Goal: Task Accomplishment & Management: Use online tool/utility

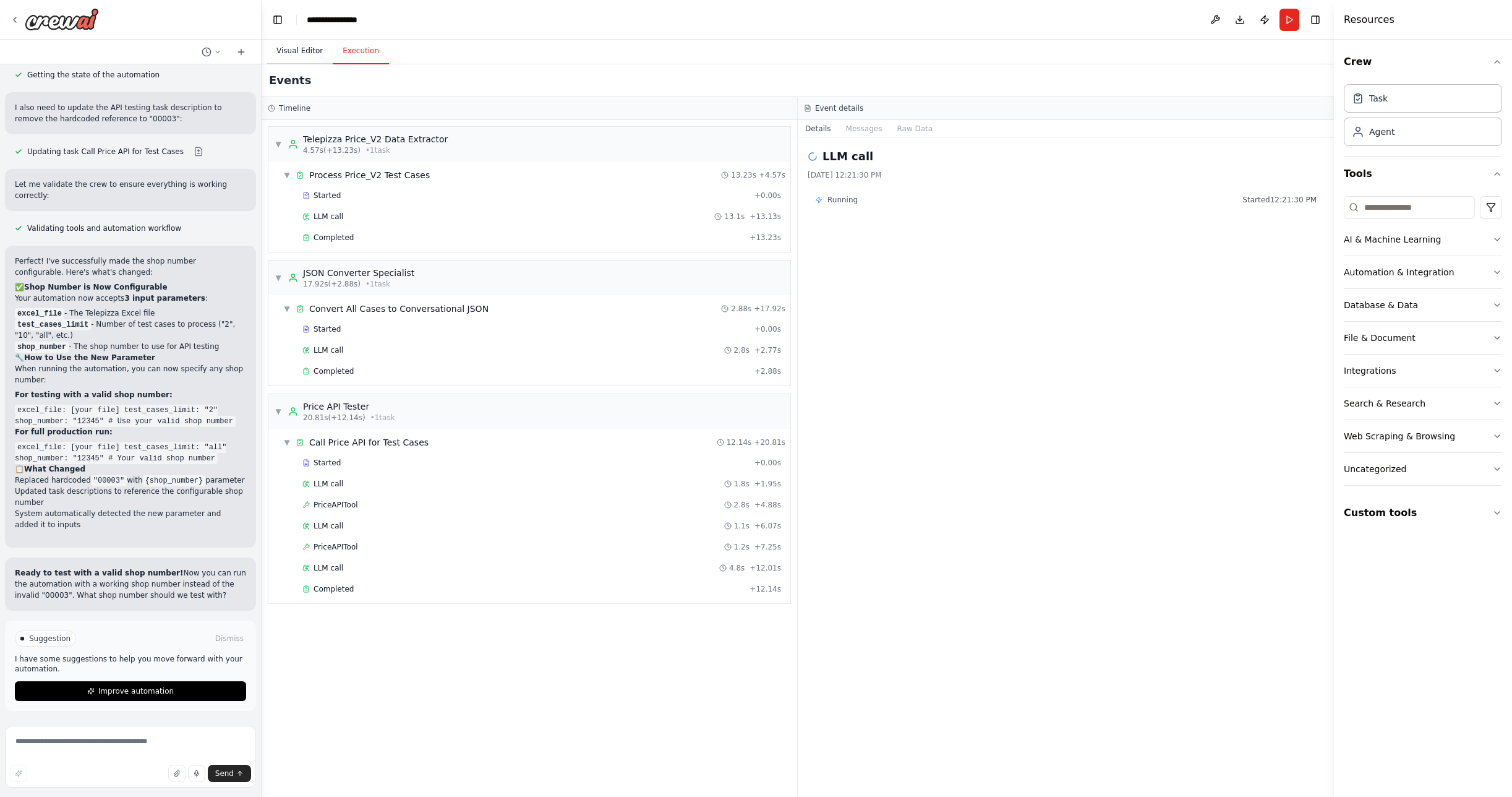
click at [308, 51] on button "Visual Editor" at bounding box center [299, 51] width 66 height 26
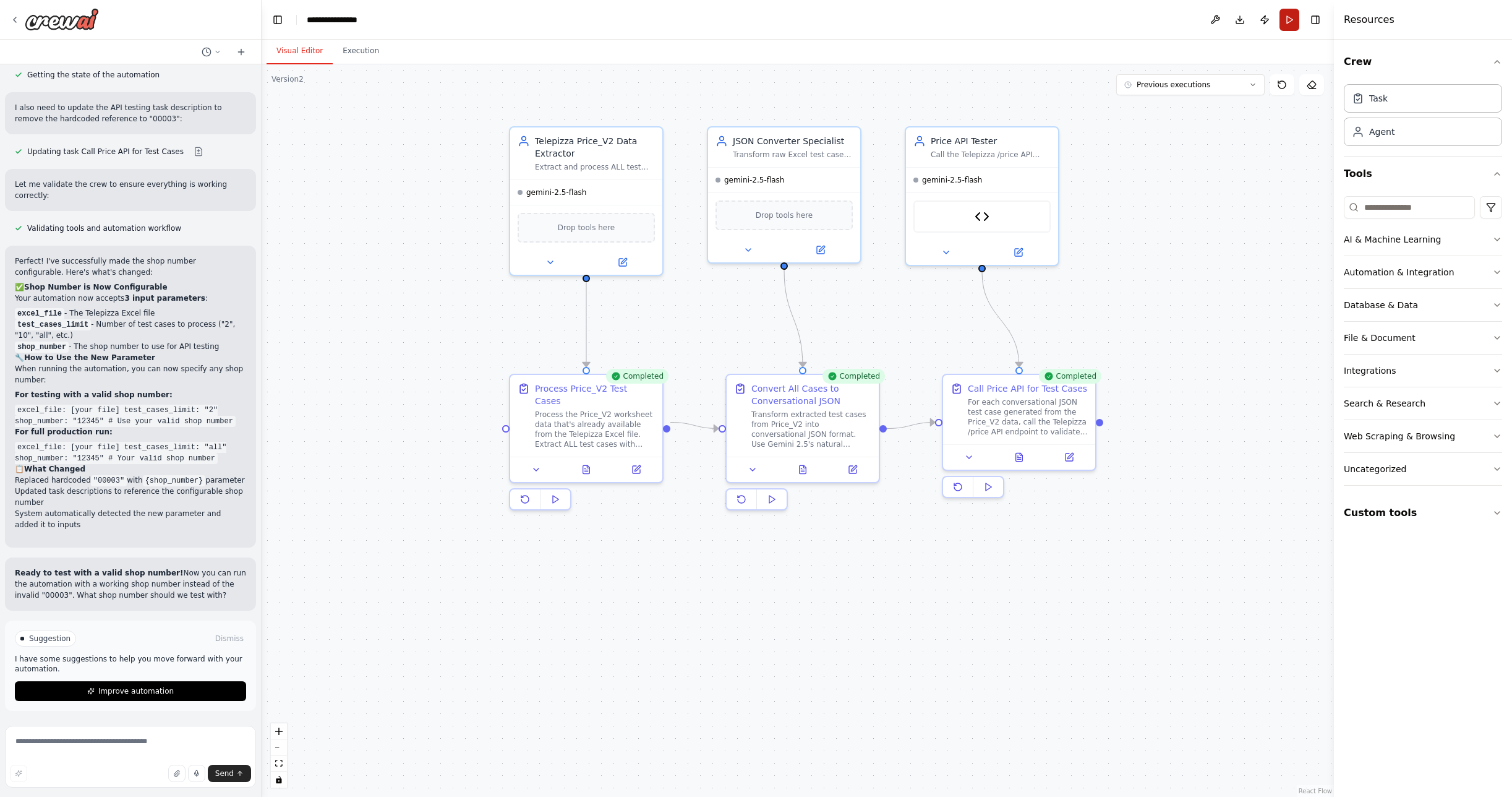
click at [1290, 21] on button "Run" at bounding box center [1289, 19] width 19 height 22
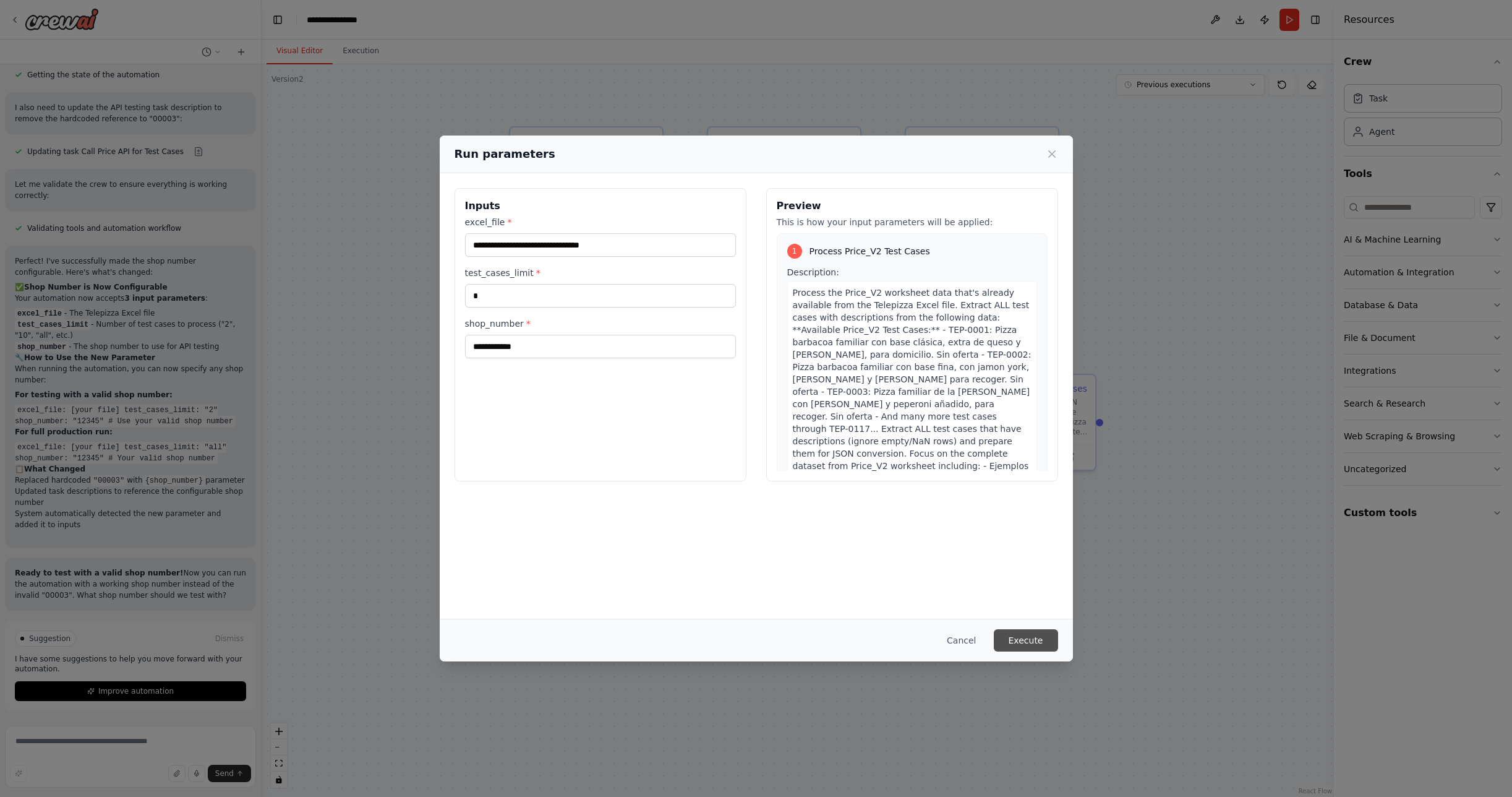
click at [1019, 641] on button "Execute" at bounding box center [1026, 640] width 64 height 22
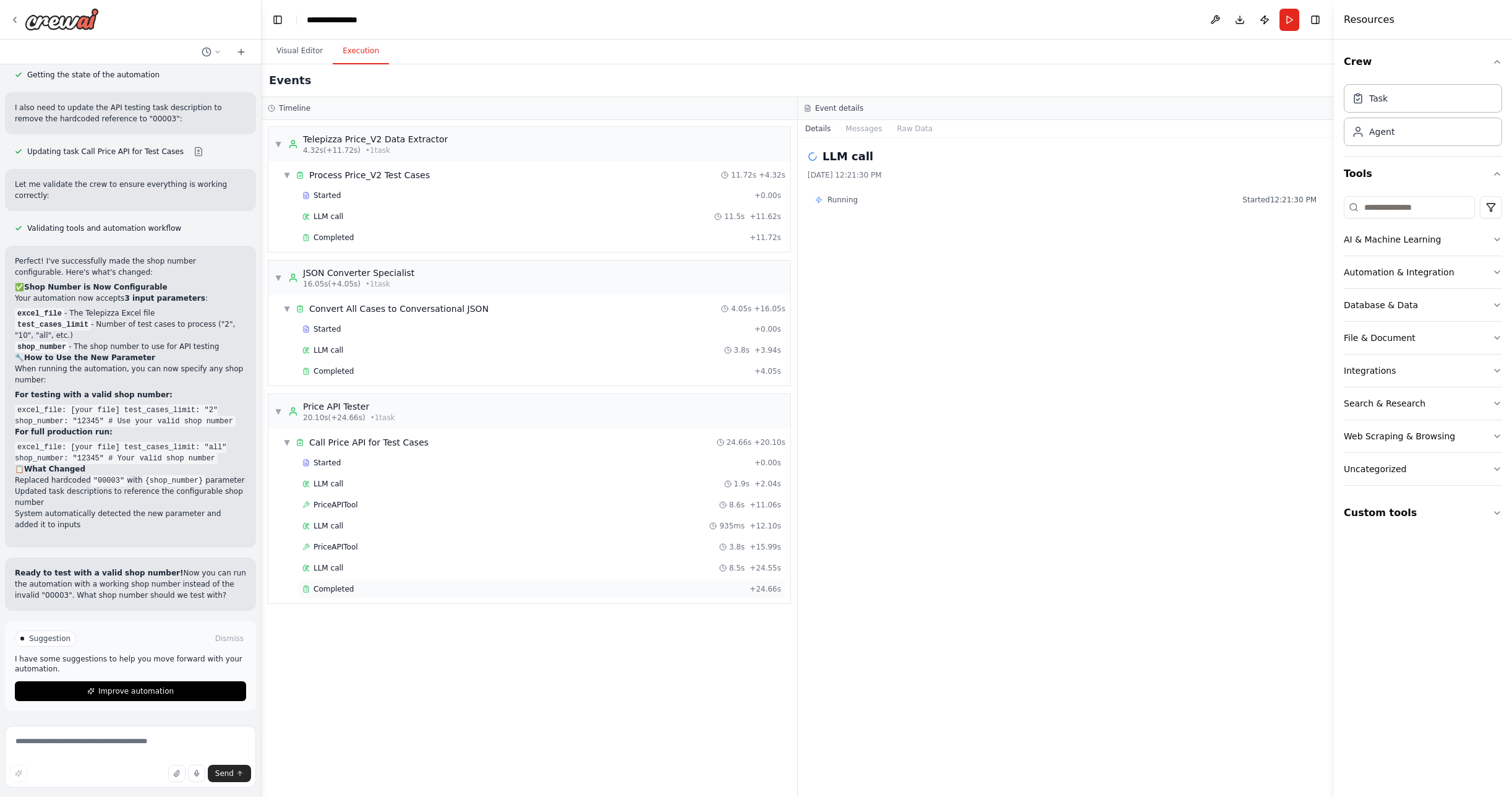
click at [334, 587] on span "Completed" at bounding box center [333, 588] width 40 height 10
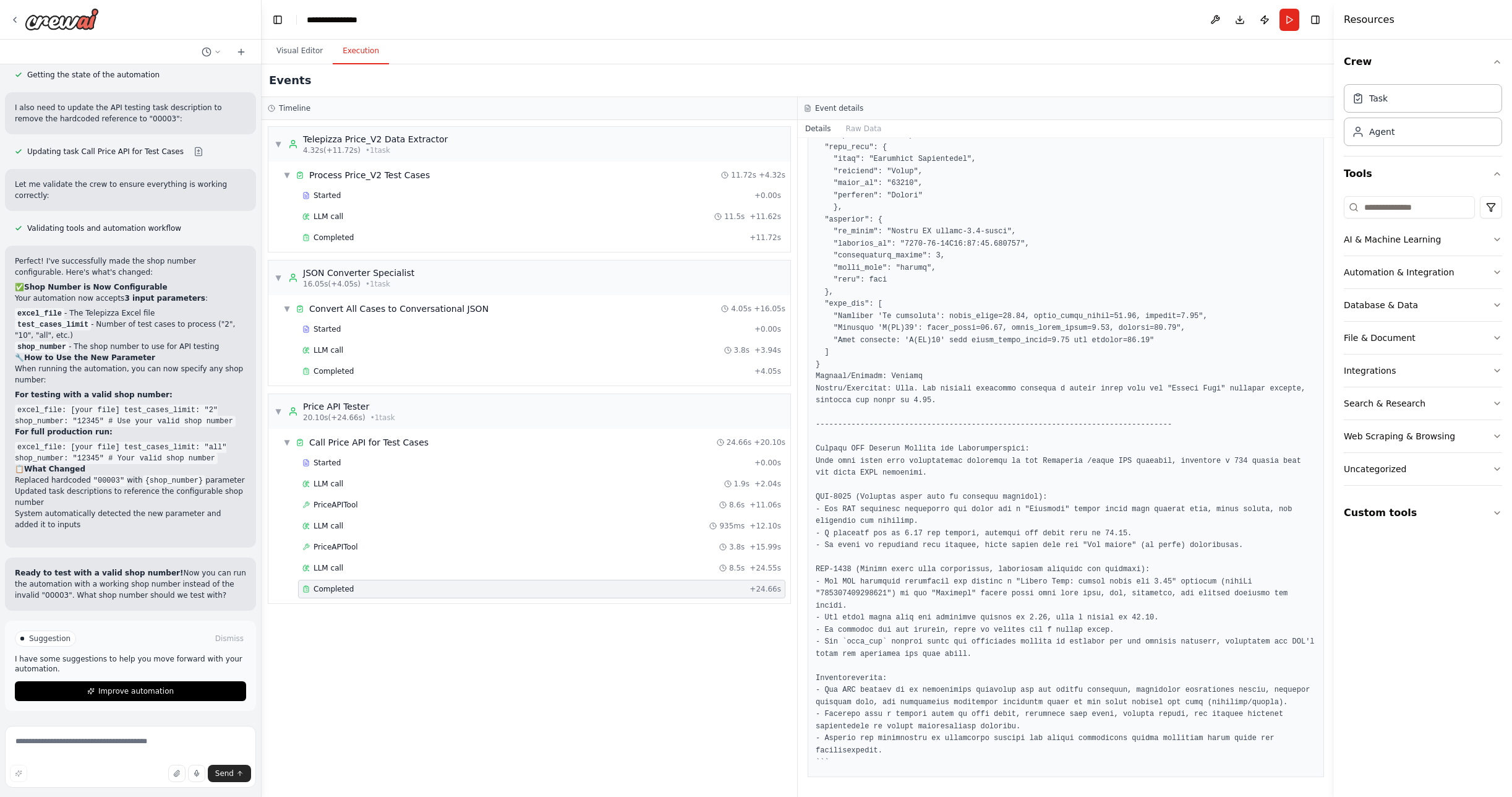
scroll to position [1880, 0]
click at [301, 50] on button "Visual Editor" at bounding box center [299, 51] width 66 height 26
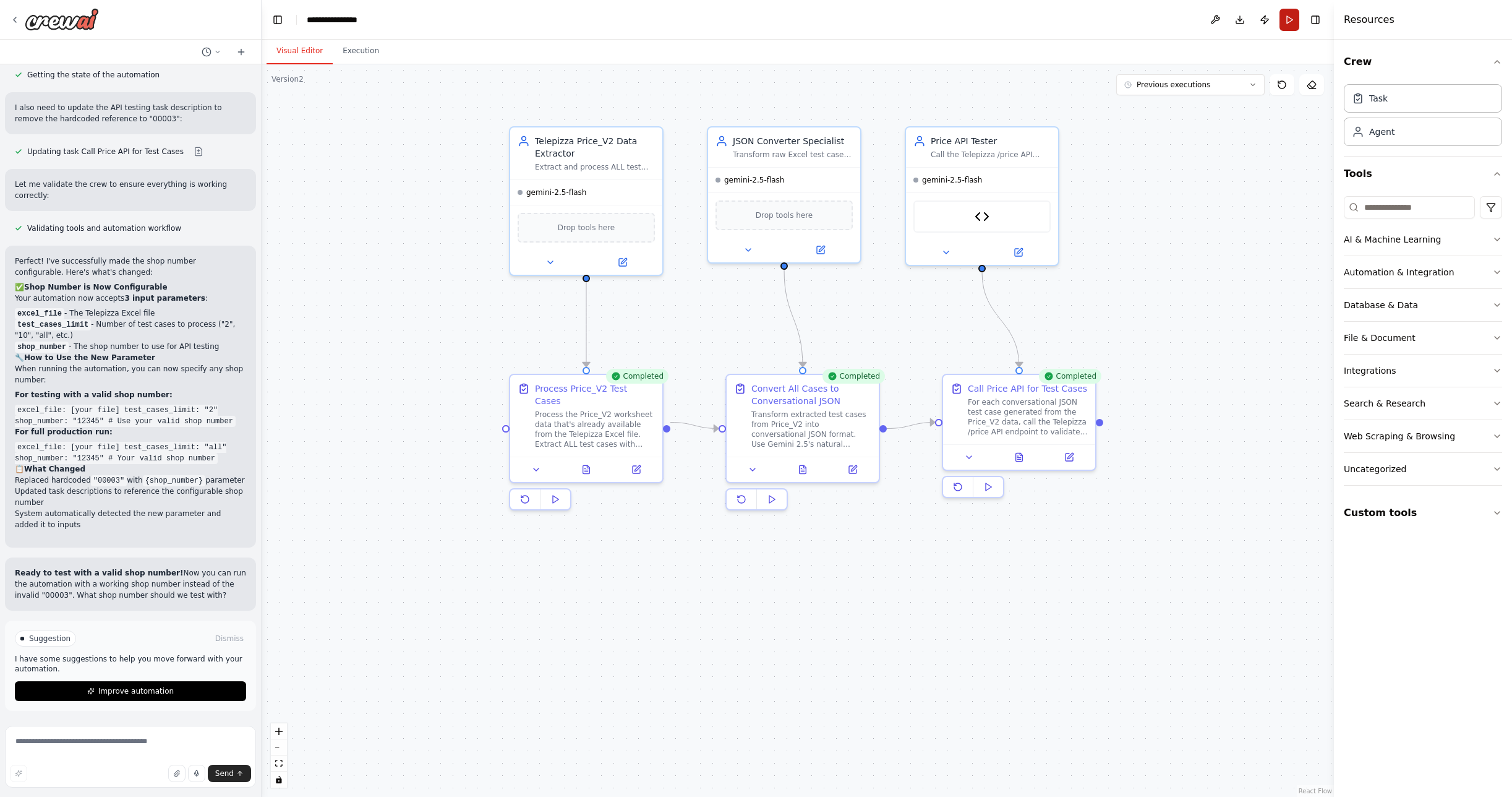
click at [1293, 21] on button "Run" at bounding box center [1289, 19] width 19 height 22
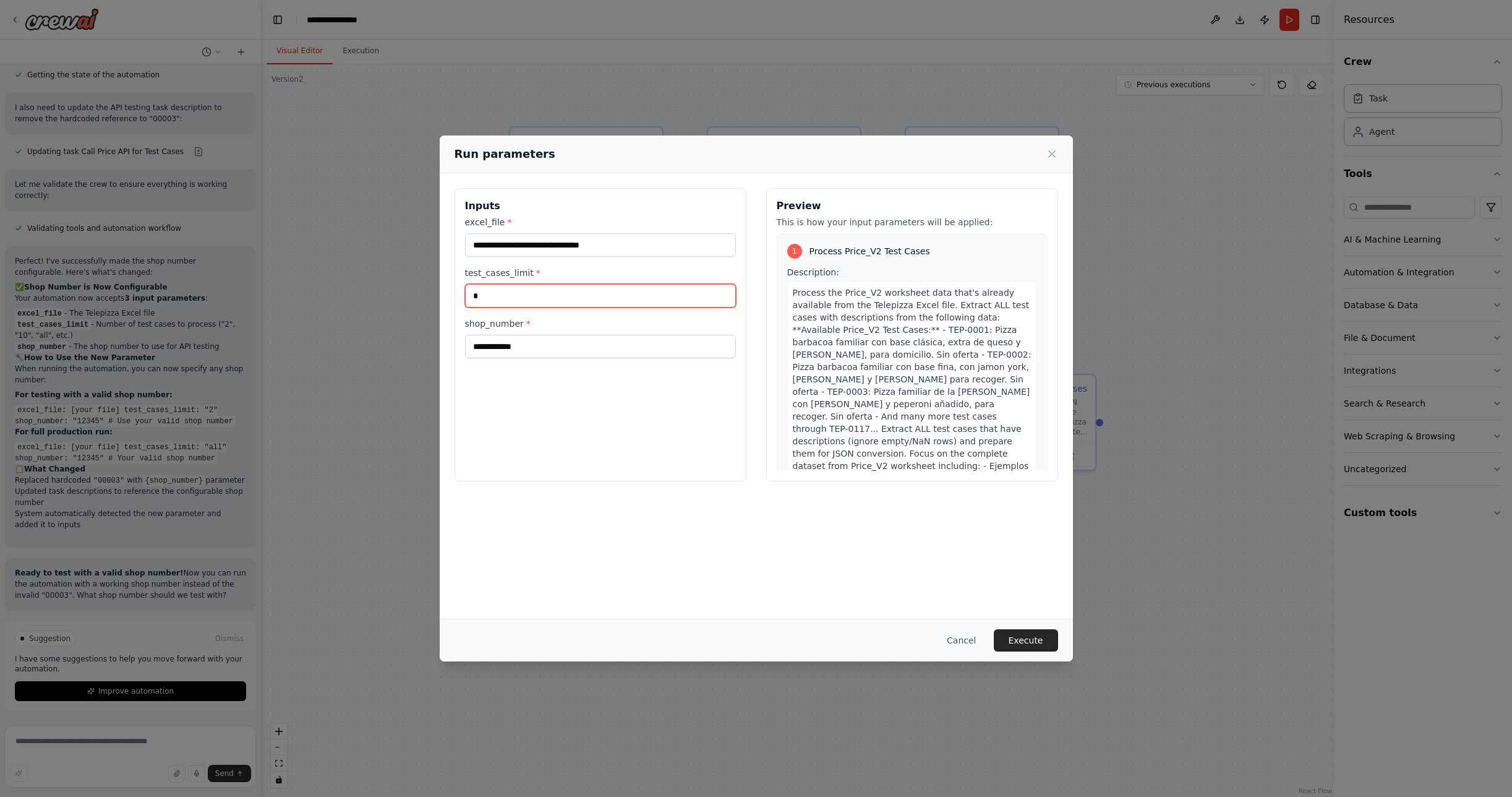
click at [499, 293] on input "*" at bounding box center [600, 295] width 271 height 23
type input "**"
click at [1029, 633] on button "Execute" at bounding box center [1026, 640] width 64 height 22
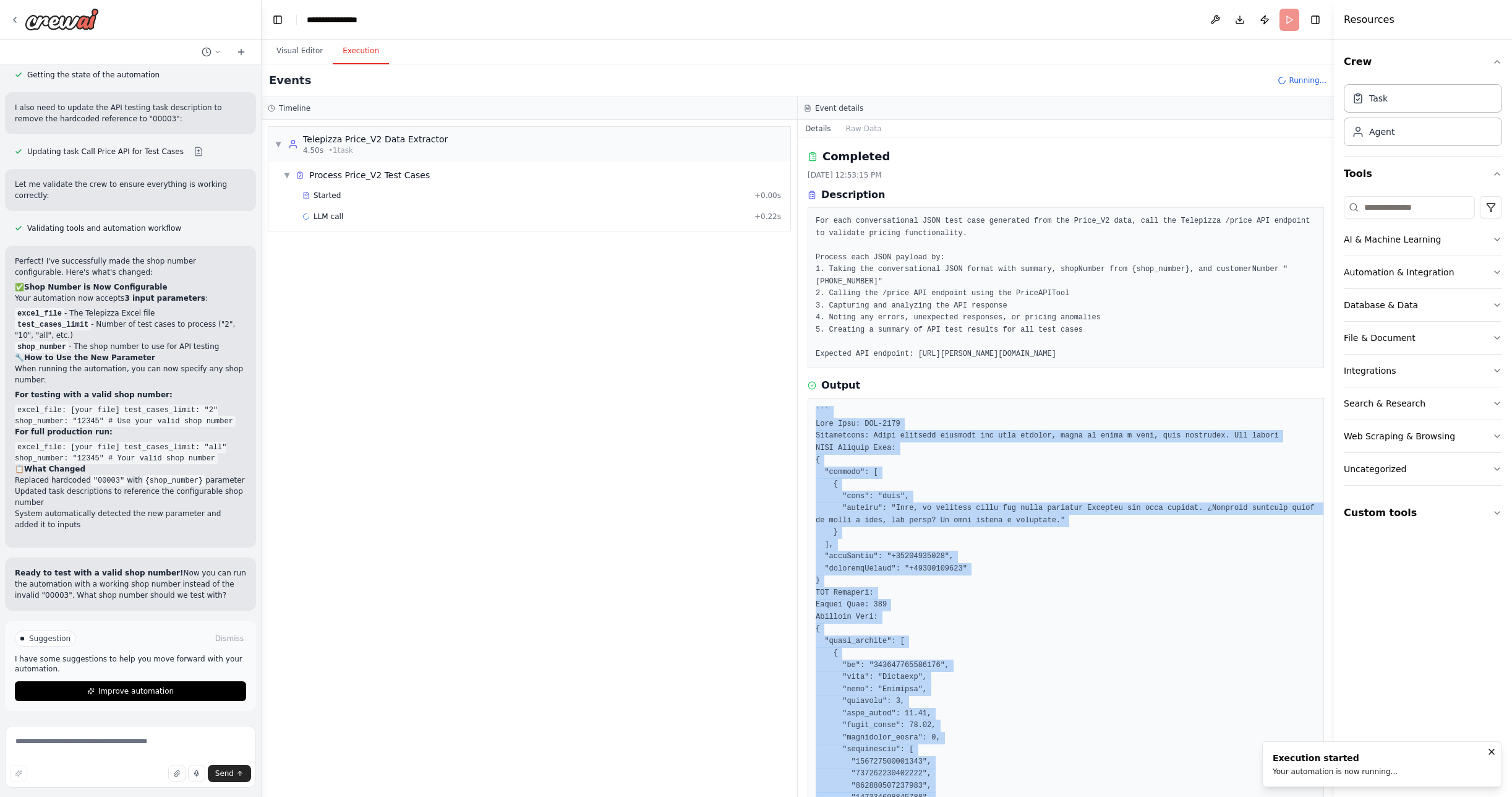
scroll to position [356, 0]
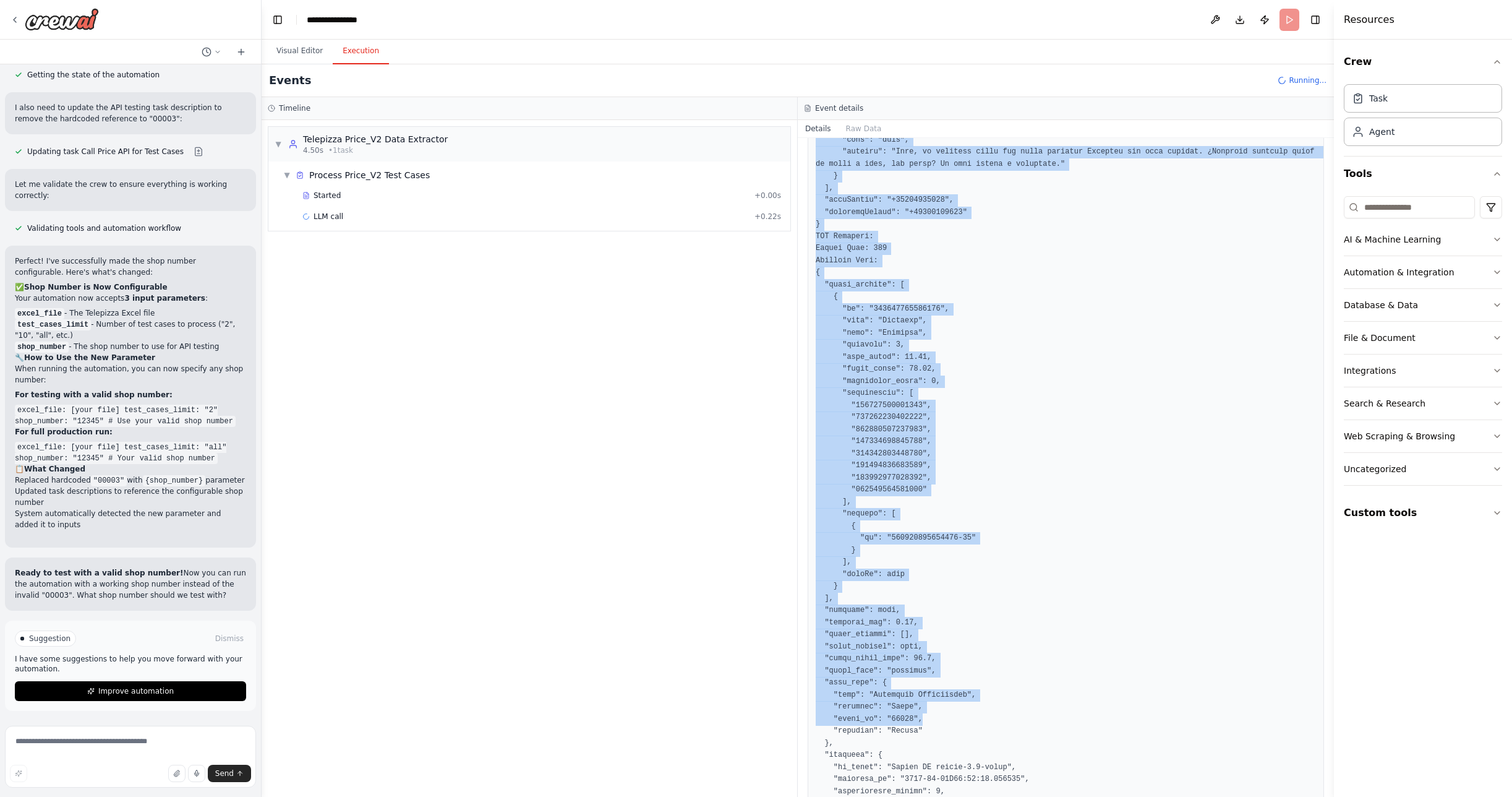
drag, startPoint x: 825, startPoint y: 424, endPoint x: 1006, endPoint y: 712, distance: 340.2
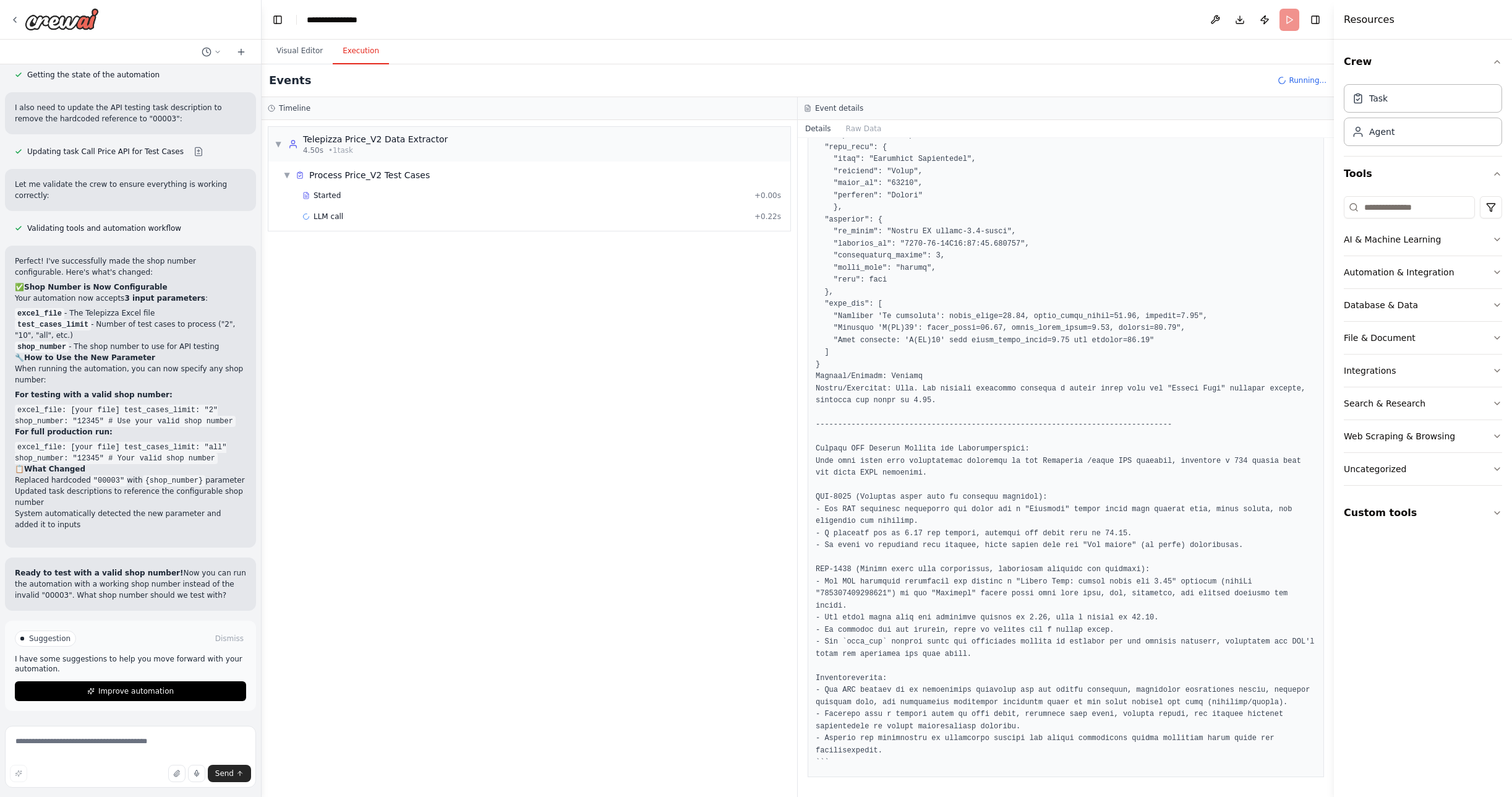
scroll to position [1880, 0]
click at [343, 212] on div "LLM call + 0.22s" at bounding box center [541, 216] width 479 height 10
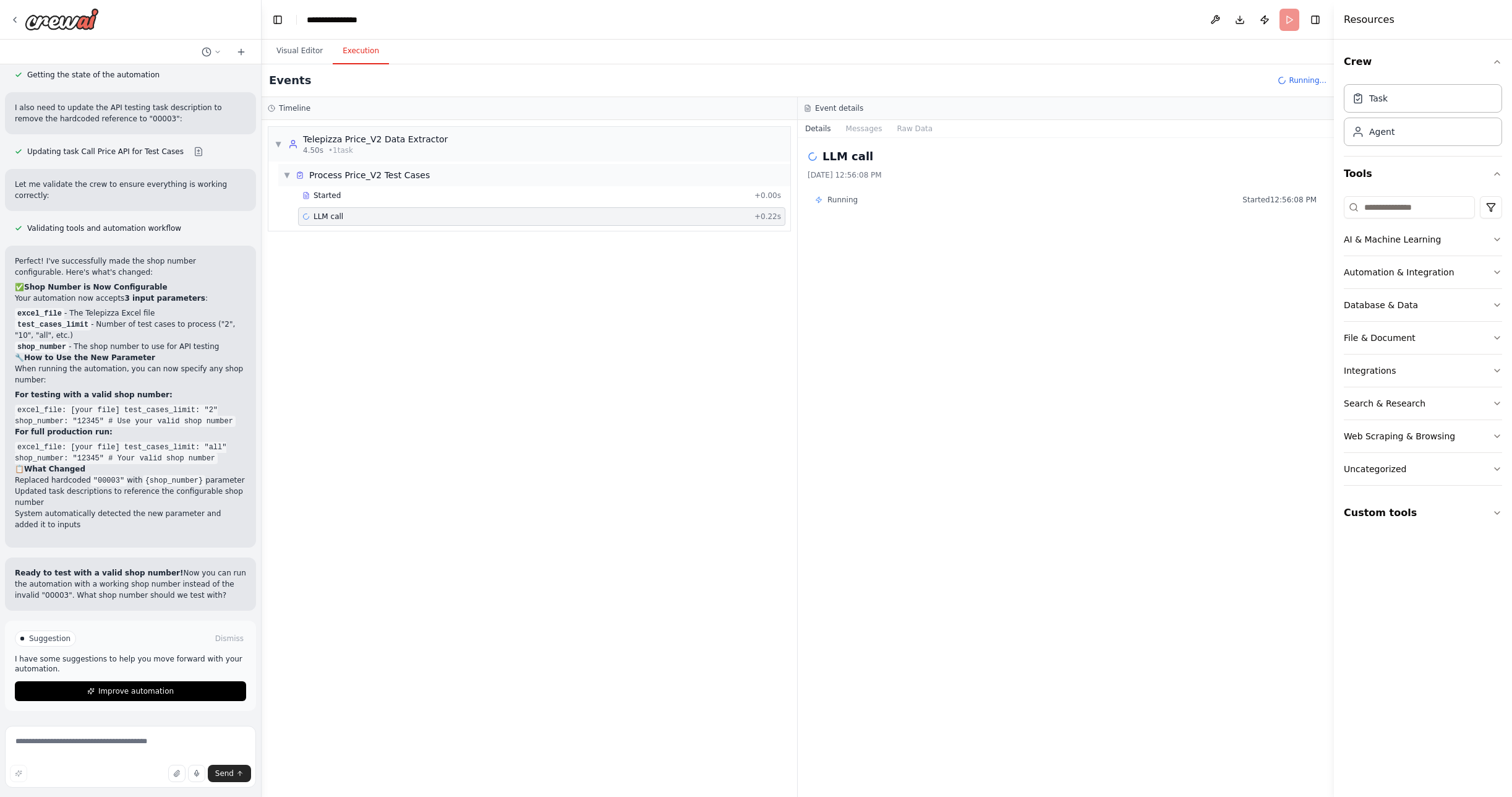
click at [325, 185] on div "▼ Process Price_V2 Test Cases" at bounding box center [534, 175] width 512 height 22
click at [284, 172] on span "▶" at bounding box center [287, 175] width 7 height 10
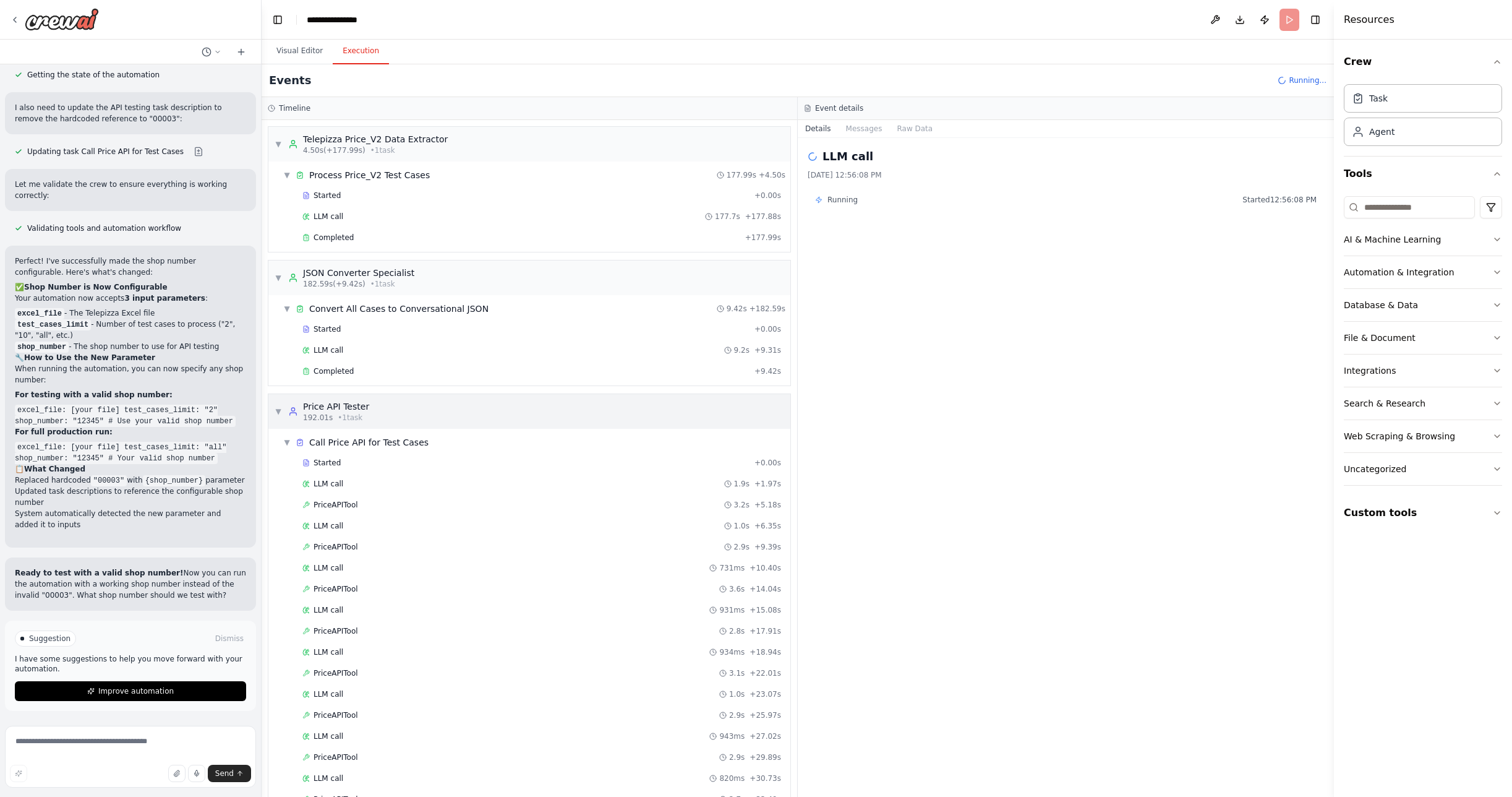
scroll to position [136, 0]
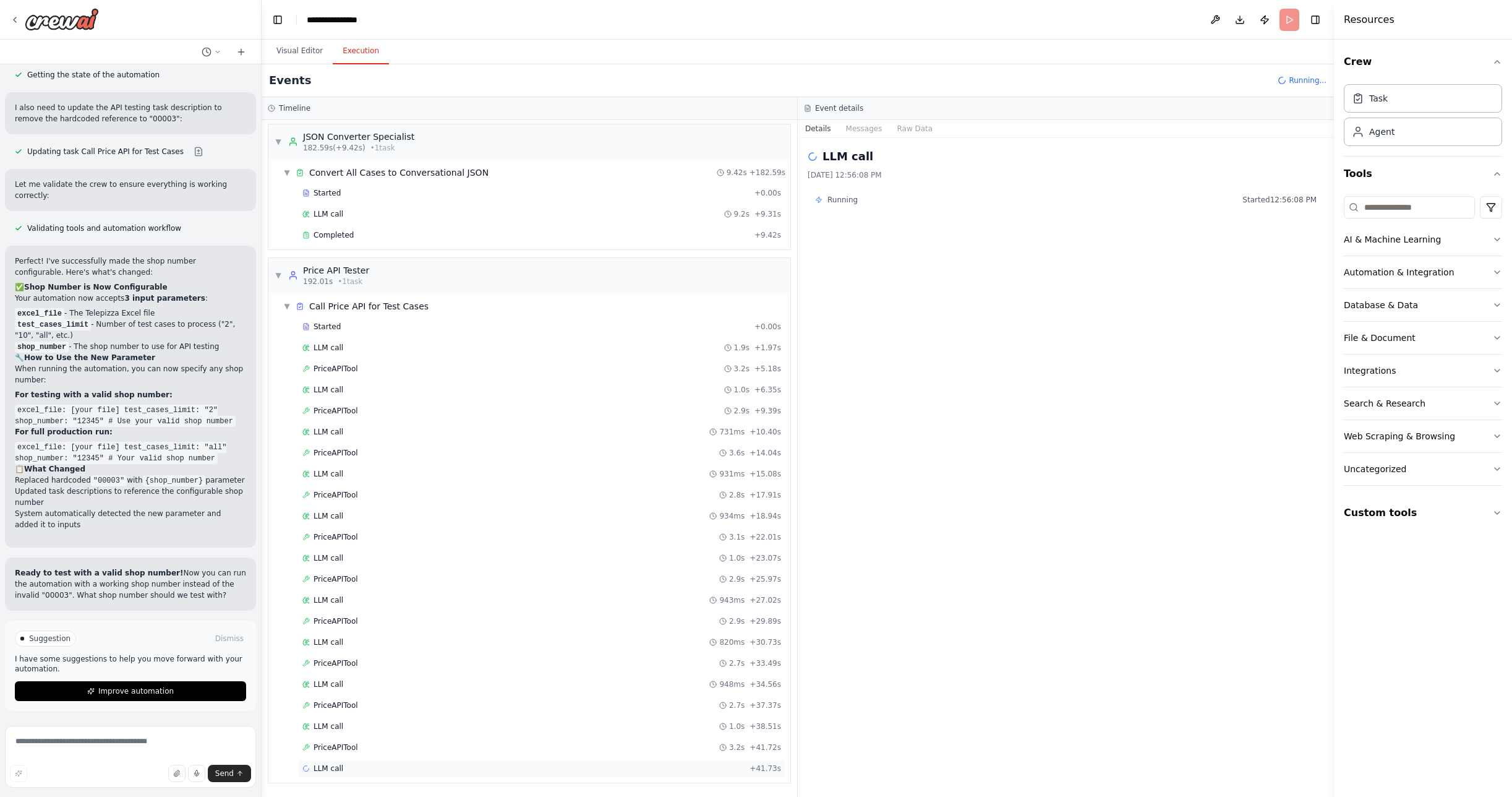
click at [337, 765] on span "LLM call" at bounding box center [328, 768] width 30 height 10
click at [341, 749] on span "PriceAPITool" at bounding box center [335, 747] width 44 height 10
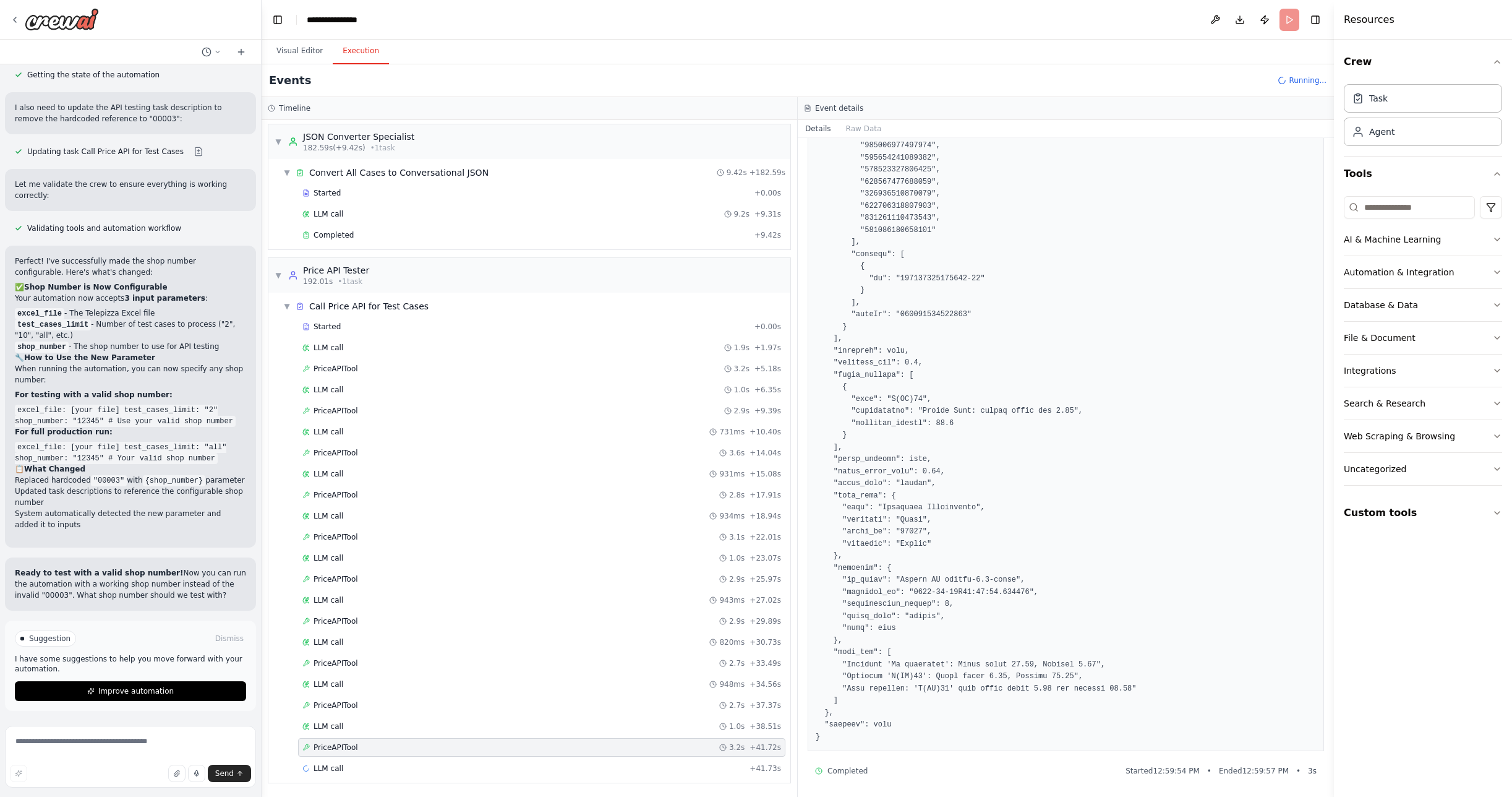
scroll to position [318, 0]
click at [1501, 512] on icon "button" at bounding box center [1496, 512] width 10 height 10
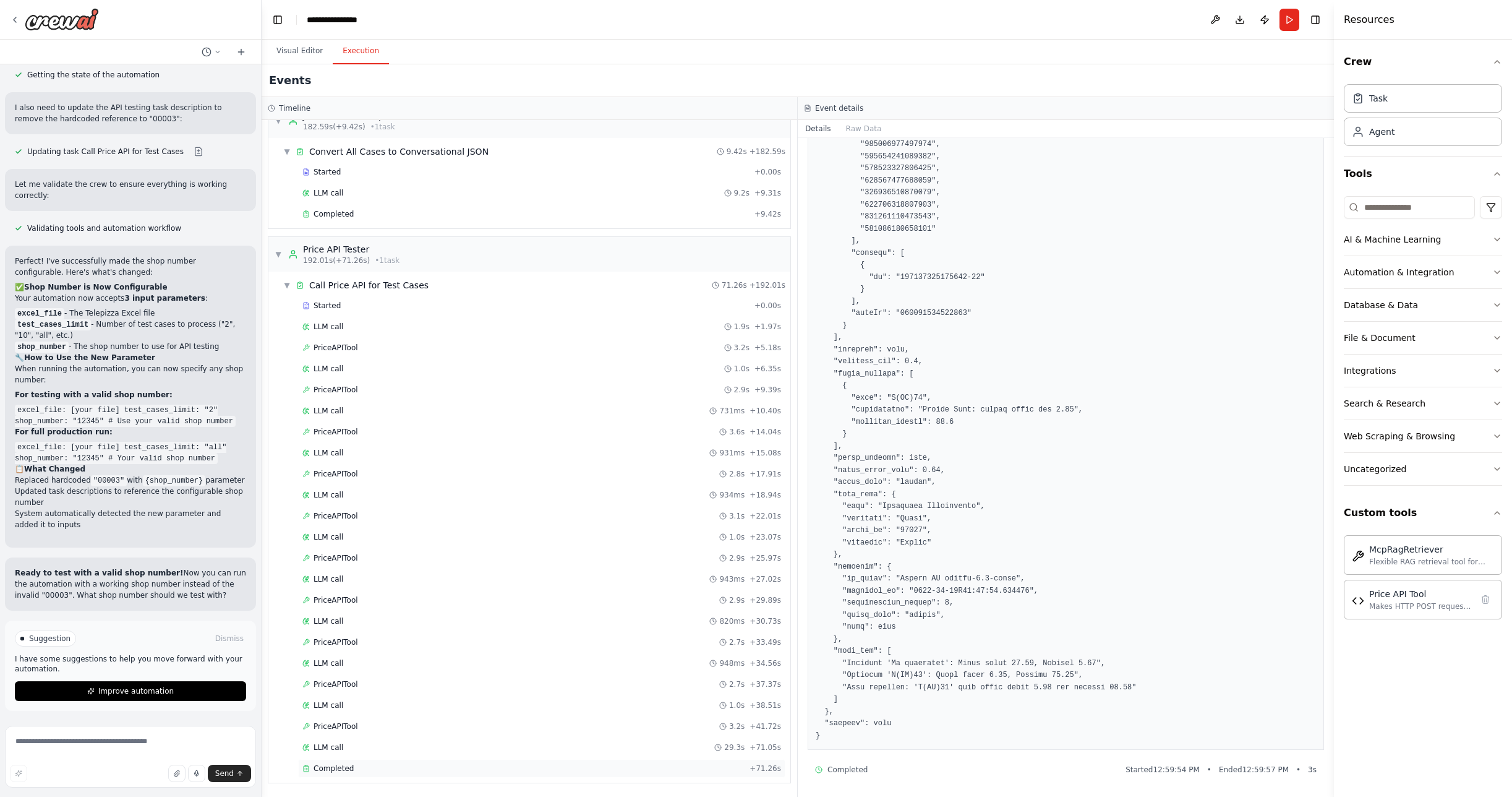
click at [334, 772] on span "Completed" at bounding box center [333, 768] width 40 height 10
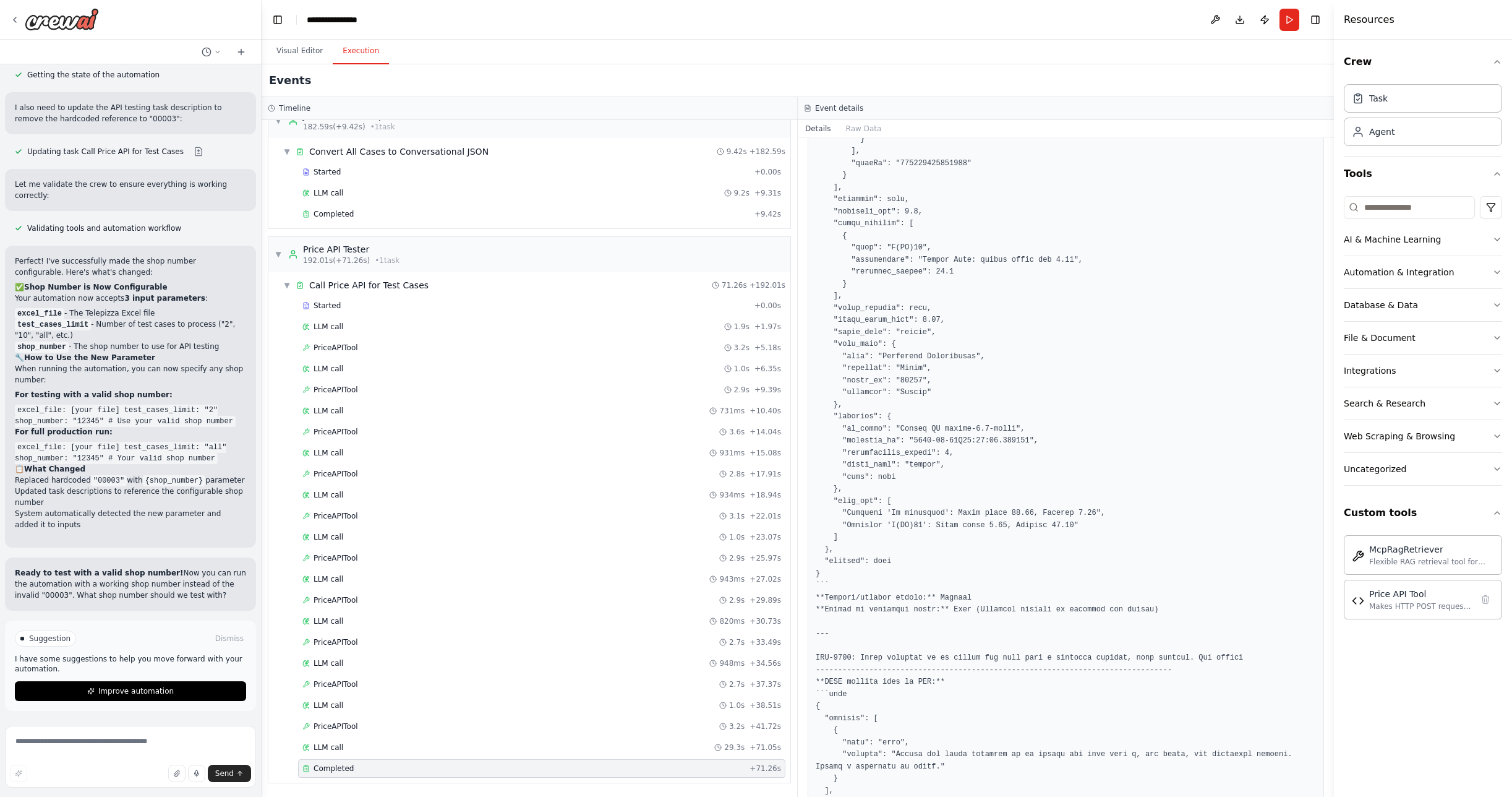
scroll to position [1760, 0]
click at [303, 48] on button "Visual Editor" at bounding box center [299, 51] width 66 height 26
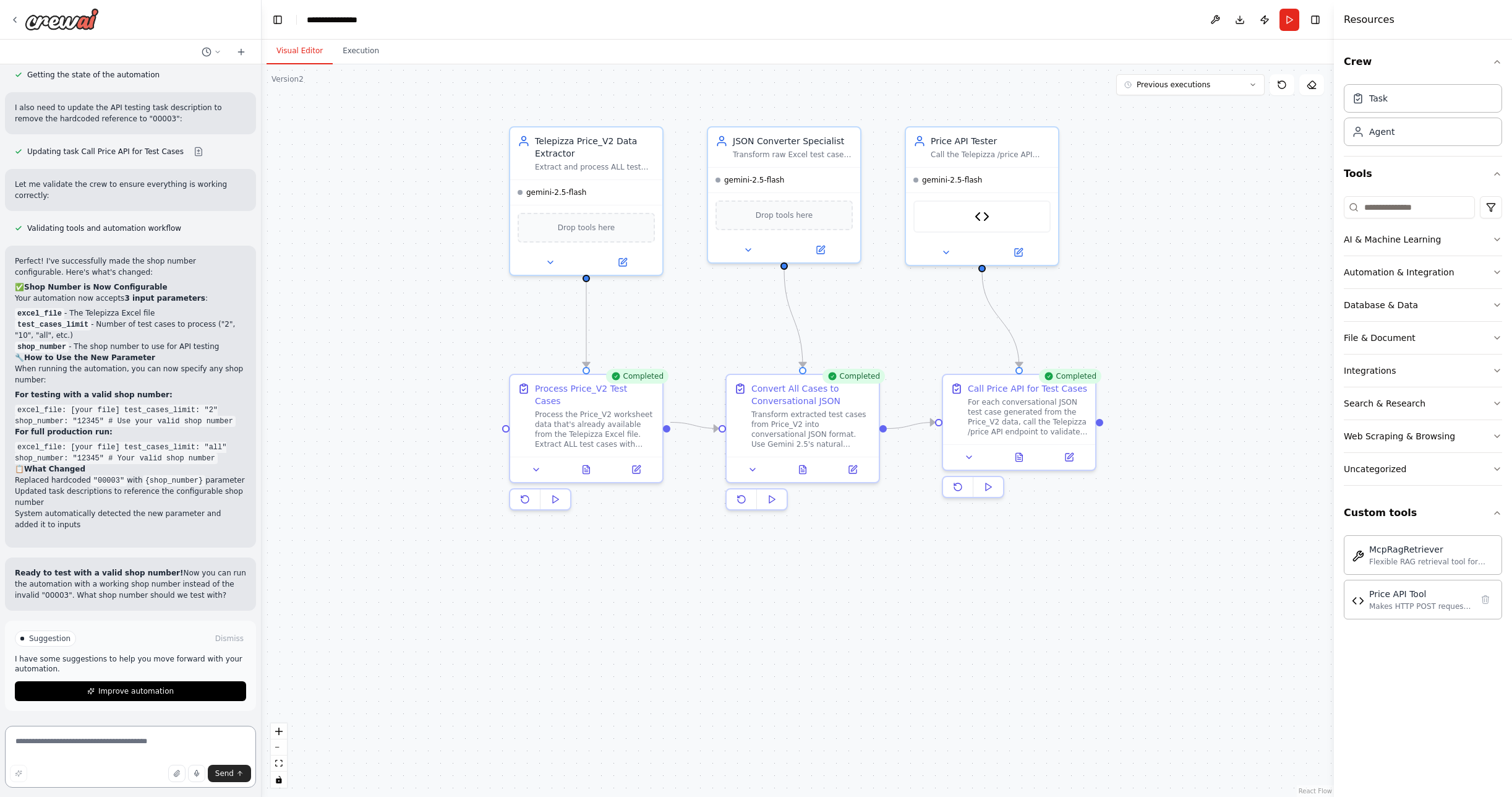
click at [77, 749] on textarea at bounding box center [130, 756] width 251 height 62
click at [57, 742] on textarea "**********" at bounding box center [130, 756] width 251 height 62
click at [47, 754] on textarea "**********" at bounding box center [130, 756] width 251 height 62
click at [644, 460] on button at bounding box center [636, 467] width 43 height 15
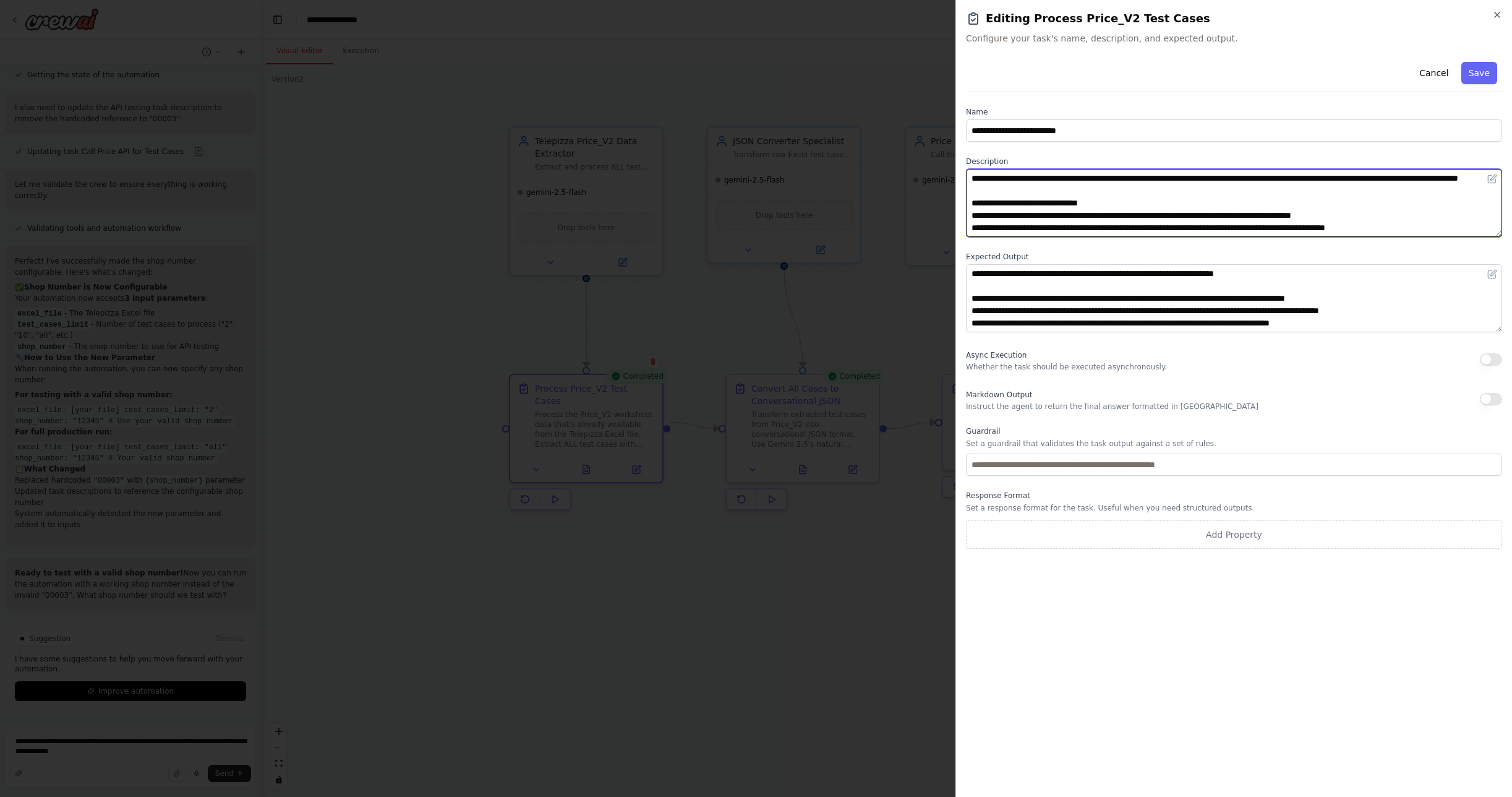
drag, startPoint x: 1022, startPoint y: 180, endPoint x: 1100, endPoint y: 181, distance: 78.0
click at [1100, 181] on textarea "**********" at bounding box center [1233, 202] width 536 height 68
click at [1441, 71] on button "Cancel" at bounding box center [1433, 73] width 44 height 22
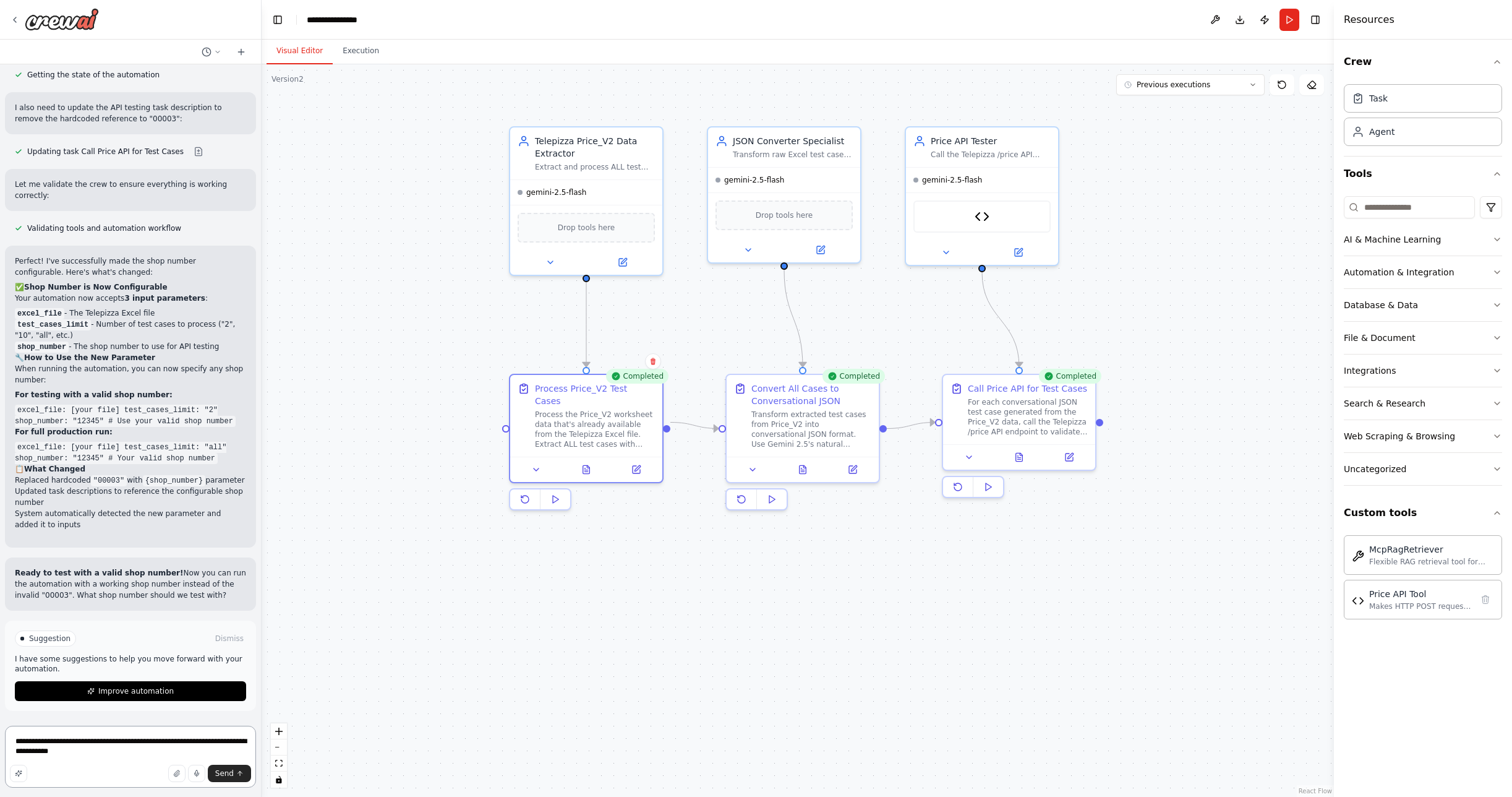
click at [118, 753] on textarea "**********" at bounding box center [130, 756] width 251 height 62
paste textarea "**********"
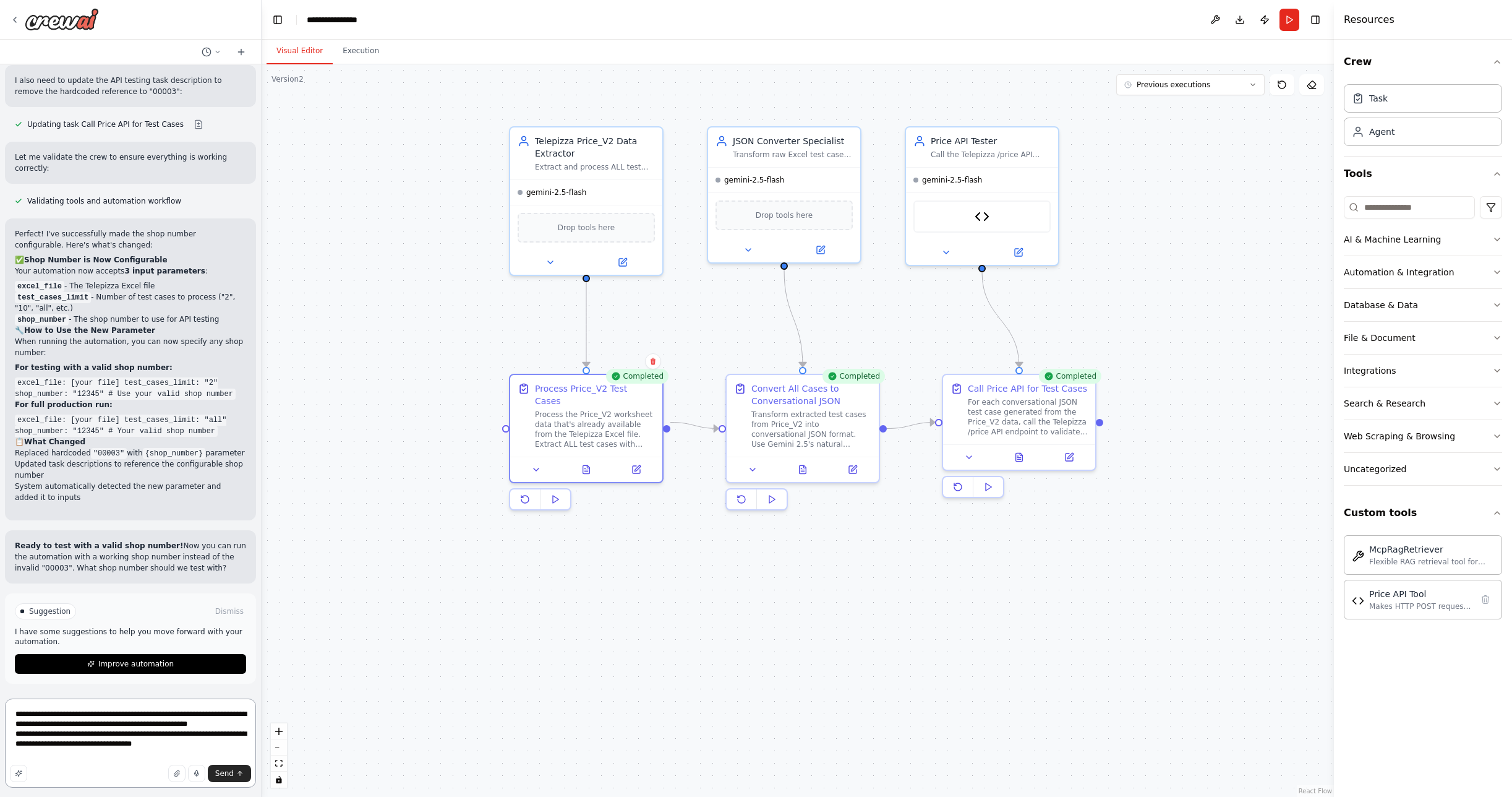
type textarea "**********"
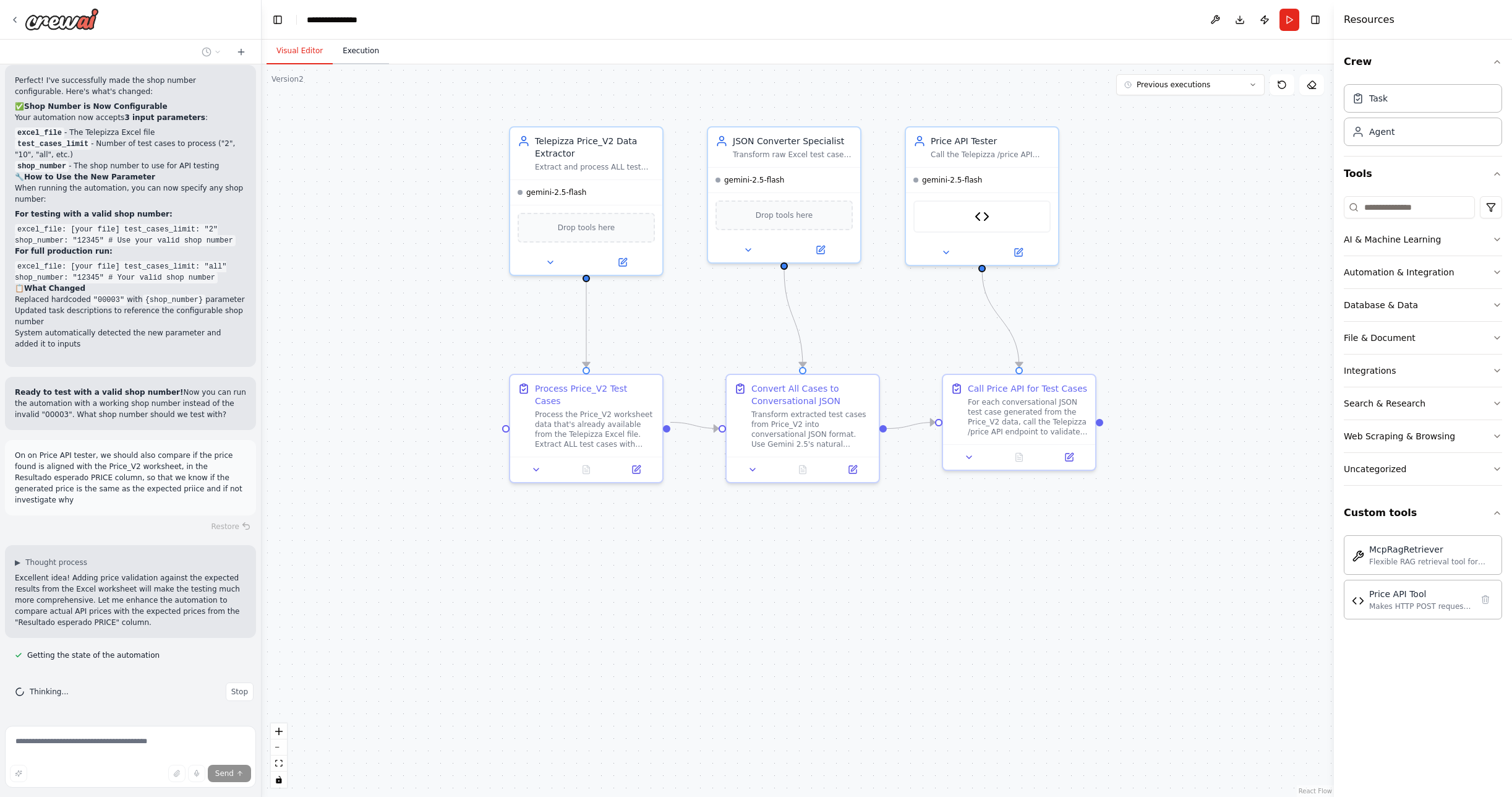
scroll to position [11843, 0]
click at [348, 52] on button "Execution" at bounding box center [360, 51] width 57 height 26
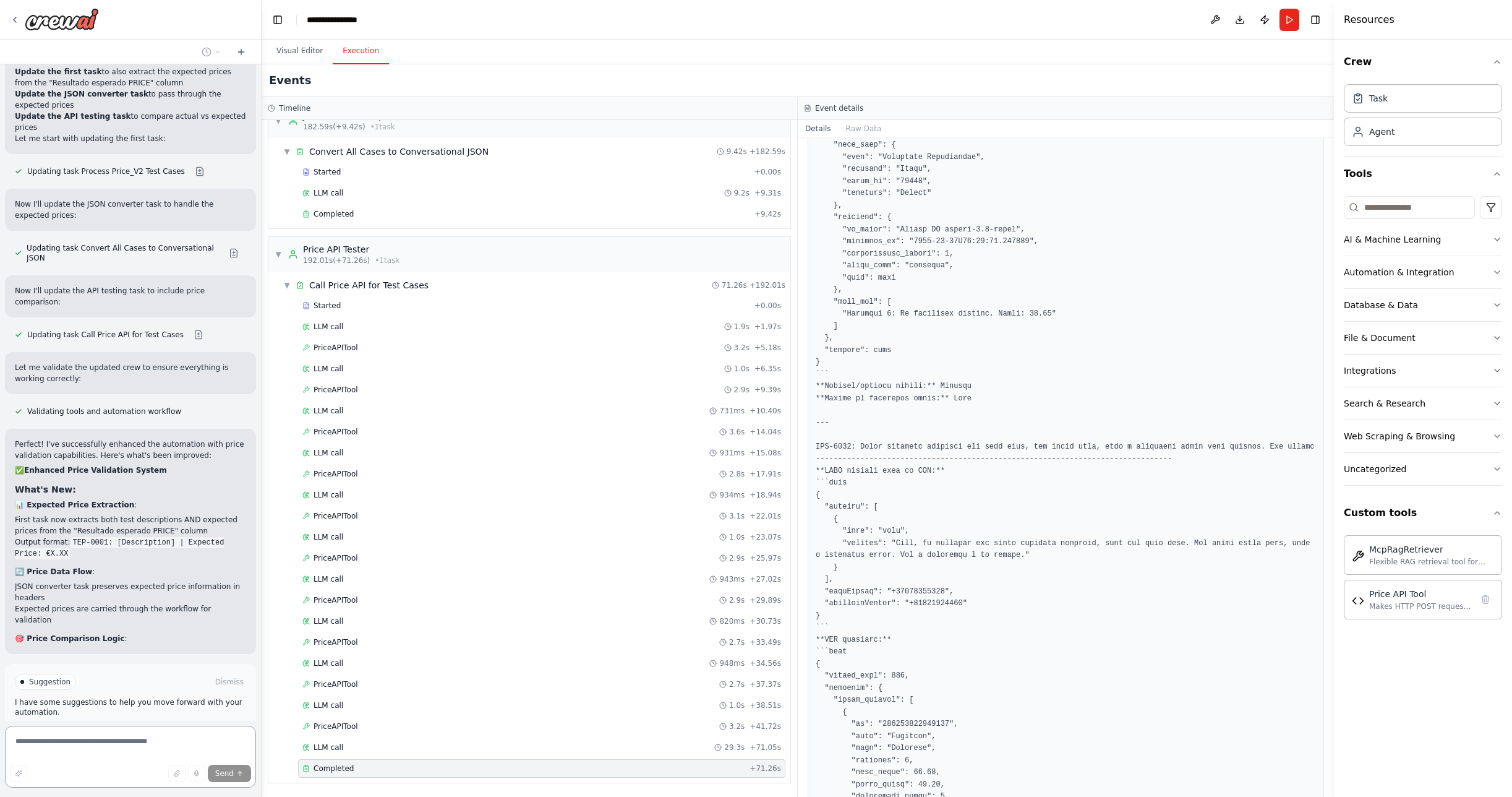
scroll to position [12569, 0]
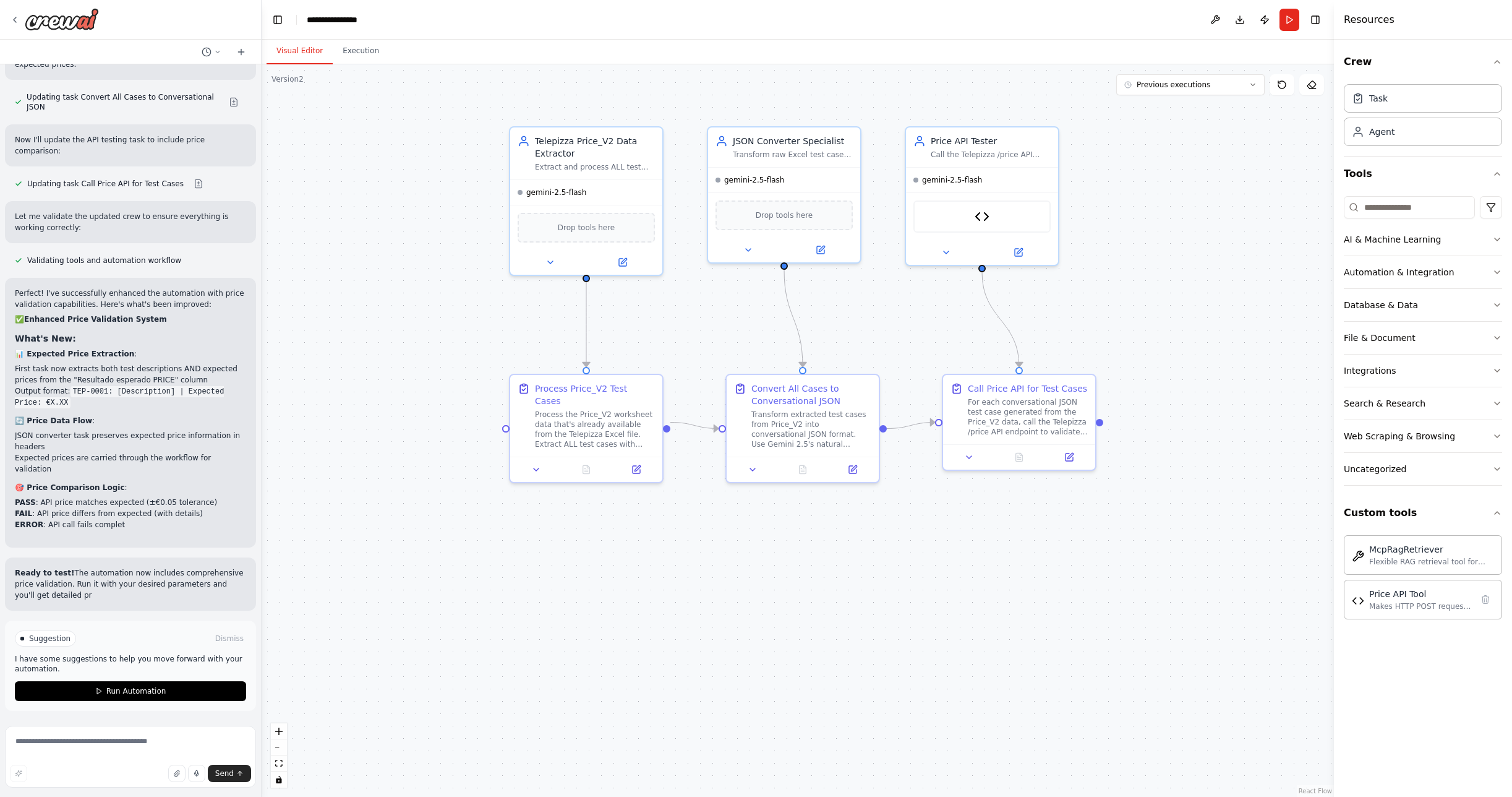
click at [304, 51] on button "Visual Editor" at bounding box center [299, 51] width 66 height 26
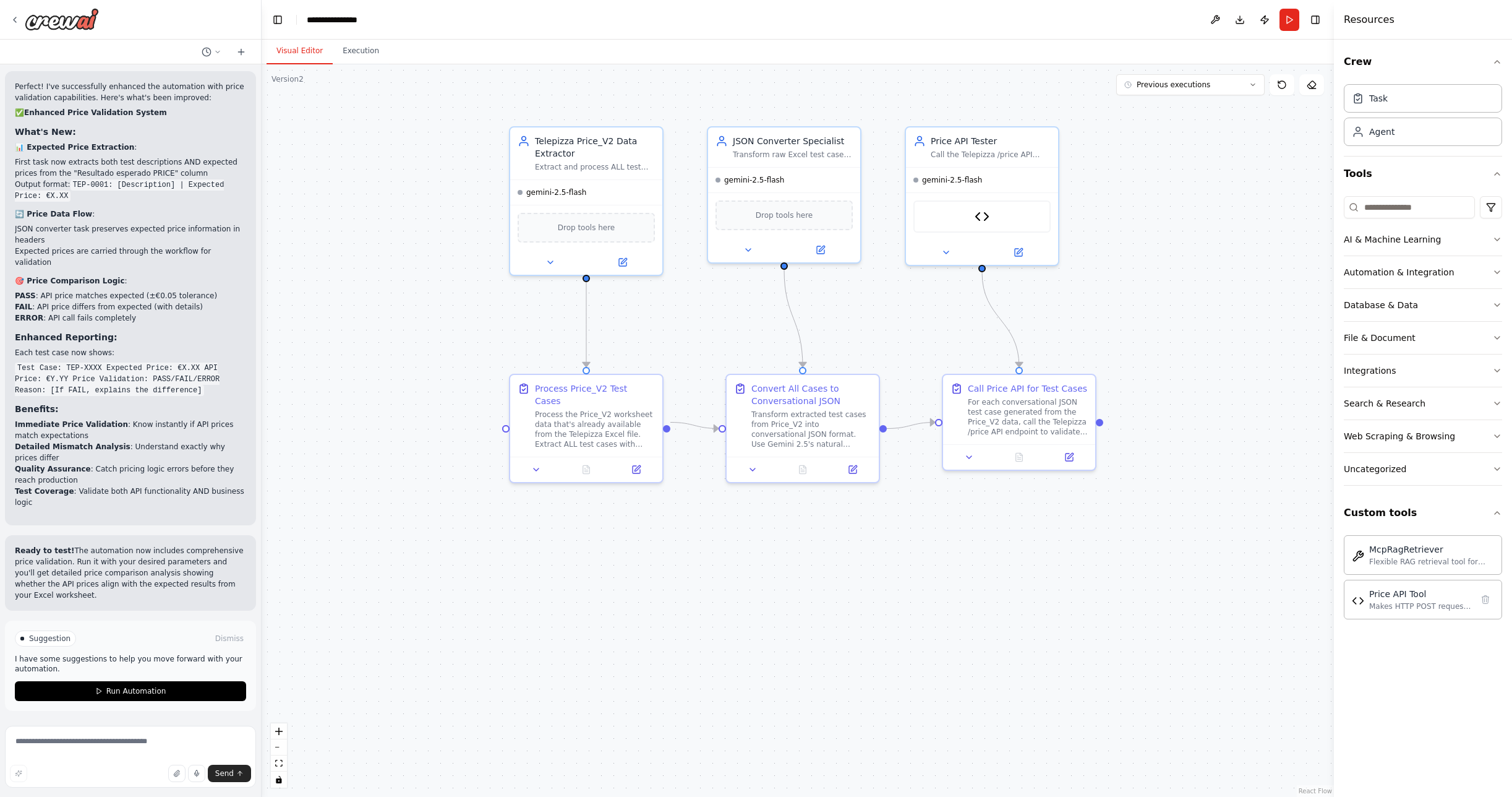
scroll to position [12831, 0]
click at [1069, 457] on icon at bounding box center [1069, 455] width 7 height 7
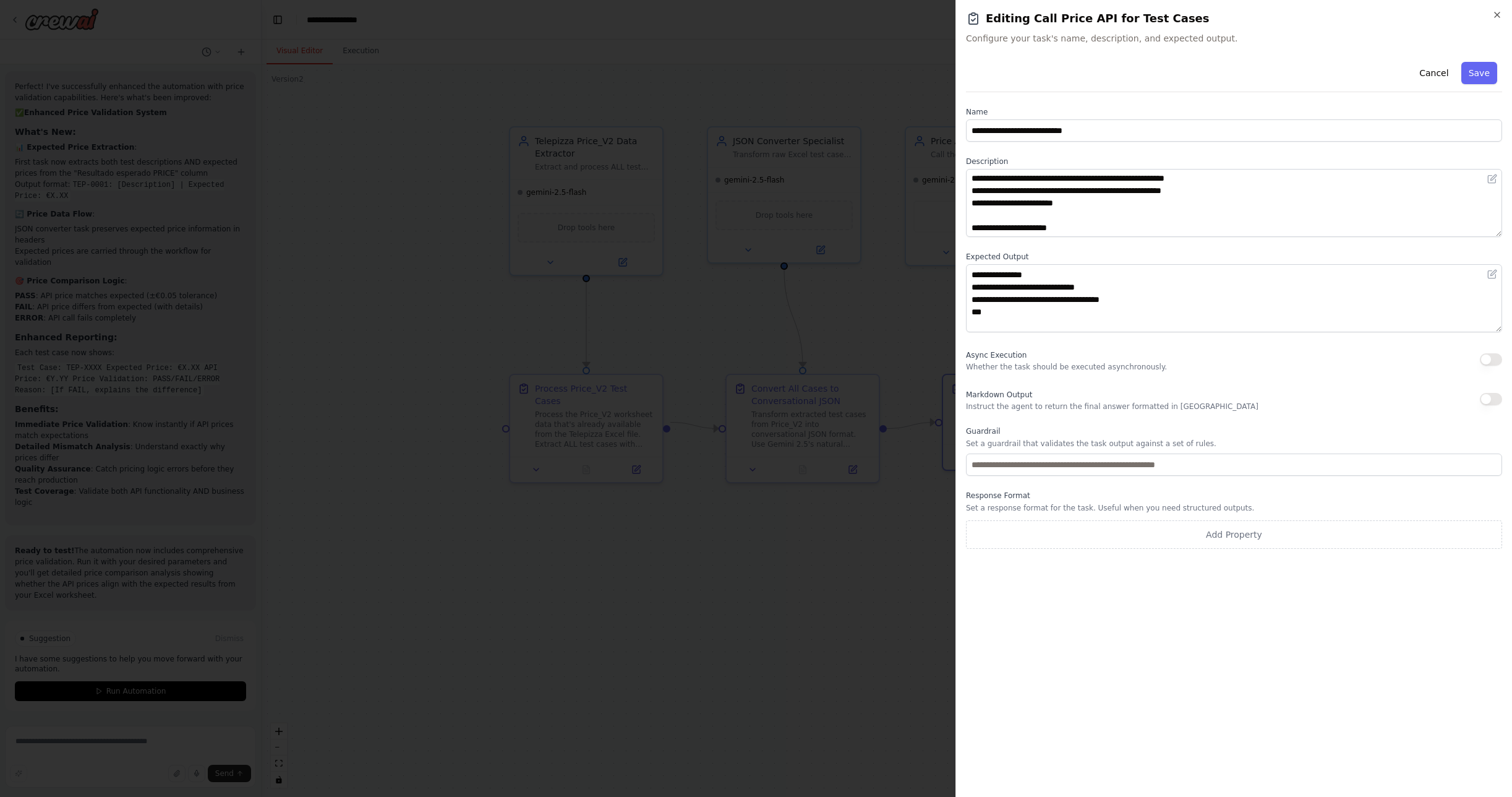
scroll to position [185, 0]
click at [1497, 16] on icon "button" at bounding box center [1496, 14] width 5 height 5
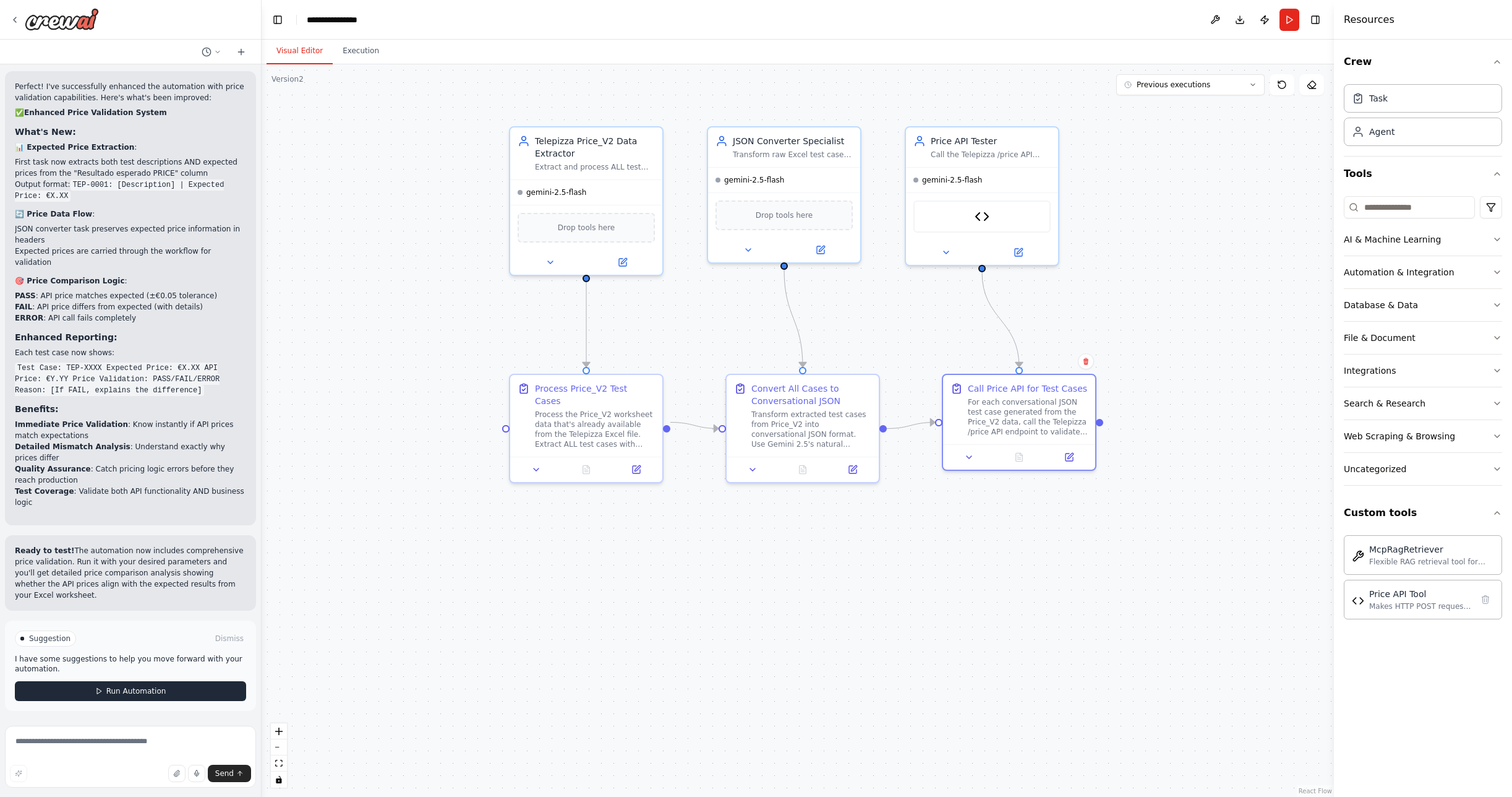
click at [124, 689] on span "Run Automation" at bounding box center [136, 690] width 60 height 10
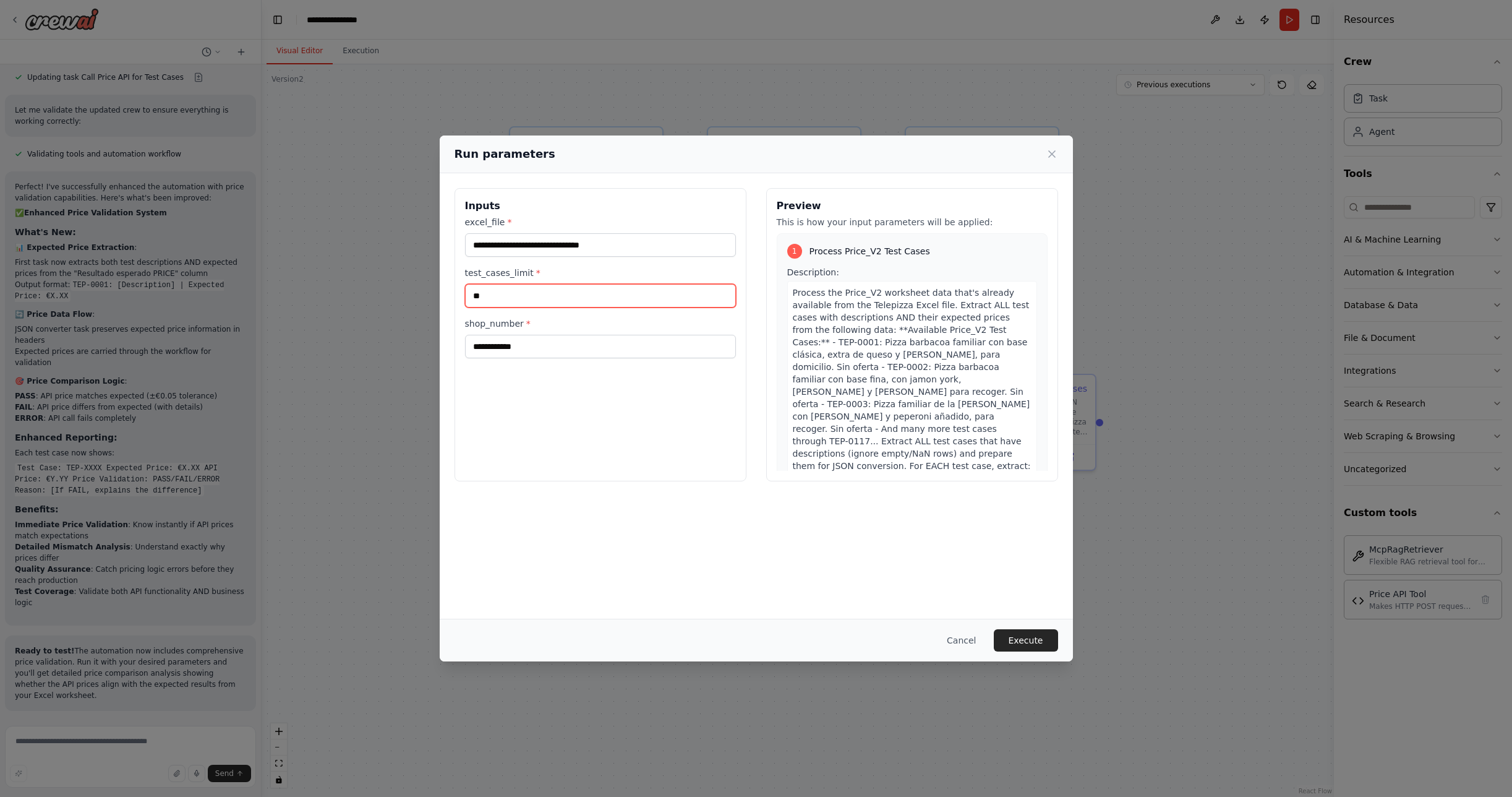
drag, startPoint x: 483, startPoint y: 291, endPoint x: 462, endPoint y: 289, distance: 21.1
click at [462, 289] on div "**********" at bounding box center [600, 335] width 292 height 293
type input "*"
click at [1038, 639] on button "Execute" at bounding box center [1026, 640] width 64 height 22
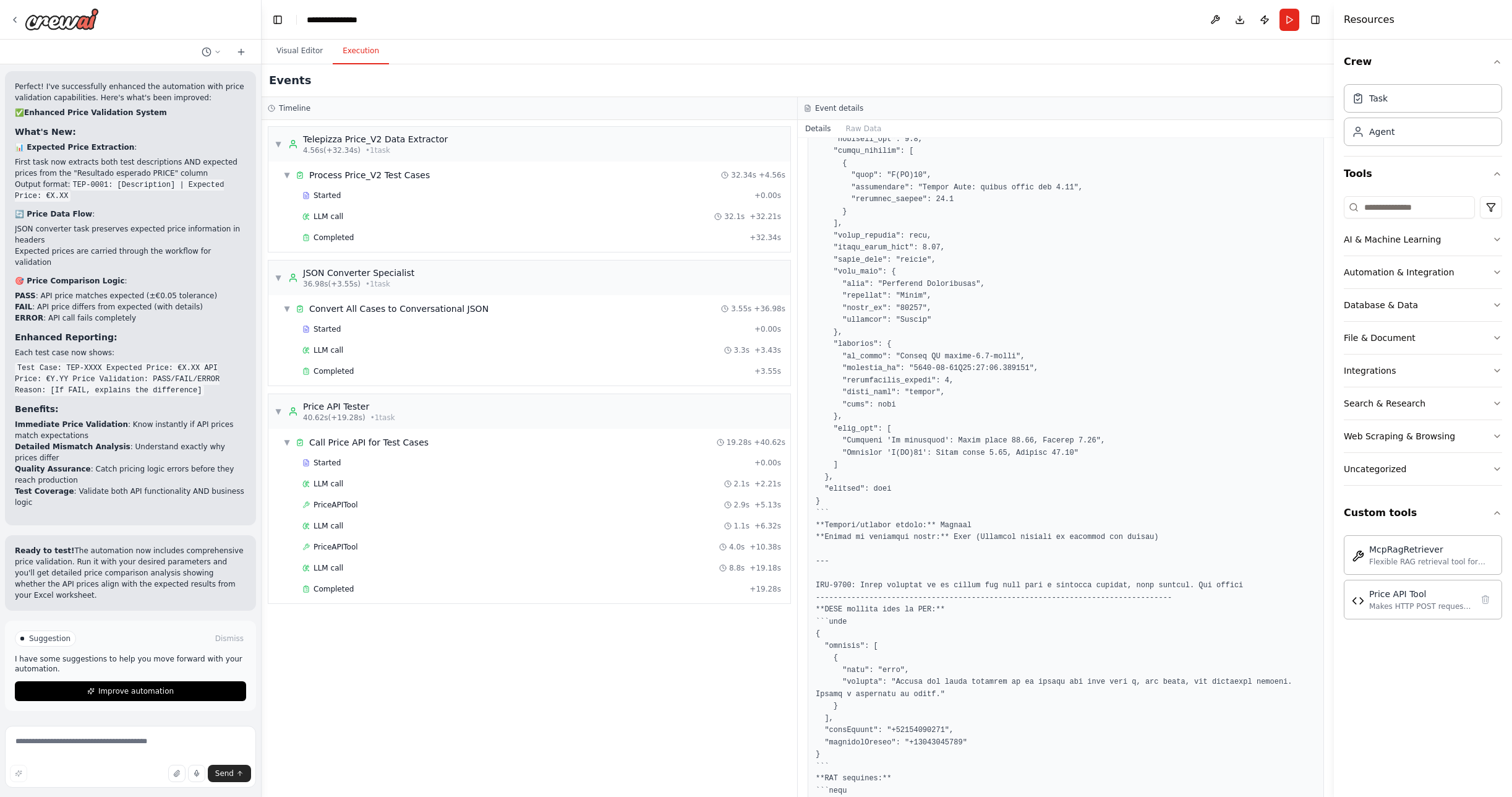
scroll to position [339, 0]
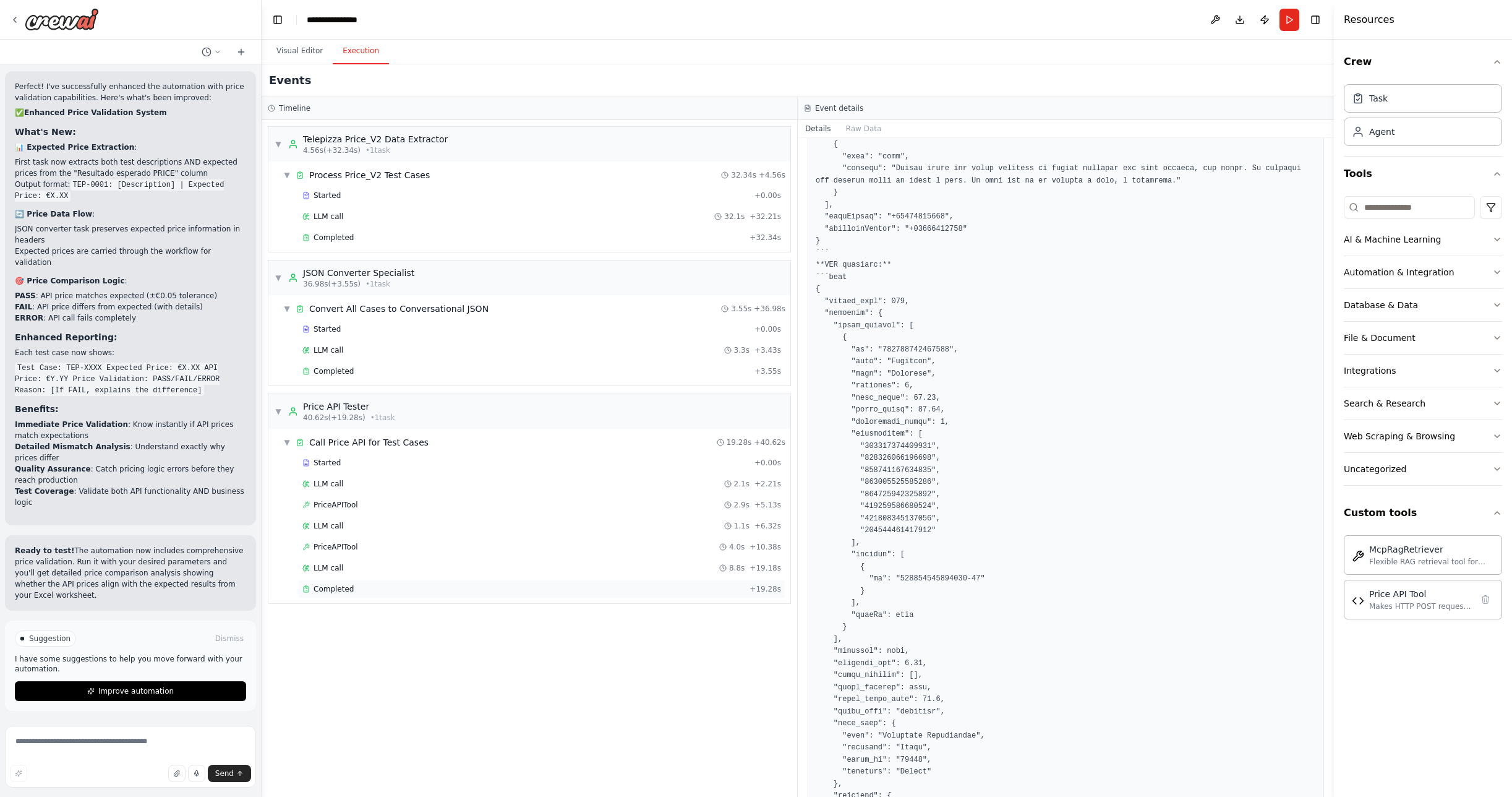
click at [352, 589] on div "Completed" at bounding box center [523, 588] width 442 height 10
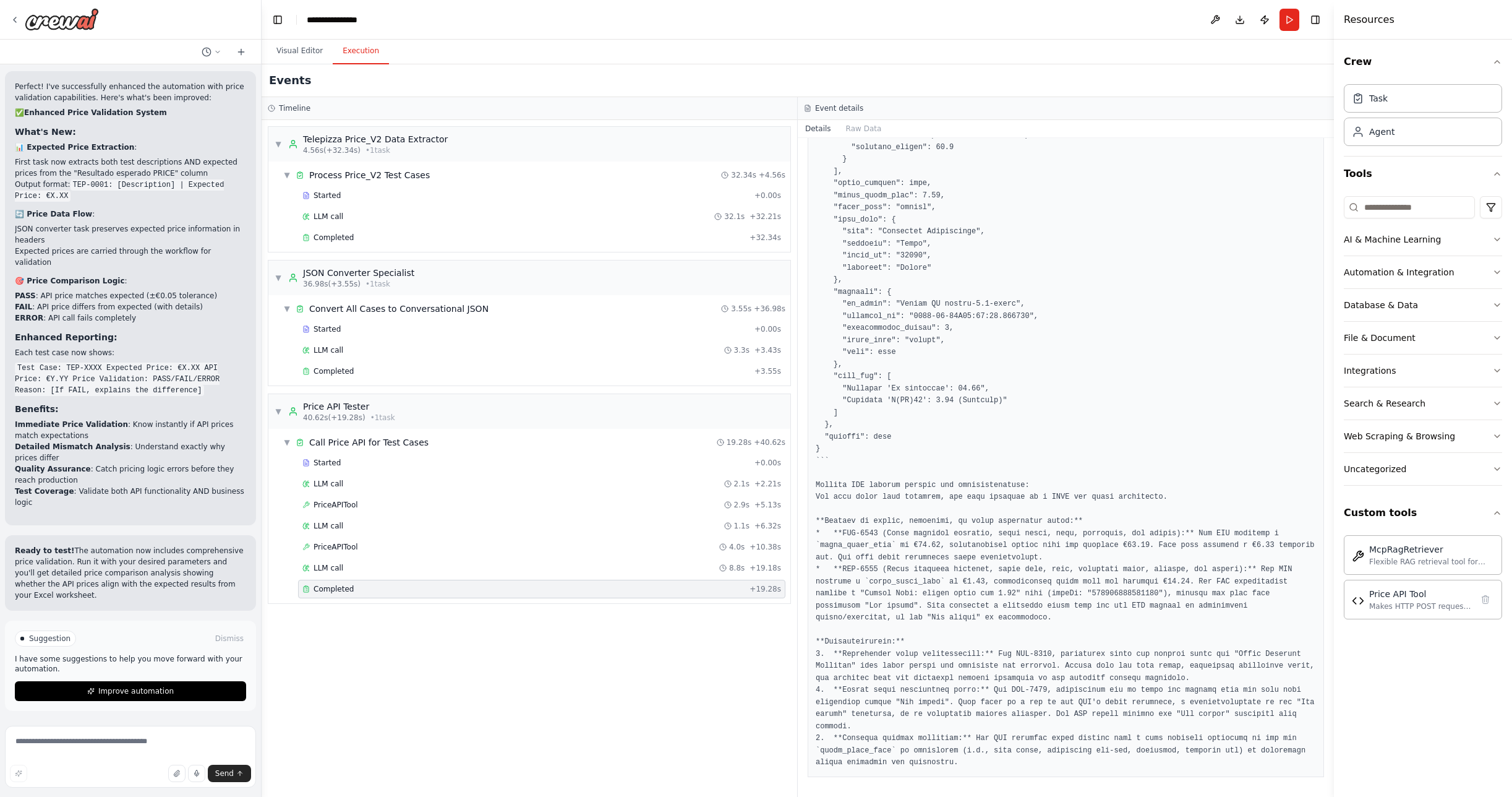
scroll to position [2049, 0]
click at [84, 747] on textarea at bounding box center [130, 756] width 251 height 62
type textarea "**********"
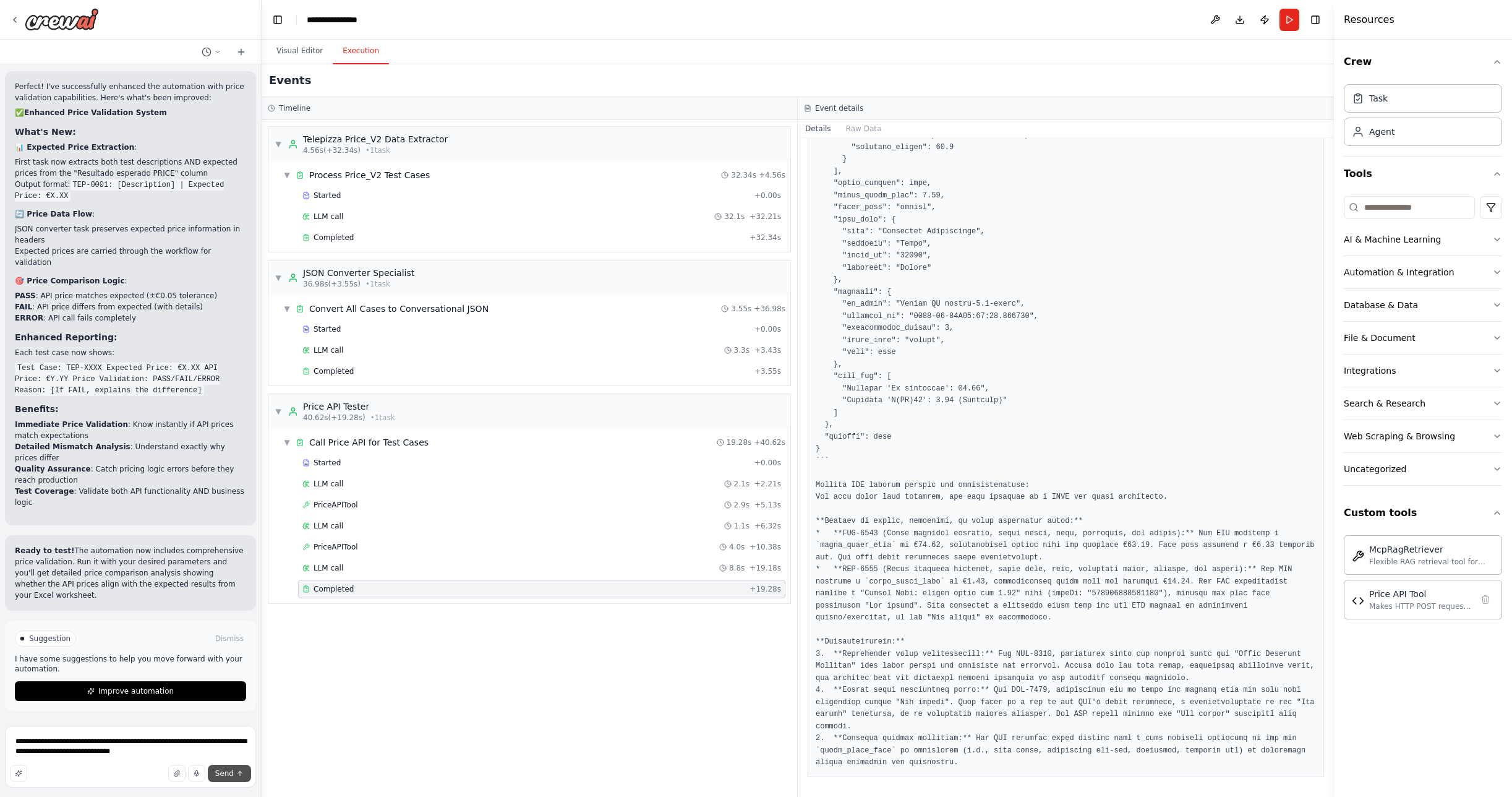
click at [234, 773] on button "Send" at bounding box center [229, 773] width 44 height 18
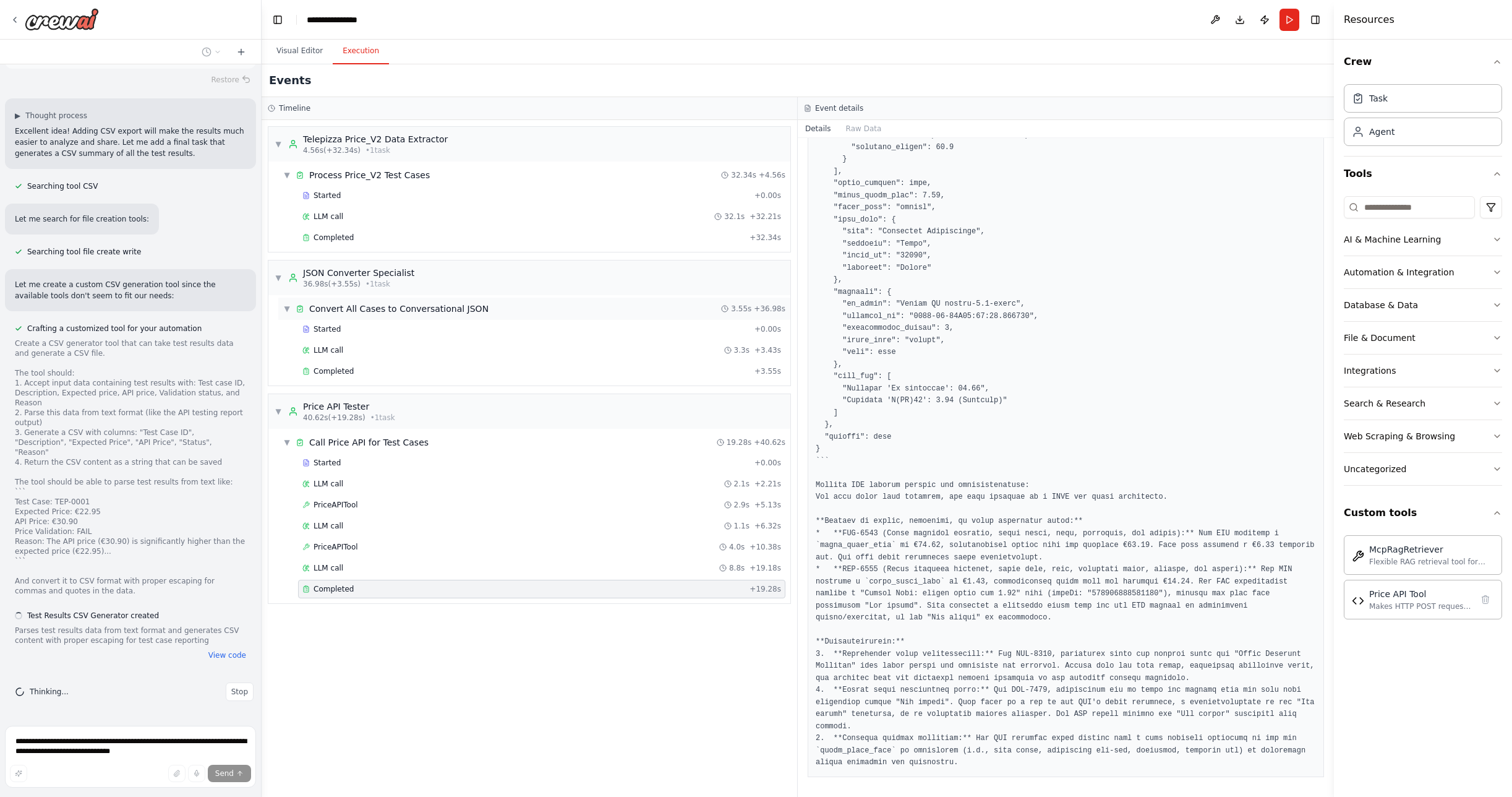
scroll to position [13415, 0]
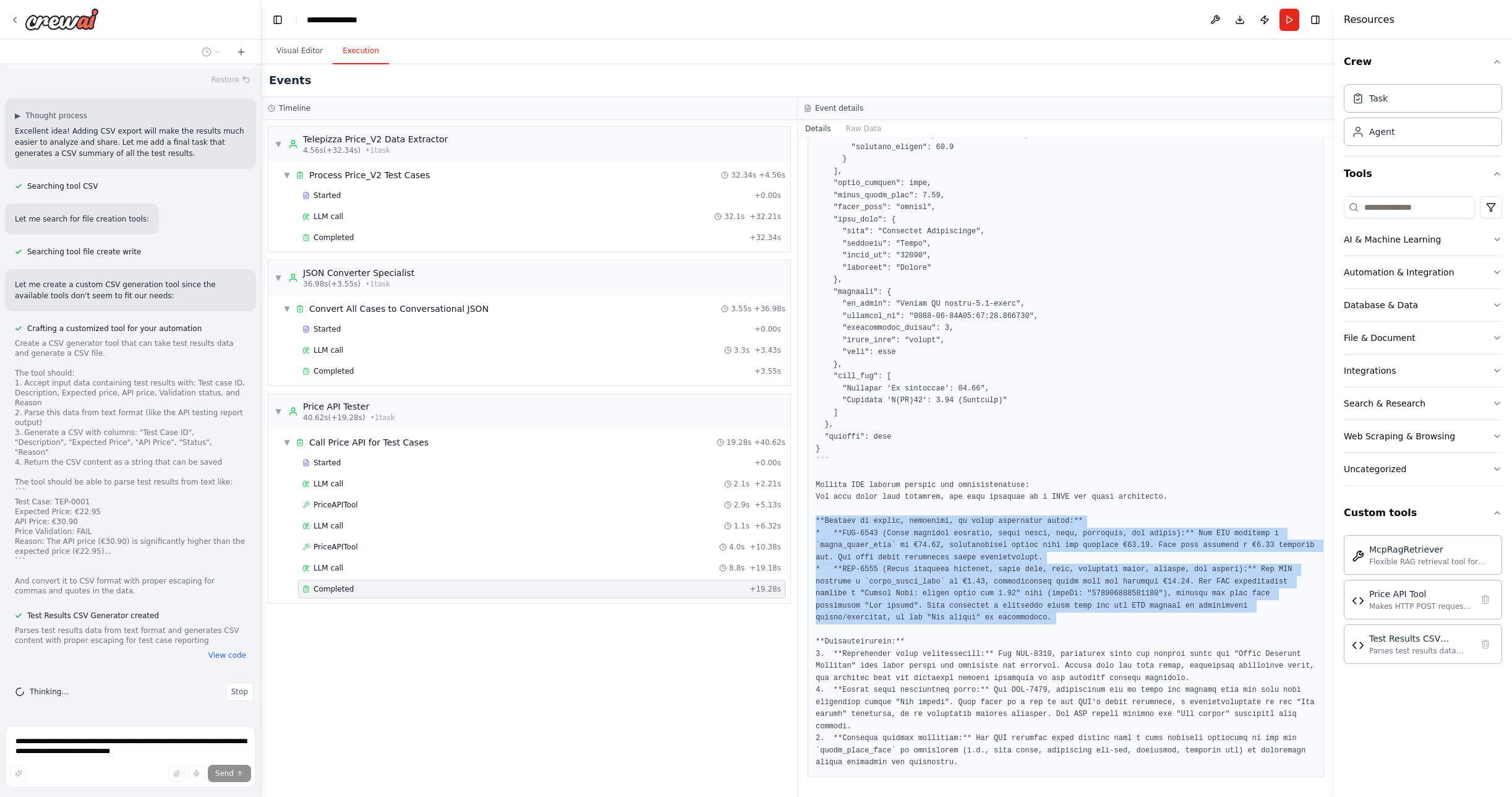
drag, startPoint x: 816, startPoint y: 522, endPoint x: 1066, endPoint y: 624, distance: 270.0
copy pre "**Summary of errors, anomalies, or price mismatches found:** * **TEP-0001 (Pizz…"
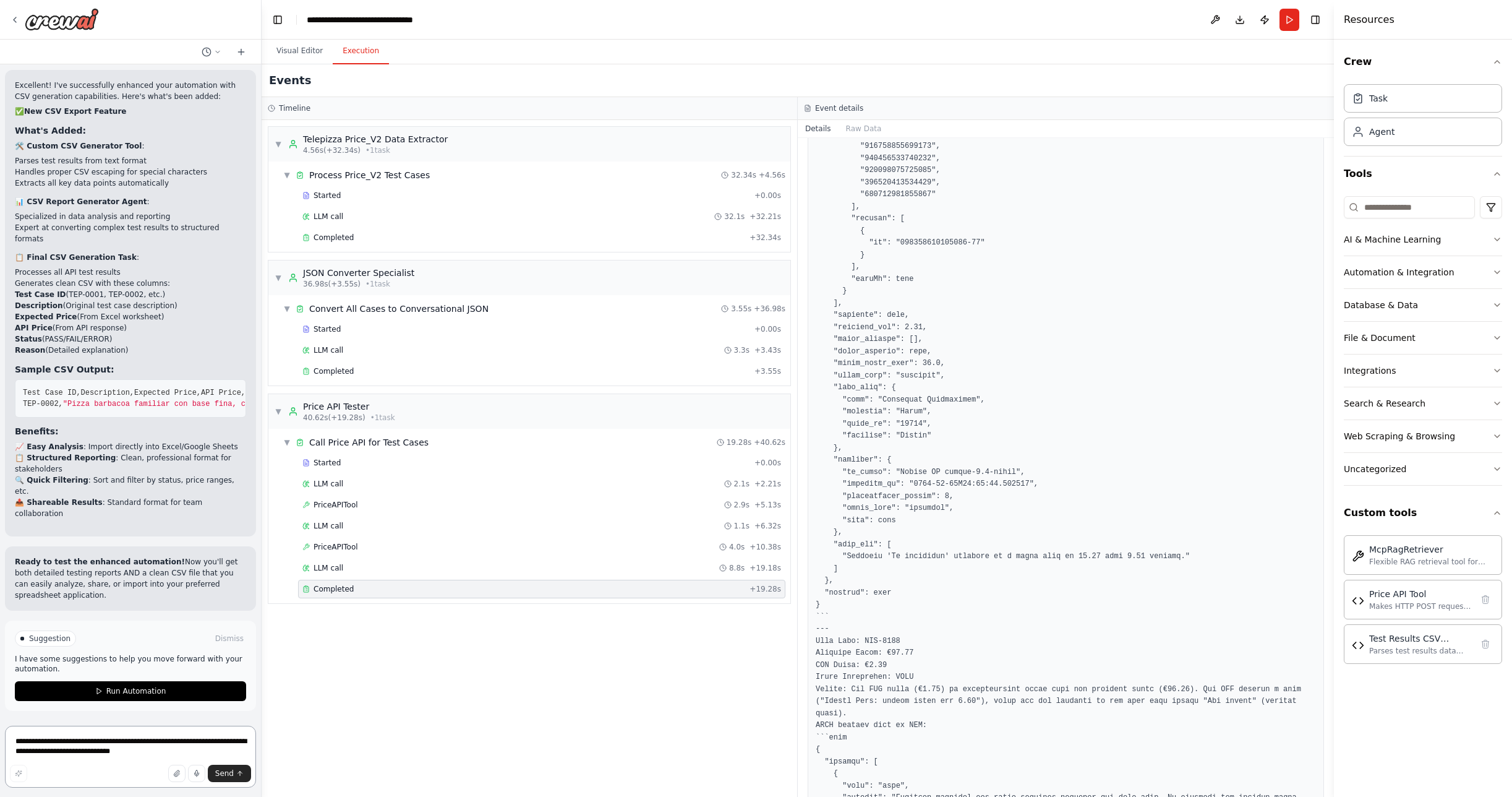
scroll to position [293, 0]
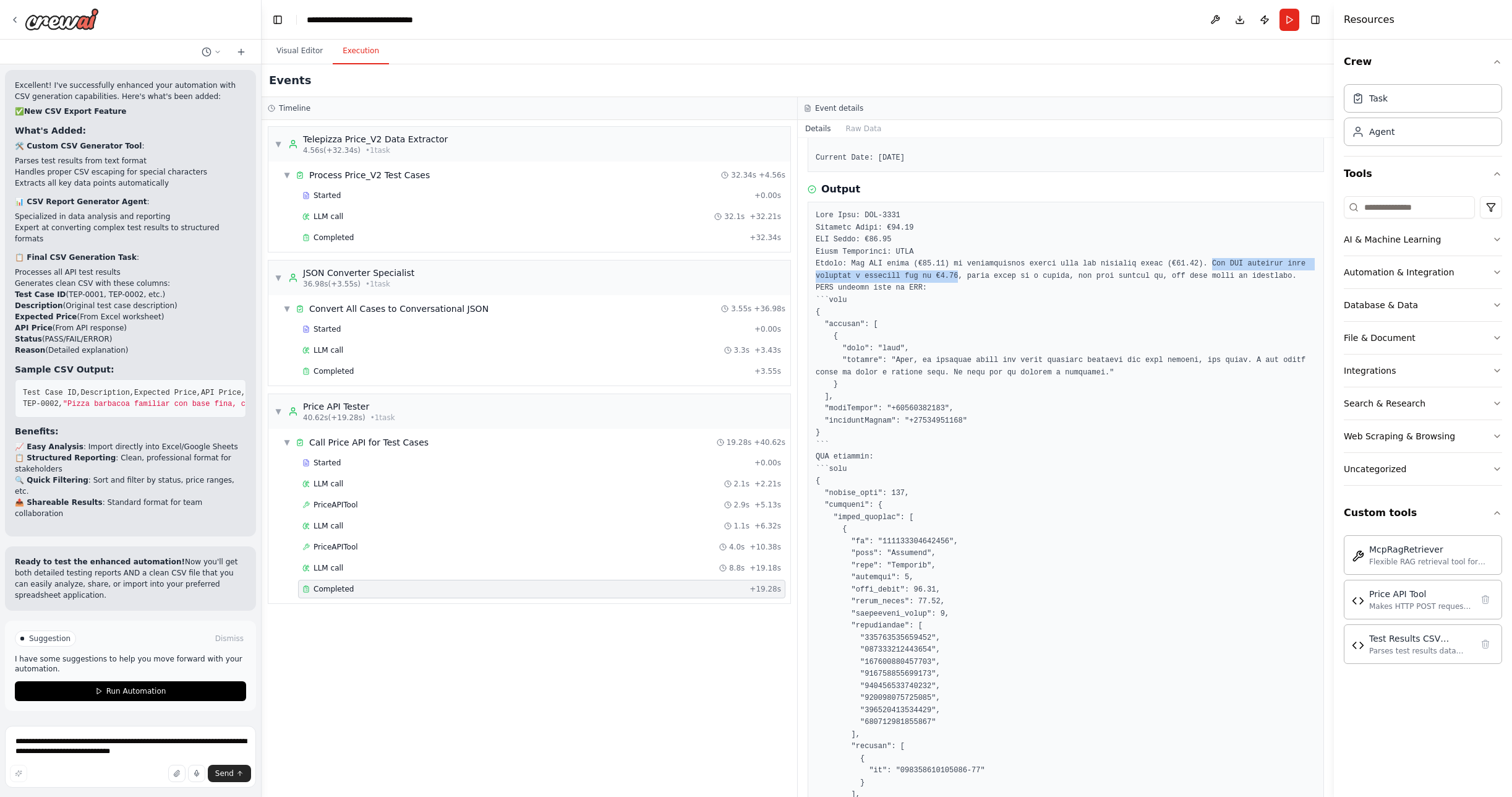
drag, startPoint x: 1213, startPoint y: 258, endPoint x: 980, endPoint y: 278, distance: 233.9
copy pre "The API response also includes a delivery fee of €1.95"
click at [119, 693] on span "Run Automation" at bounding box center [136, 690] width 60 height 10
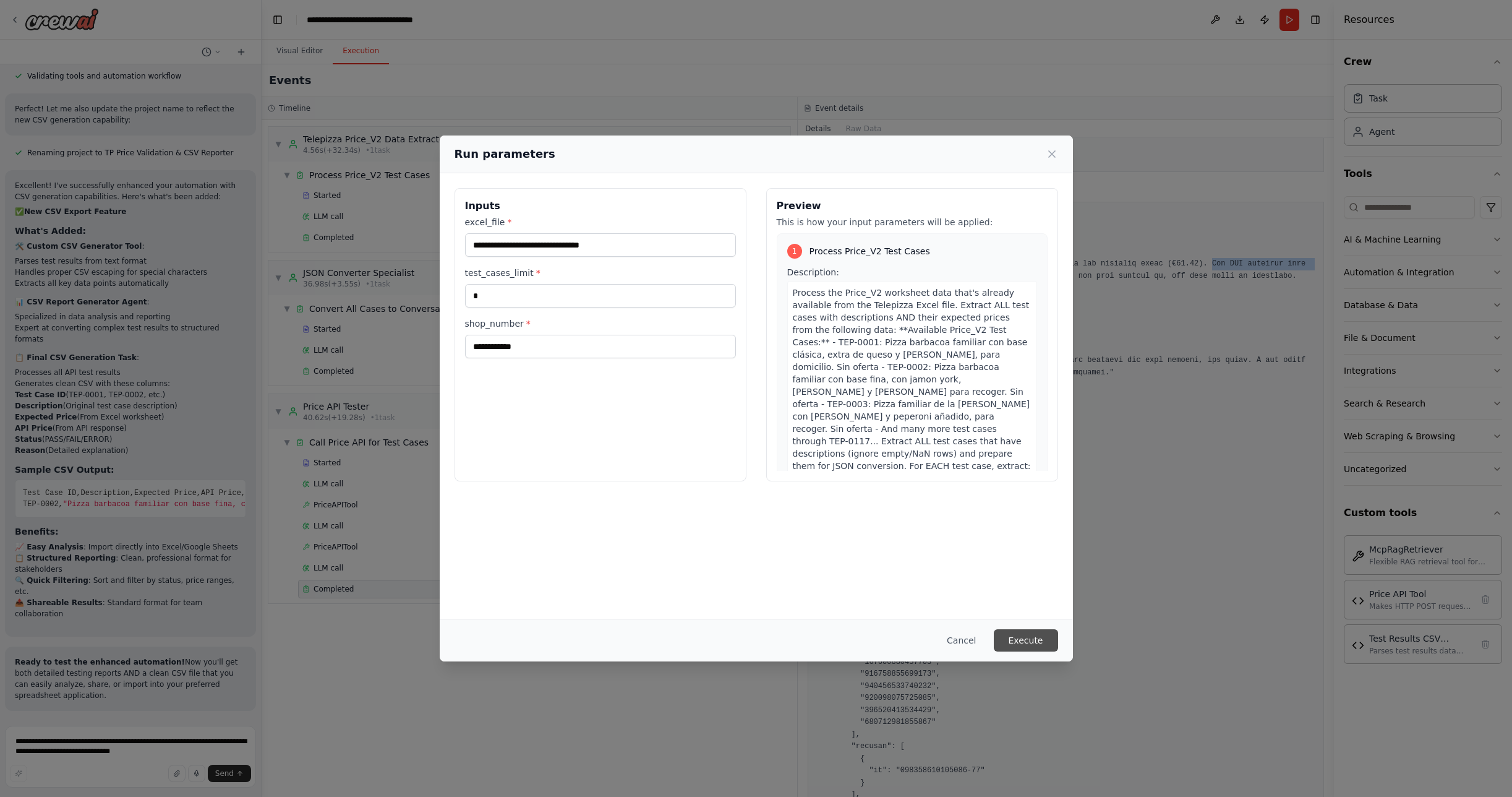
click at [1018, 639] on button "Execute" at bounding box center [1026, 640] width 64 height 22
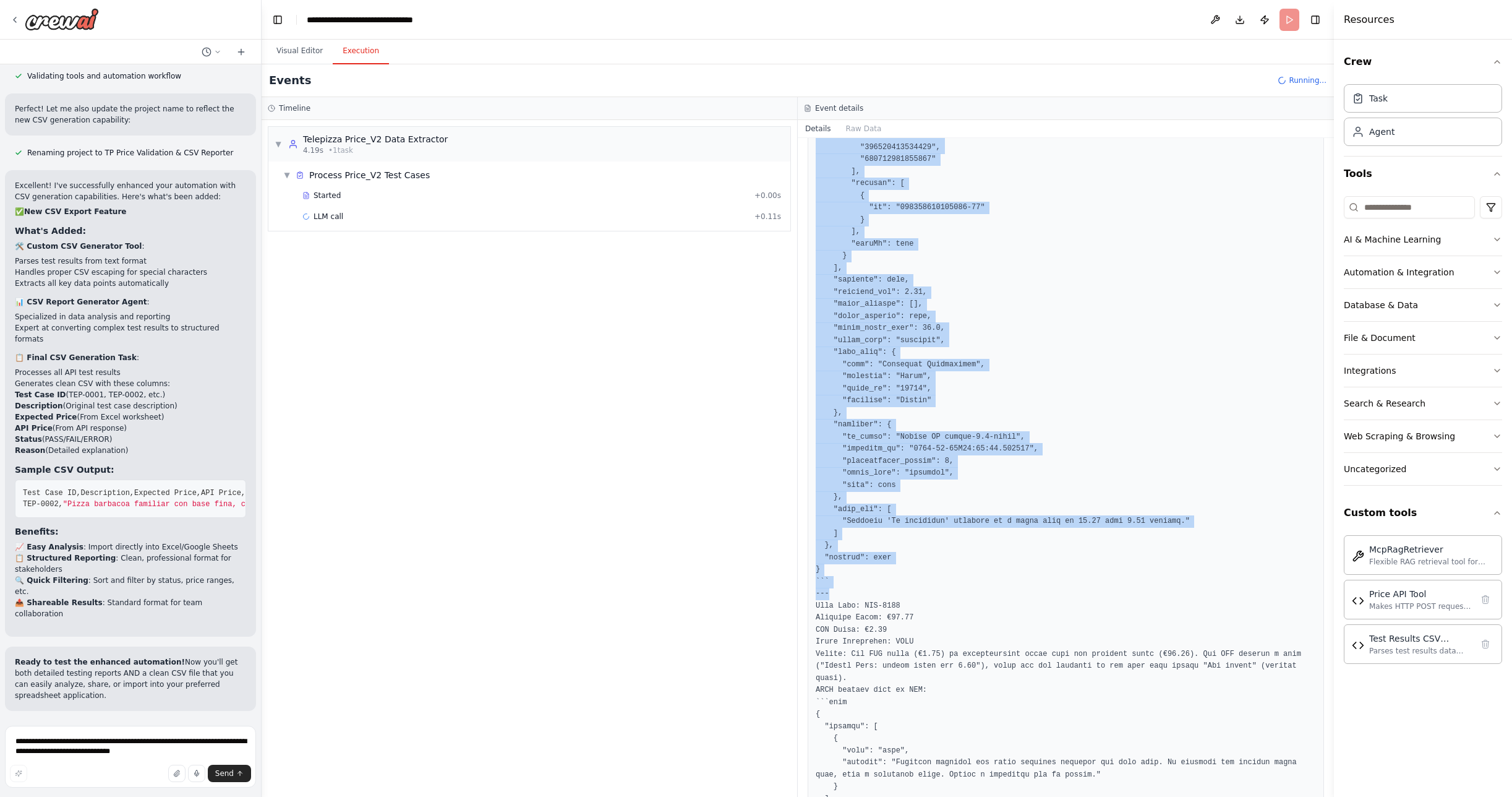
scroll to position [1052, 0]
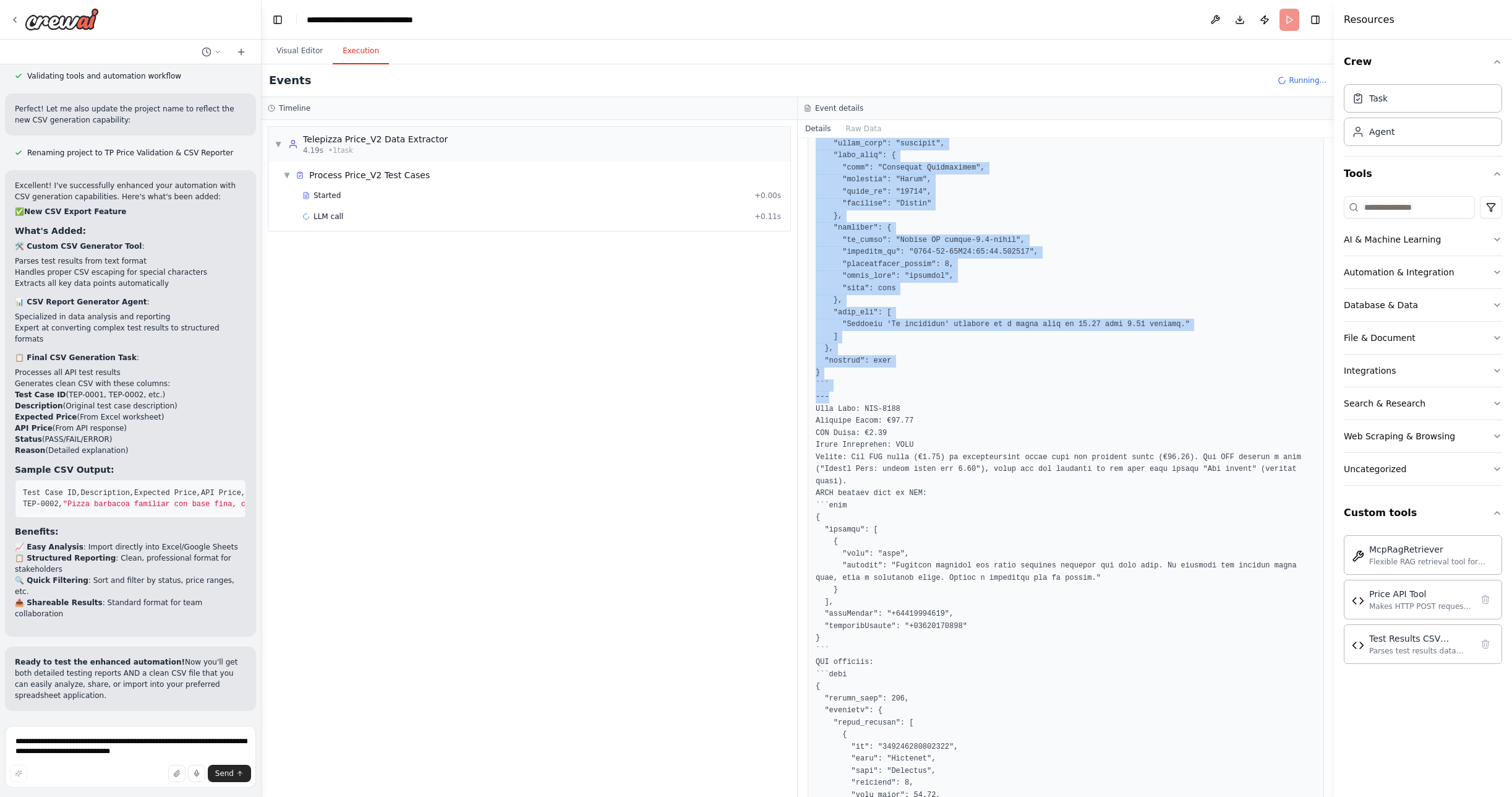
drag, startPoint x: 814, startPoint y: 213, endPoint x: 974, endPoint y: 404, distance: 249.2
click at [974, 404] on div at bounding box center [1065, 601] width 516 height 2320
copy pre "Test Case: TEP-0001 Expected Price: €22.95 API Price: €30.90 Price Validation: …"
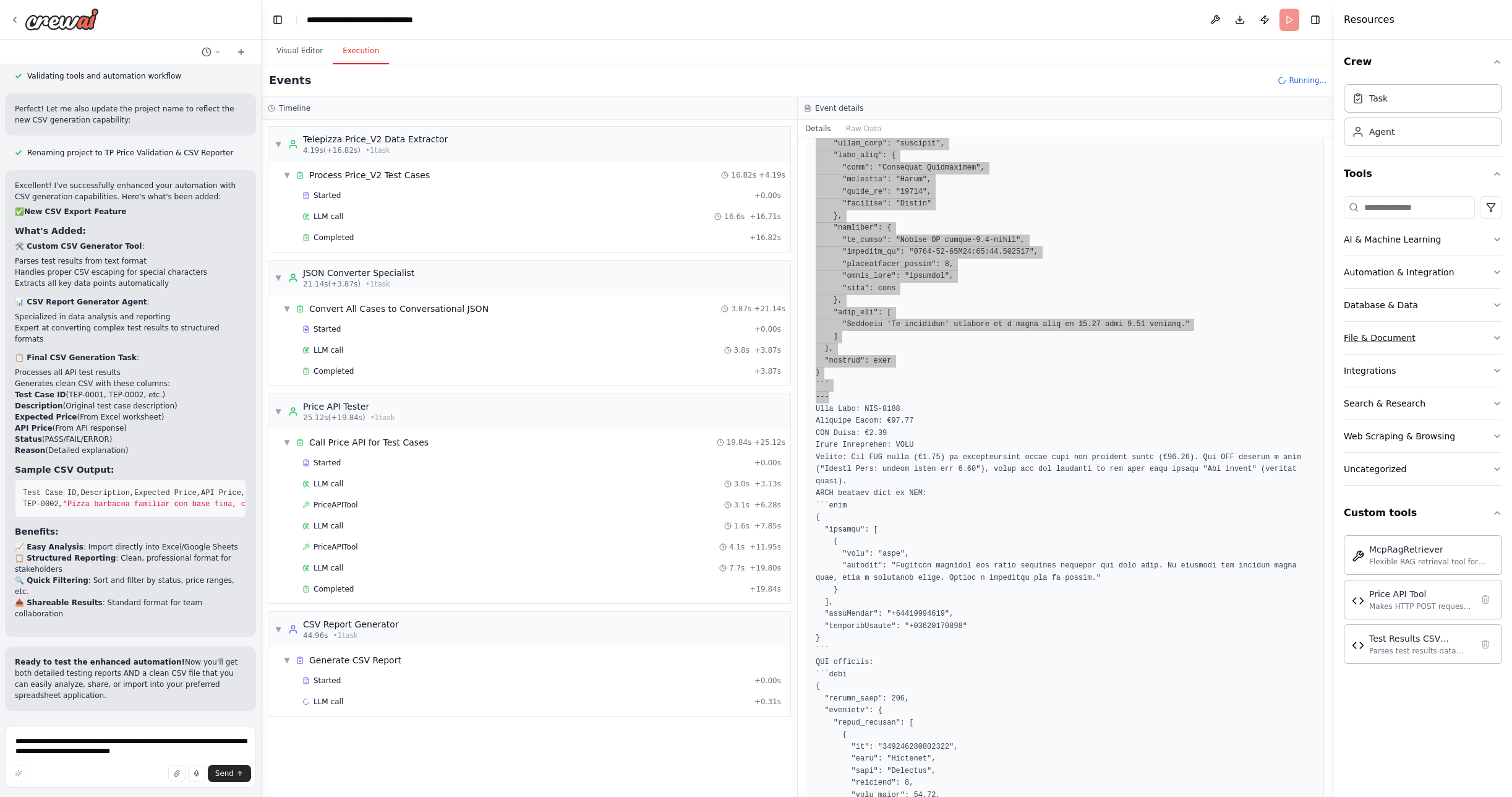
scroll to position [2049, 0]
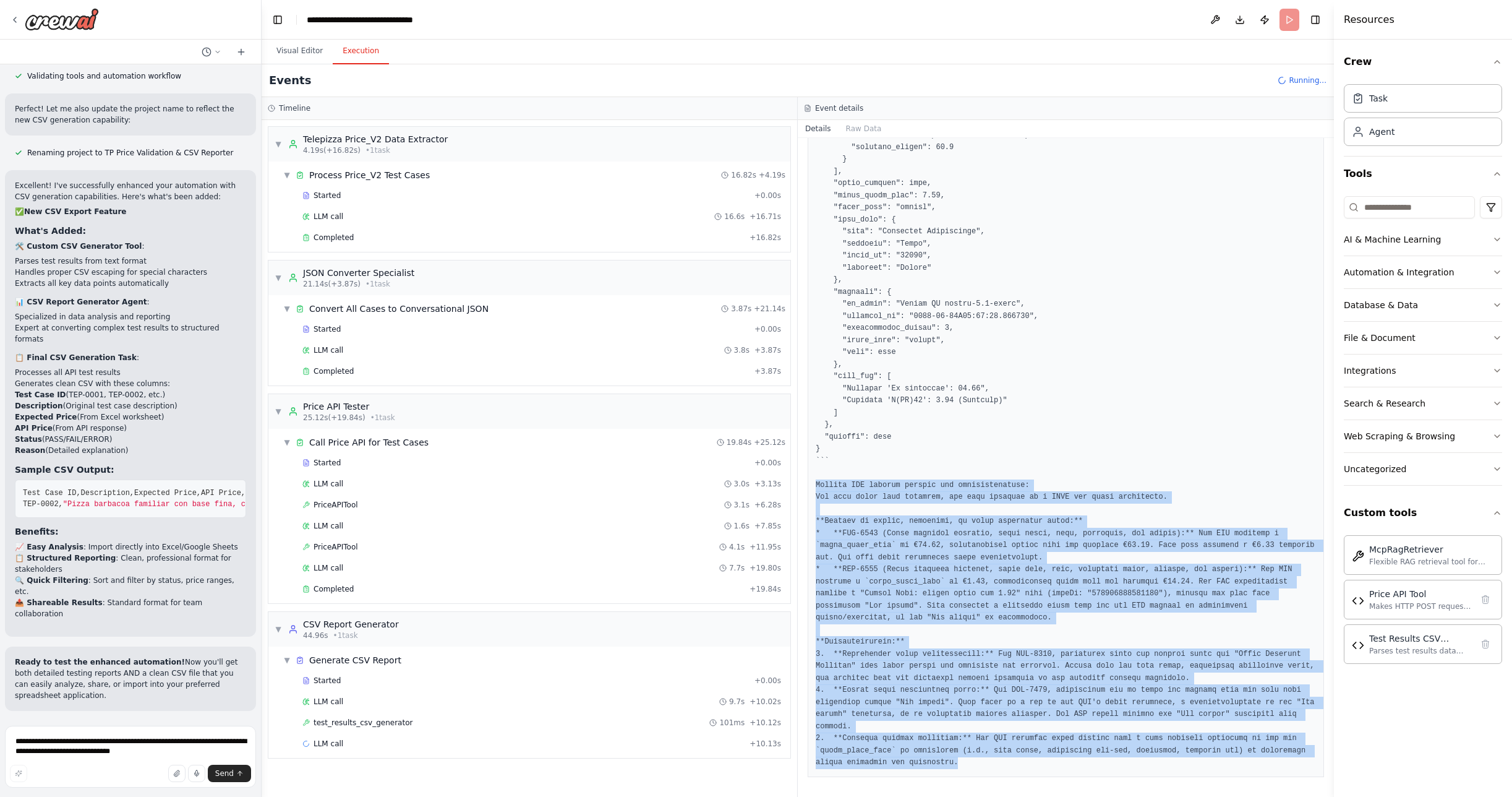
drag, startPoint x: 817, startPoint y: 485, endPoint x: 1044, endPoint y: 762, distance: 358.1
copy pre "Overall API testing results and recommendations: Two test cases were executed, …"
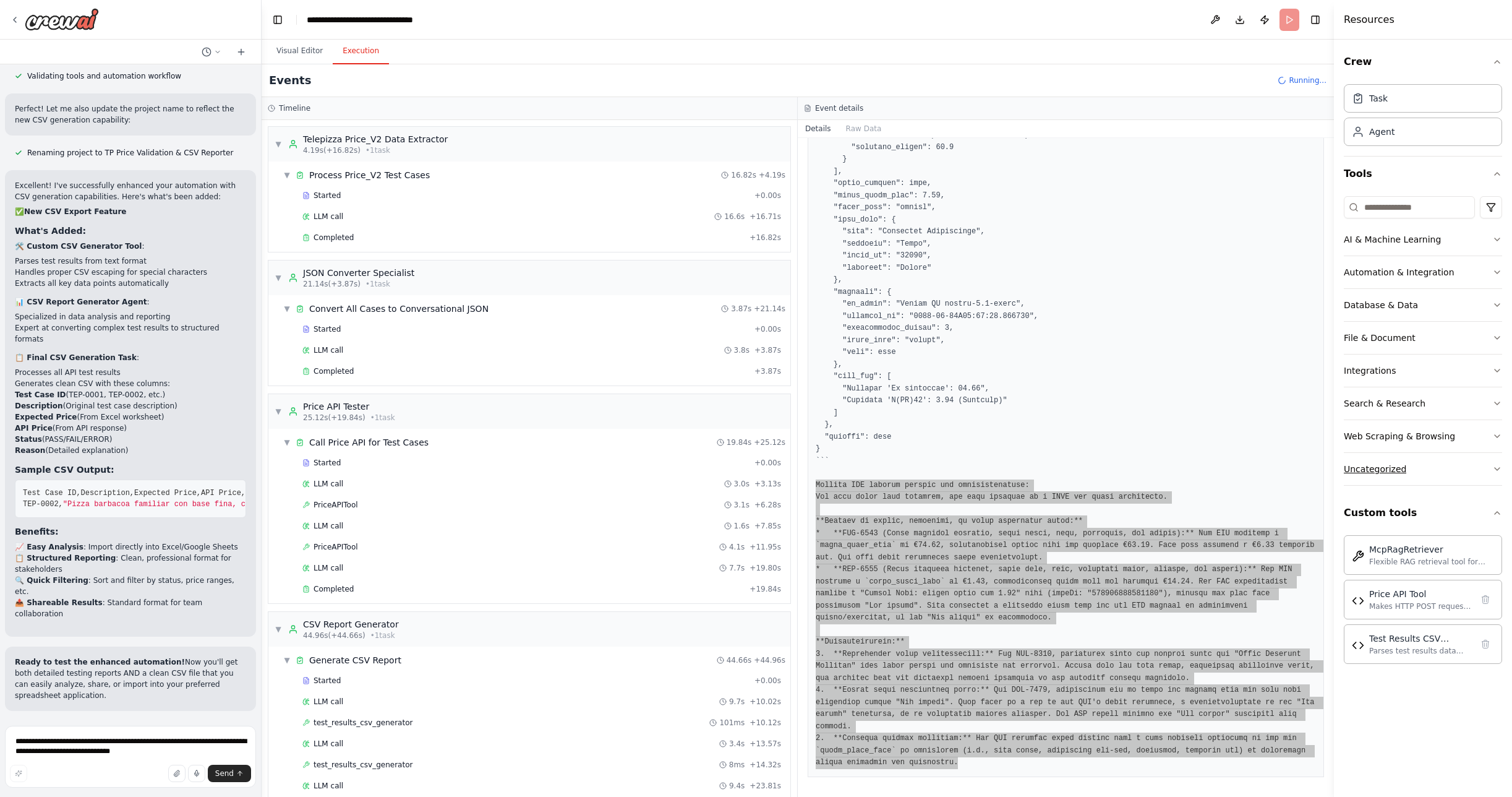
scroll to position [14417, 0]
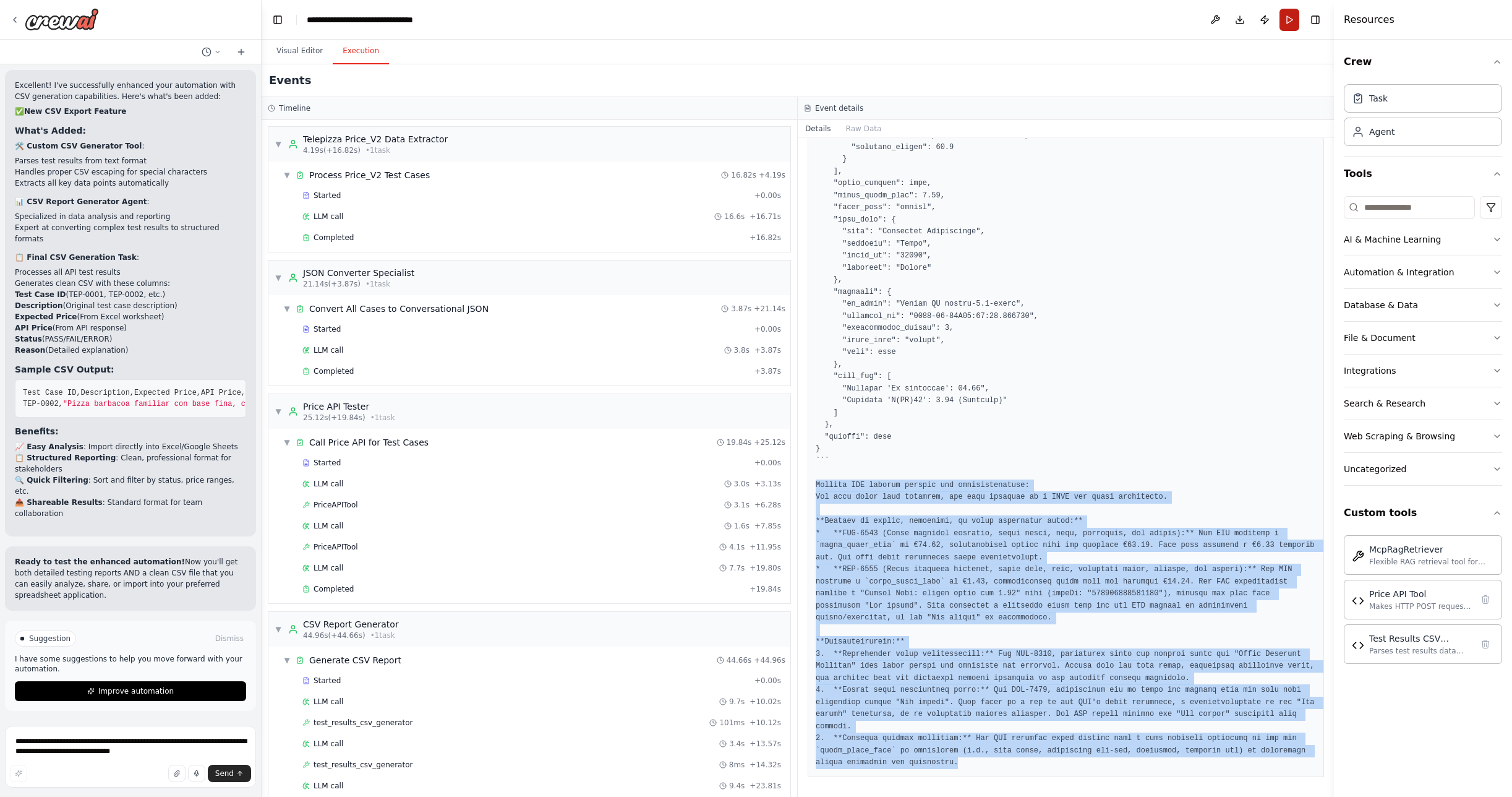
click at [1295, 19] on button "Run" at bounding box center [1289, 19] width 19 height 22
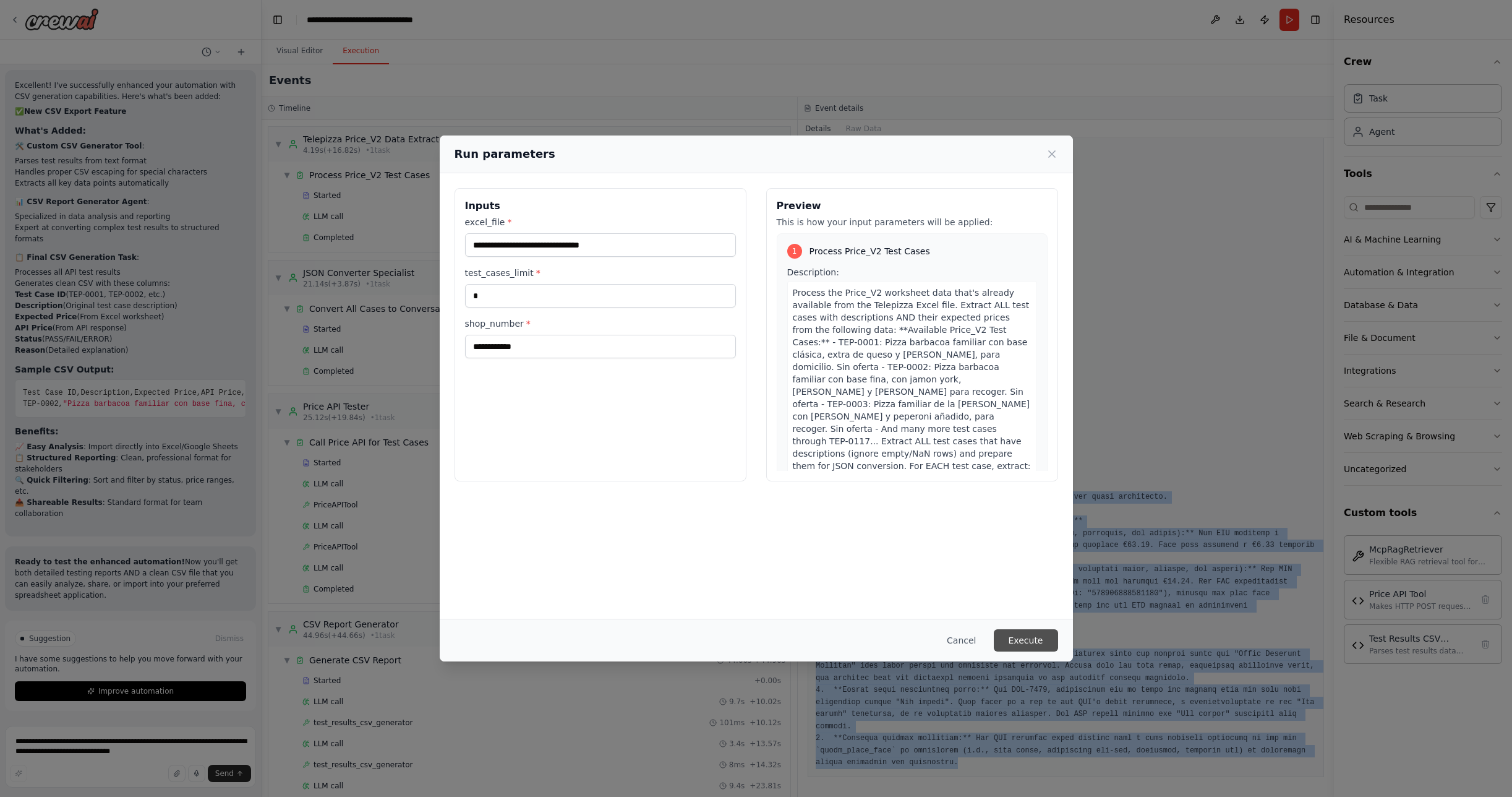
click at [1027, 643] on button "Execute" at bounding box center [1026, 640] width 64 height 22
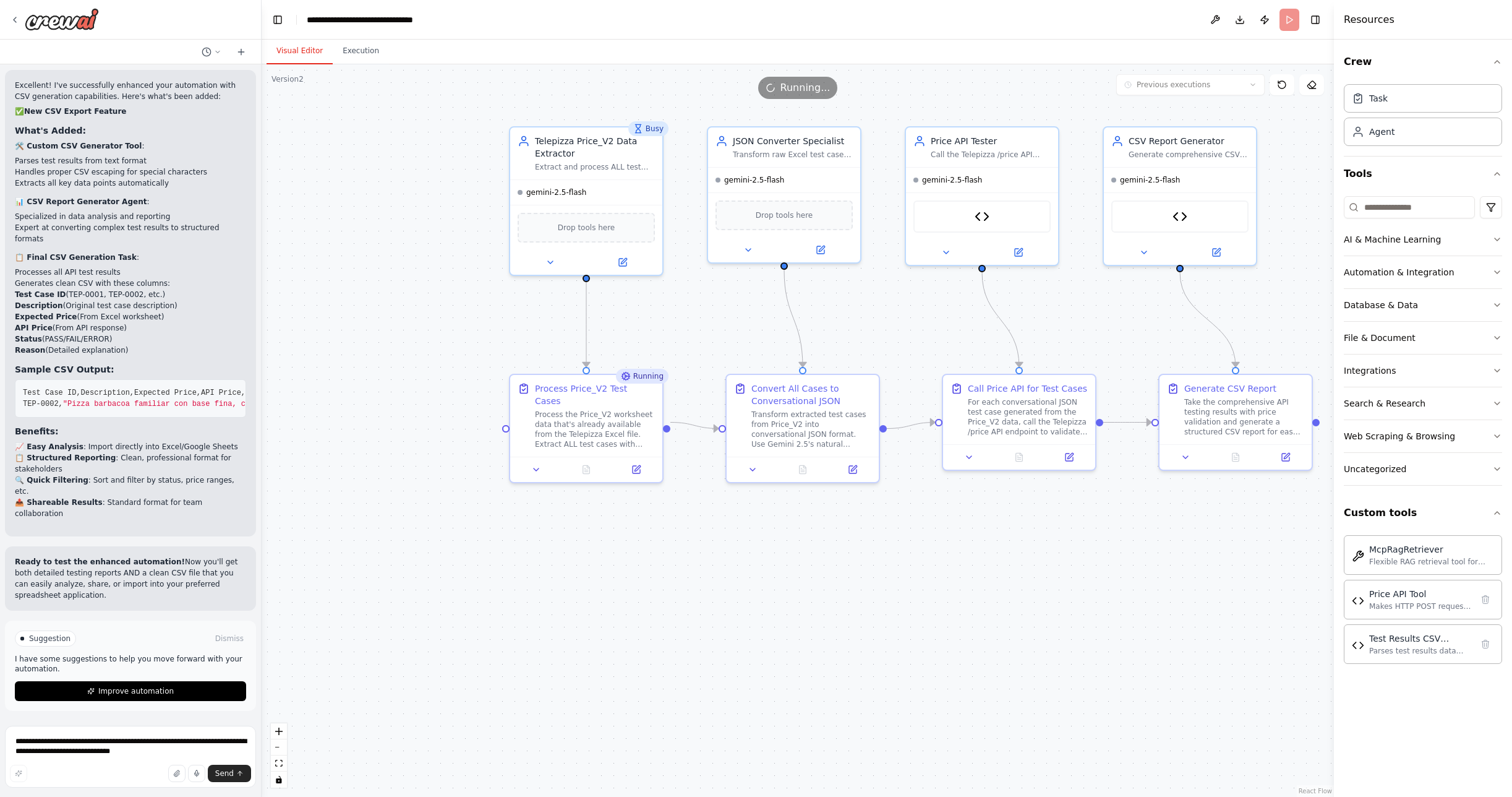
click at [310, 49] on button "Visual Editor" at bounding box center [299, 51] width 66 height 26
click at [370, 51] on button "Execution" at bounding box center [360, 51] width 57 height 26
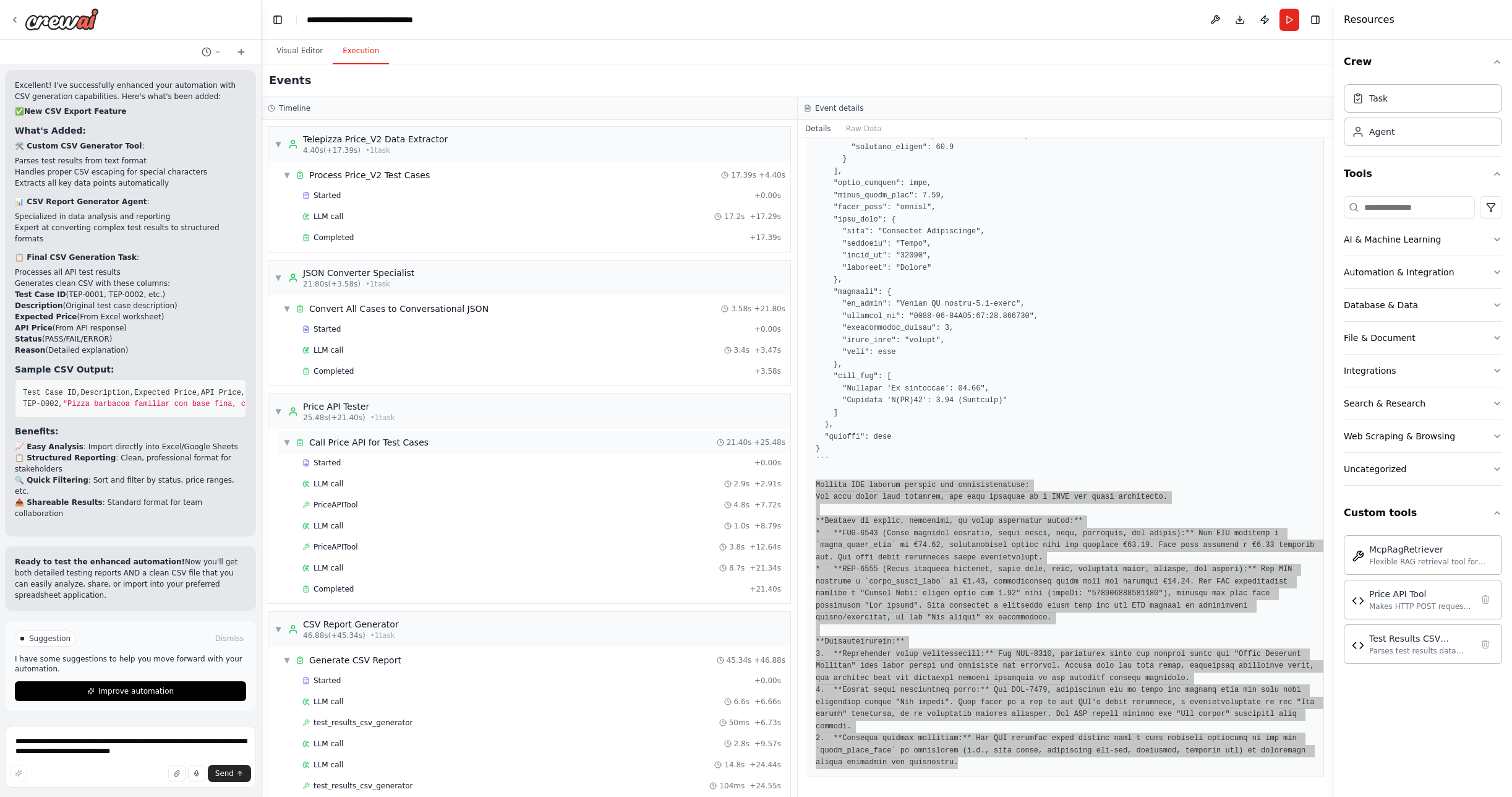
scroll to position [144, 0]
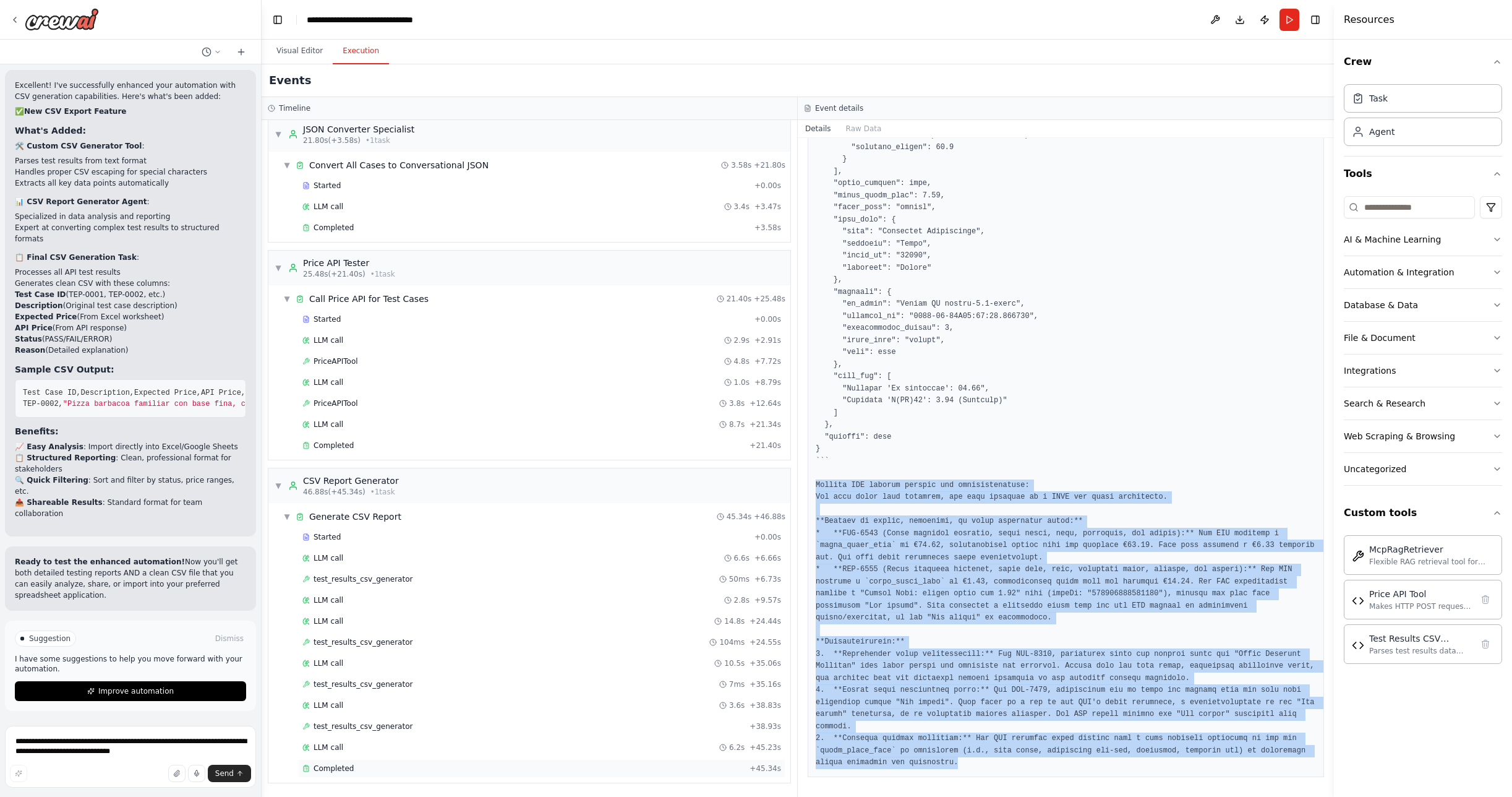
click at [345, 769] on span "Completed" at bounding box center [333, 768] width 40 height 10
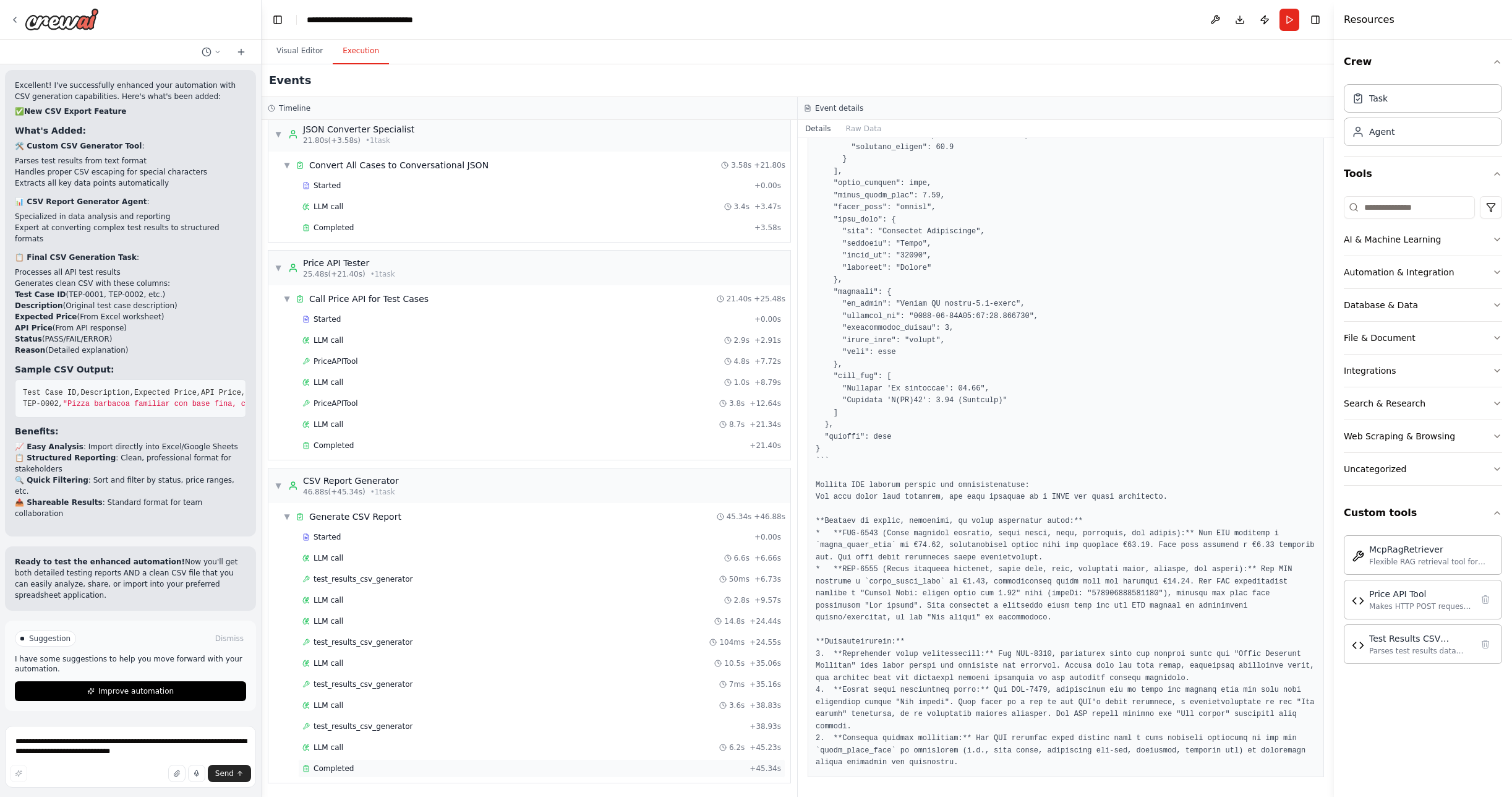
scroll to position [0, 0]
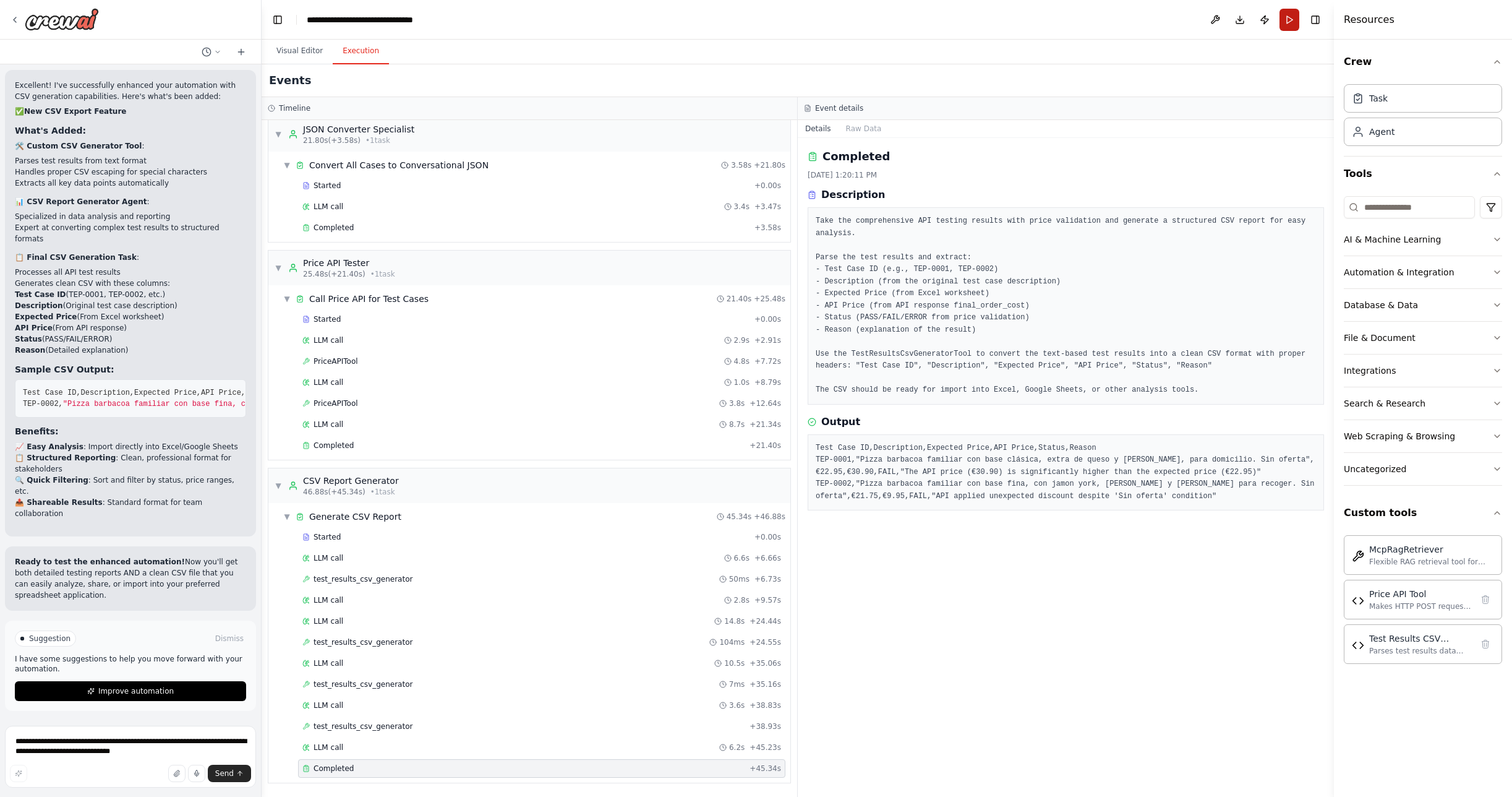
click at [1292, 19] on button "Run" at bounding box center [1289, 19] width 19 height 22
click at [1288, 20] on header "**********" at bounding box center [797, 19] width 1072 height 40
click at [298, 49] on button "Visual Editor" at bounding box center [299, 51] width 66 height 26
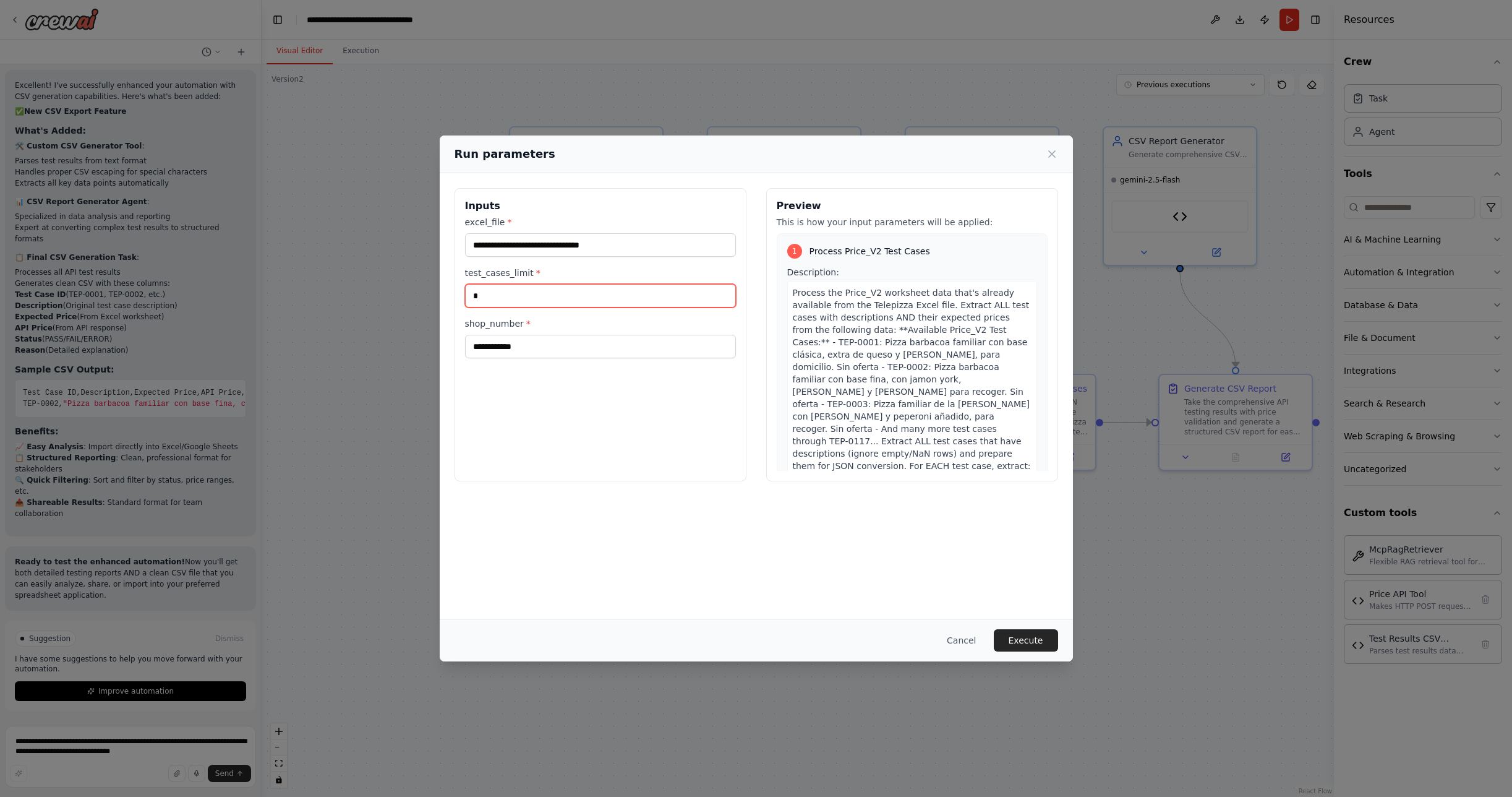
drag, startPoint x: 505, startPoint y: 296, endPoint x: 420, endPoint y: 285, distance: 85.7
click at [420, 285] on div "**********" at bounding box center [756, 398] width 1512 height 797
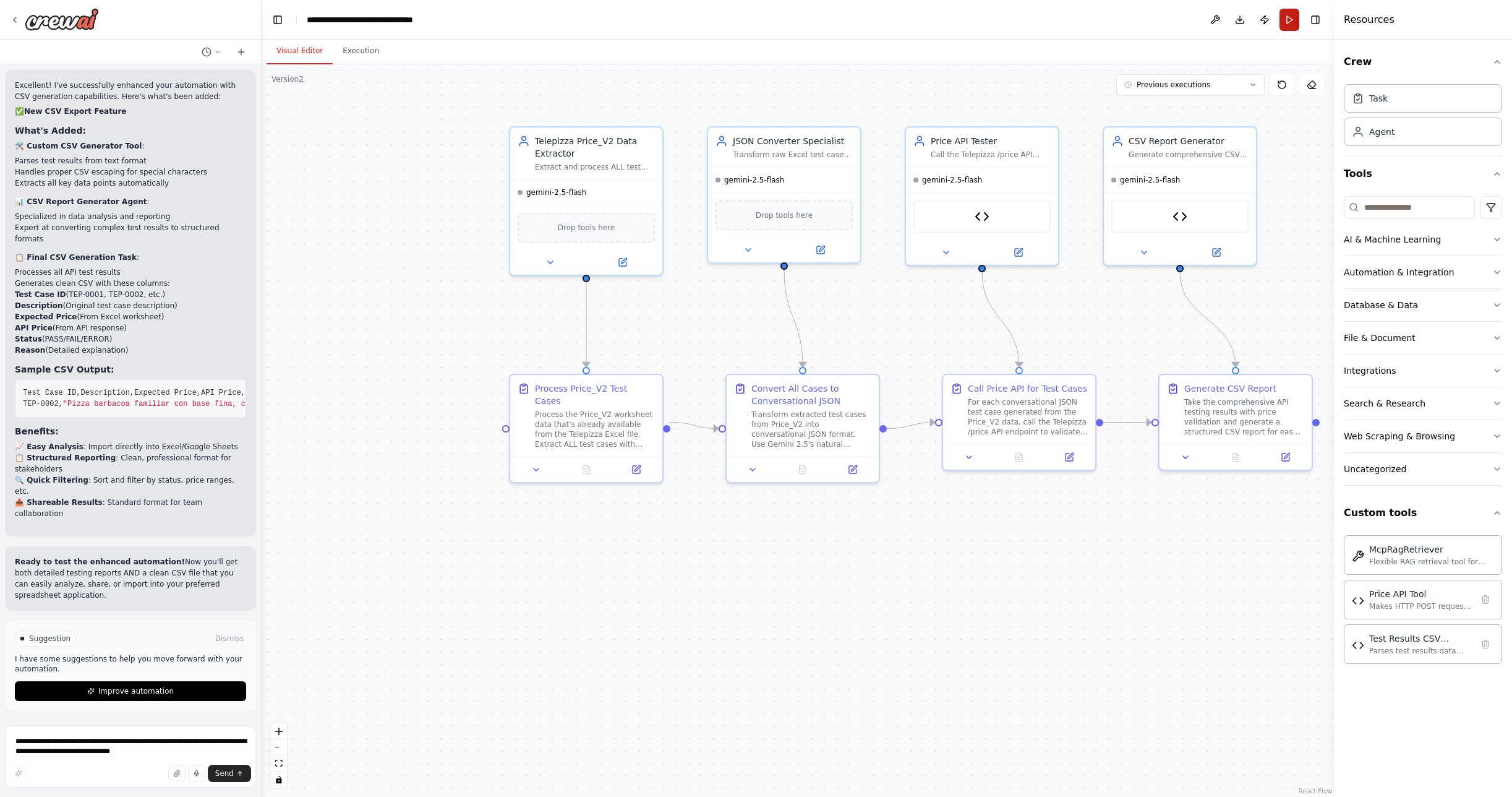
click at [1292, 16] on button "Run" at bounding box center [1289, 19] width 19 height 22
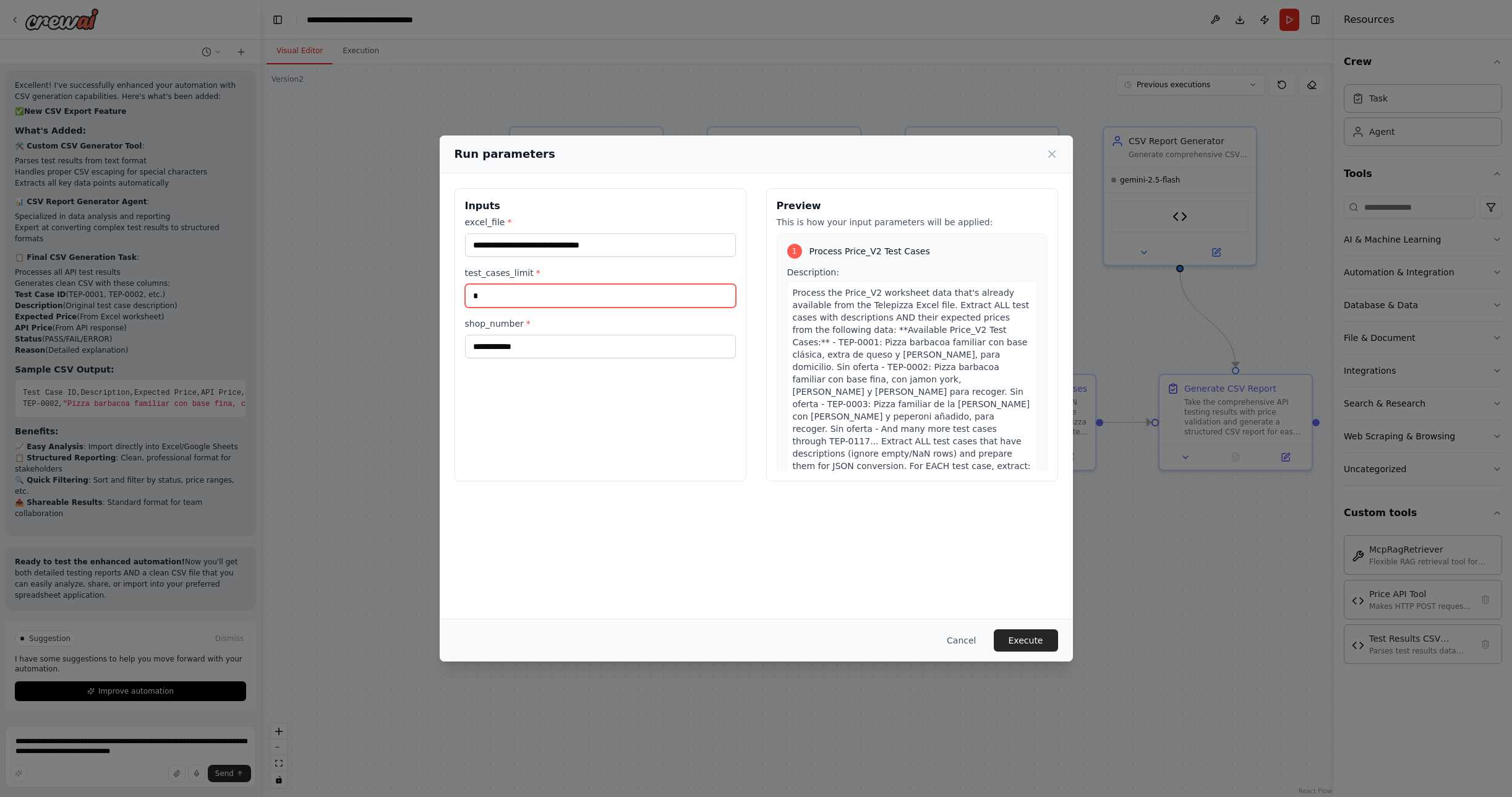
drag, startPoint x: 543, startPoint y: 295, endPoint x: 430, endPoint y: 291, distance: 113.1
click at [430, 291] on div "**********" at bounding box center [756, 398] width 1512 height 797
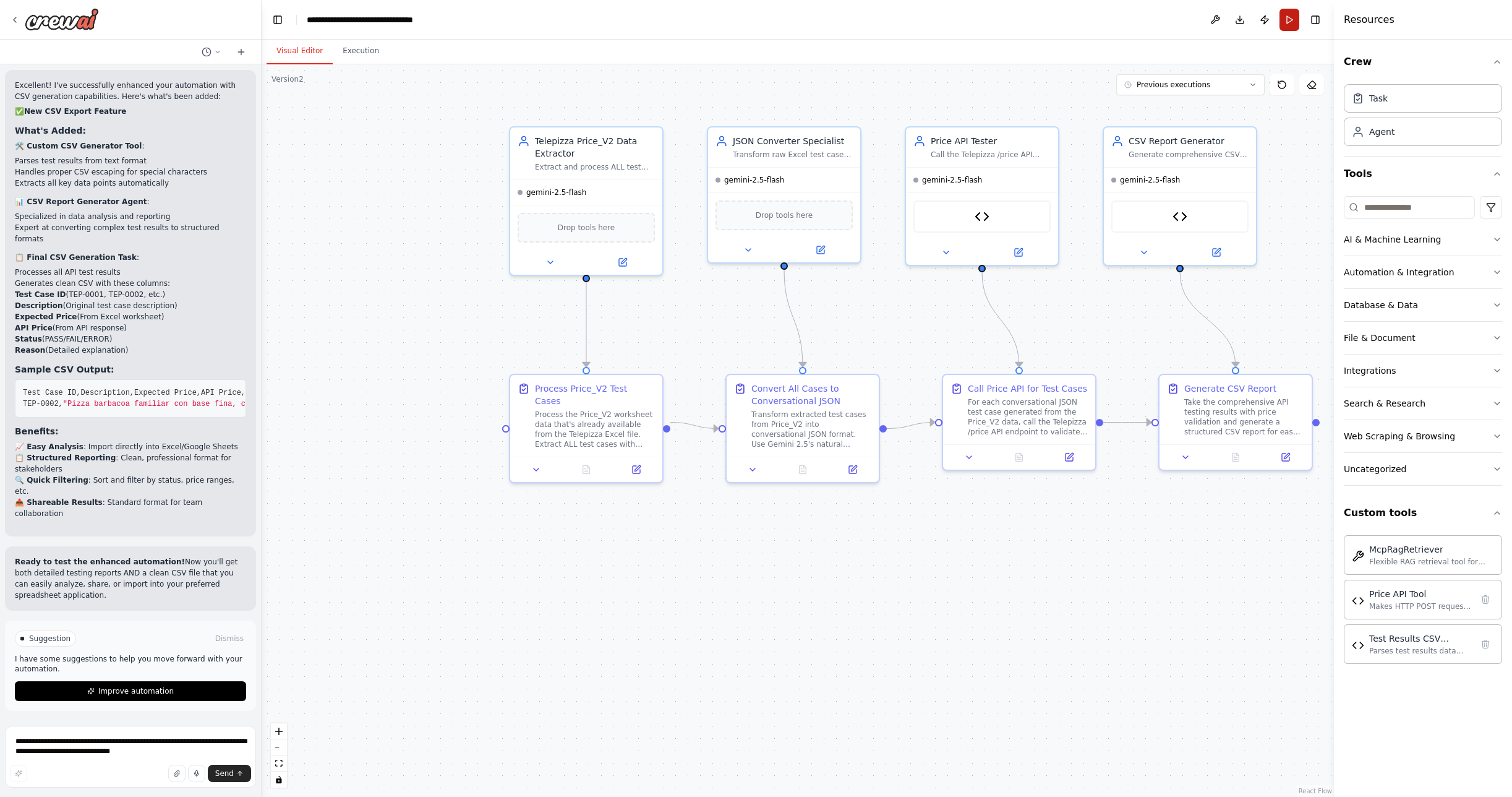
click at [1295, 21] on button "Run" at bounding box center [1289, 19] width 19 height 22
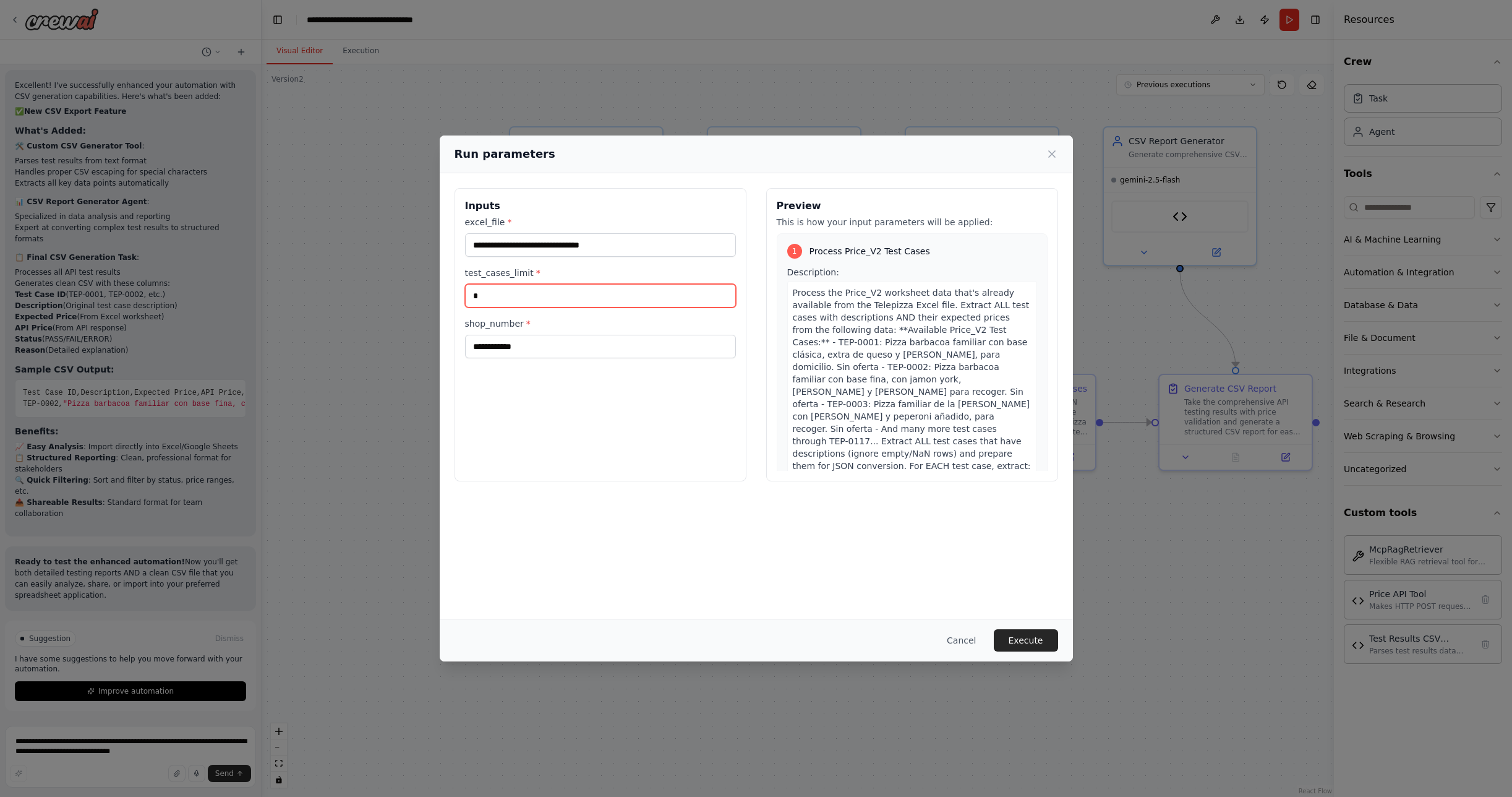
click at [586, 300] on input "*" at bounding box center [600, 295] width 271 height 23
type input "**"
click at [1025, 648] on button "Execute" at bounding box center [1026, 640] width 64 height 22
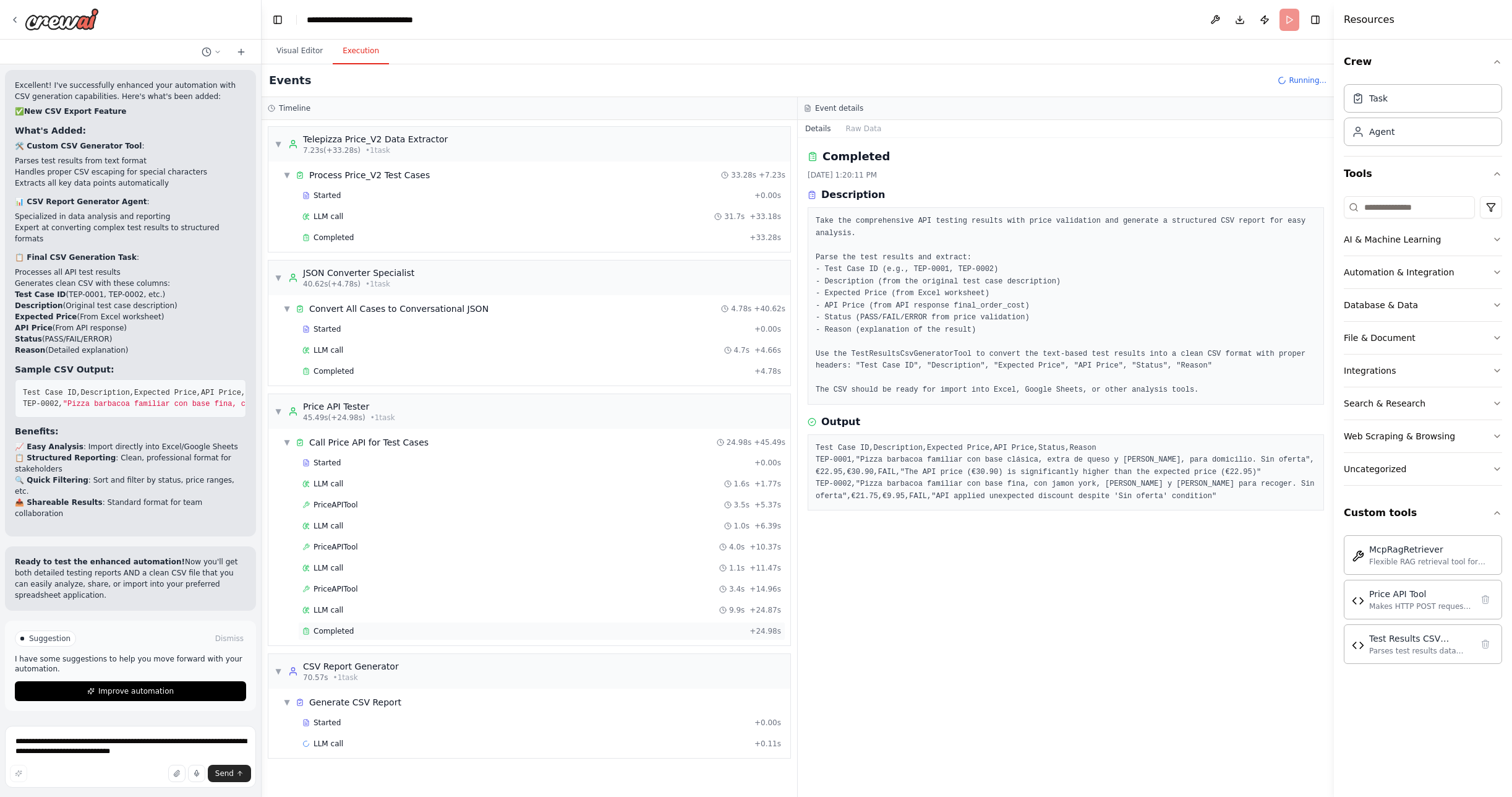
click at [361, 626] on div "Completed" at bounding box center [523, 630] width 442 height 10
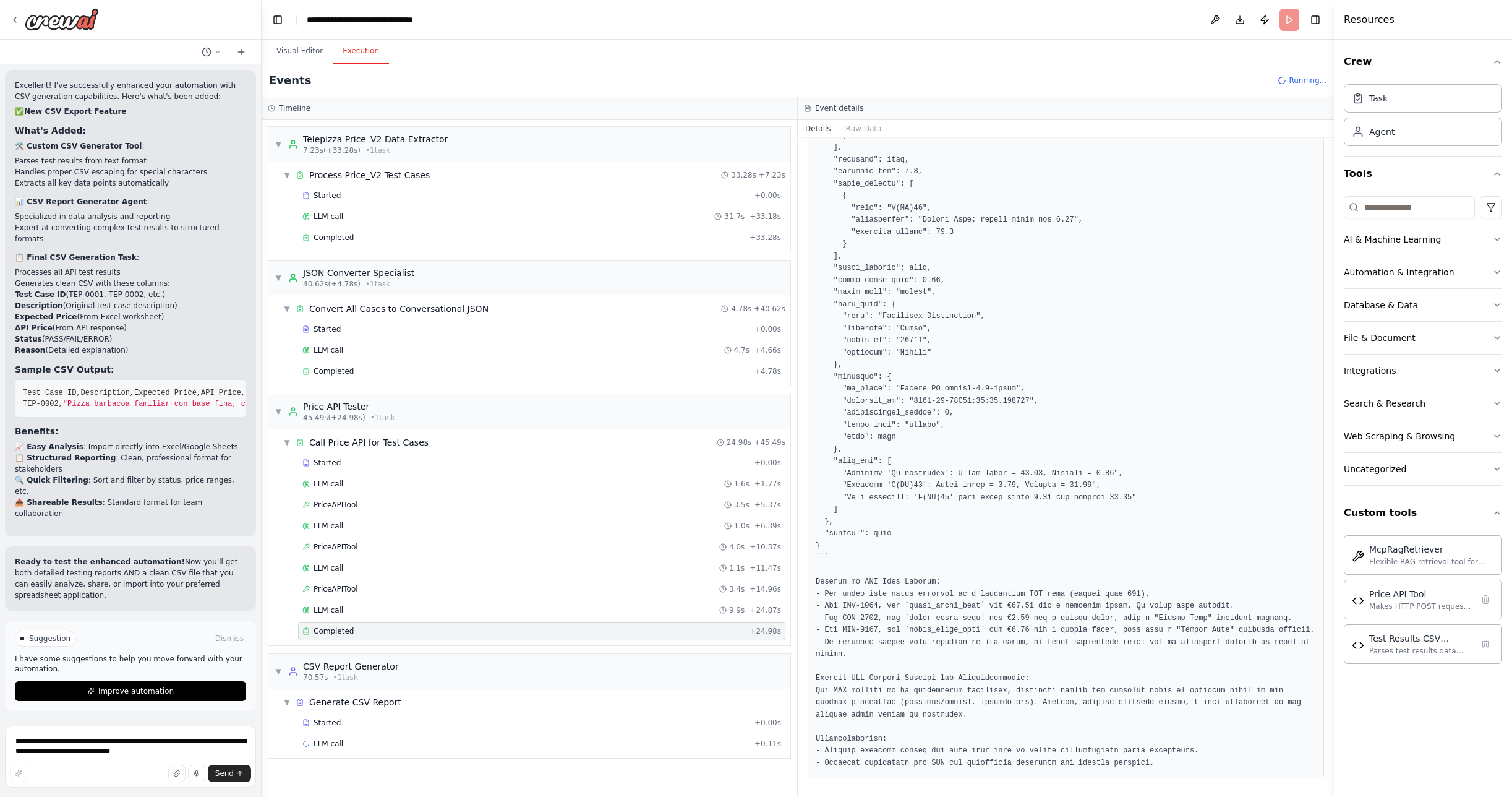
scroll to position [2041, 0]
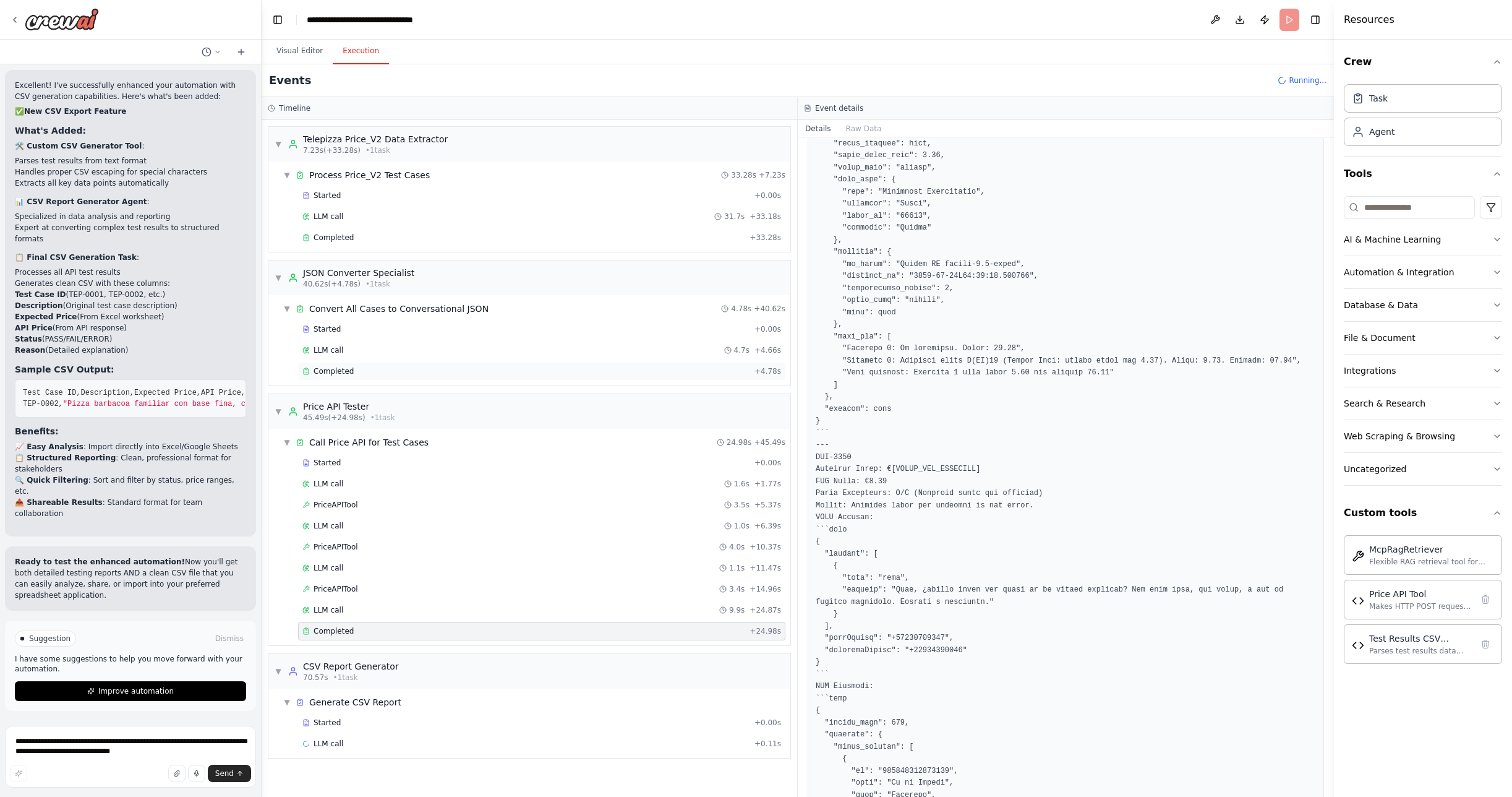
click at [343, 375] on span "Completed" at bounding box center [333, 371] width 40 height 10
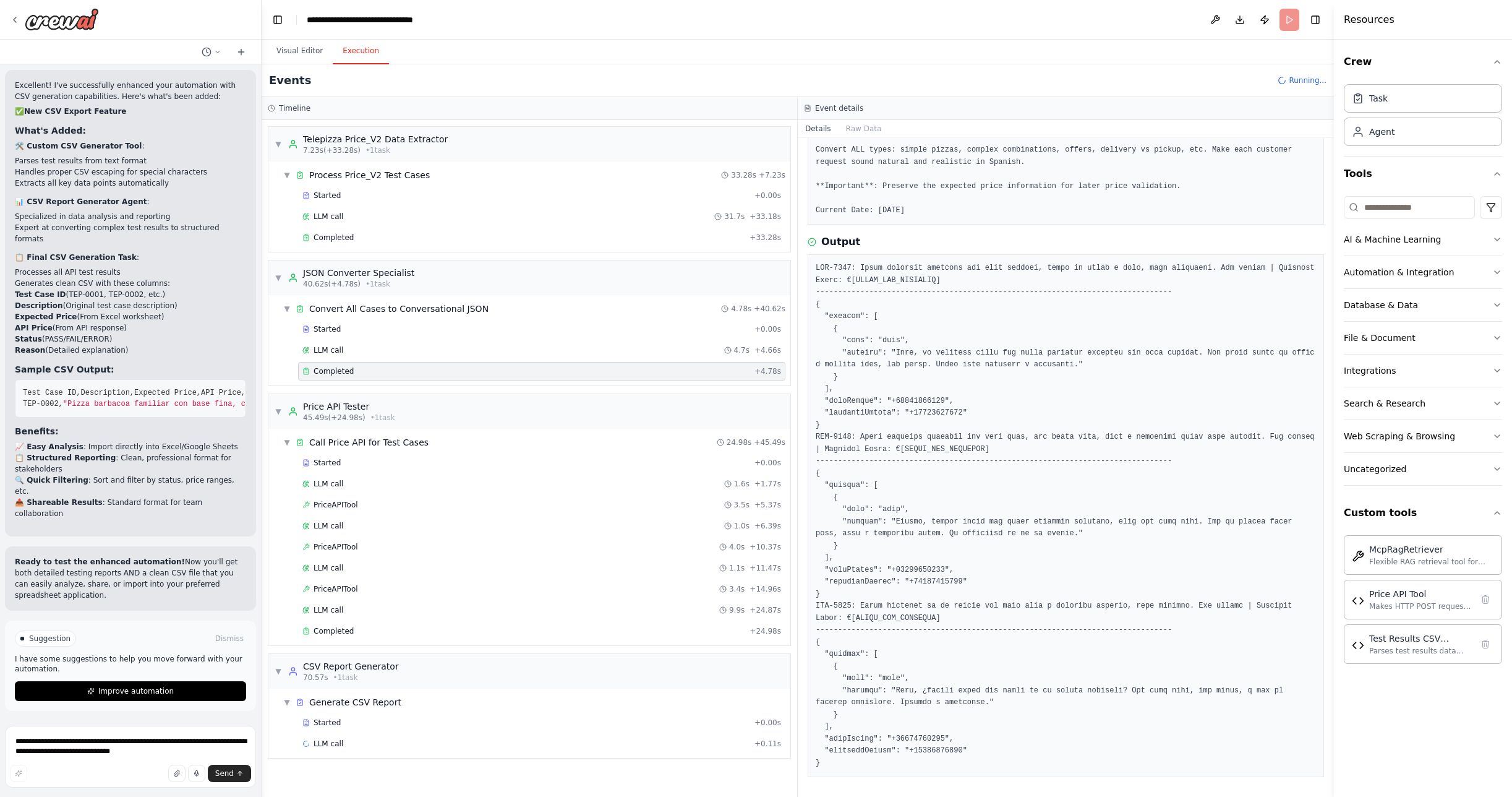
scroll to position [240, 0]
click at [341, 629] on span "Completed" at bounding box center [333, 630] width 40 height 10
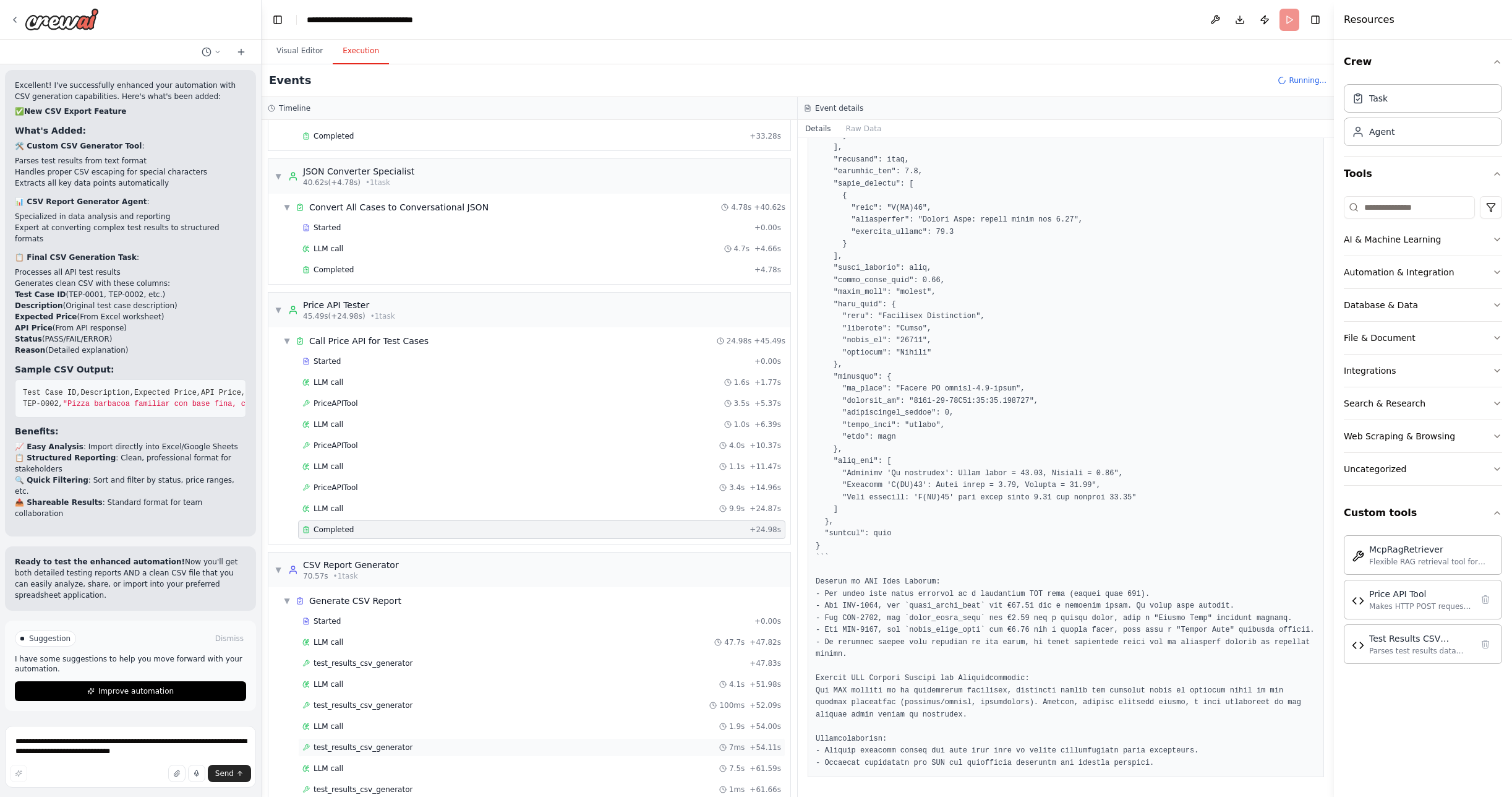
scroll to position [144, 0]
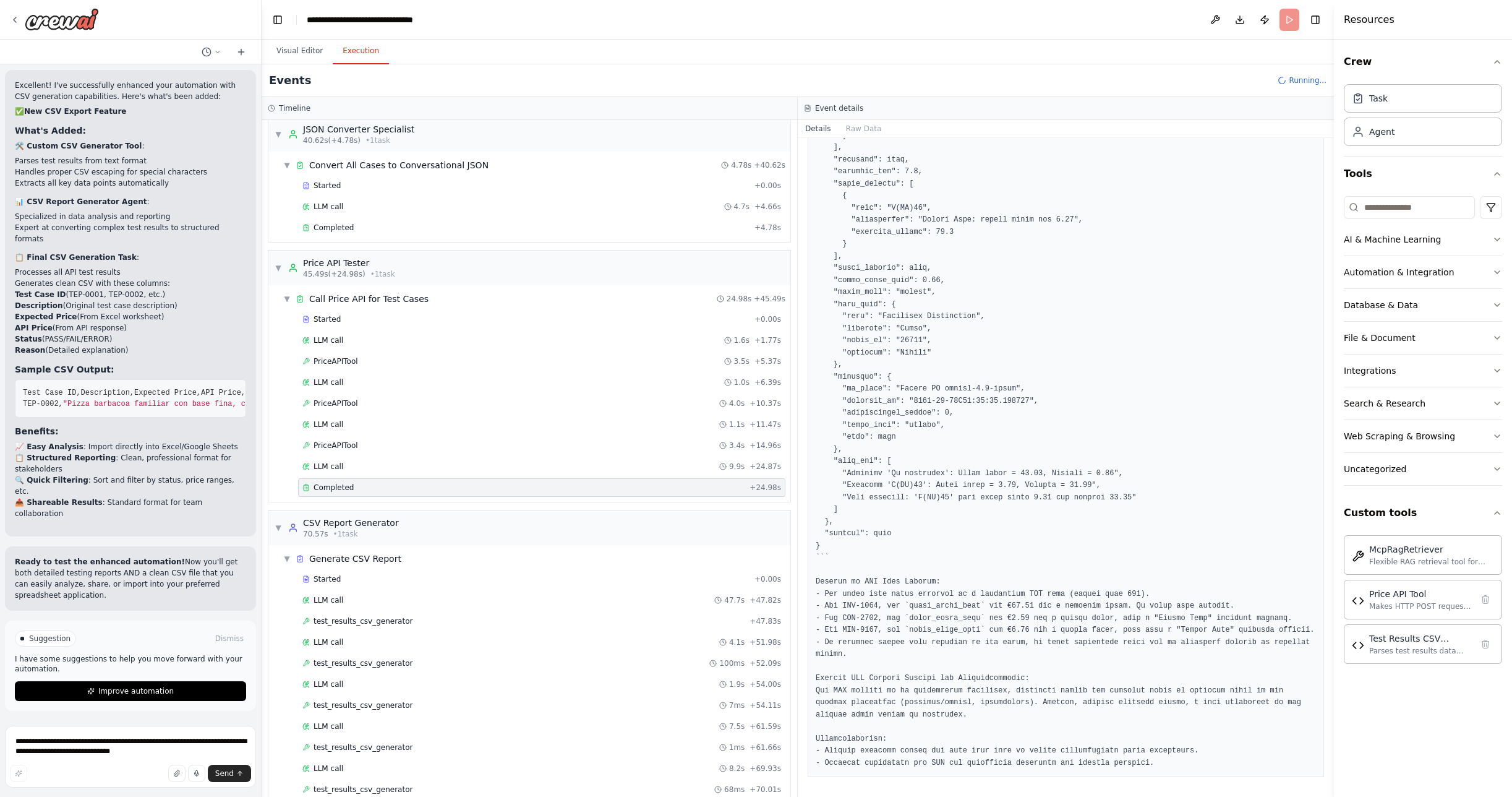
click at [388, 481] on div "Completed + 24.98s" at bounding box center [542, 487] width 487 height 19
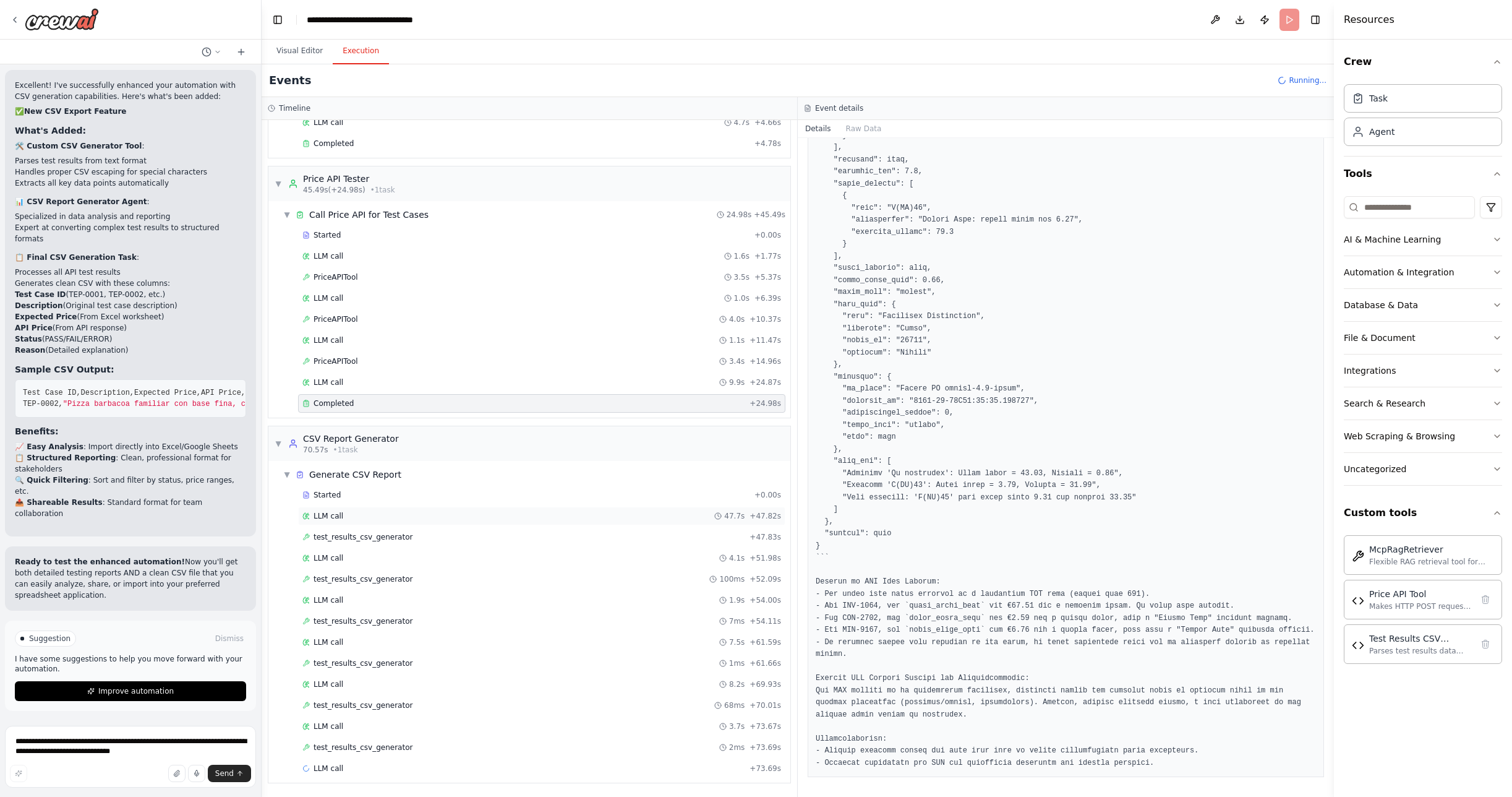
click at [340, 517] on span "LLM call" at bounding box center [328, 515] width 30 height 10
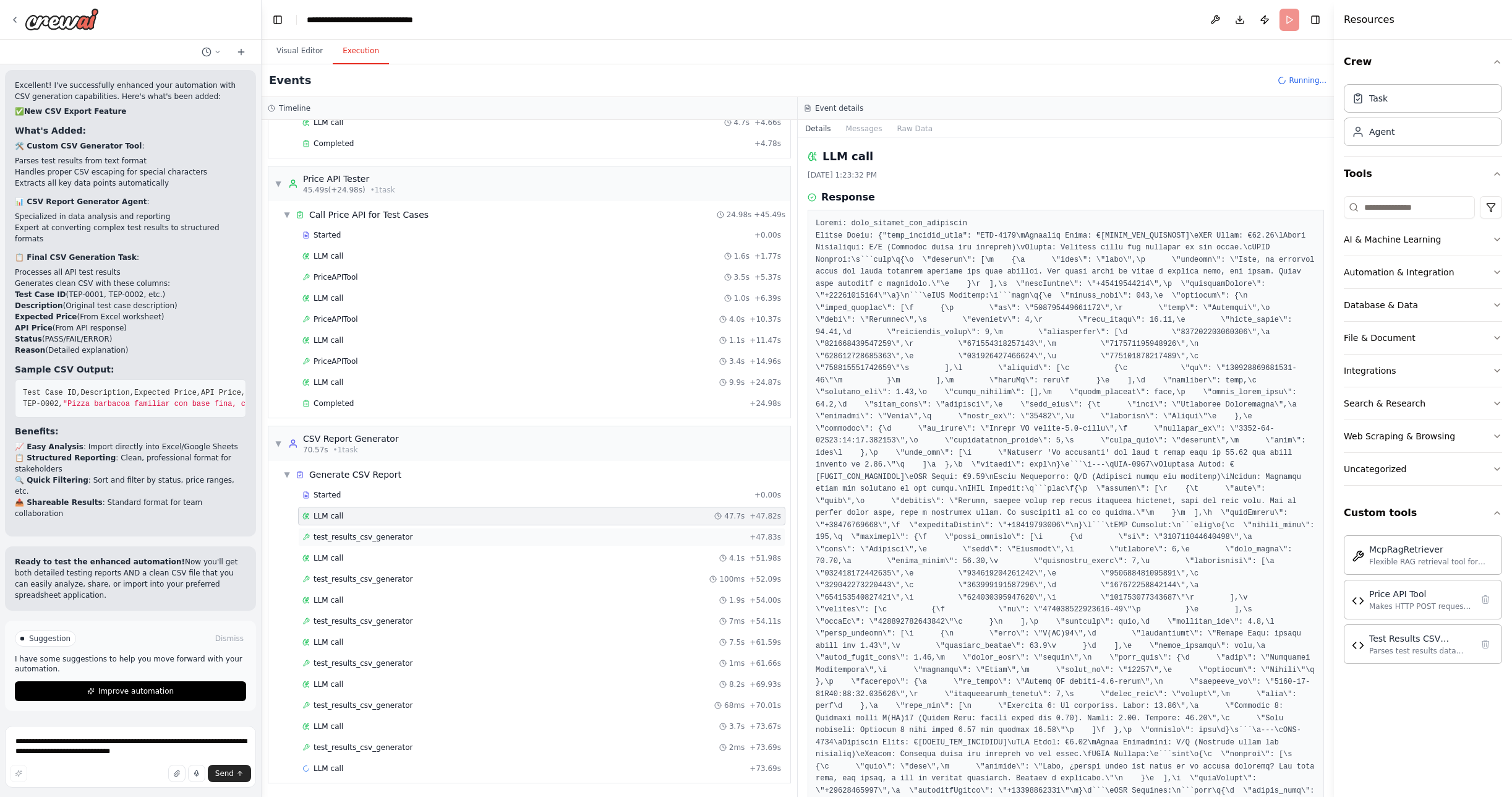
click at [346, 535] on span "test_results_csv_generator" at bounding box center [362, 537] width 99 height 10
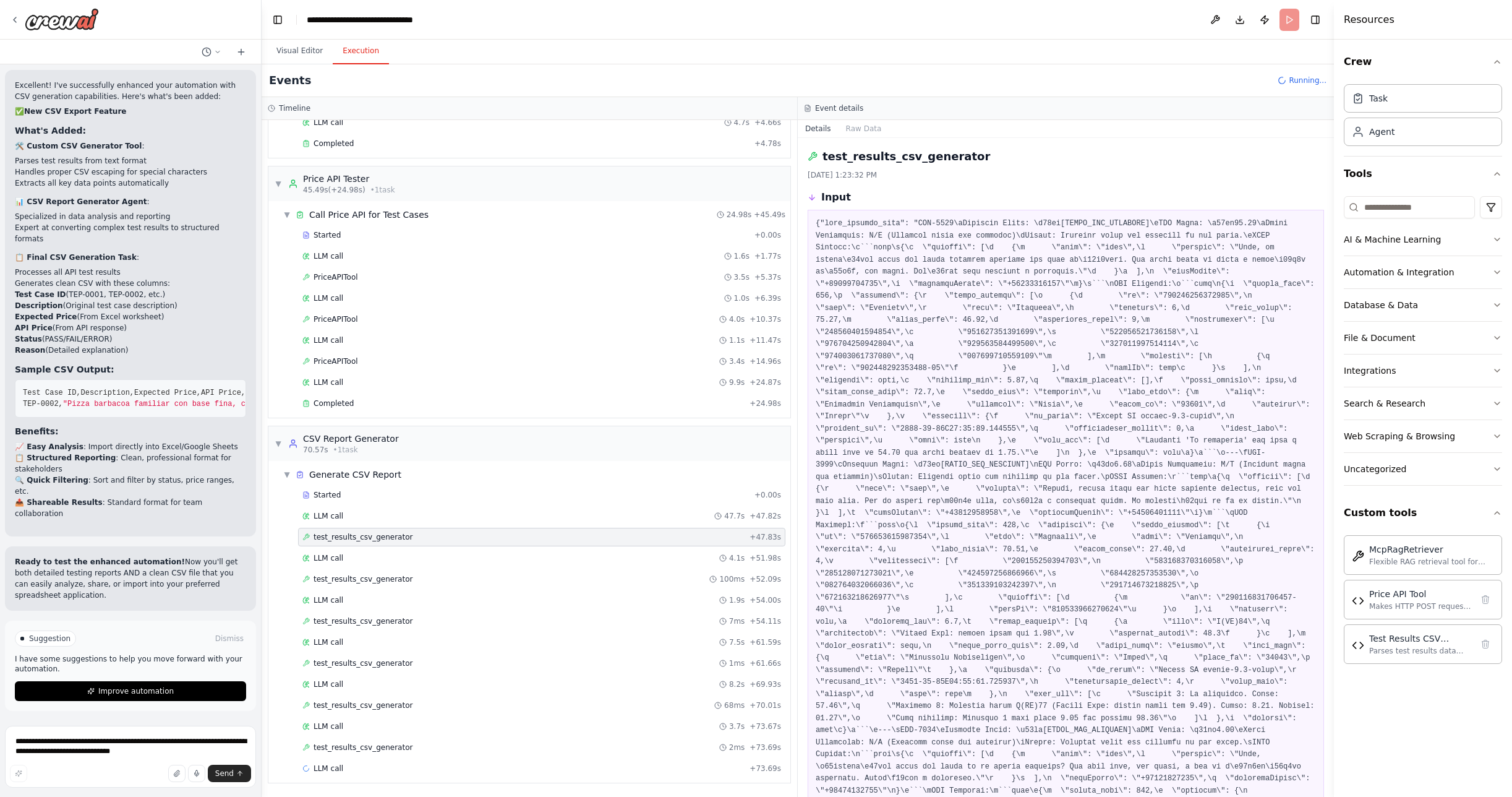
scroll to position [342, 0]
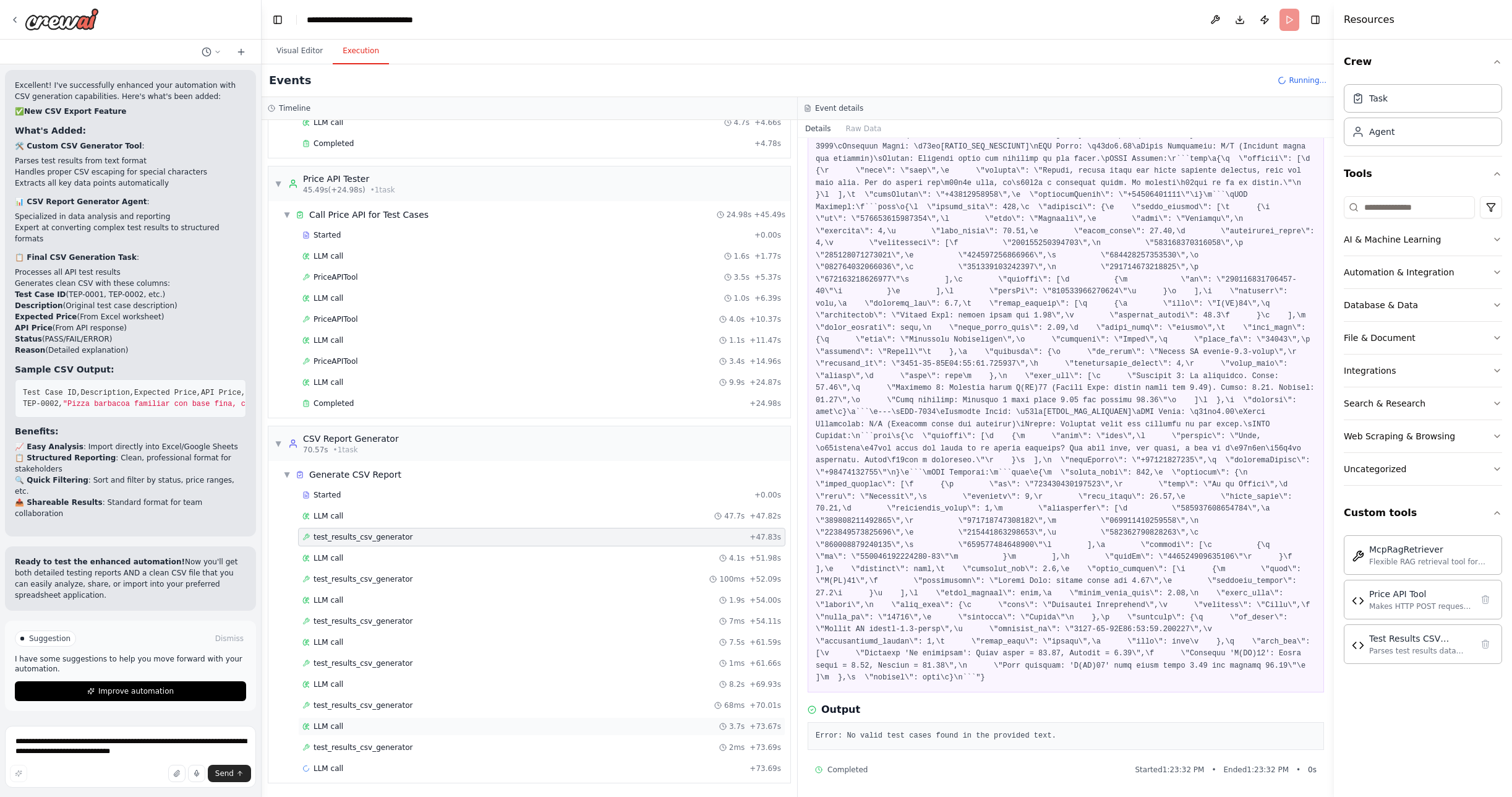
click at [336, 727] on span "LLM call" at bounding box center [328, 726] width 30 height 10
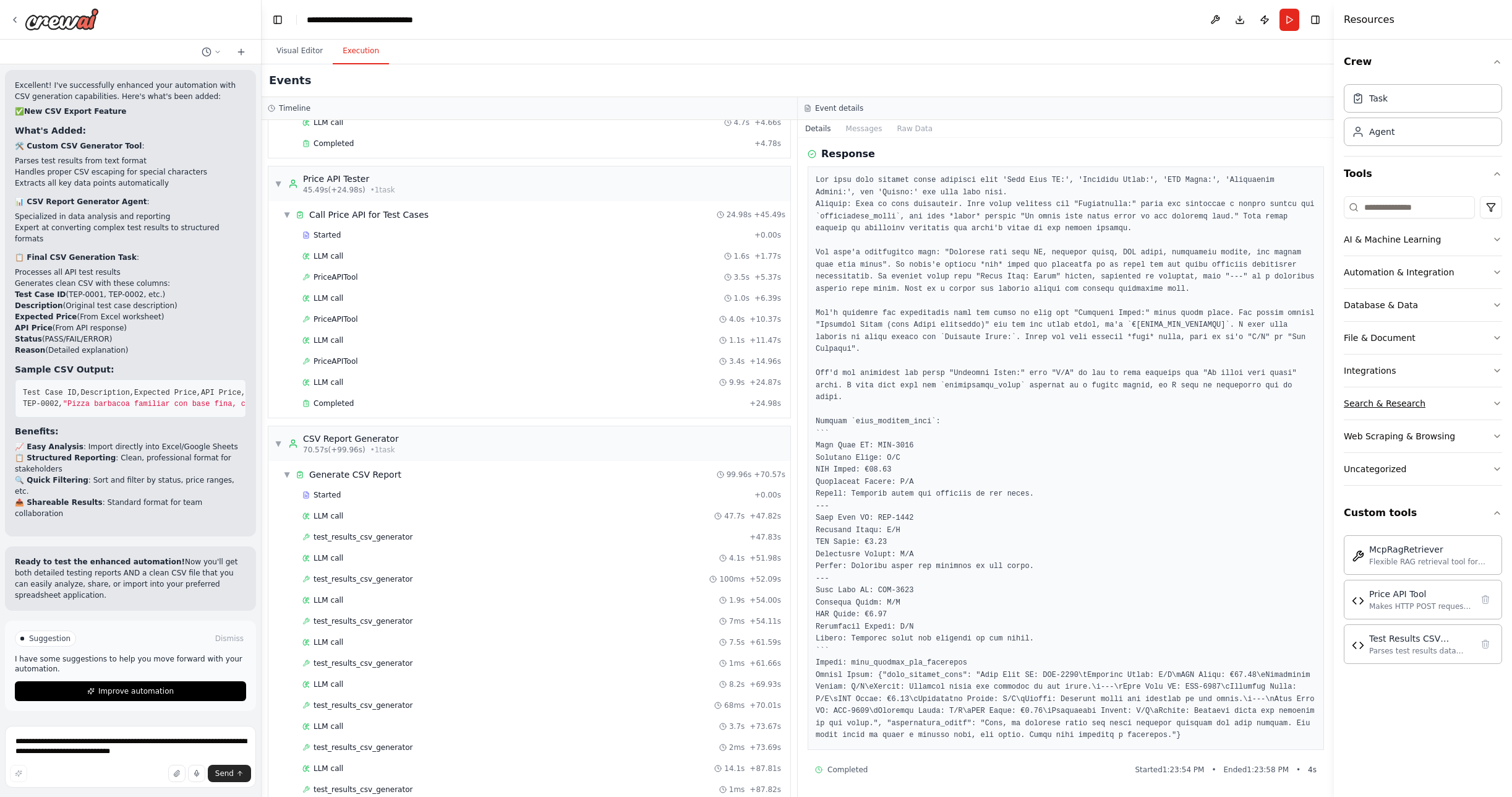
scroll to position [333, 0]
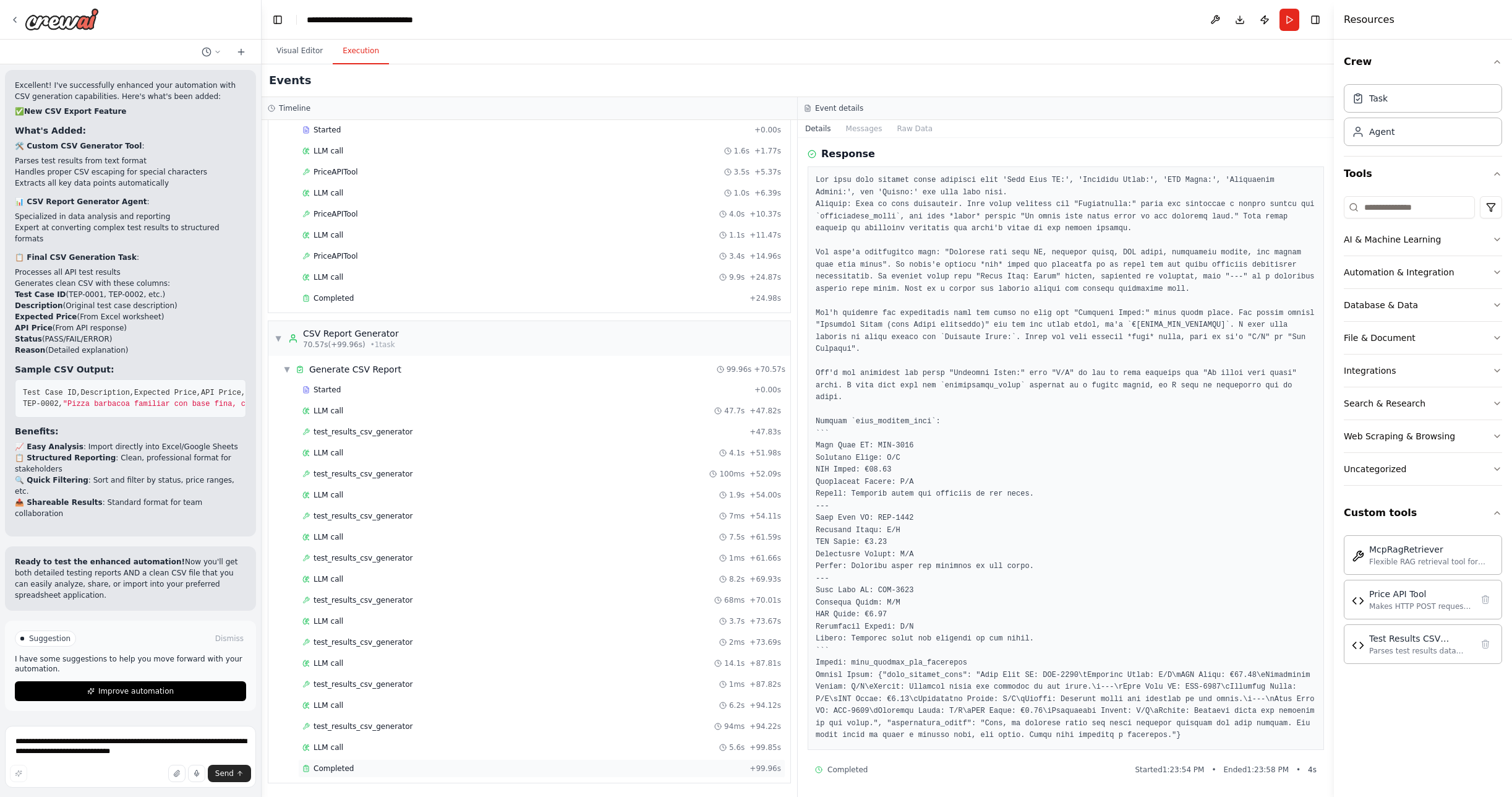
click at [334, 769] on span "Completed" at bounding box center [333, 768] width 40 height 10
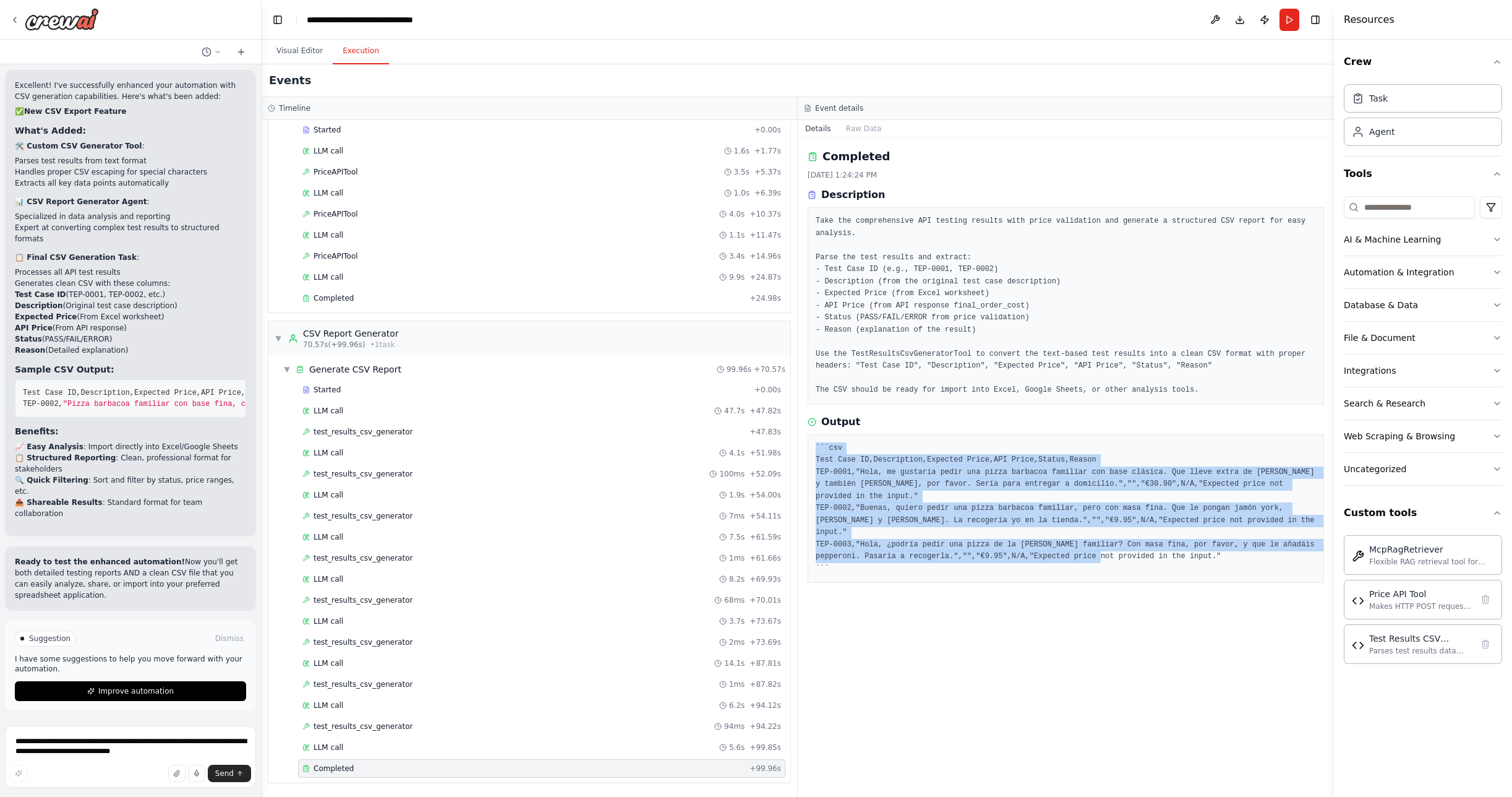
drag, startPoint x: 814, startPoint y: 445, endPoint x: 853, endPoint y: 551, distance: 112.9
click at [853, 551] on div "```csv Test Case ID,Description,Expected Price,API Price,Status,Reason TEP-0001…" at bounding box center [1065, 509] width 516 height 149
copy pre "```csv Test Case ID,Description,Expected Price,API Price,Status,Reason TEP-0001…"
click at [92, 749] on textarea "**********" at bounding box center [130, 756] width 251 height 62
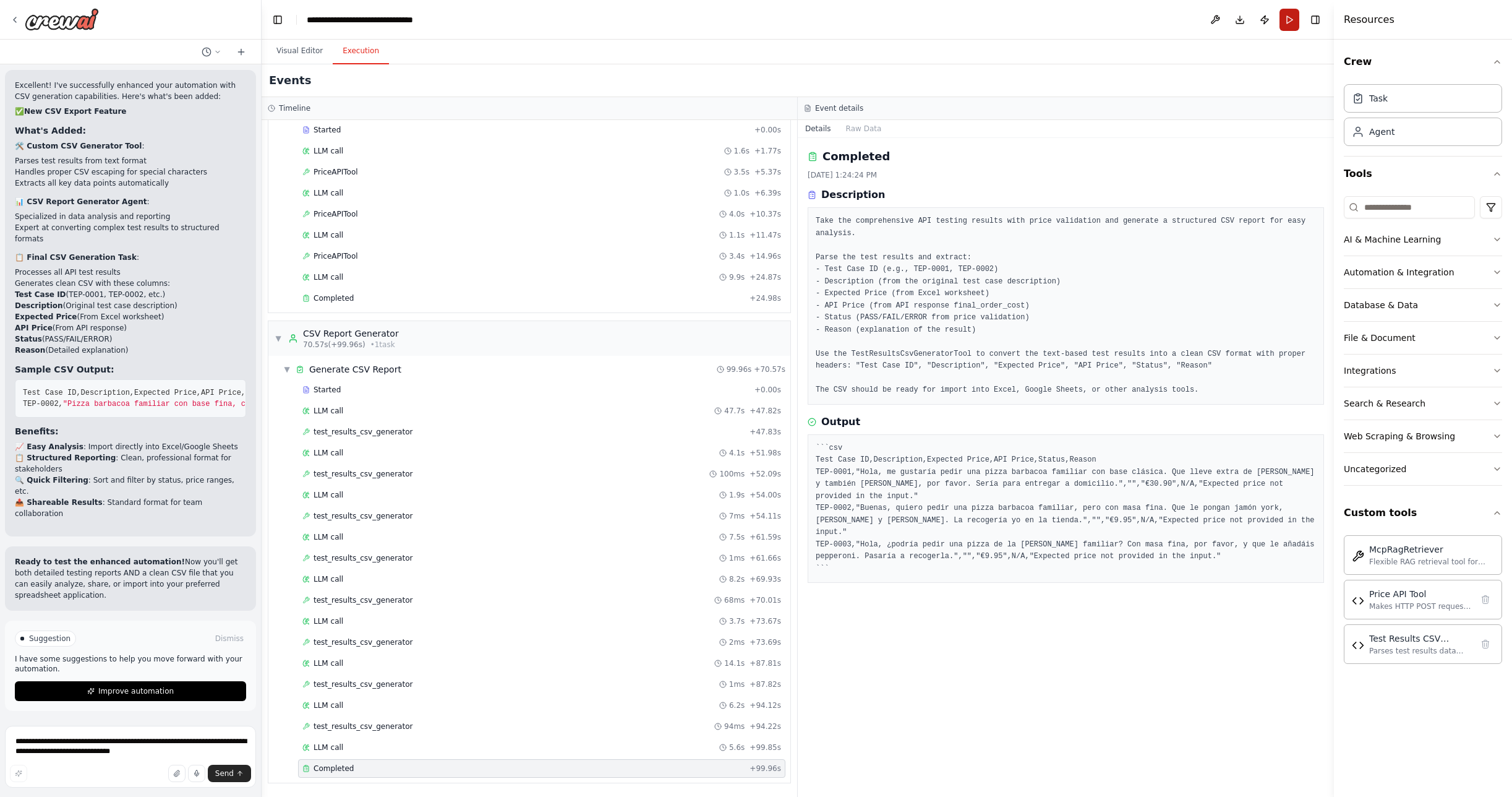
click at [1292, 15] on button "Run" at bounding box center [1289, 19] width 19 height 22
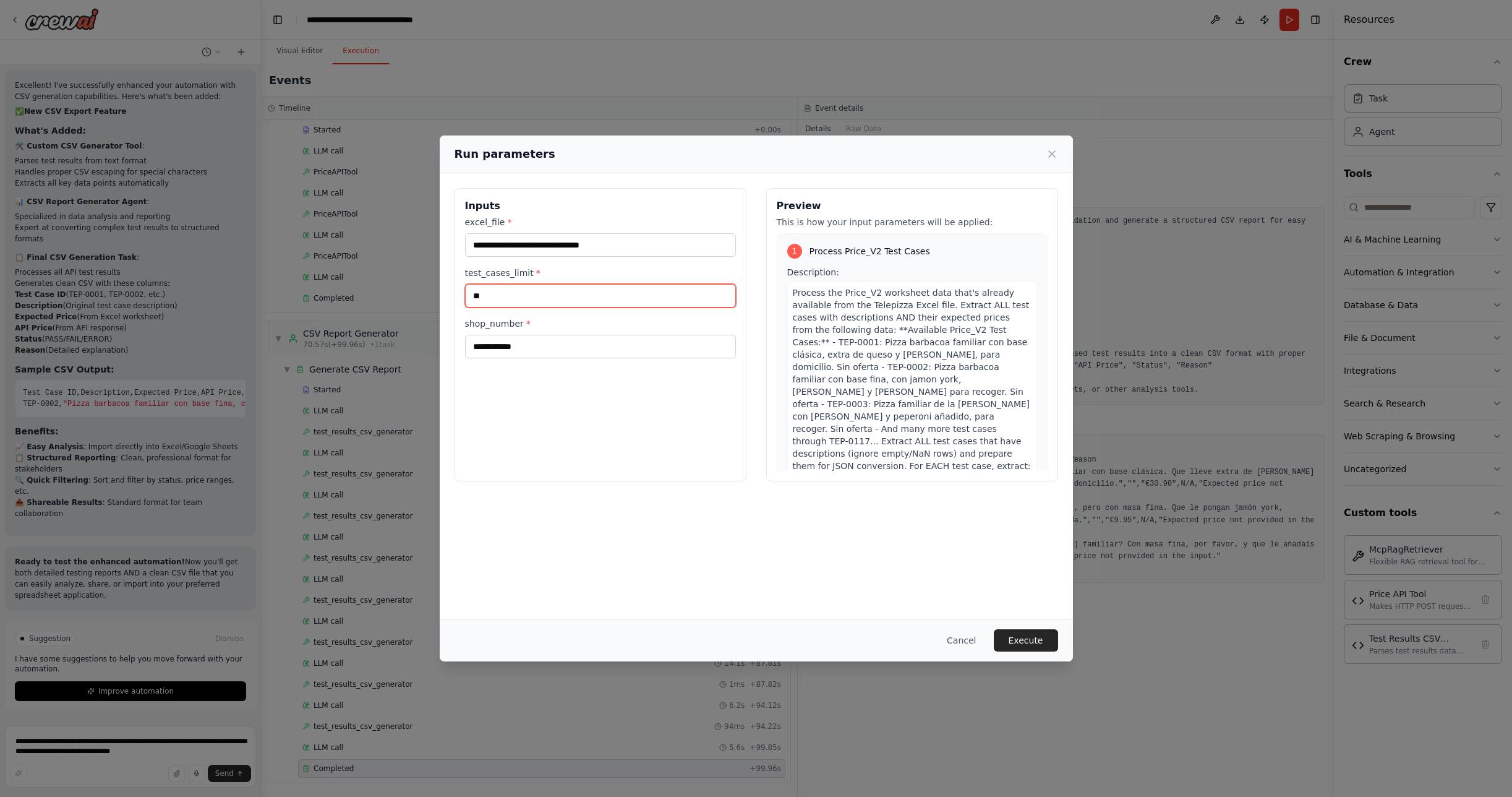
drag, startPoint x: 494, startPoint y: 298, endPoint x: 468, endPoint y: 294, distance: 26.3
click at [468, 294] on input "**" at bounding box center [600, 295] width 271 height 23
click at [965, 638] on button "Cancel" at bounding box center [961, 640] width 49 height 22
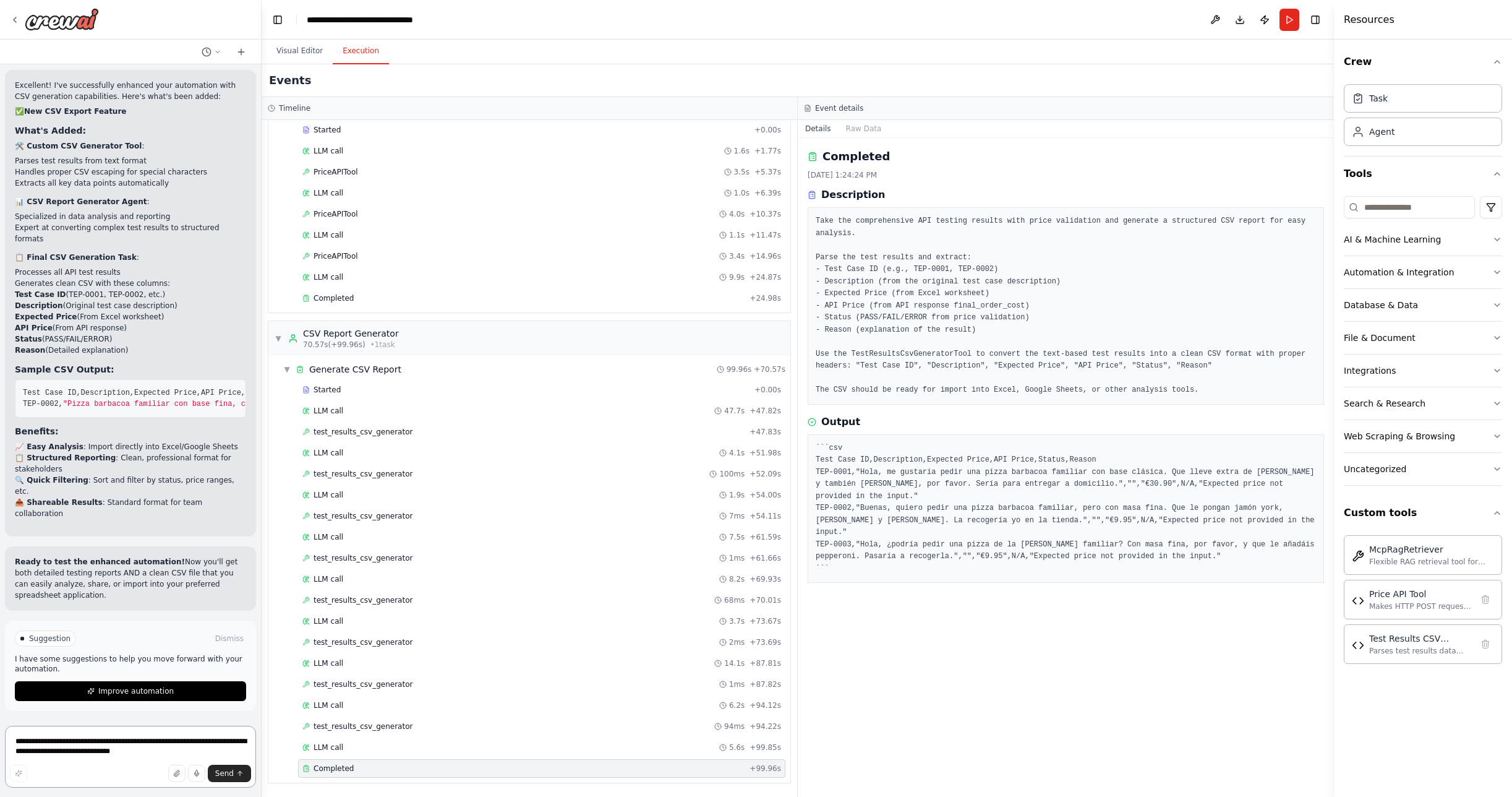
click at [117, 743] on textarea "**********" at bounding box center [130, 756] width 251 height 62
type textarea "**********"
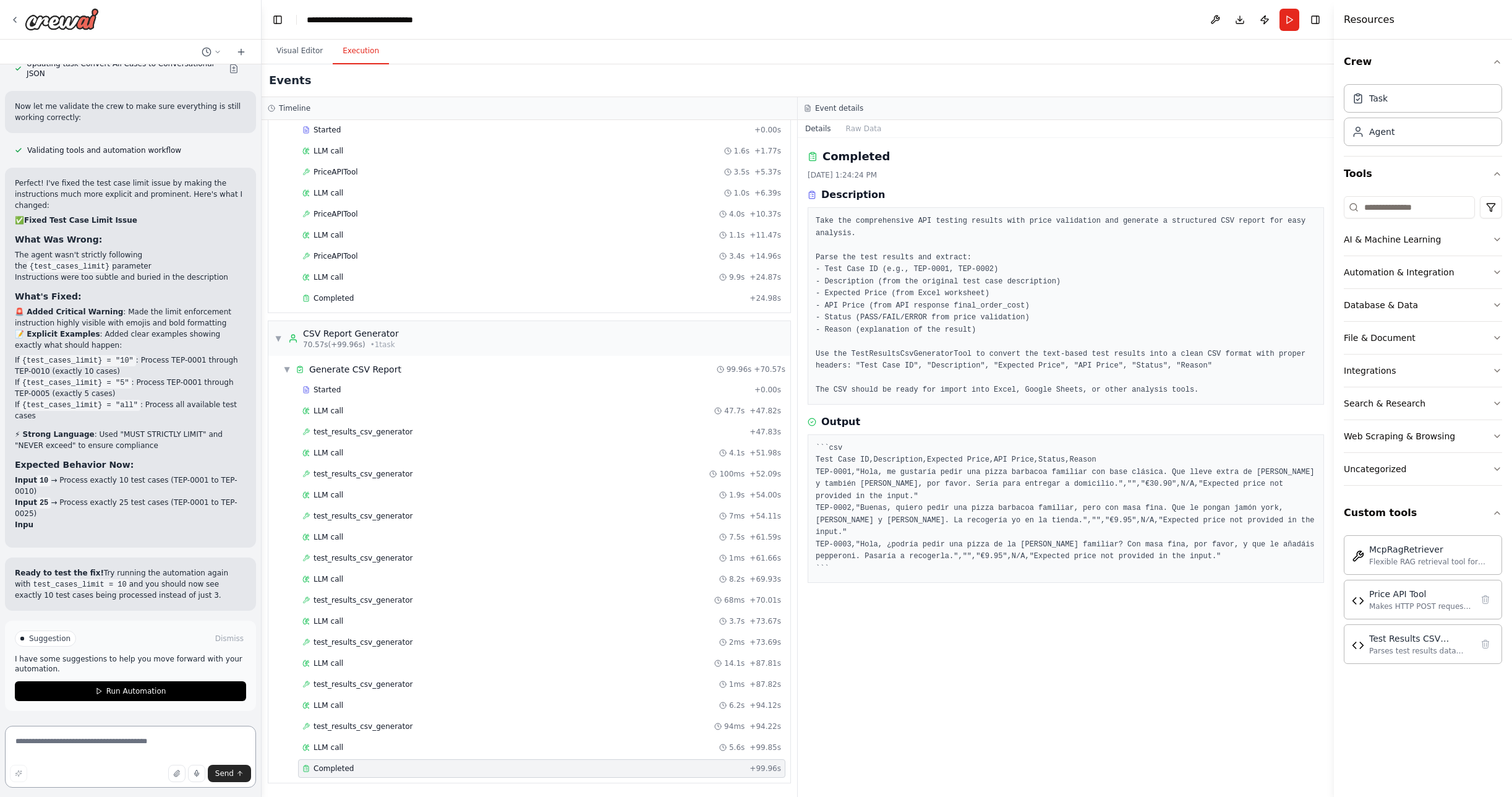
scroll to position [15259, 0]
click at [131, 689] on span "Run Automation" at bounding box center [136, 690] width 60 height 10
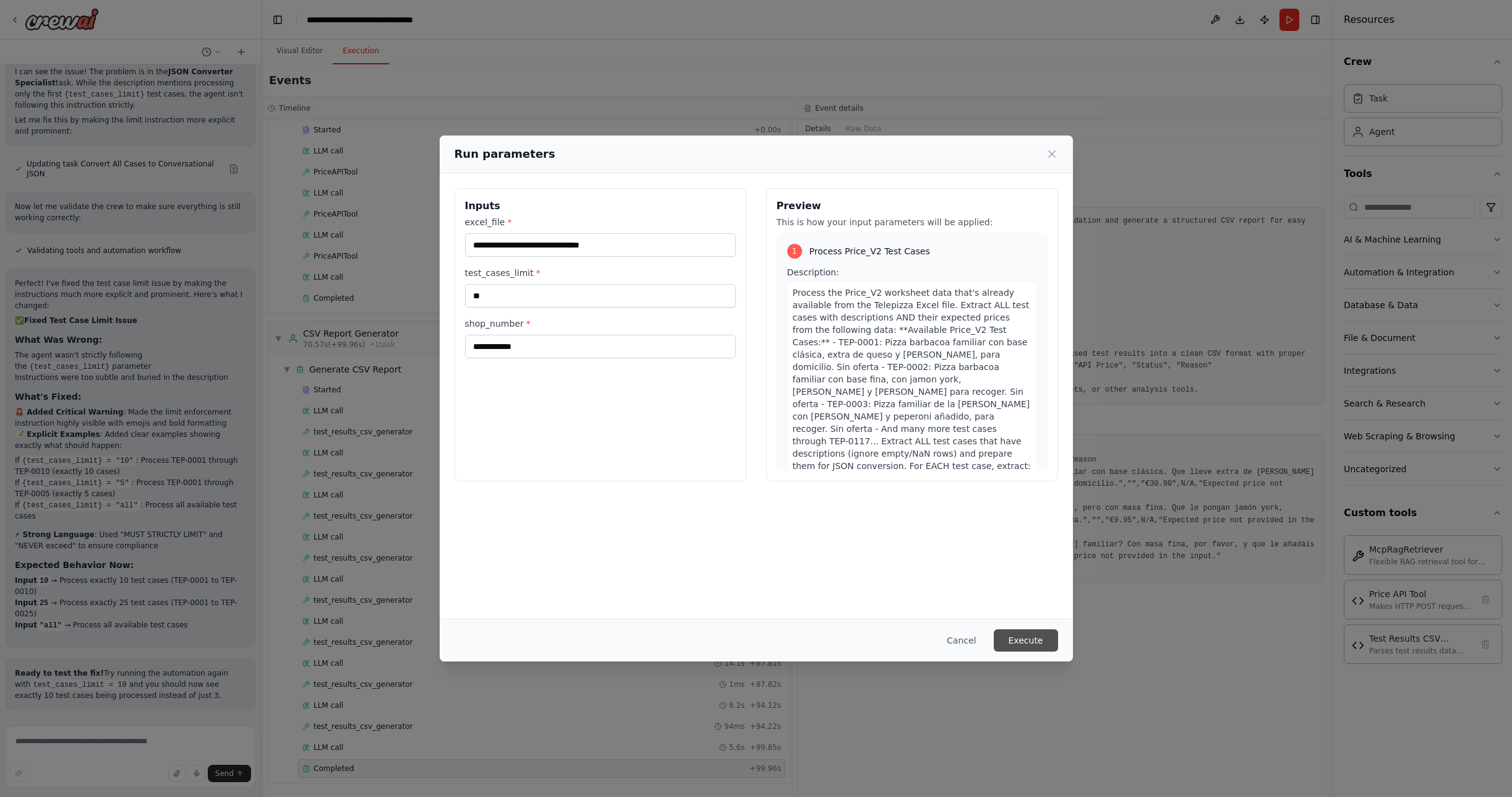
click at [1044, 646] on button "Execute" at bounding box center [1026, 640] width 64 height 22
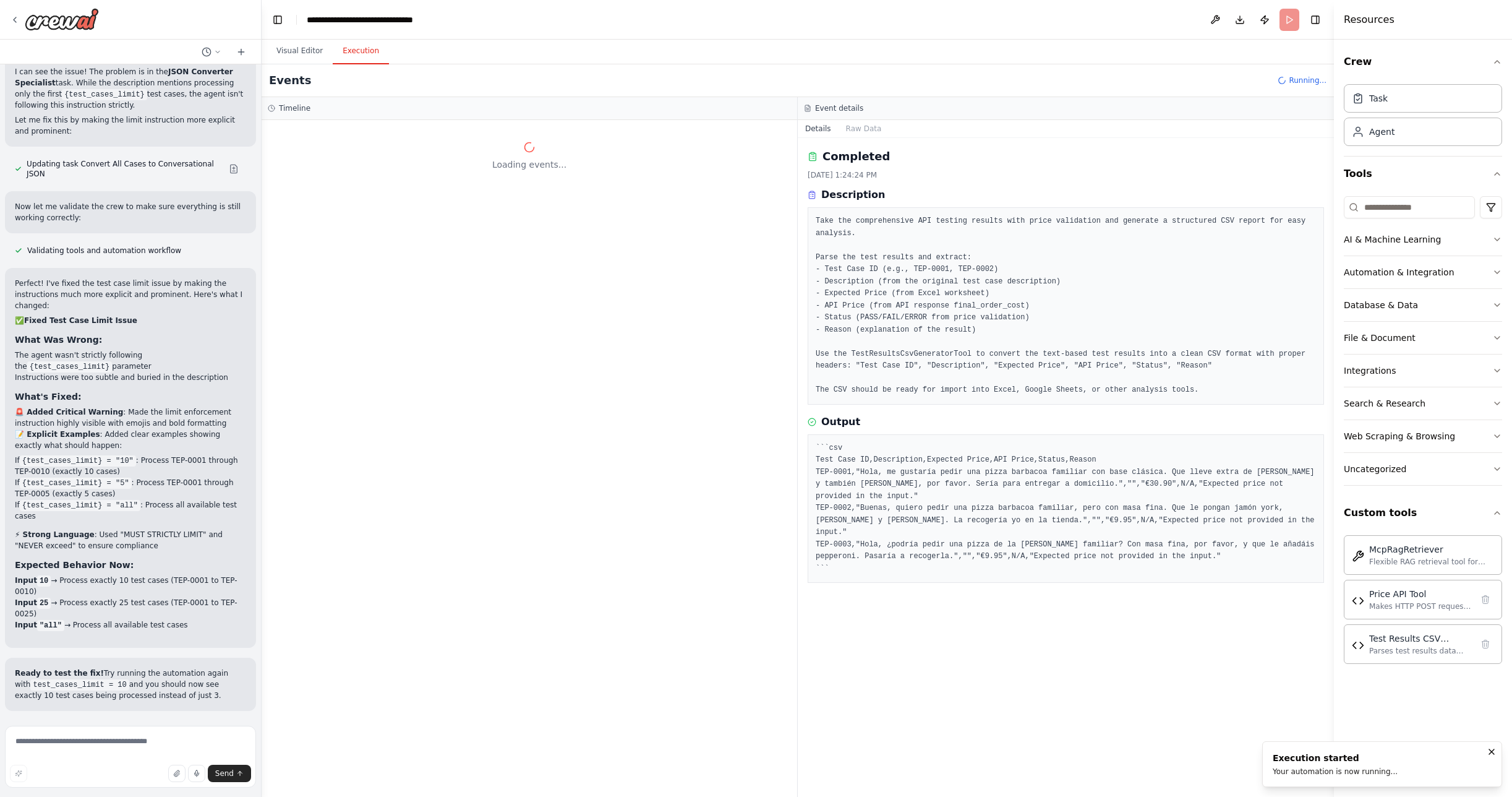
scroll to position [0, 0]
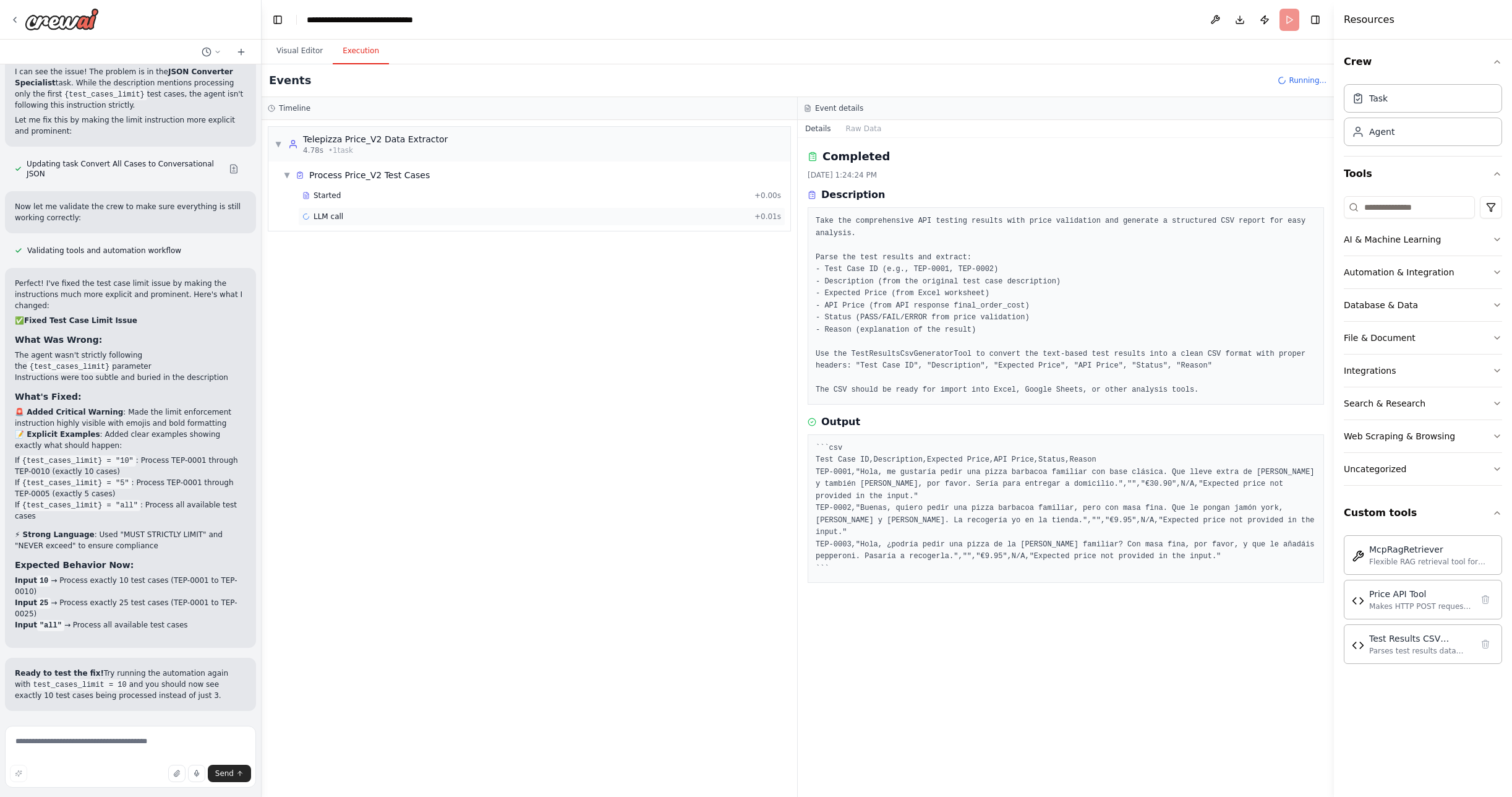
click at [359, 217] on div "LLM call + 0.01s" at bounding box center [541, 216] width 479 height 10
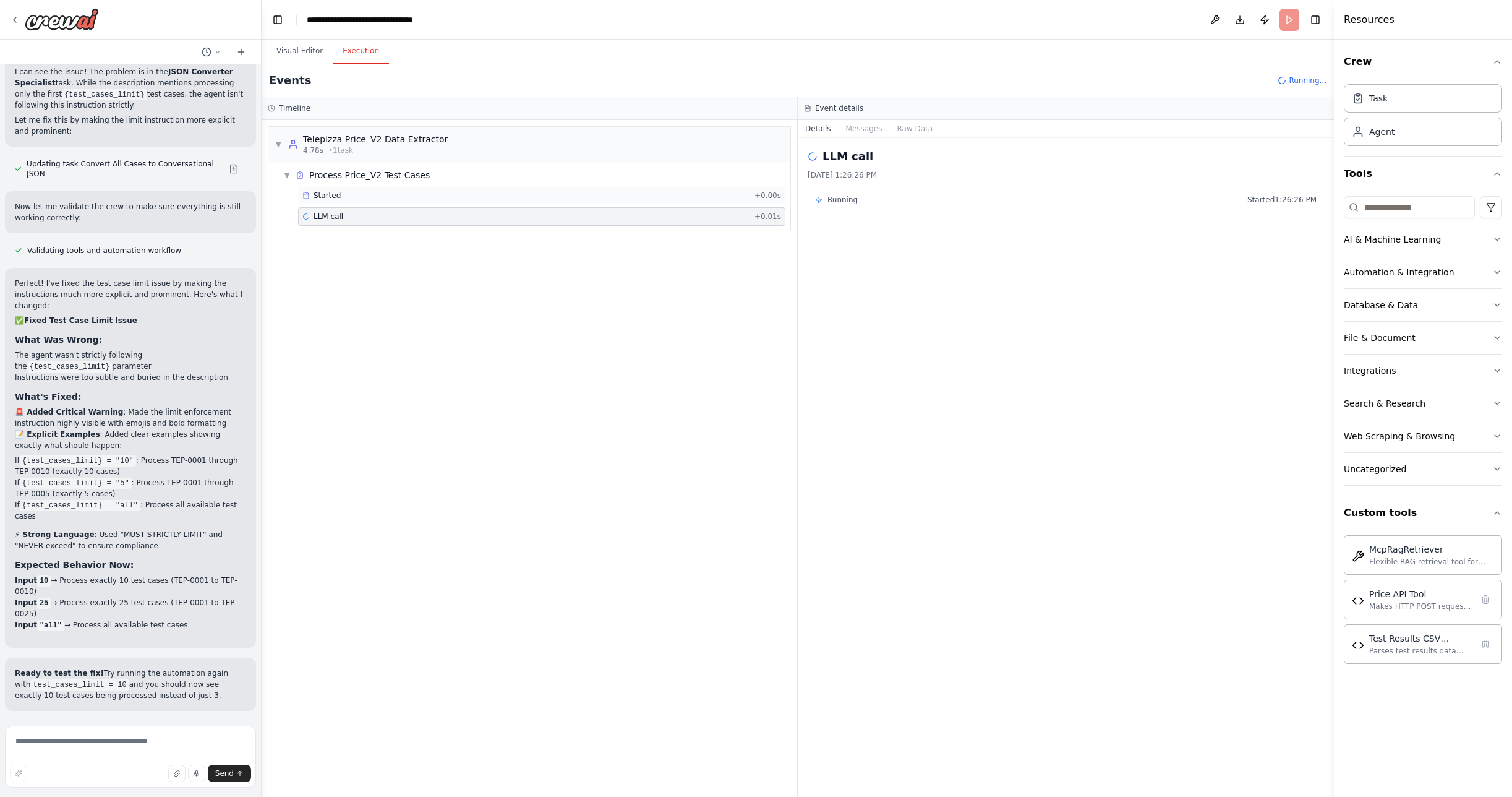
click at [334, 189] on div "Started + 0.00s" at bounding box center [542, 196] width 487 height 19
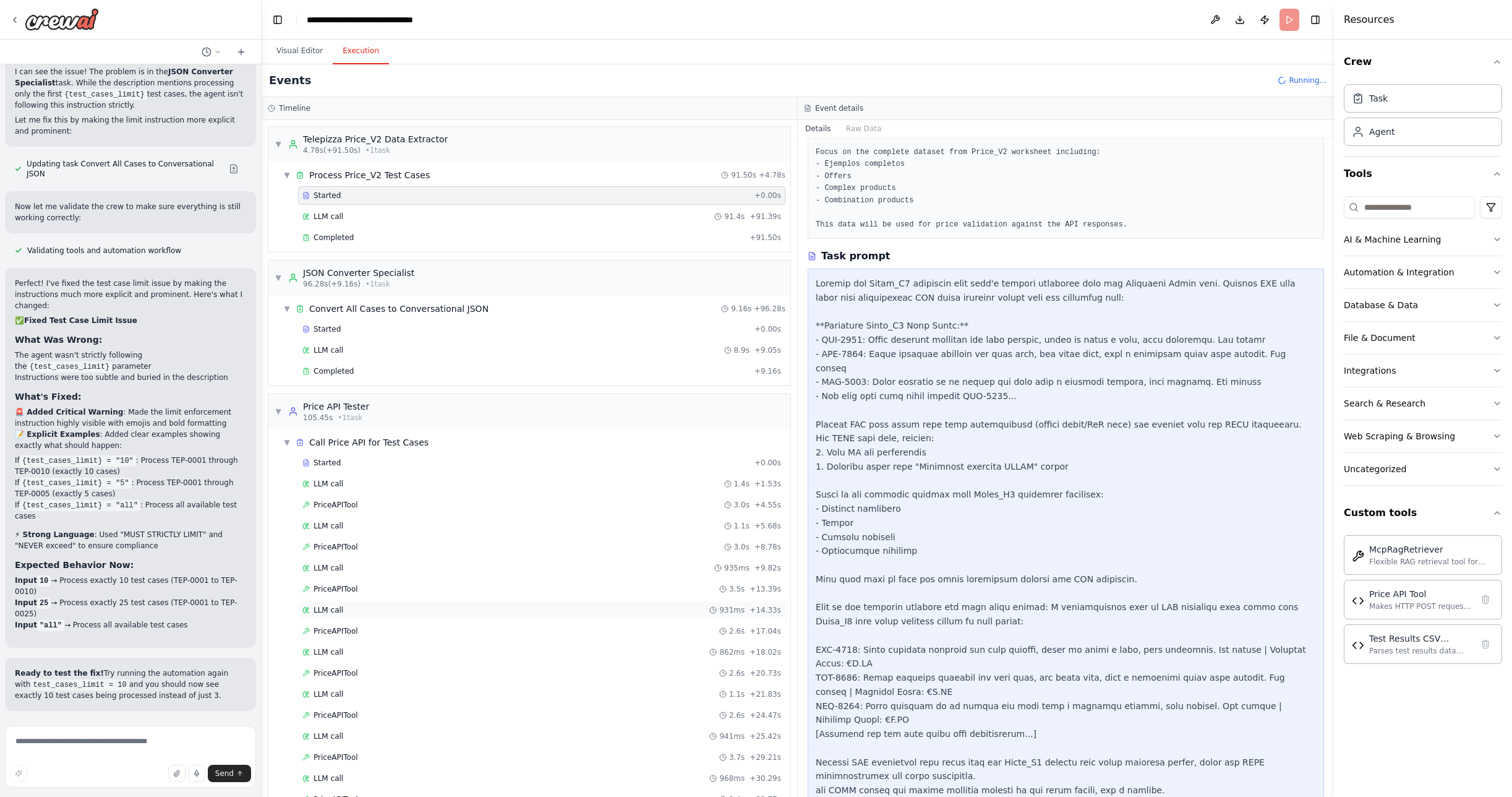
scroll to position [136, 0]
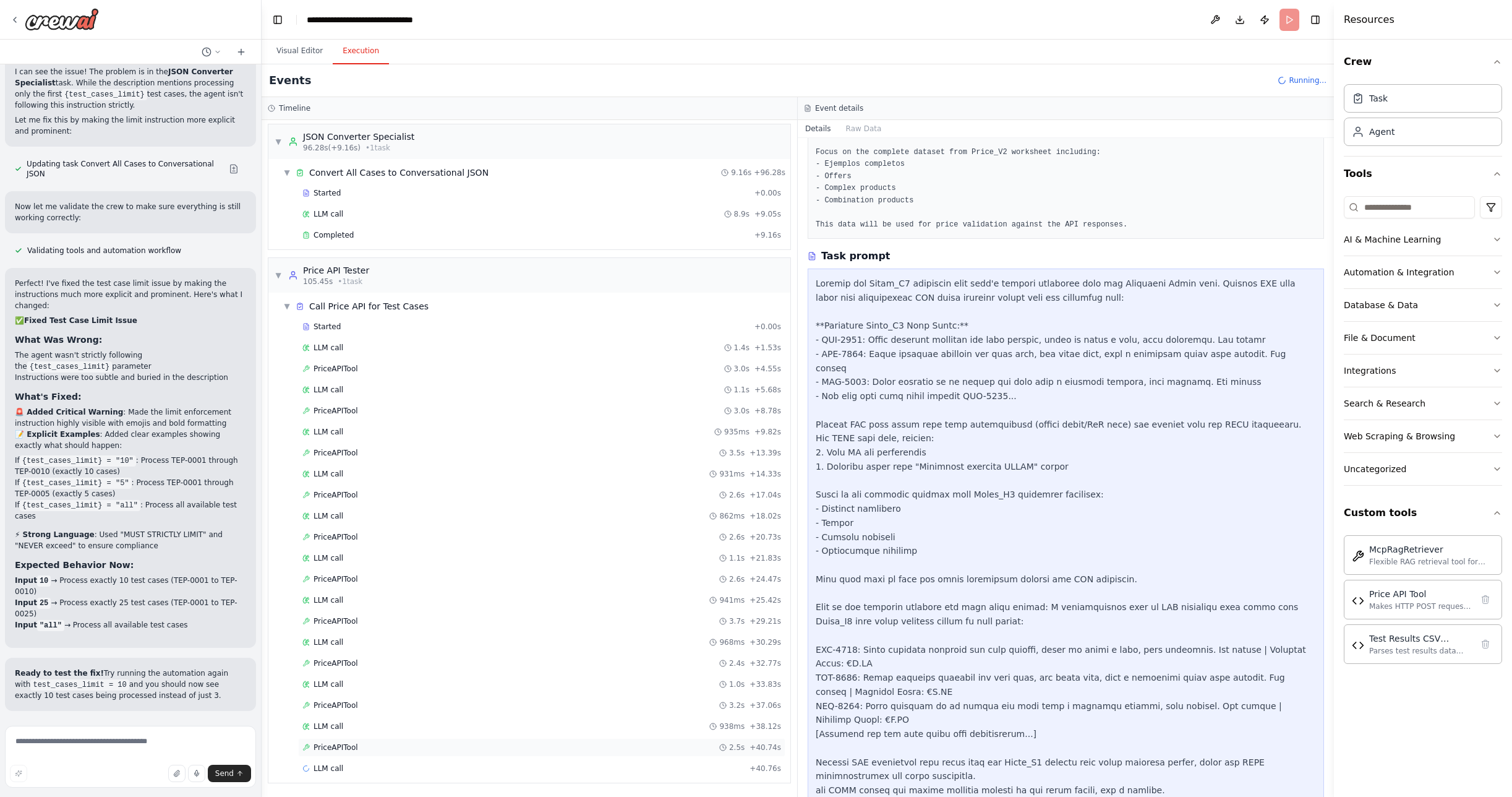
click at [338, 745] on span "PriceAPITool" at bounding box center [335, 747] width 44 height 10
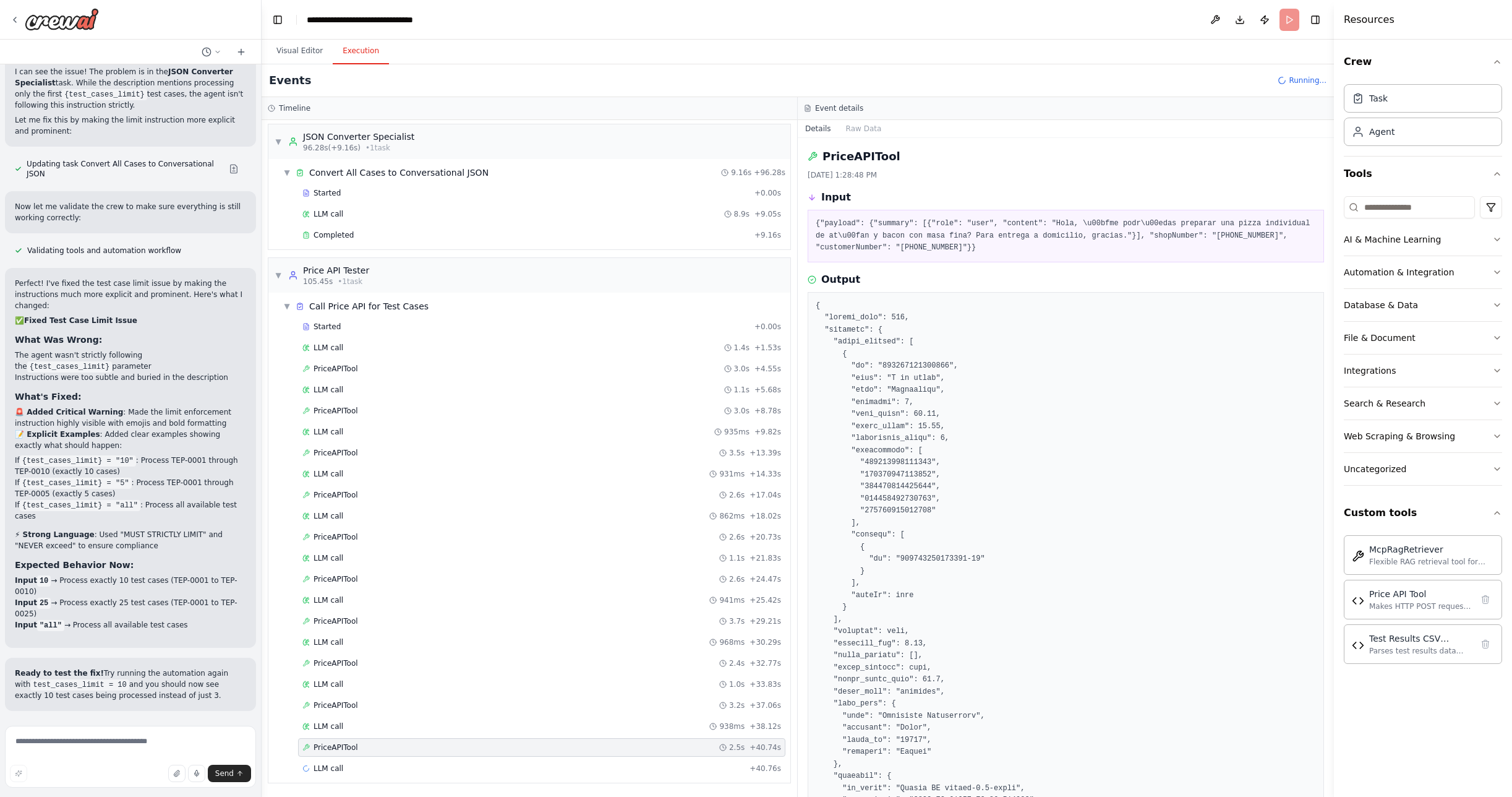
scroll to position [185, 0]
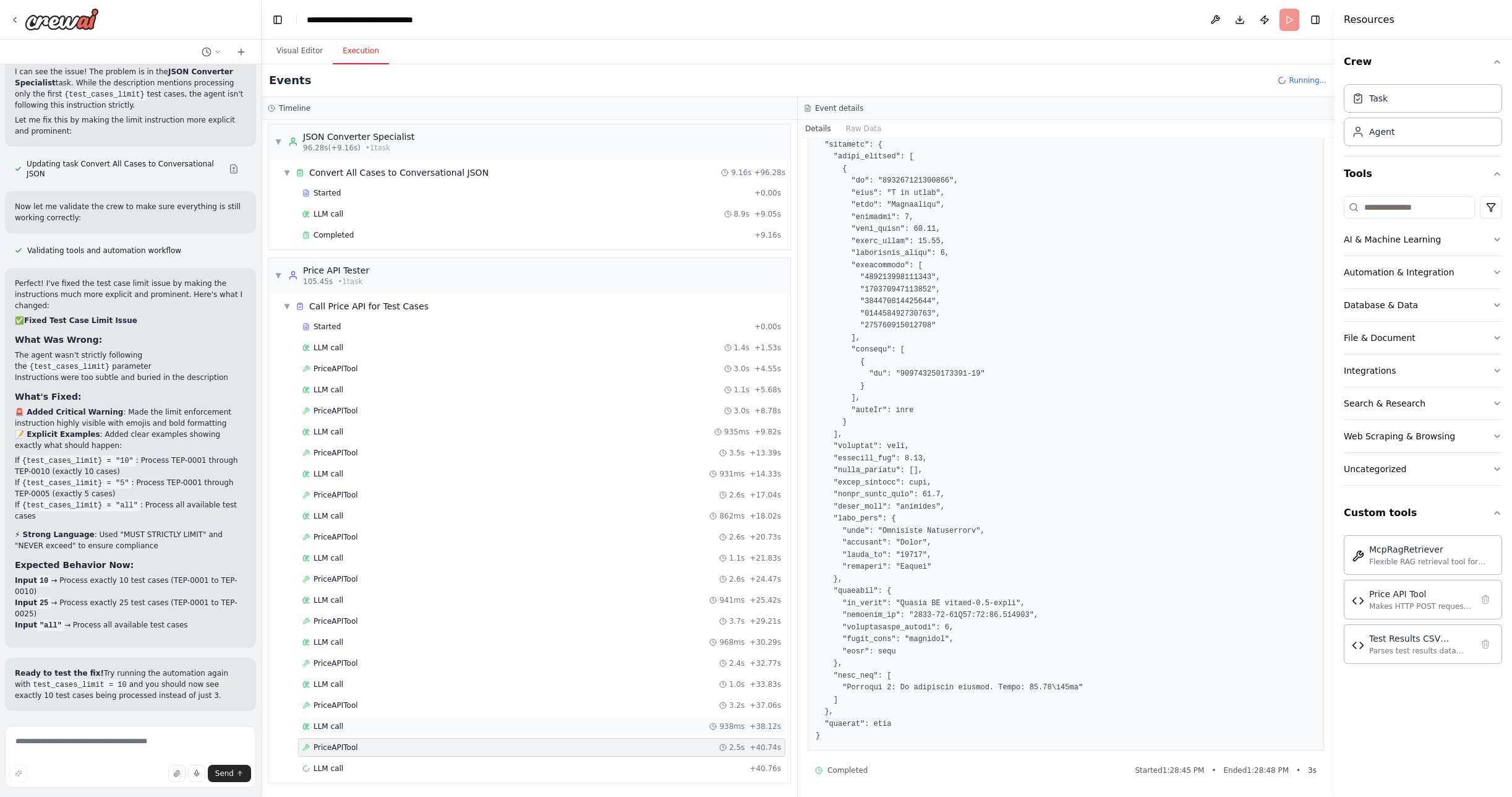
click at [338, 729] on span "LLM call" at bounding box center [328, 726] width 30 height 10
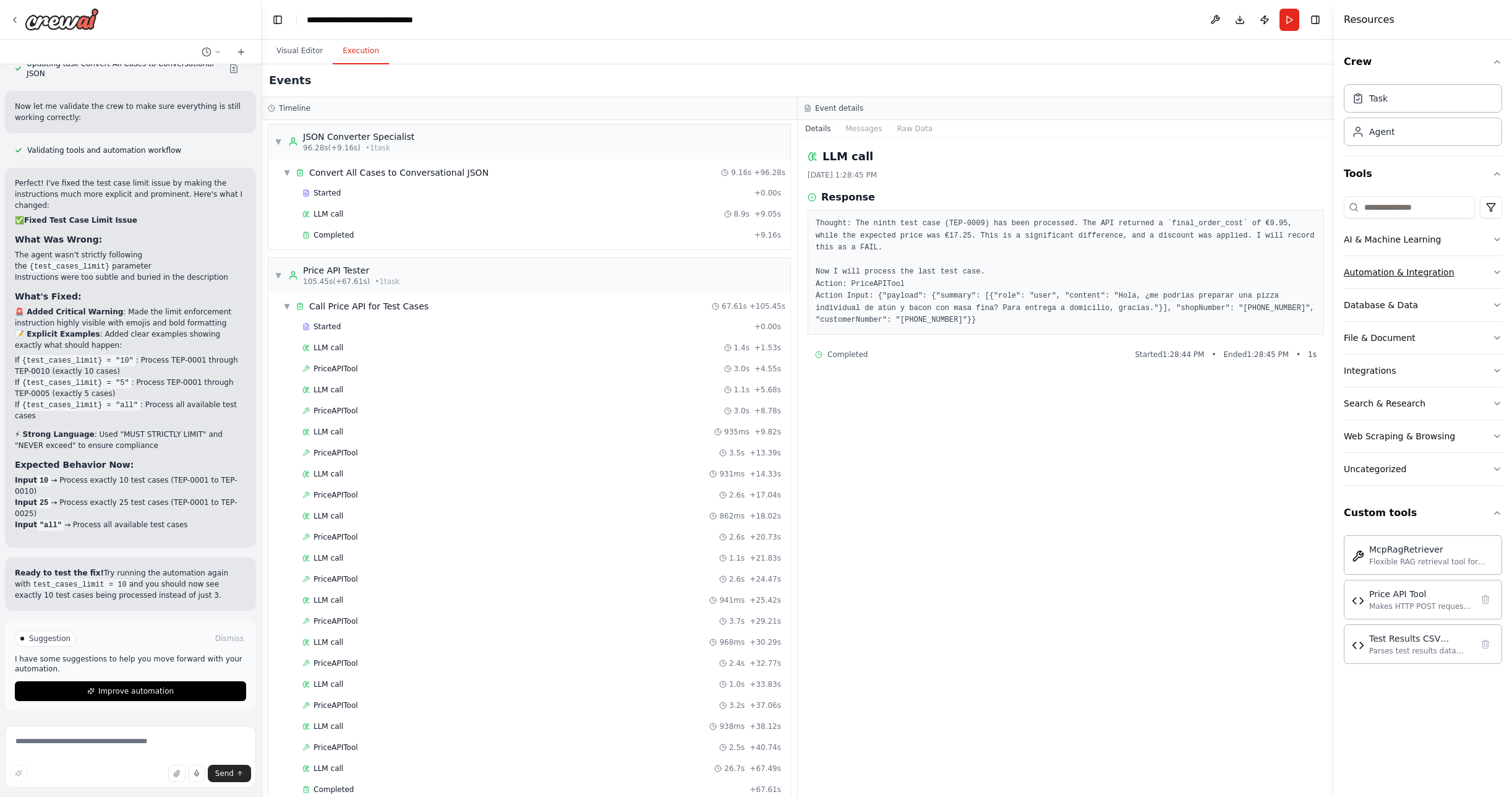
scroll to position [291, 0]
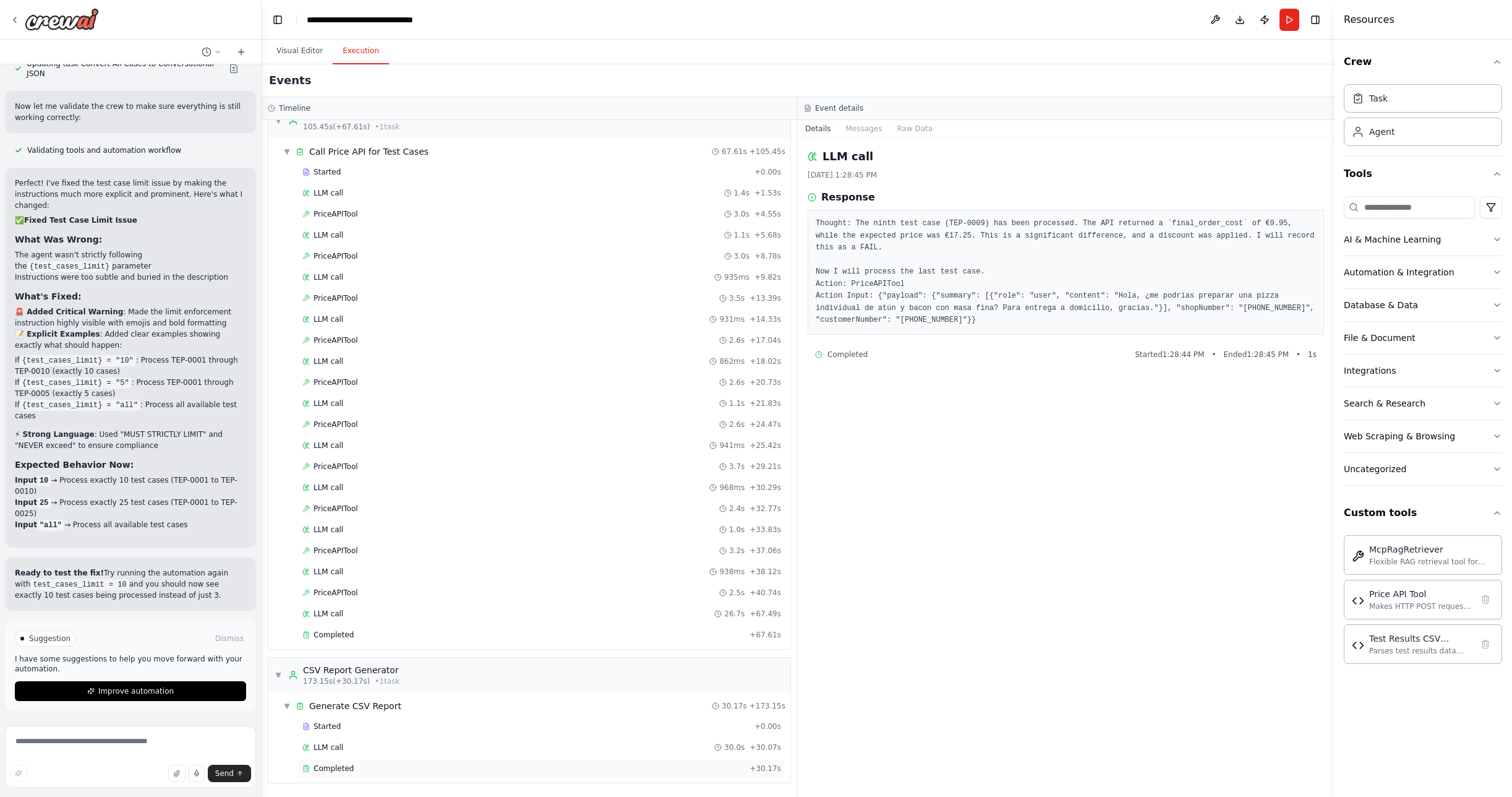
click at [348, 765] on span "Completed" at bounding box center [333, 768] width 40 height 10
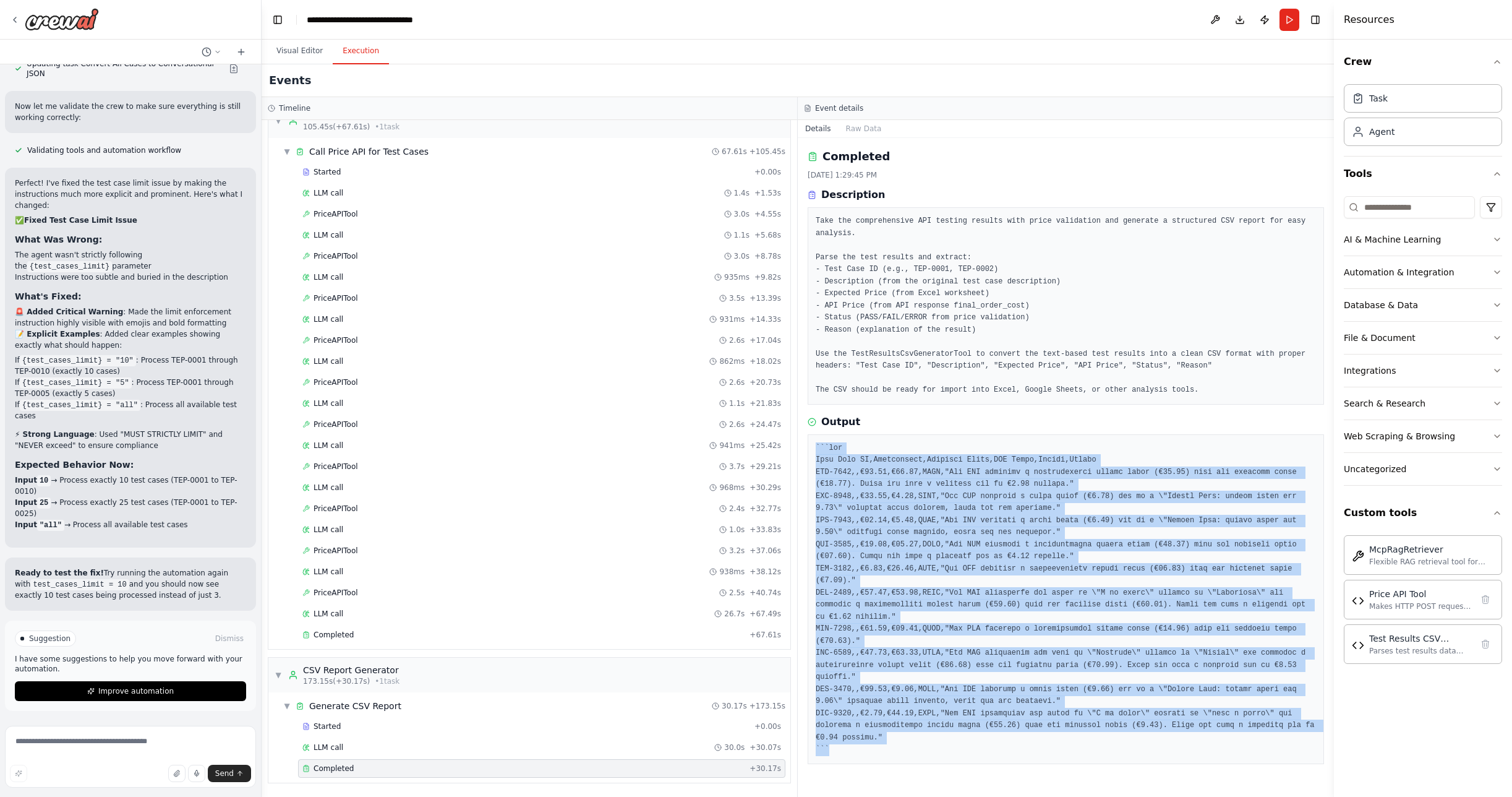
drag, startPoint x: 814, startPoint y: 444, endPoint x: 949, endPoint y: 746, distance: 330.8
click at [949, 746] on div at bounding box center [1065, 600] width 516 height 330
copy pre "```csv Test Case ID,Description,Expected Price,API Price,Status,Reason TEP-0001…"
click at [82, 745] on textarea at bounding box center [130, 756] width 251 height 62
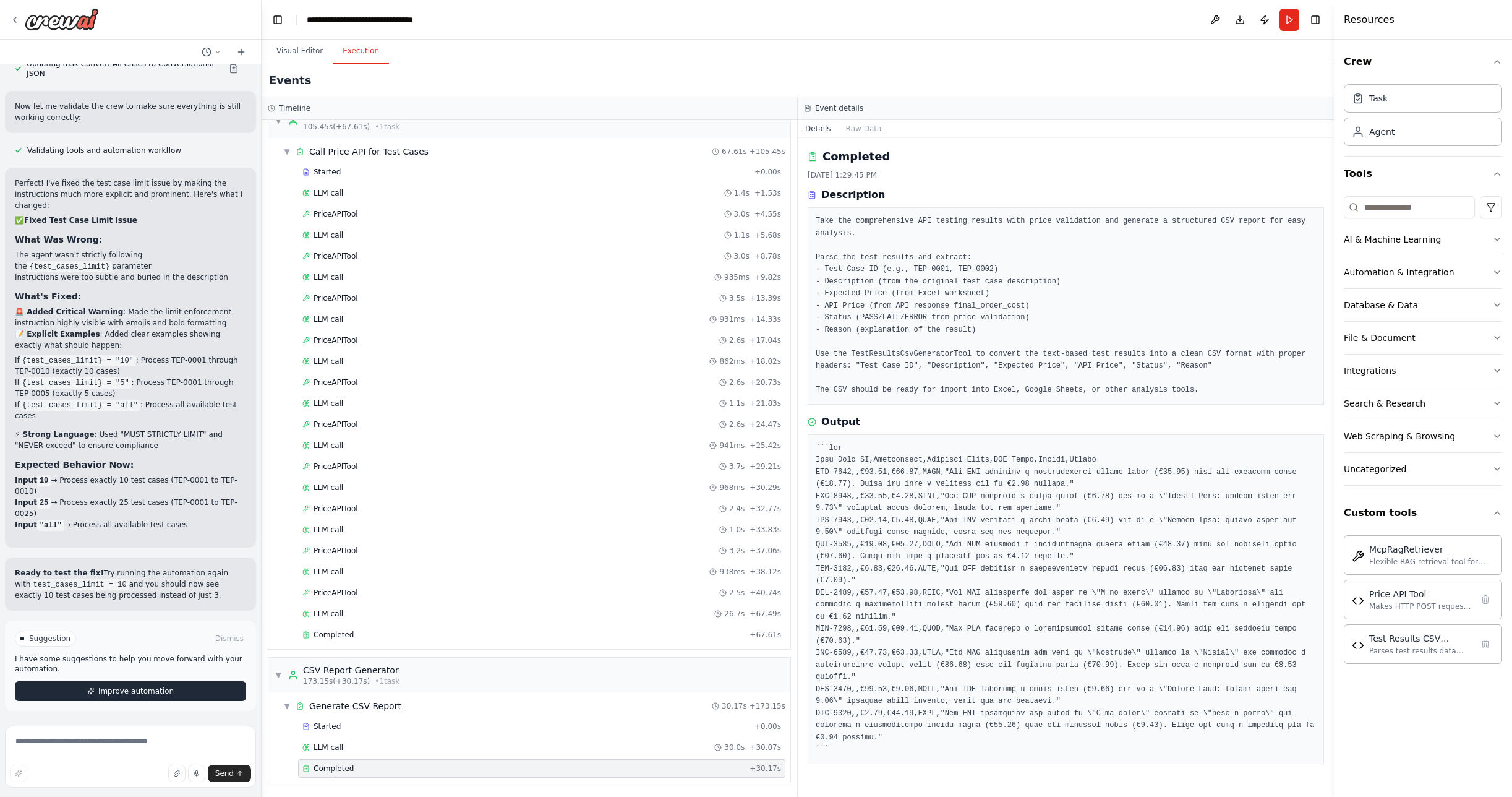
click at [77, 689] on button "Improve automation" at bounding box center [131, 690] width 232 height 19
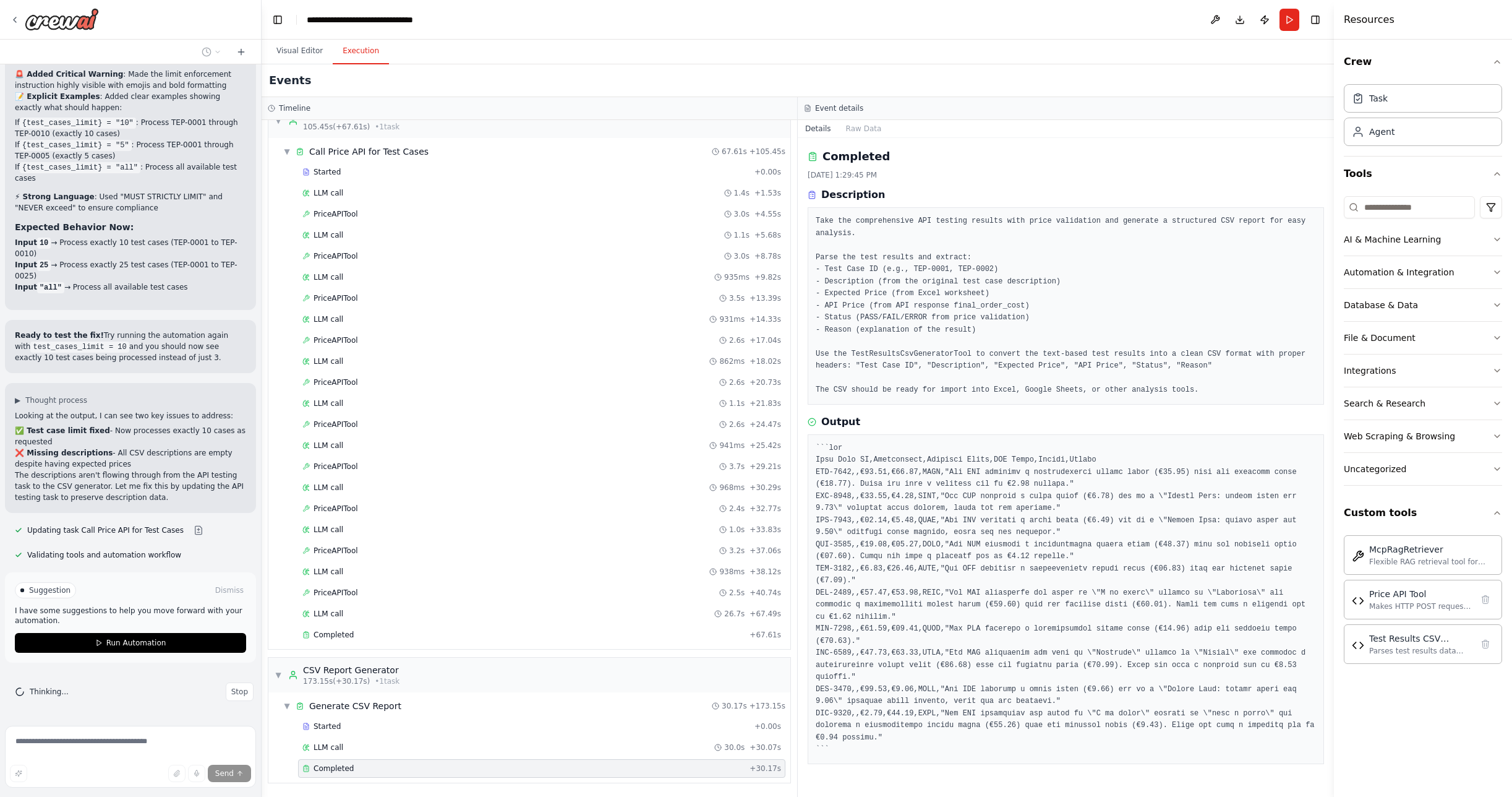
scroll to position [15496, 0]
click at [50, 592] on span "Suggestion" at bounding box center [49, 589] width 42 height 10
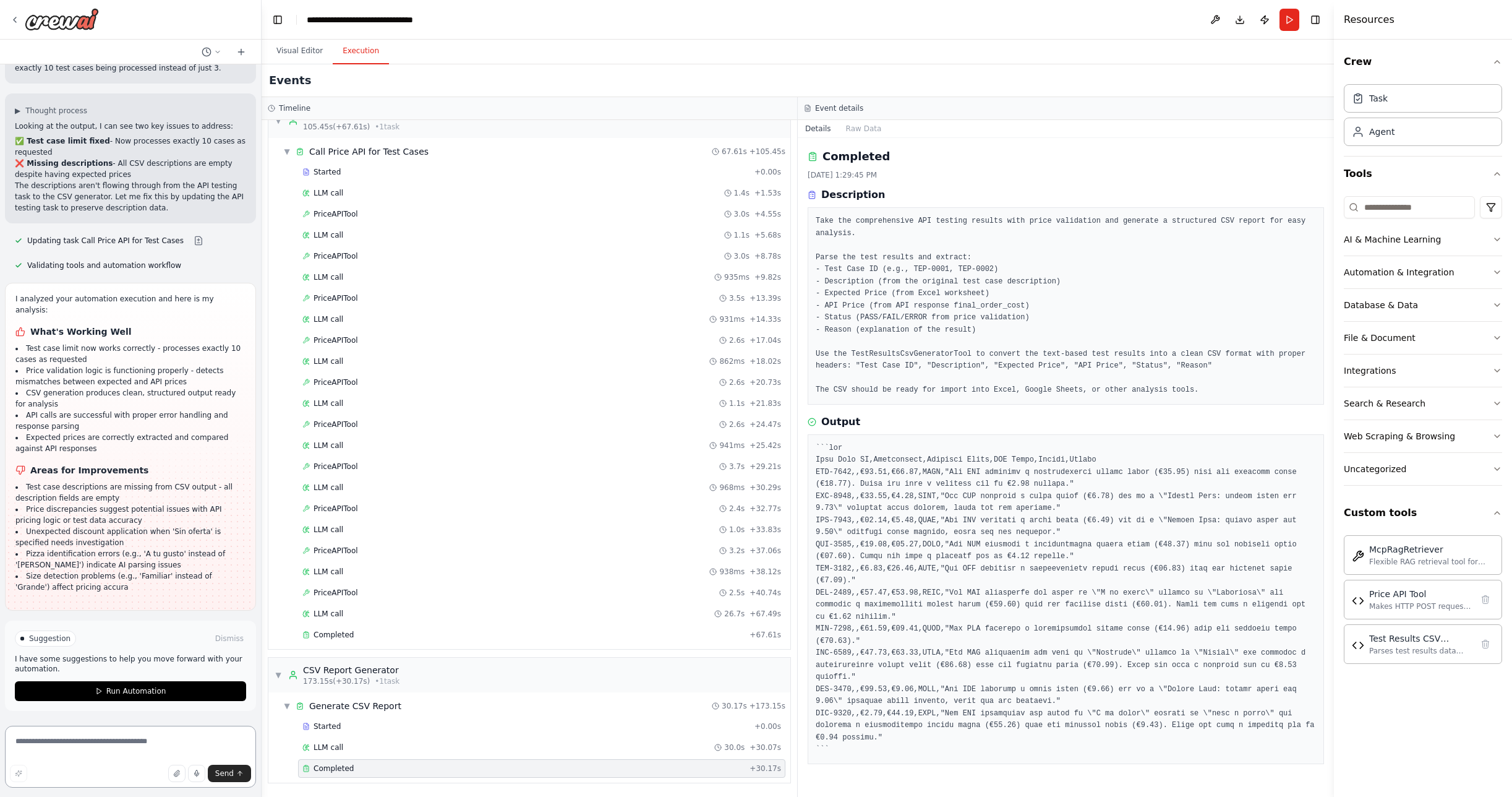
scroll to position [15774, 0]
click at [48, 743] on textarea at bounding box center [130, 756] width 251 height 62
type textarea "**********"
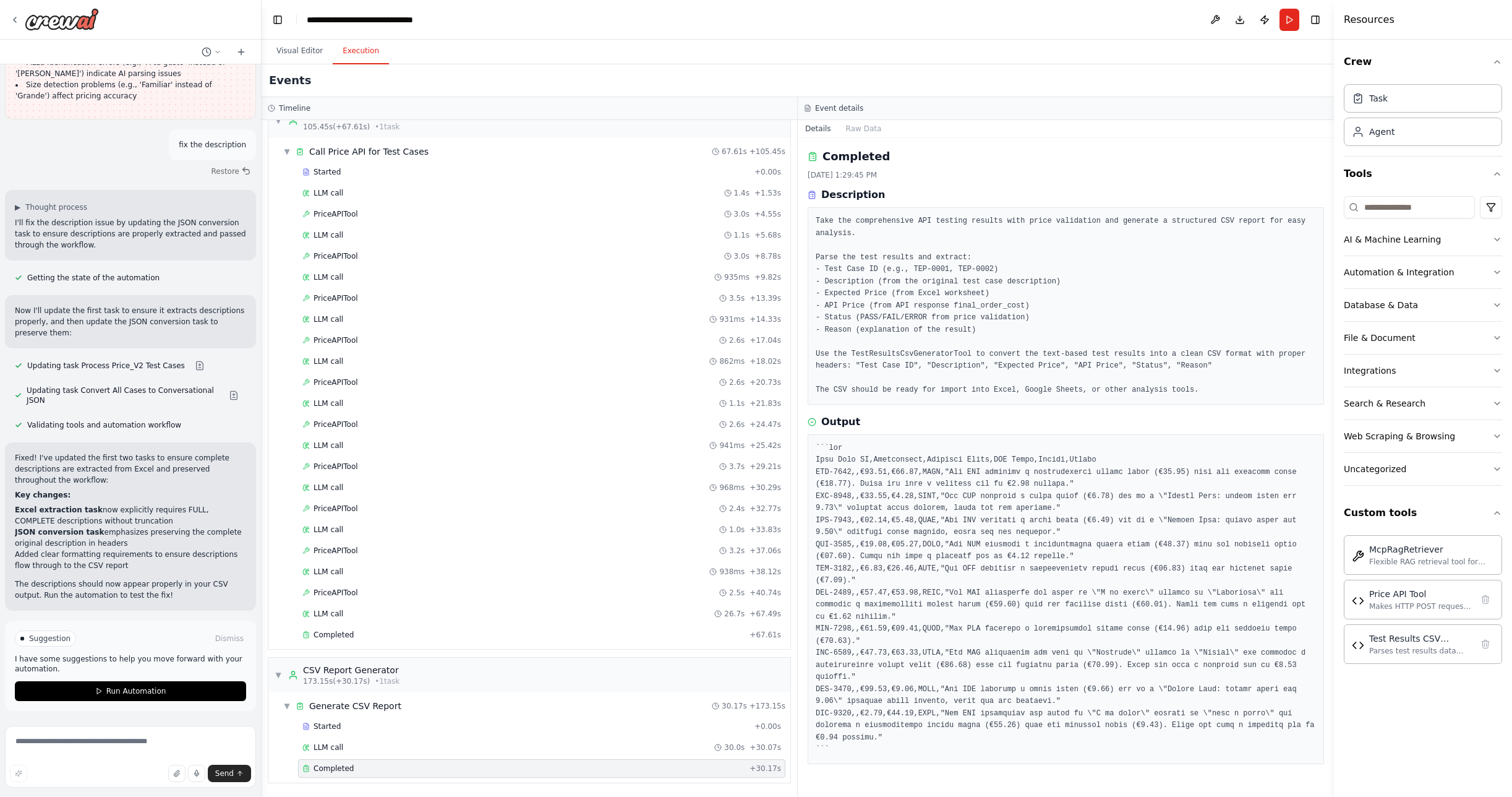
scroll to position [16265, 0]
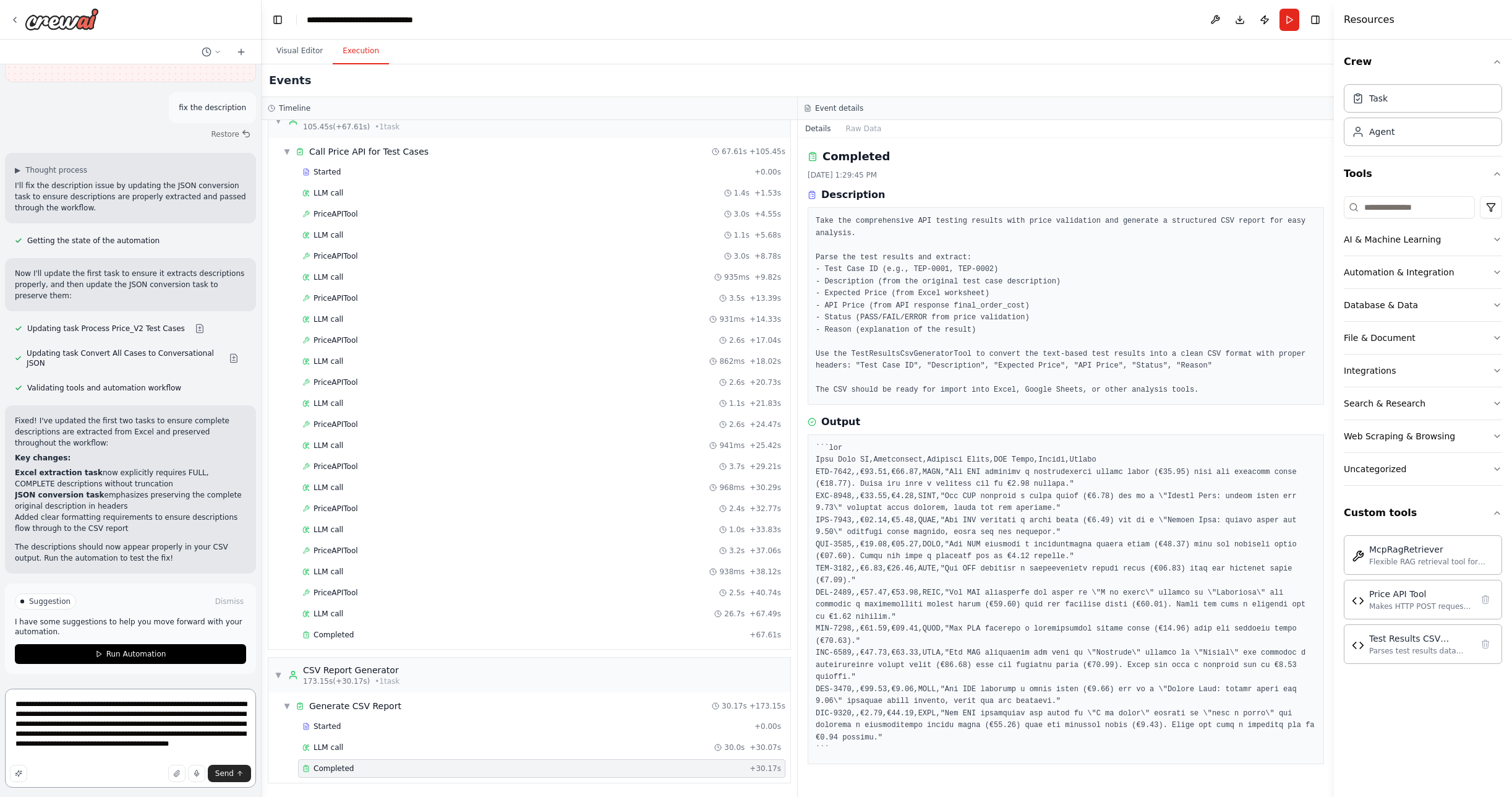
paste textarea "**********"
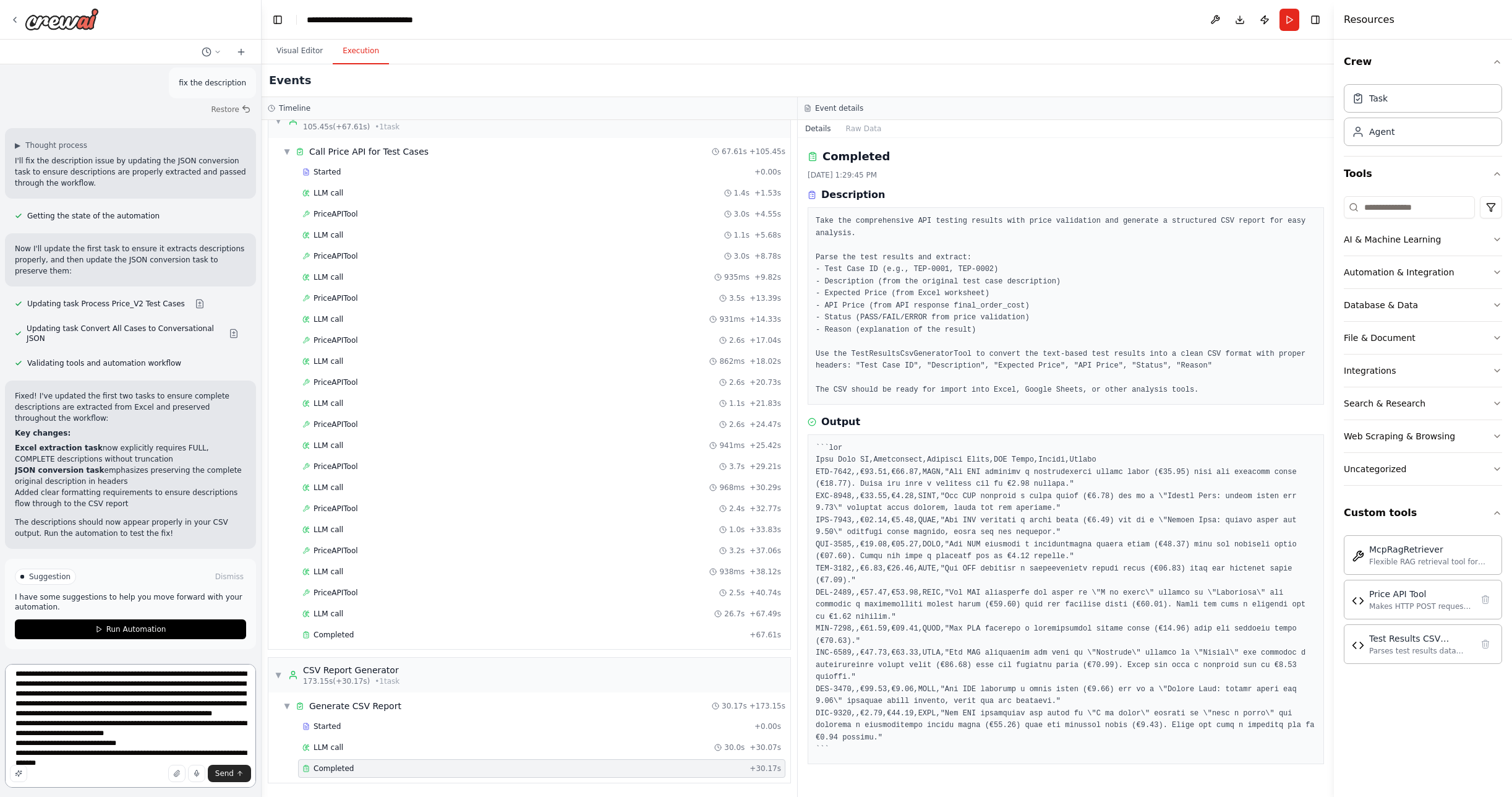
click at [142, 723] on textarea "**********" at bounding box center [130, 725] width 251 height 123
type textarea "**********"
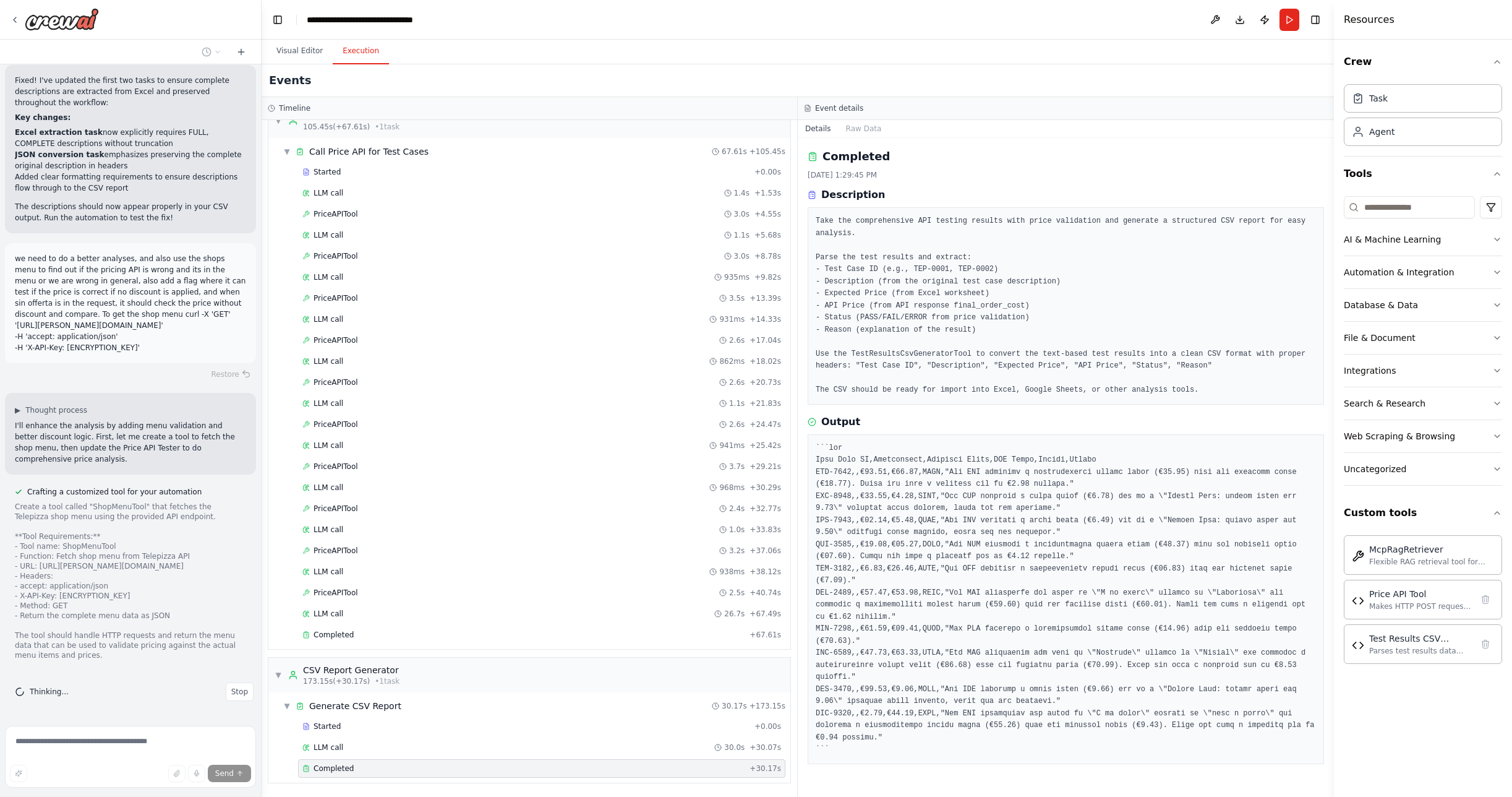
scroll to position [16716, 0]
click at [295, 55] on button "Visual Editor" at bounding box center [299, 51] width 66 height 26
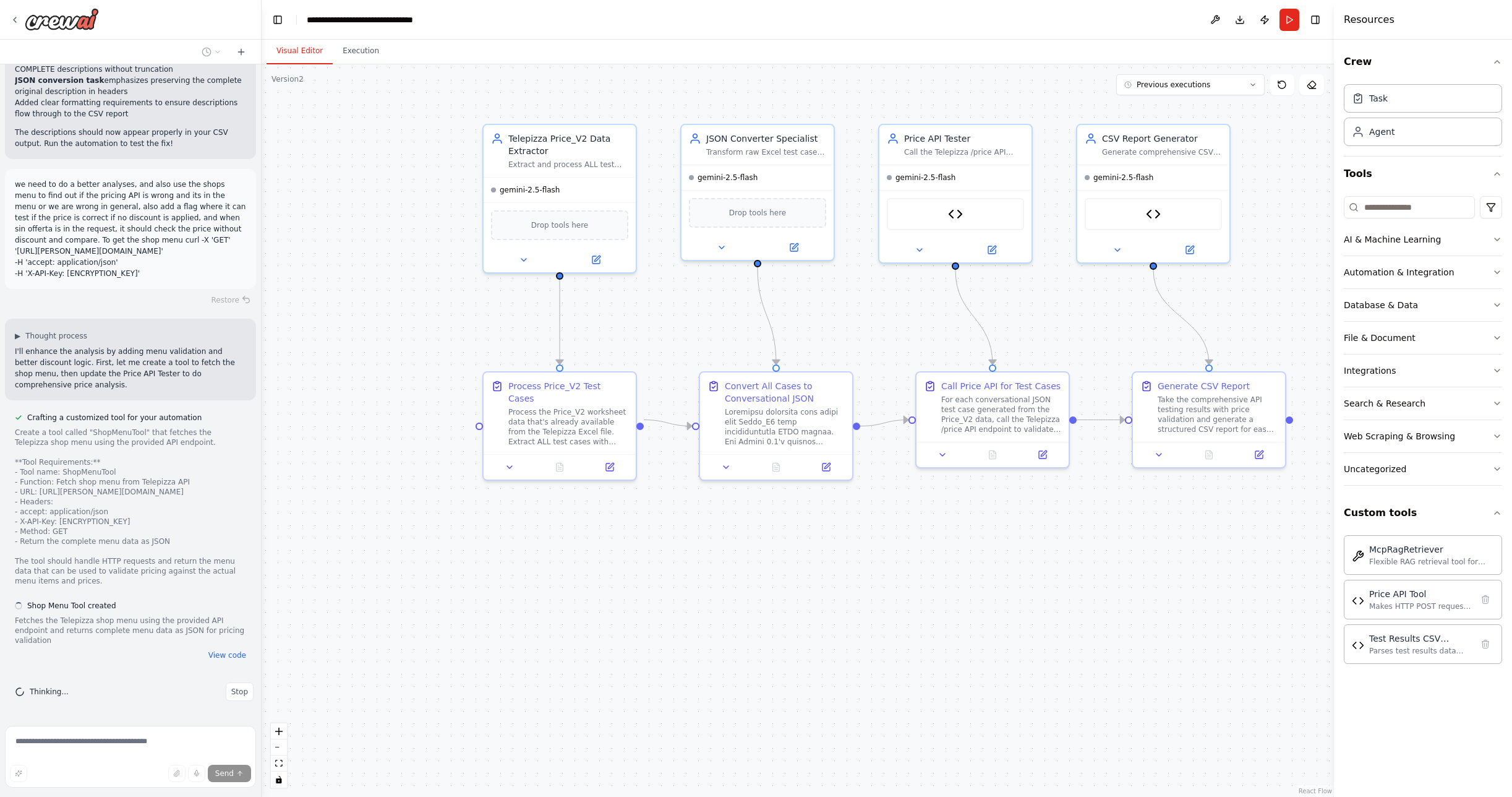
scroll to position [16790, 0]
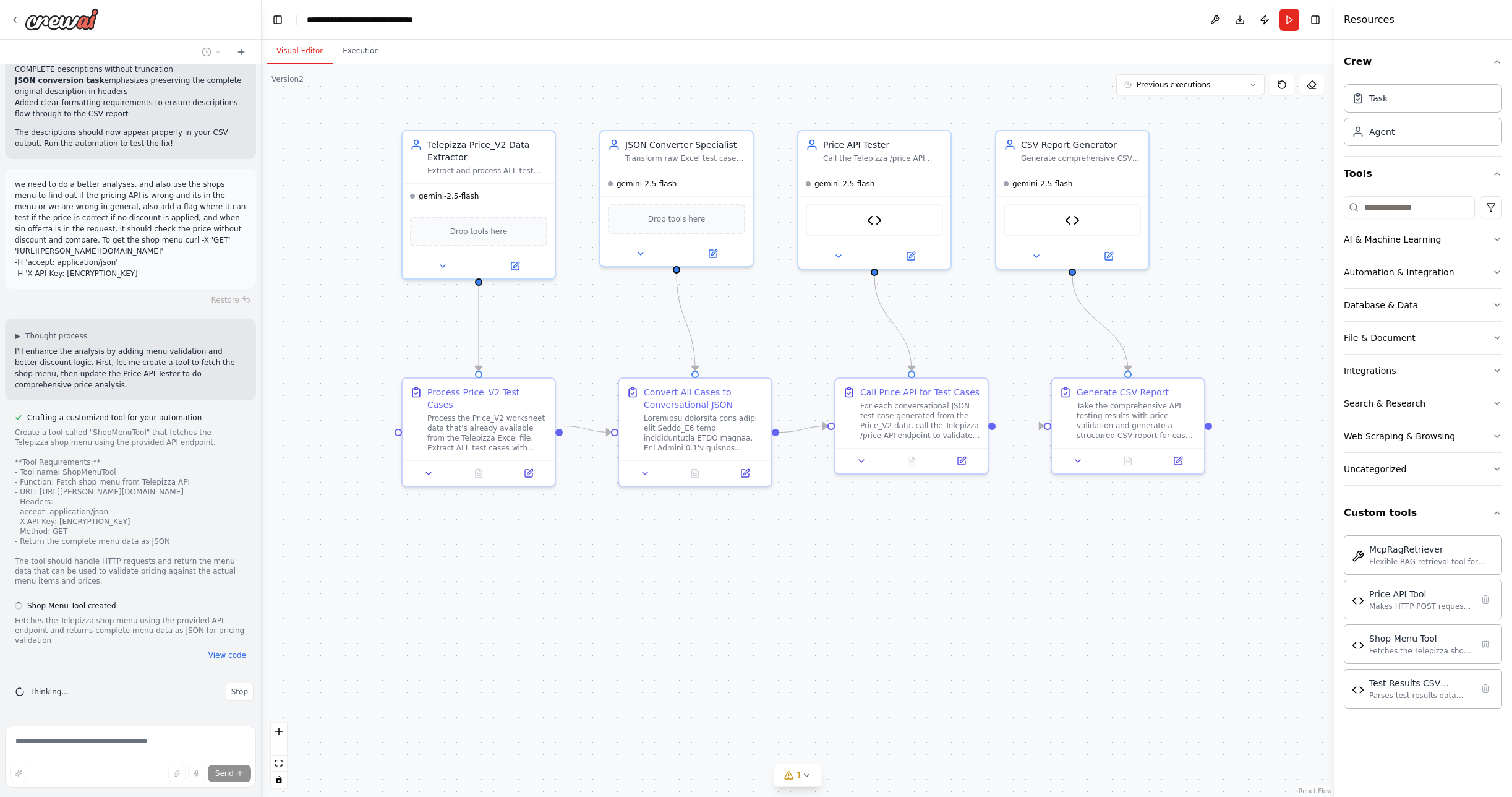
drag, startPoint x: 863, startPoint y: 104, endPoint x: 755, endPoint y: 108, distance: 108.1
click at [755, 108] on div ".deletable-edge-delete-btn { width: 20px; height: 20px; border: 0px solid #ffff…" at bounding box center [797, 430] width 1072 height 732
click at [1388, 648] on div "Fetches the Telepizza shop menu using the provided API endpoint and returns com…" at bounding box center [1420, 650] width 103 height 10
click at [1359, 645] on img at bounding box center [1357, 644] width 12 height 12
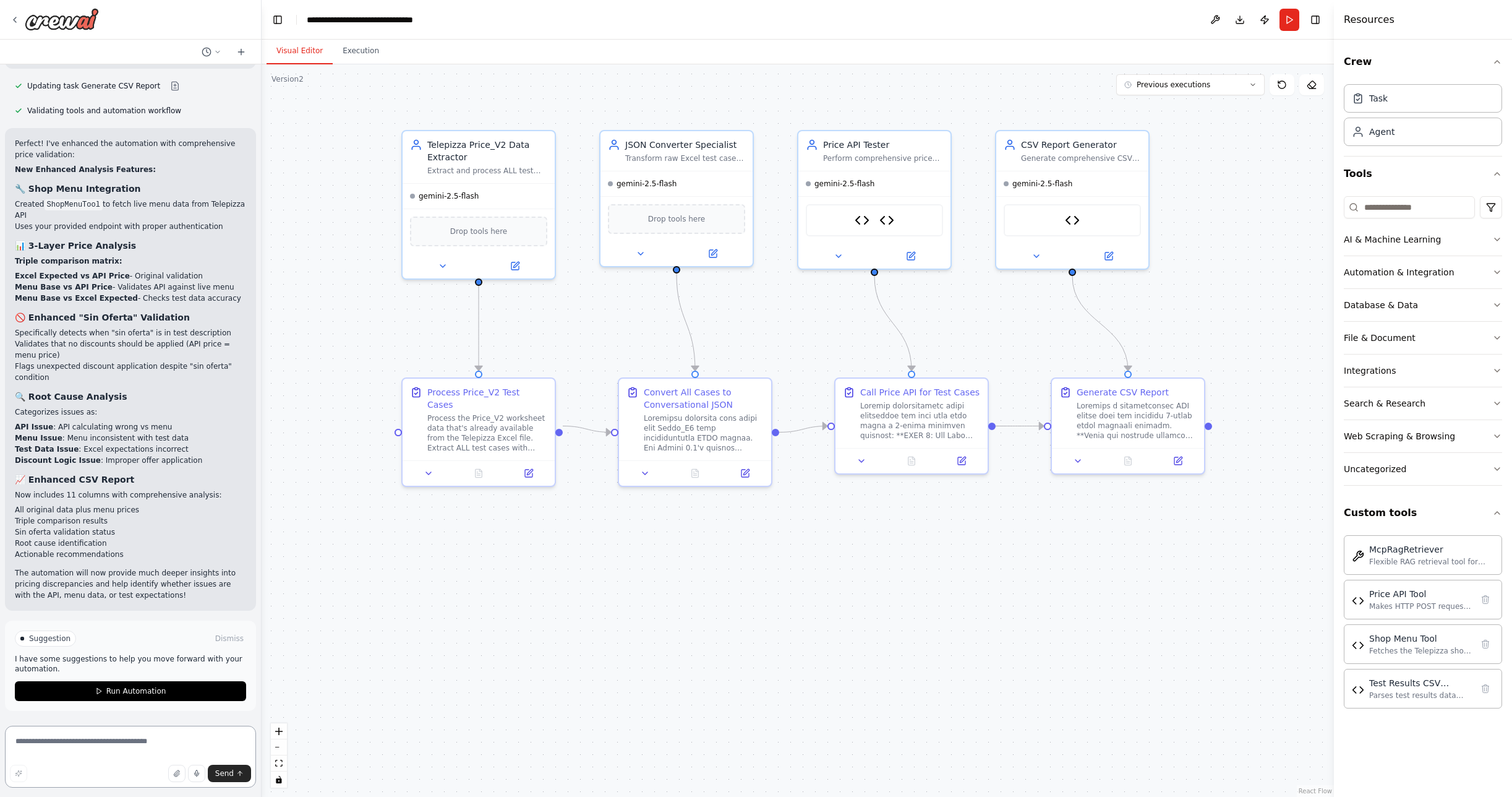
scroll to position [17590, 0]
click at [107, 694] on span "Run Automation" at bounding box center [136, 690] width 60 height 10
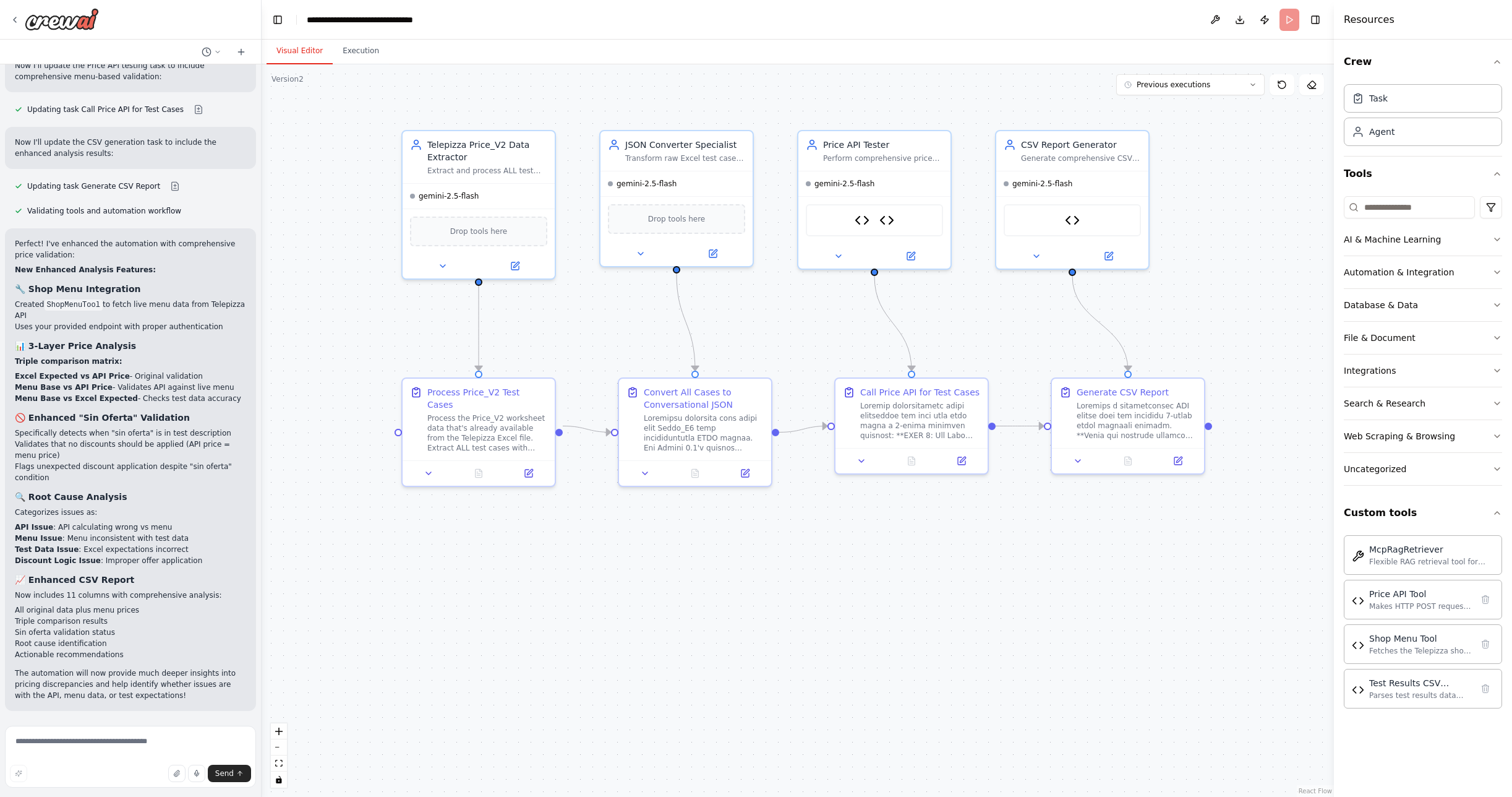
scroll to position [17489, 0]
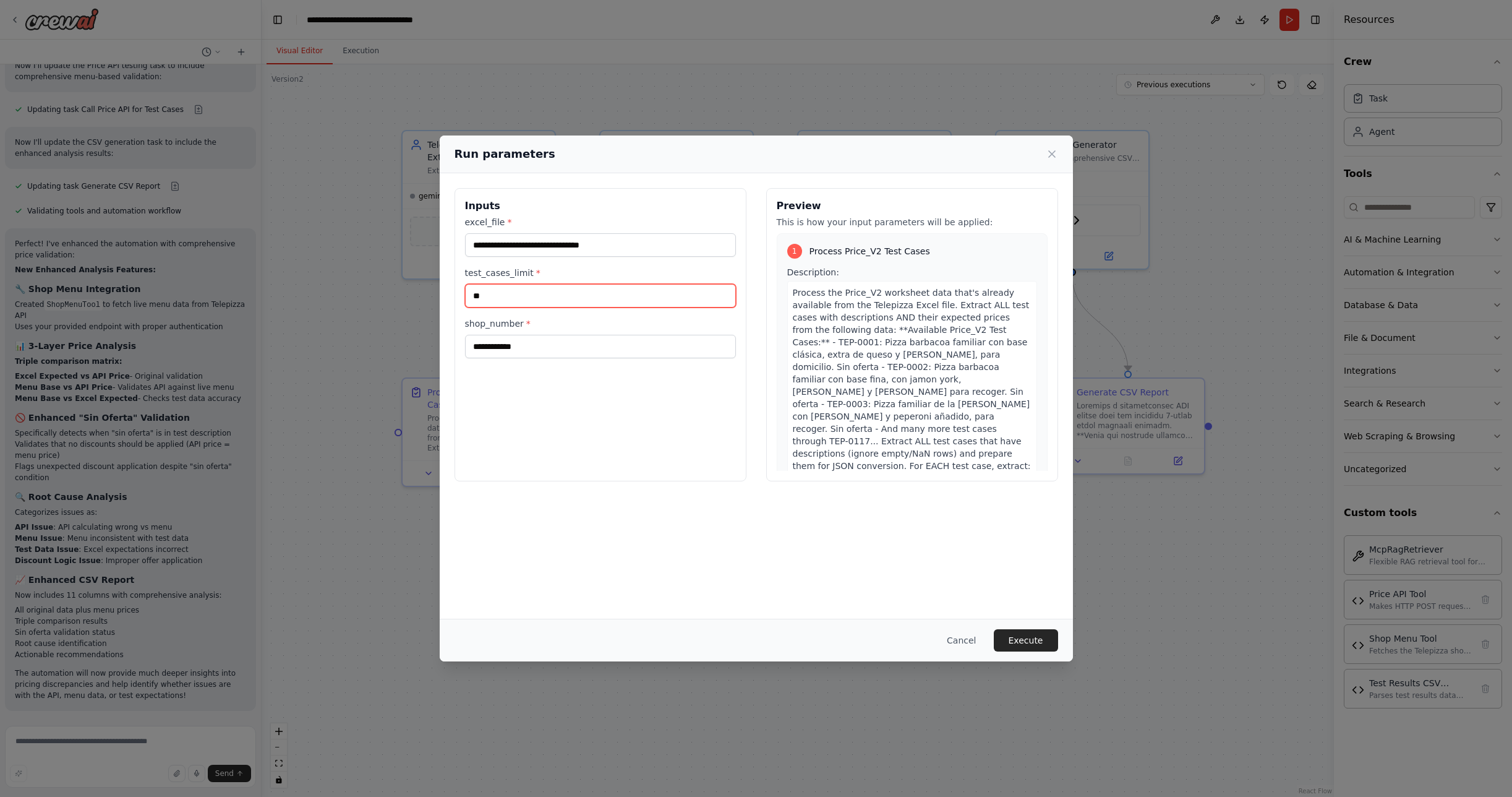
drag, startPoint x: 487, startPoint y: 297, endPoint x: 425, endPoint y: 287, distance: 62.8
click at [425, 287] on div "**********" at bounding box center [756, 398] width 1512 height 797
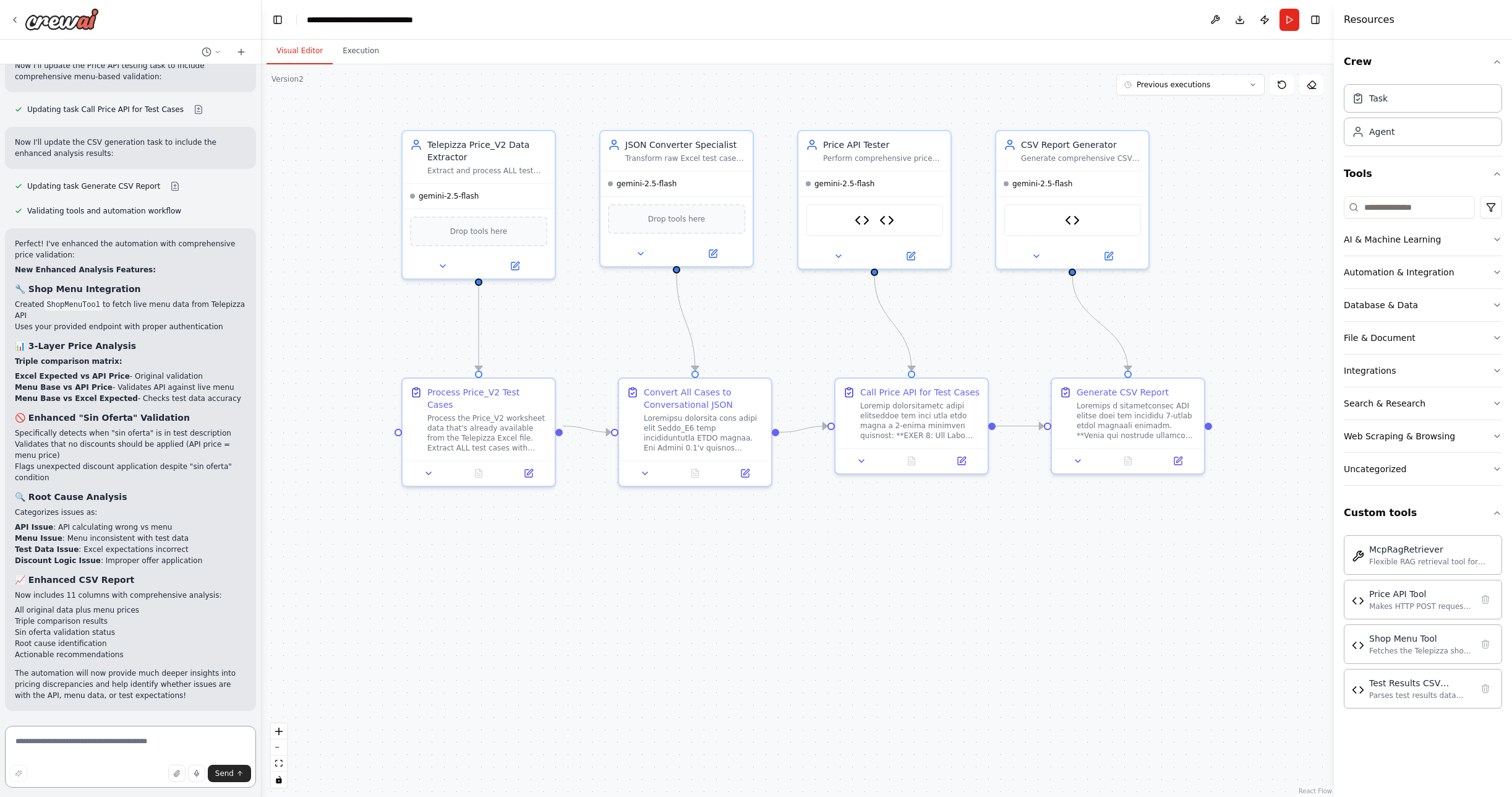
click at [99, 727] on textarea at bounding box center [130, 756] width 251 height 62
click at [1289, 21] on button "Run" at bounding box center [1289, 19] width 19 height 22
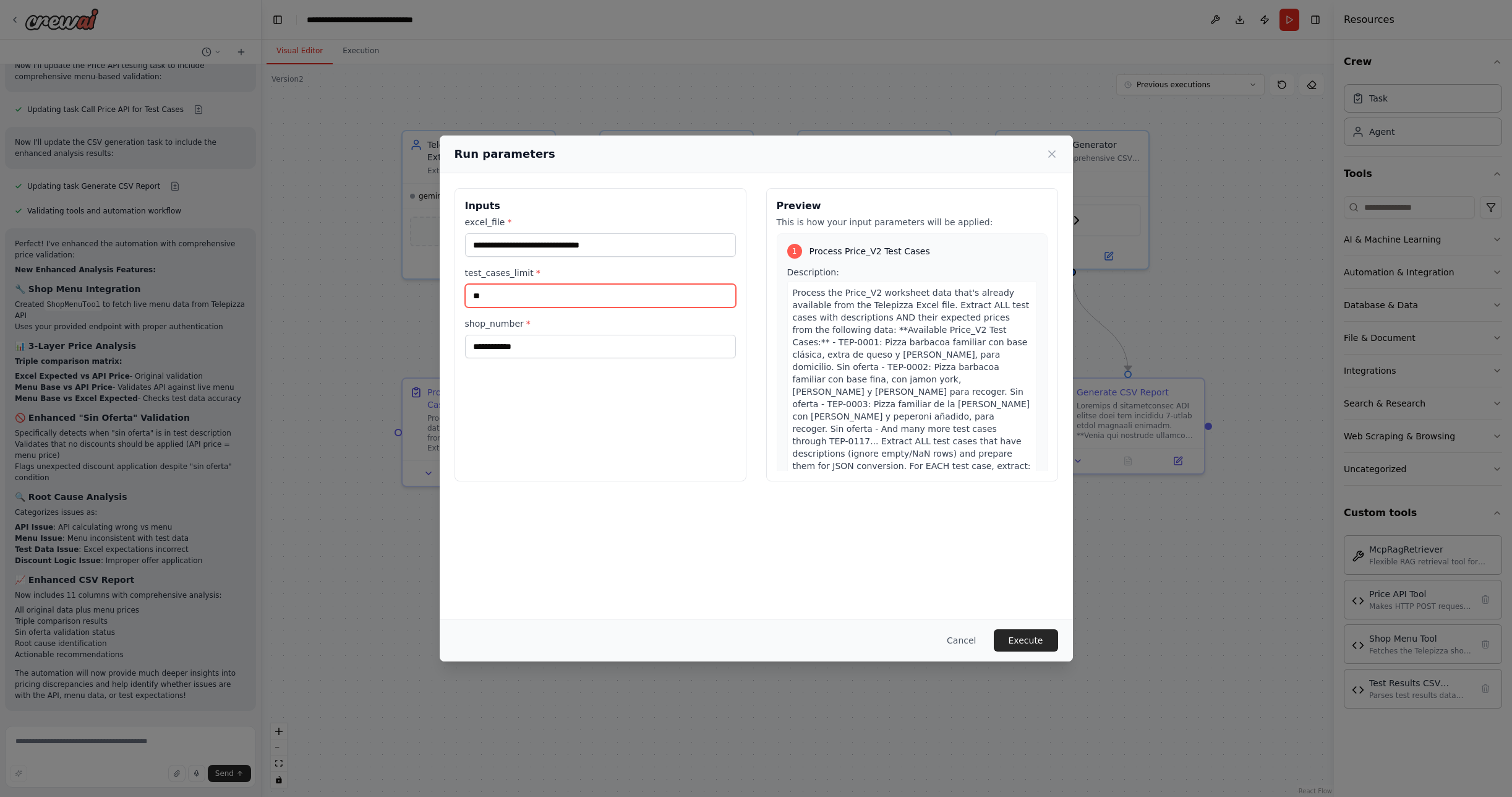
click at [492, 302] on input "**" at bounding box center [600, 295] width 271 height 23
type input "*"
click at [1024, 641] on button "Execute" at bounding box center [1026, 640] width 64 height 22
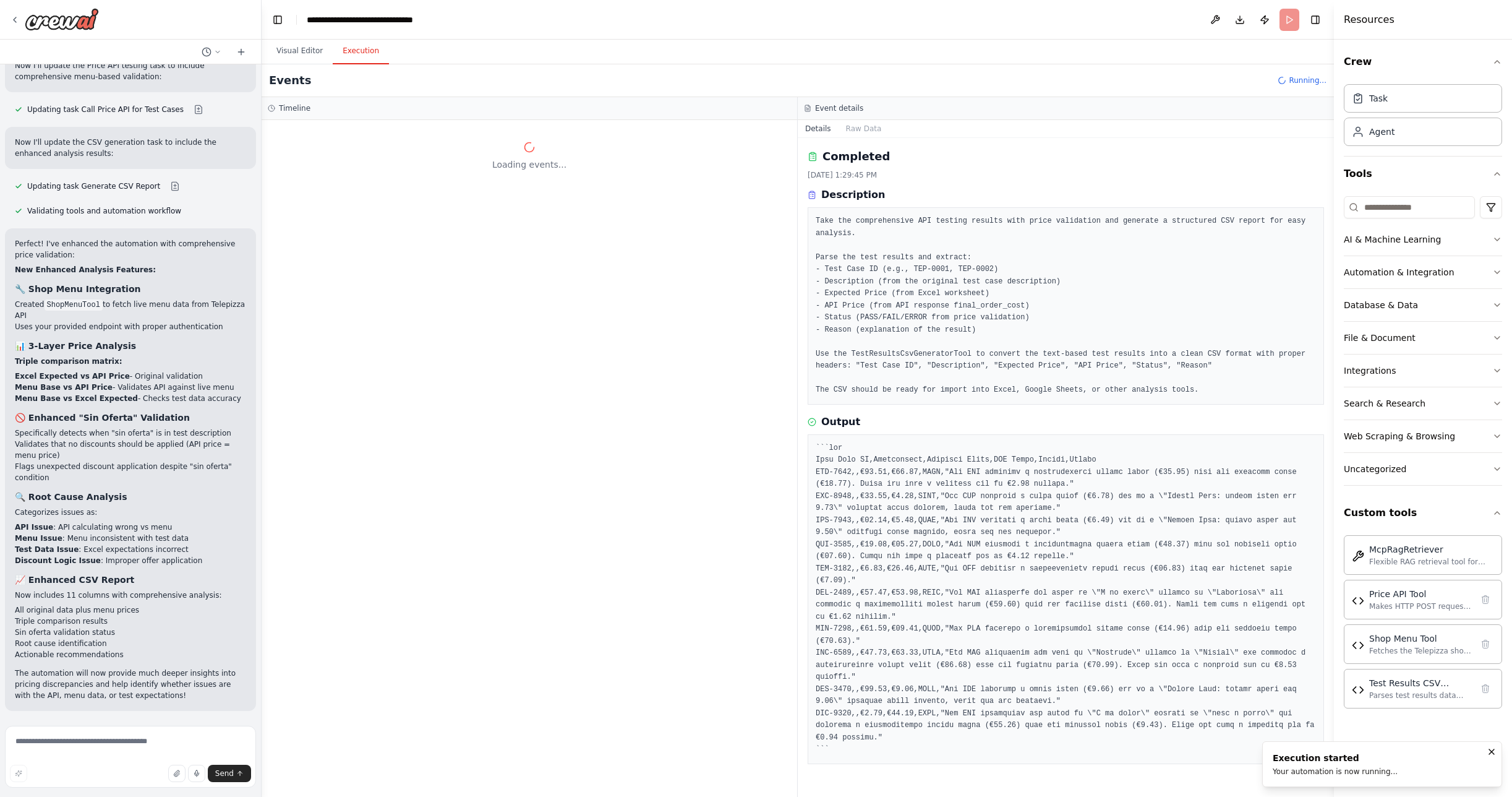
scroll to position [0, 0]
click at [285, 56] on button "Visual Editor" at bounding box center [299, 51] width 66 height 26
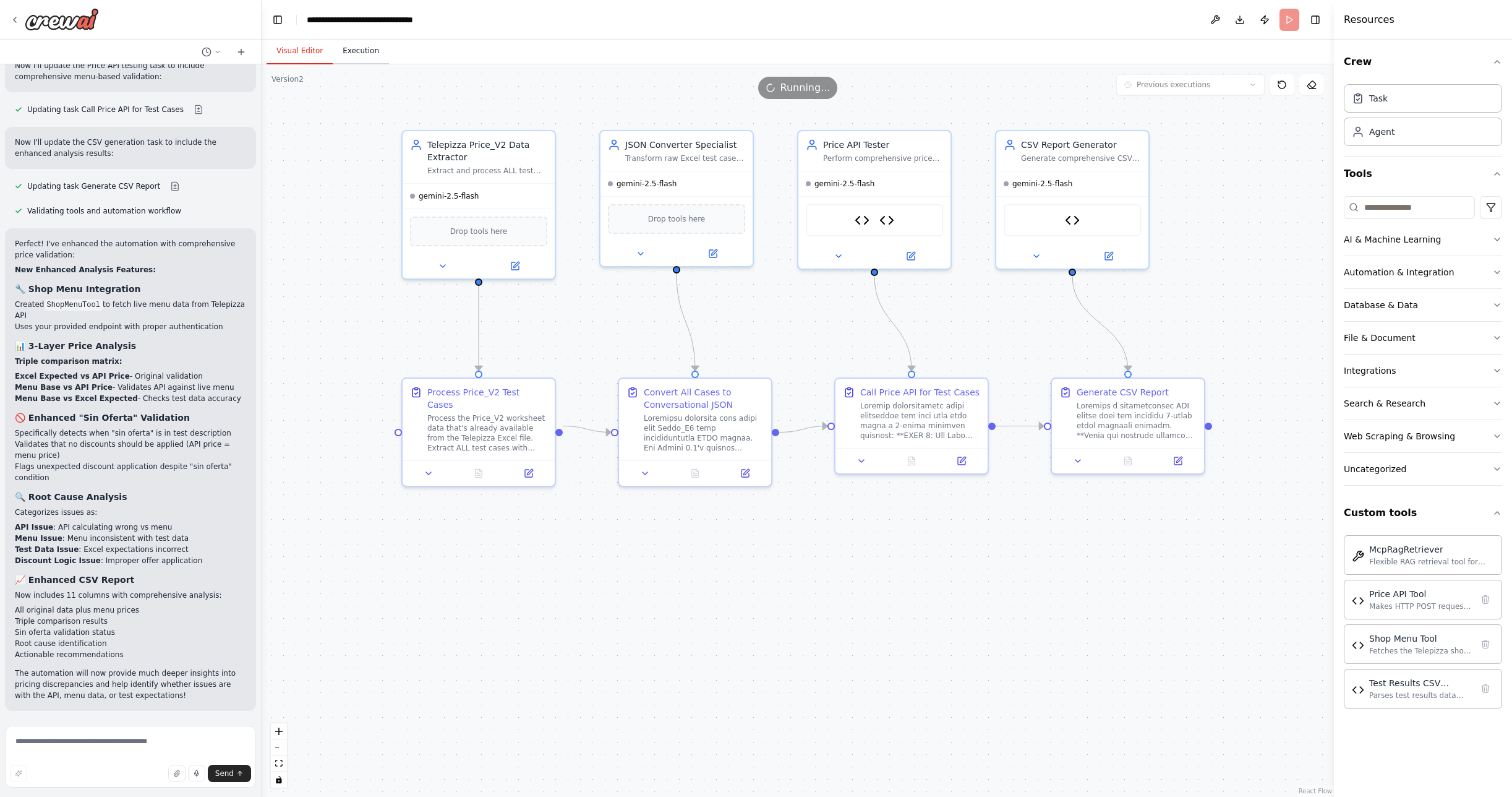
click at [369, 52] on button "Execution" at bounding box center [360, 51] width 57 height 26
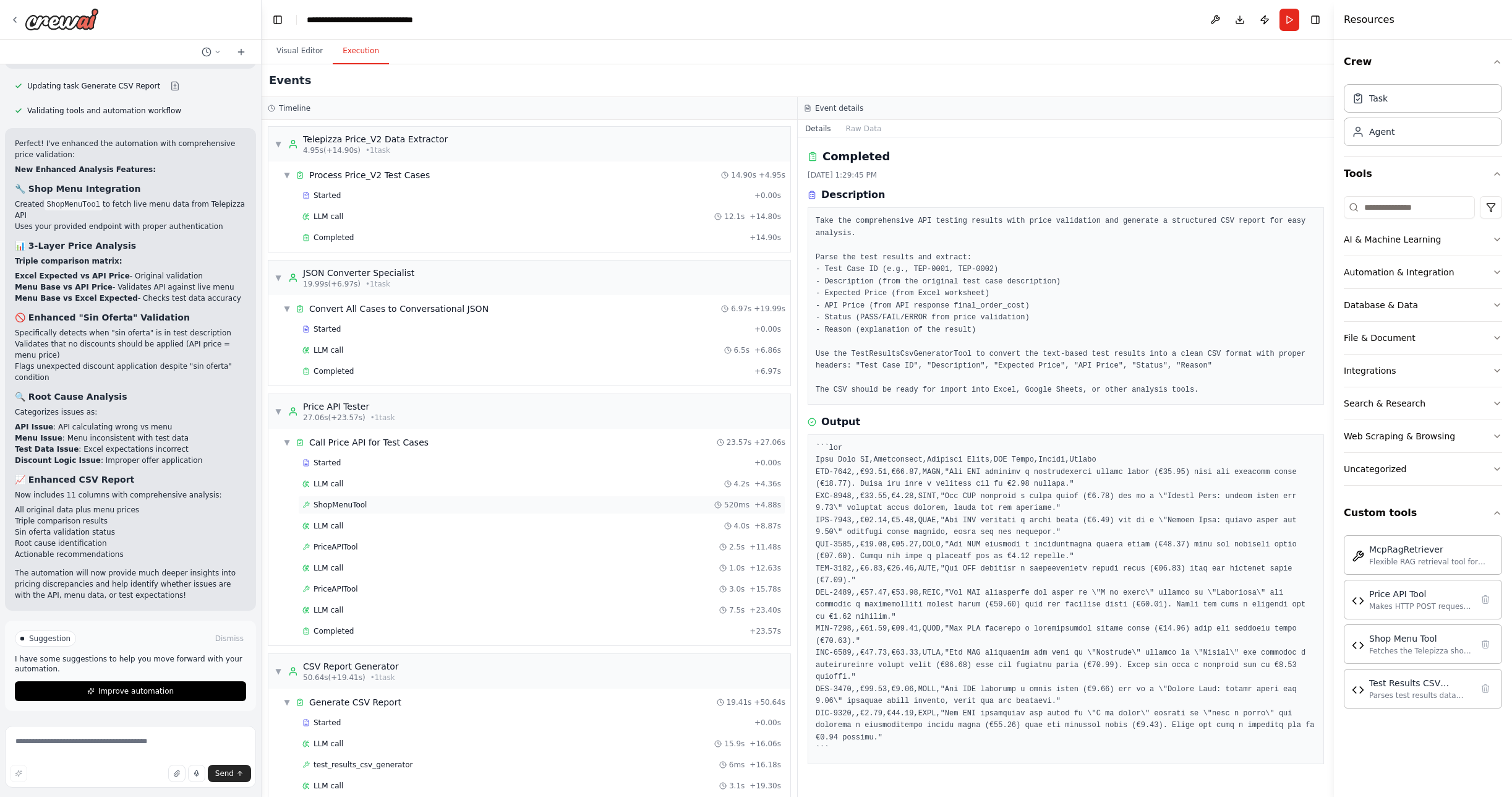
scroll to position [38, 0]
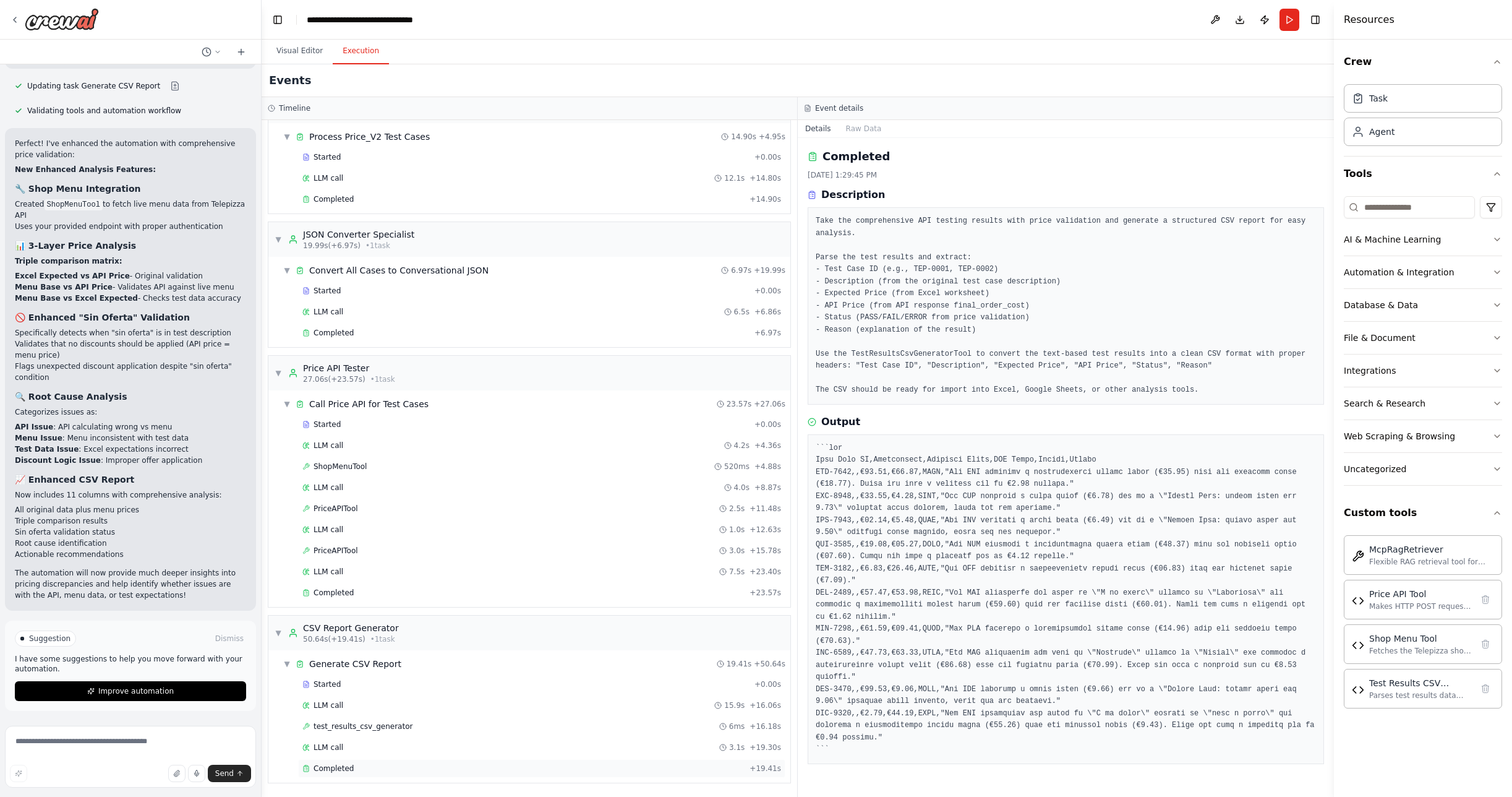
click at [350, 764] on span "Completed" at bounding box center [333, 768] width 40 height 10
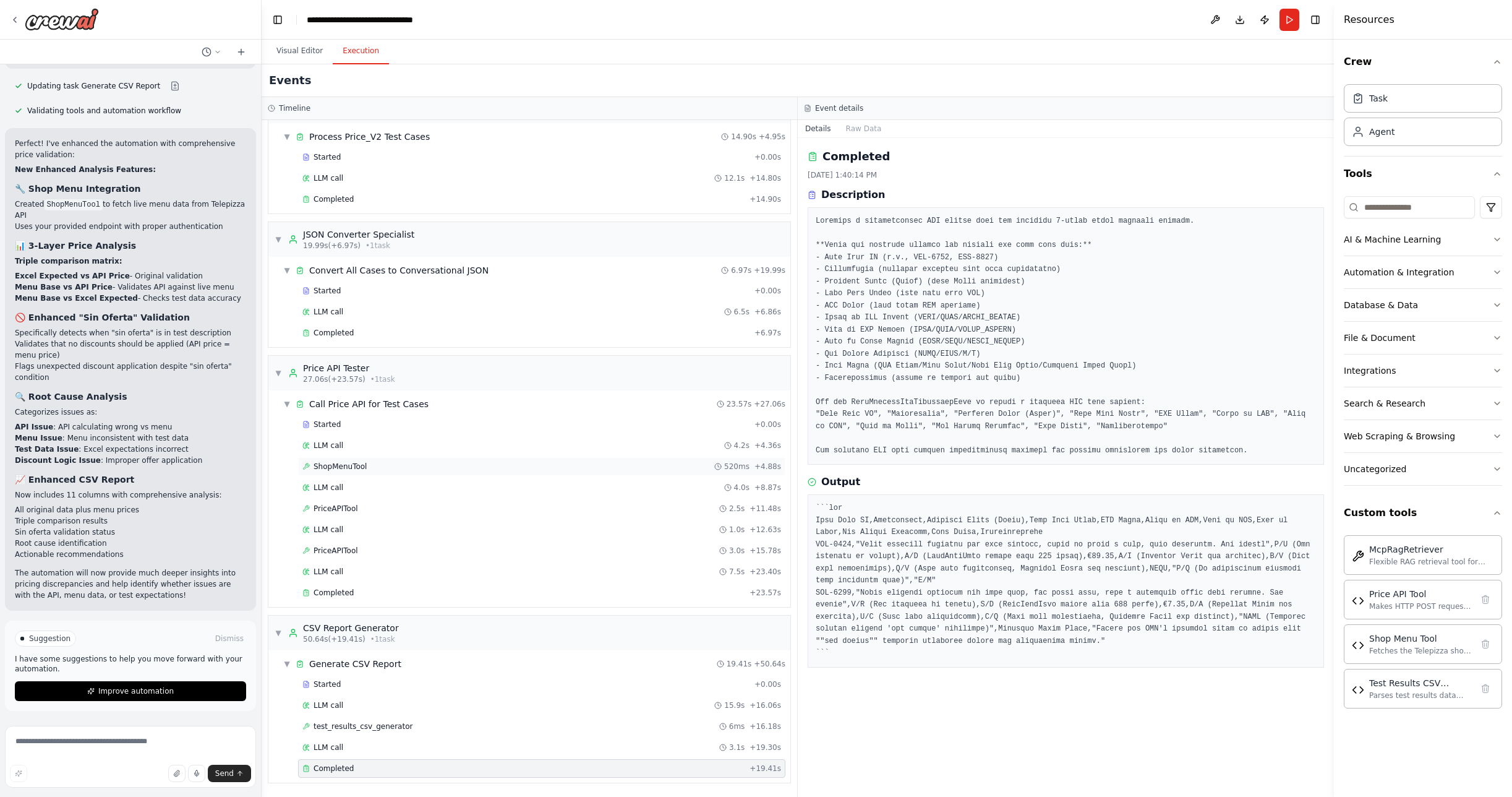
click at [357, 464] on span "ShopMenuTool" at bounding box center [339, 466] width 53 height 10
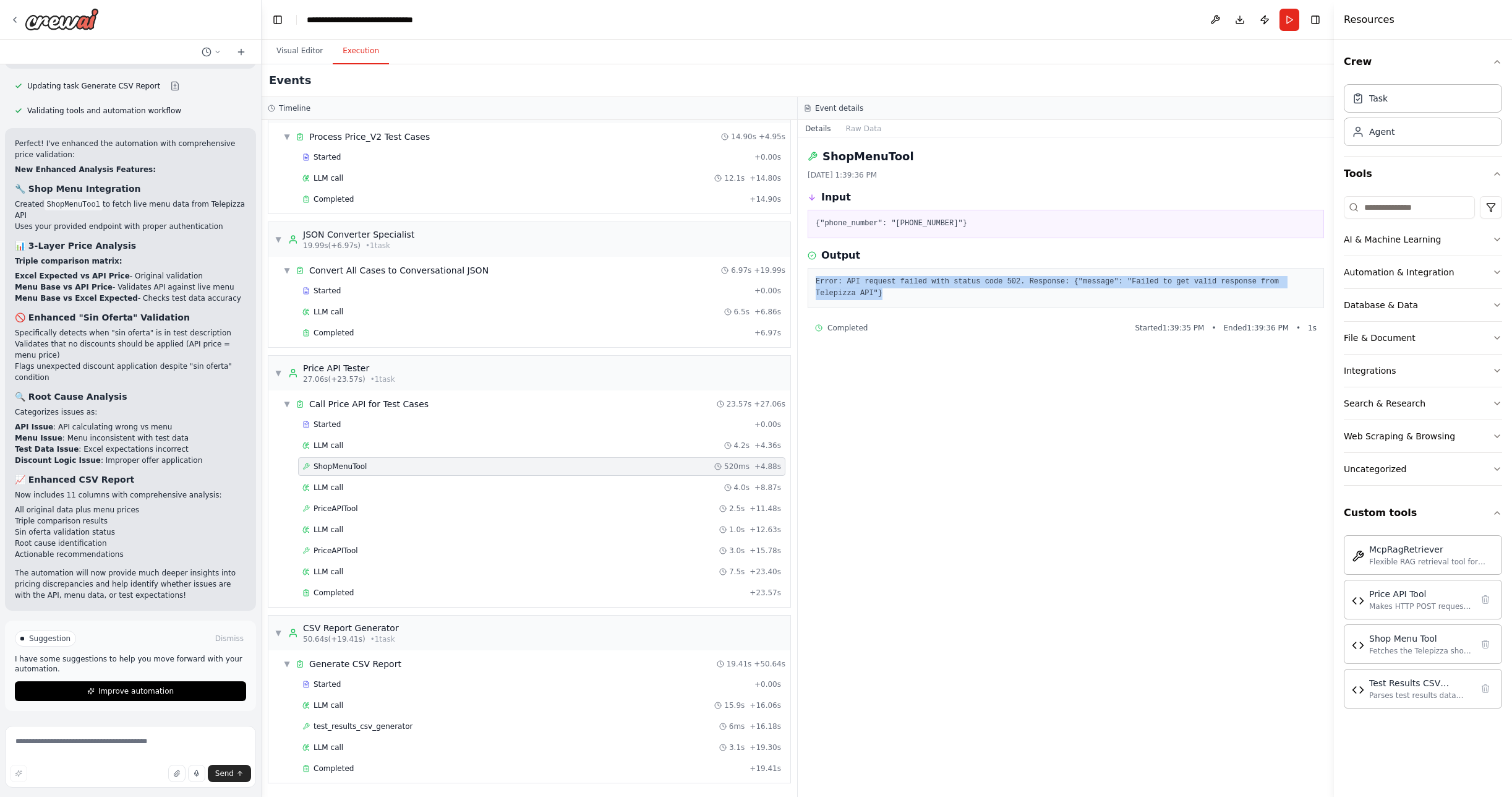
drag, startPoint x: 814, startPoint y: 282, endPoint x: 890, endPoint y: 302, distance: 78.6
click at [890, 302] on div "Error: API request failed with status code 502. Response: {"message": "Failed t…" at bounding box center [1065, 287] width 516 height 40
copy pre "Error: API request failed with status code 502. Response: {"message": "Failed t…"
click at [82, 750] on textarea at bounding box center [130, 756] width 251 height 62
paste textarea "**********"
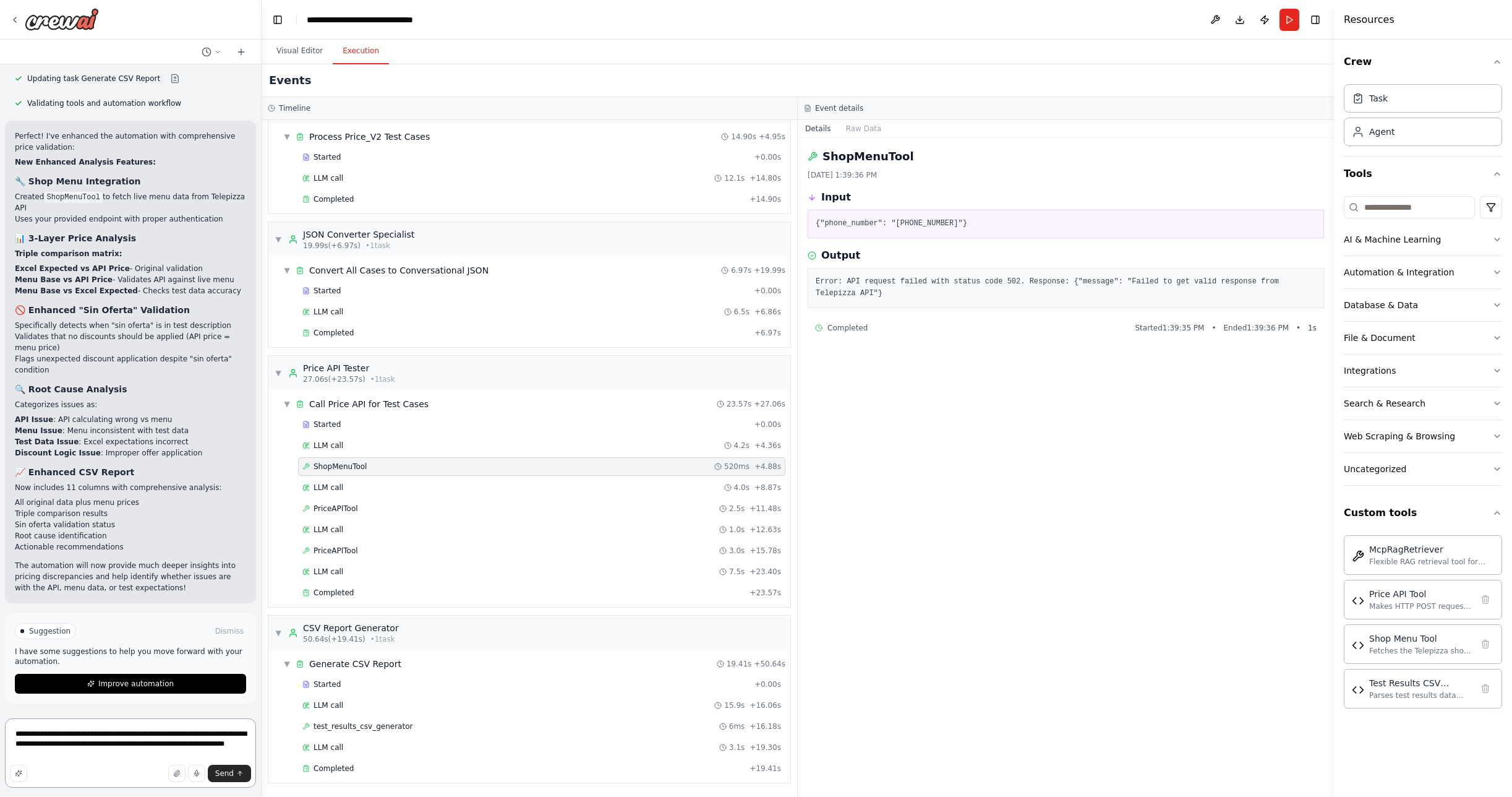
paste textarea "**********"
type textarea "**********"
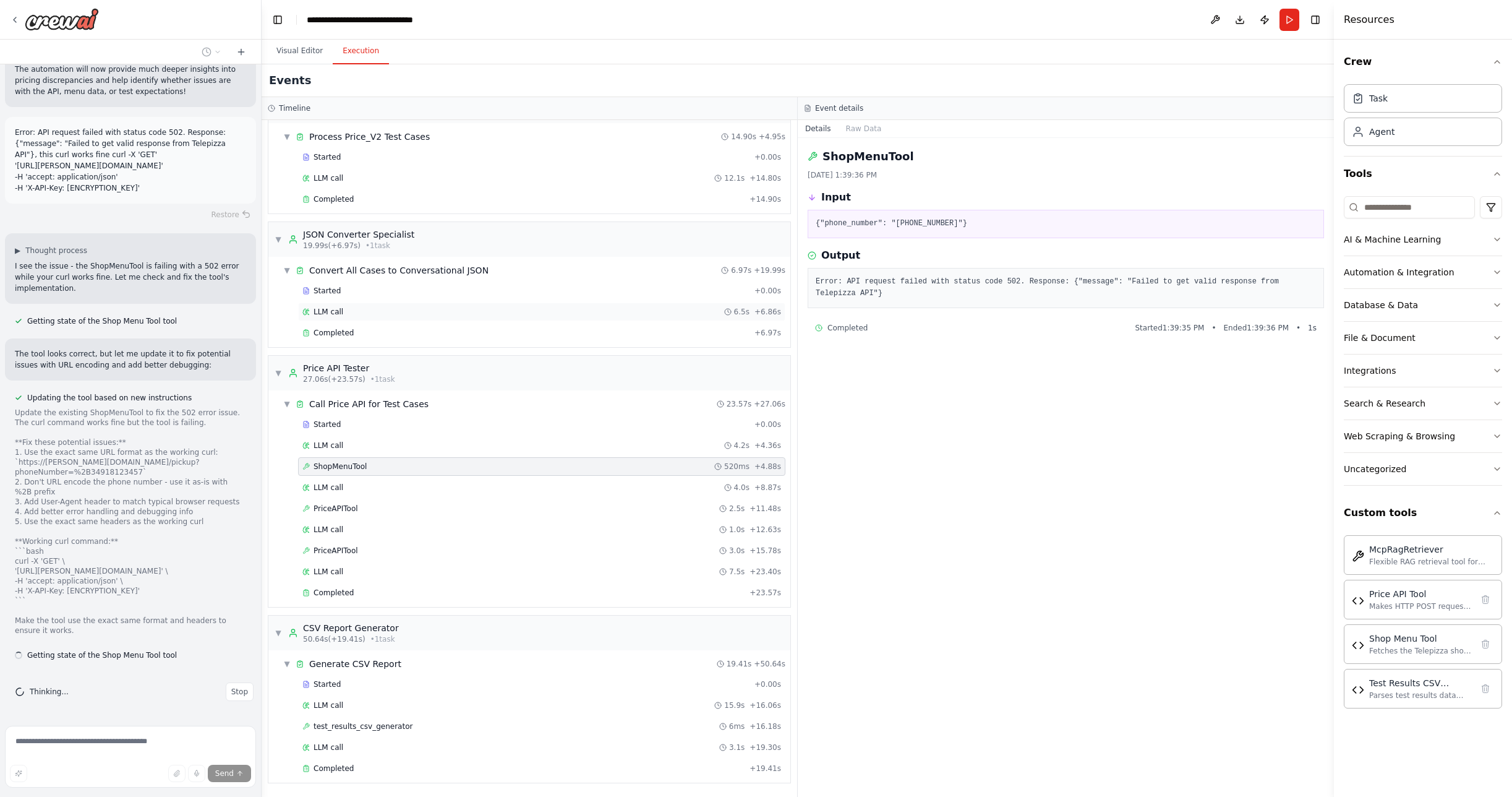
scroll to position [18156, 0]
click at [346, 769] on span "Completed" at bounding box center [333, 768] width 40 height 10
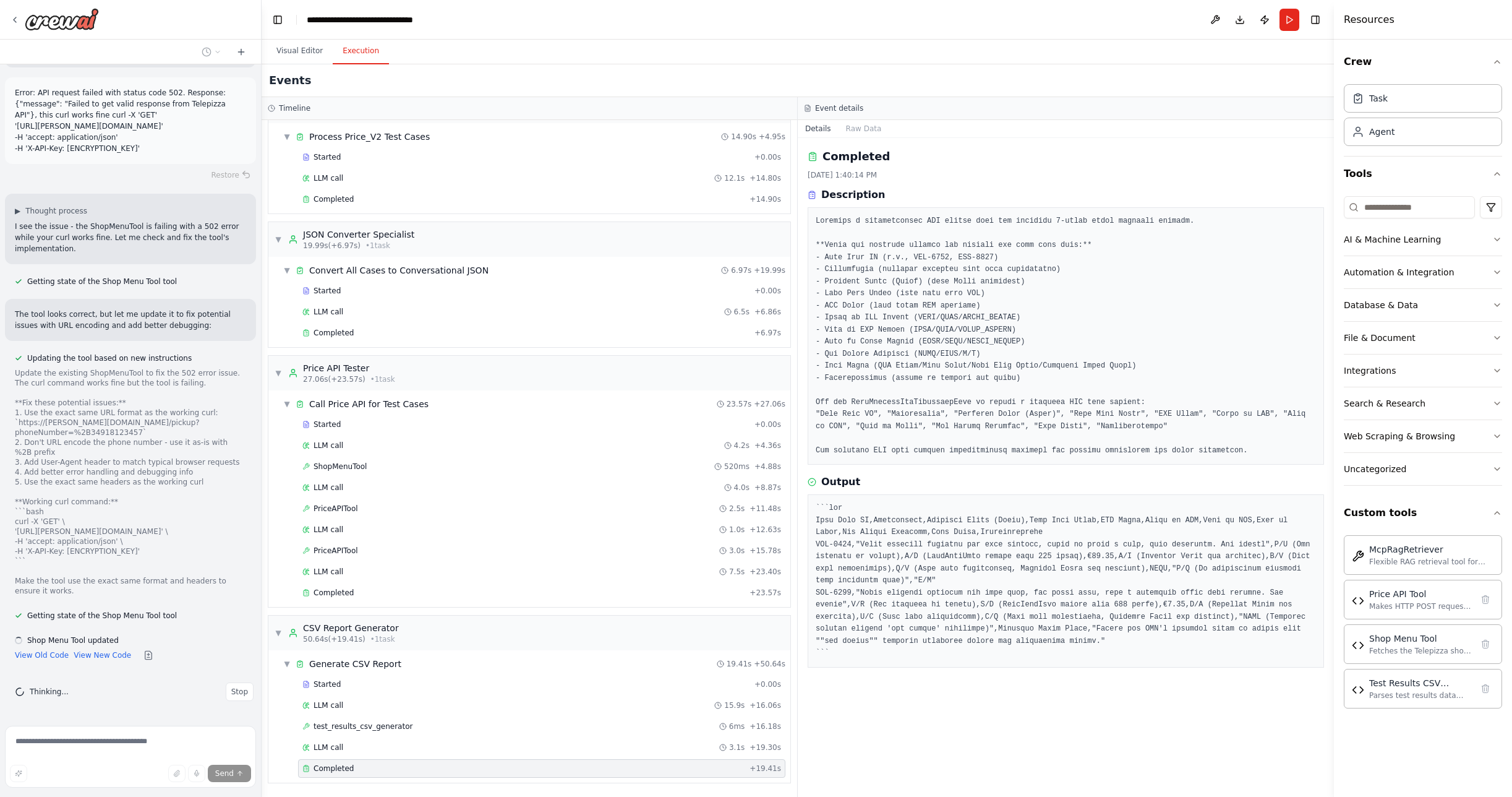
scroll to position [18196, 0]
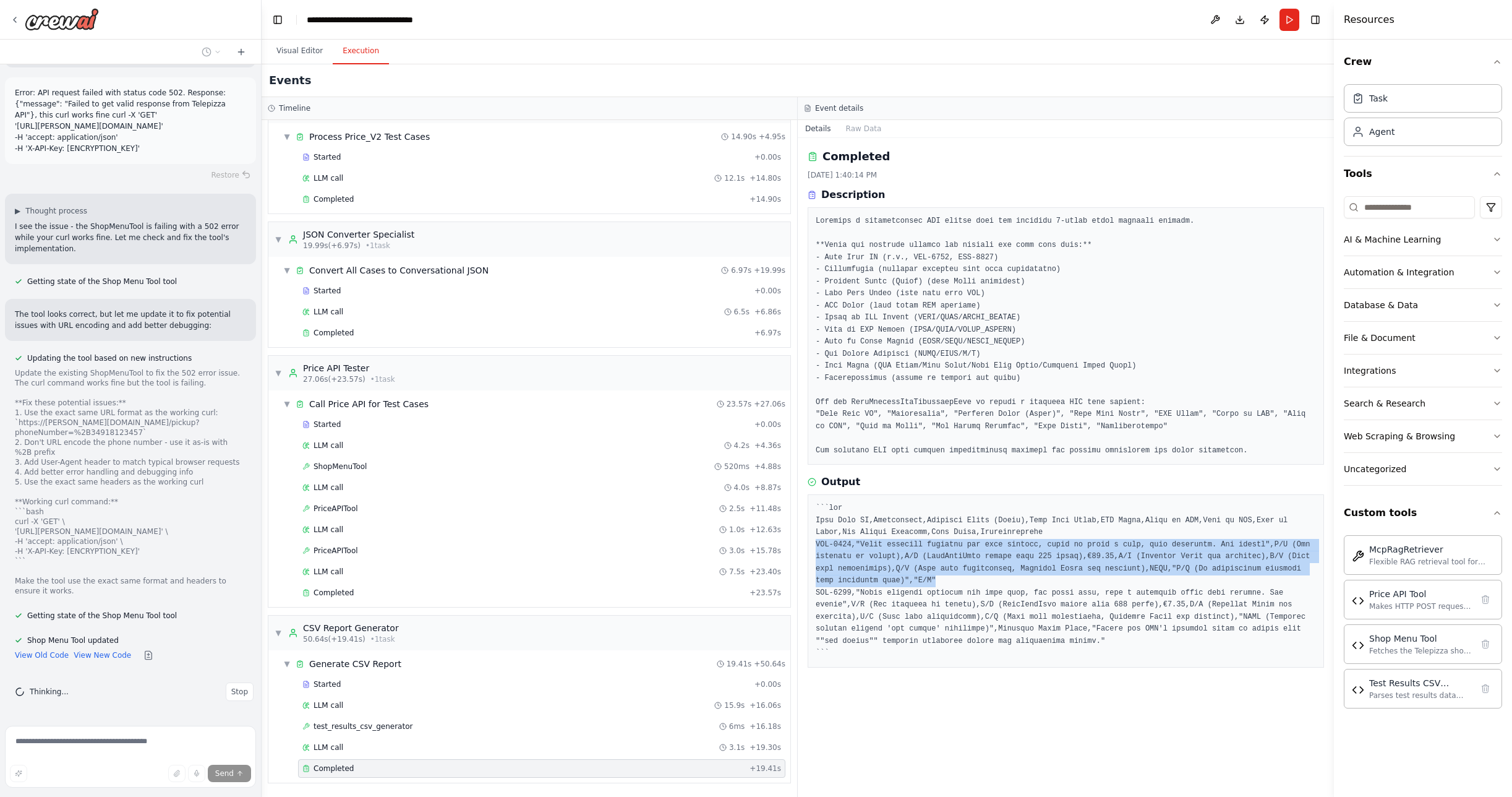
drag, startPoint x: 813, startPoint y: 543, endPoint x: 973, endPoint y: 584, distance: 165.2
click at [973, 584] on div at bounding box center [1065, 580] width 516 height 173
copy pre "TEP-0001,"Pizza barbacoa familiar con base clásica, extra de queso y piña, para…"
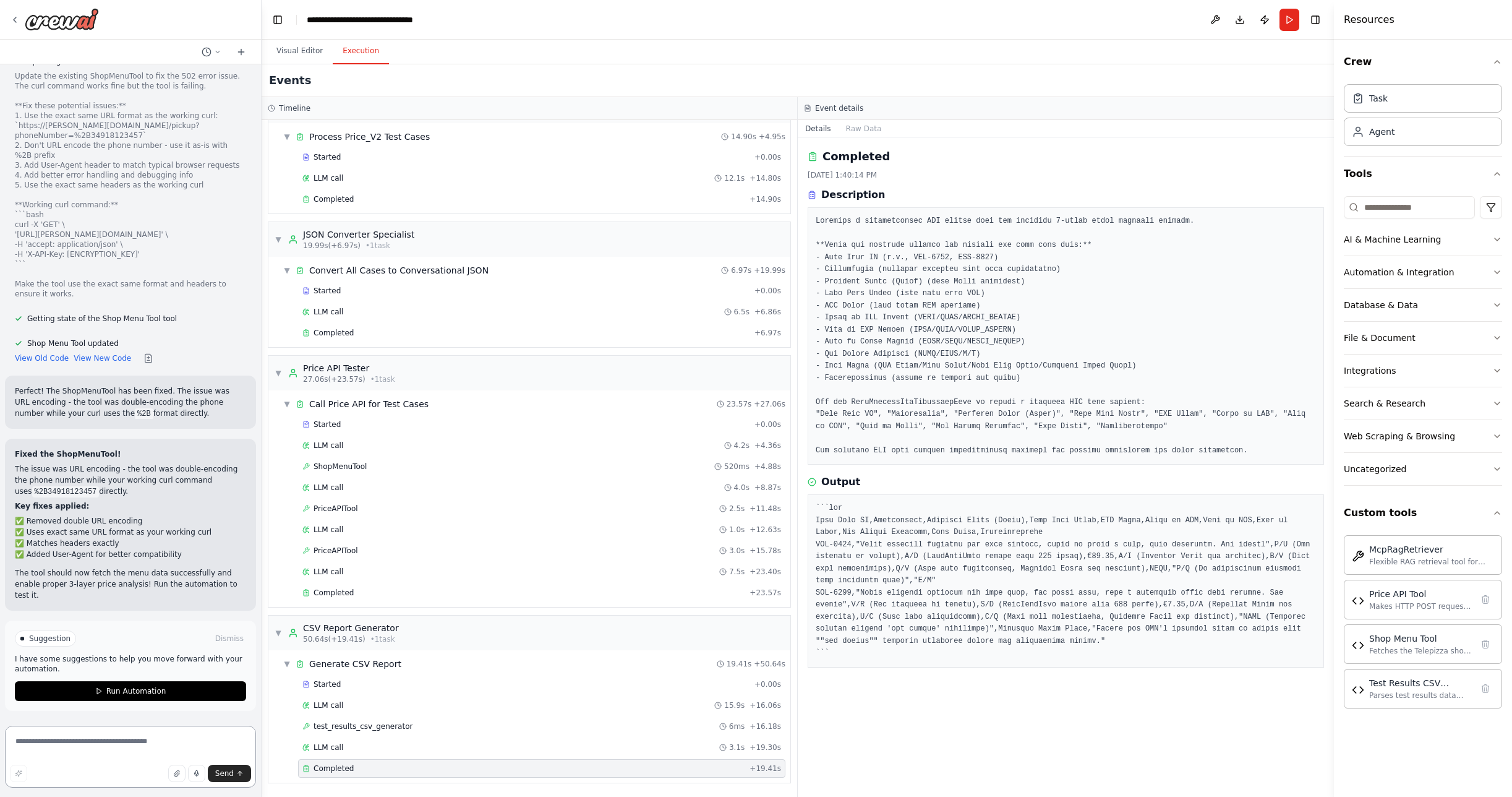
scroll to position [18492, 0]
click at [125, 690] on span "Run Automation" at bounding box center [136, 690] width 60 height 10
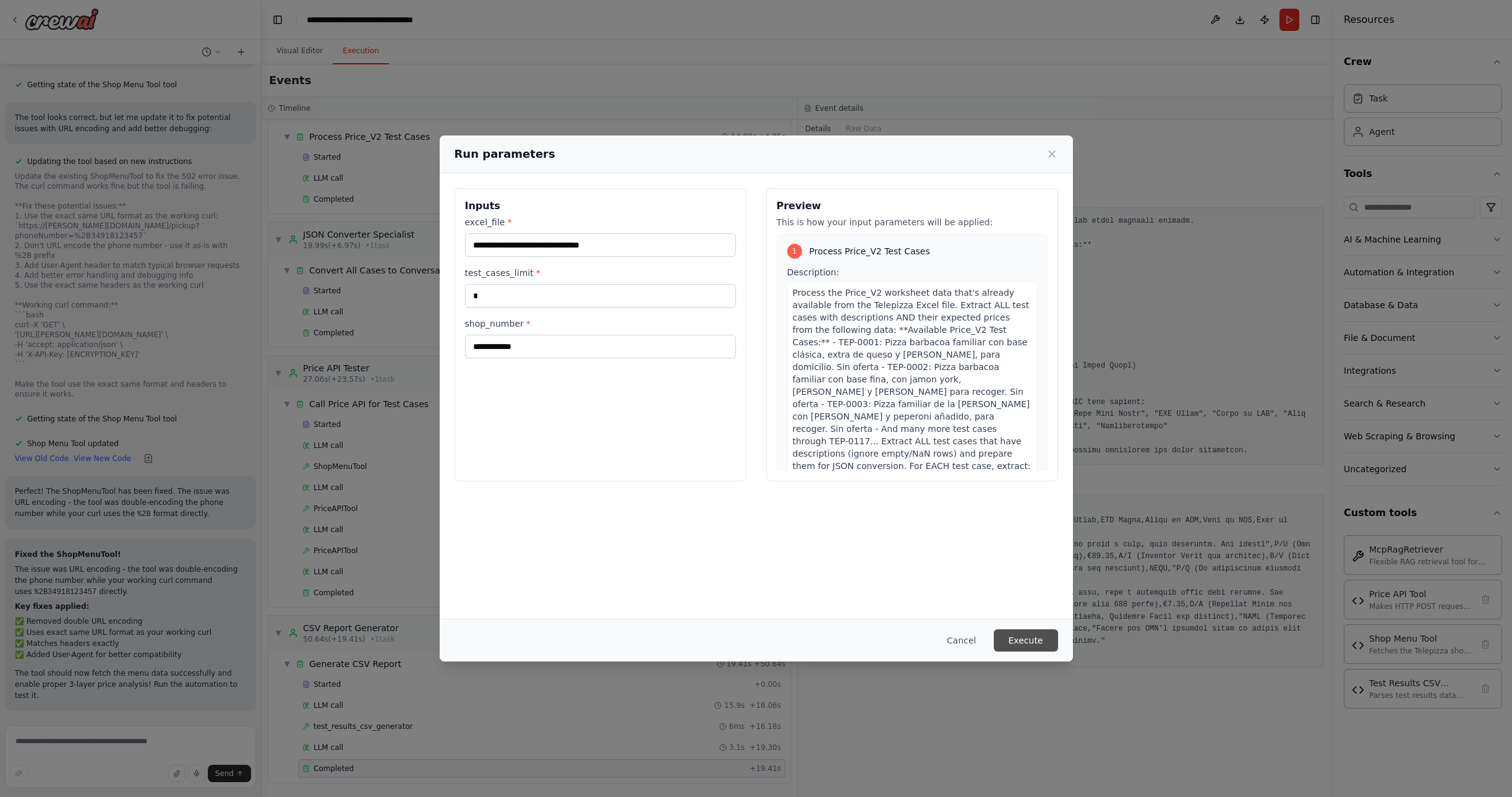
click at [1022, 639] on button "Execute" at bounding box center [1026, 640] width 64 height 22
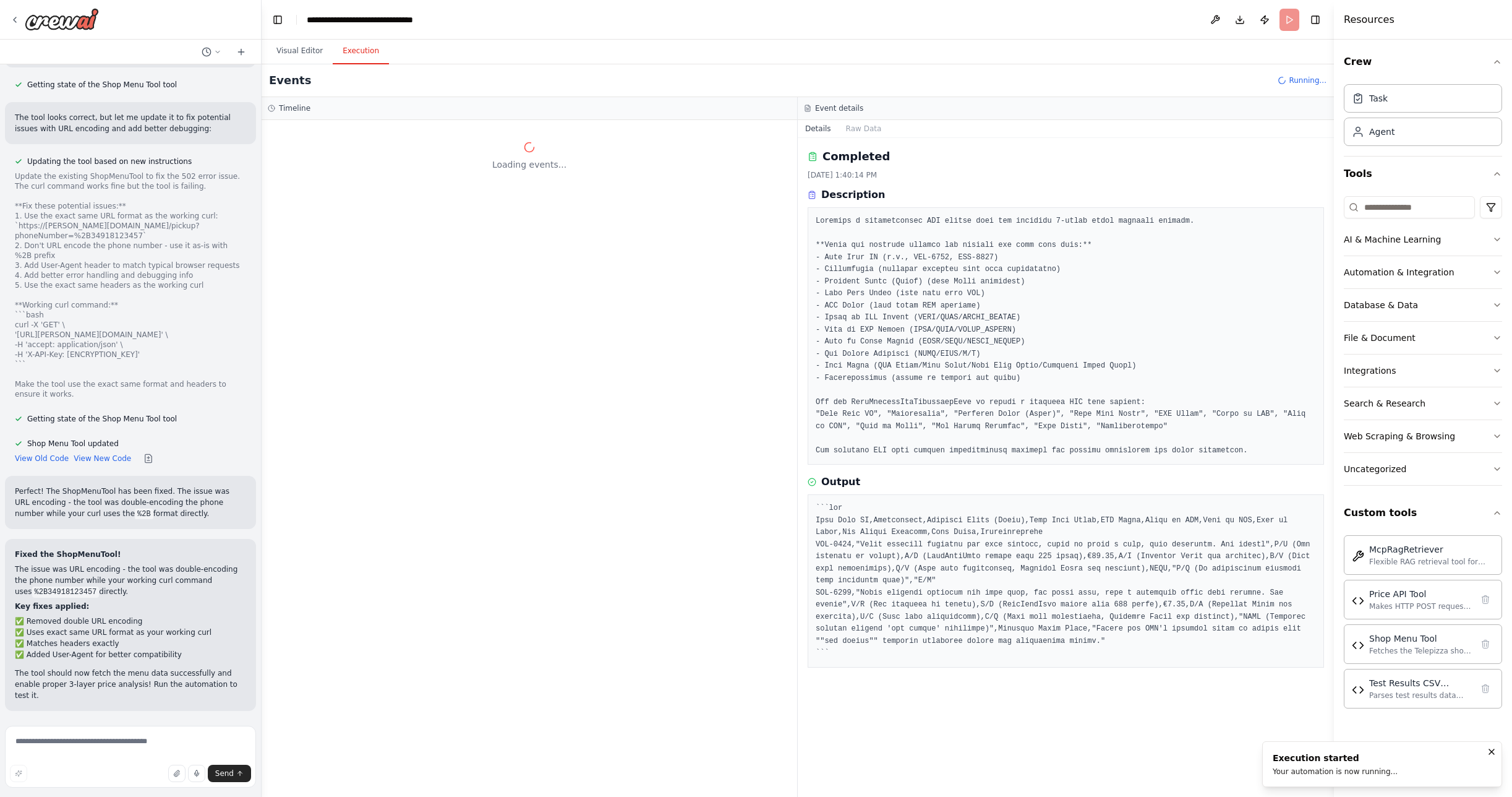
scroll to position [0, 0]
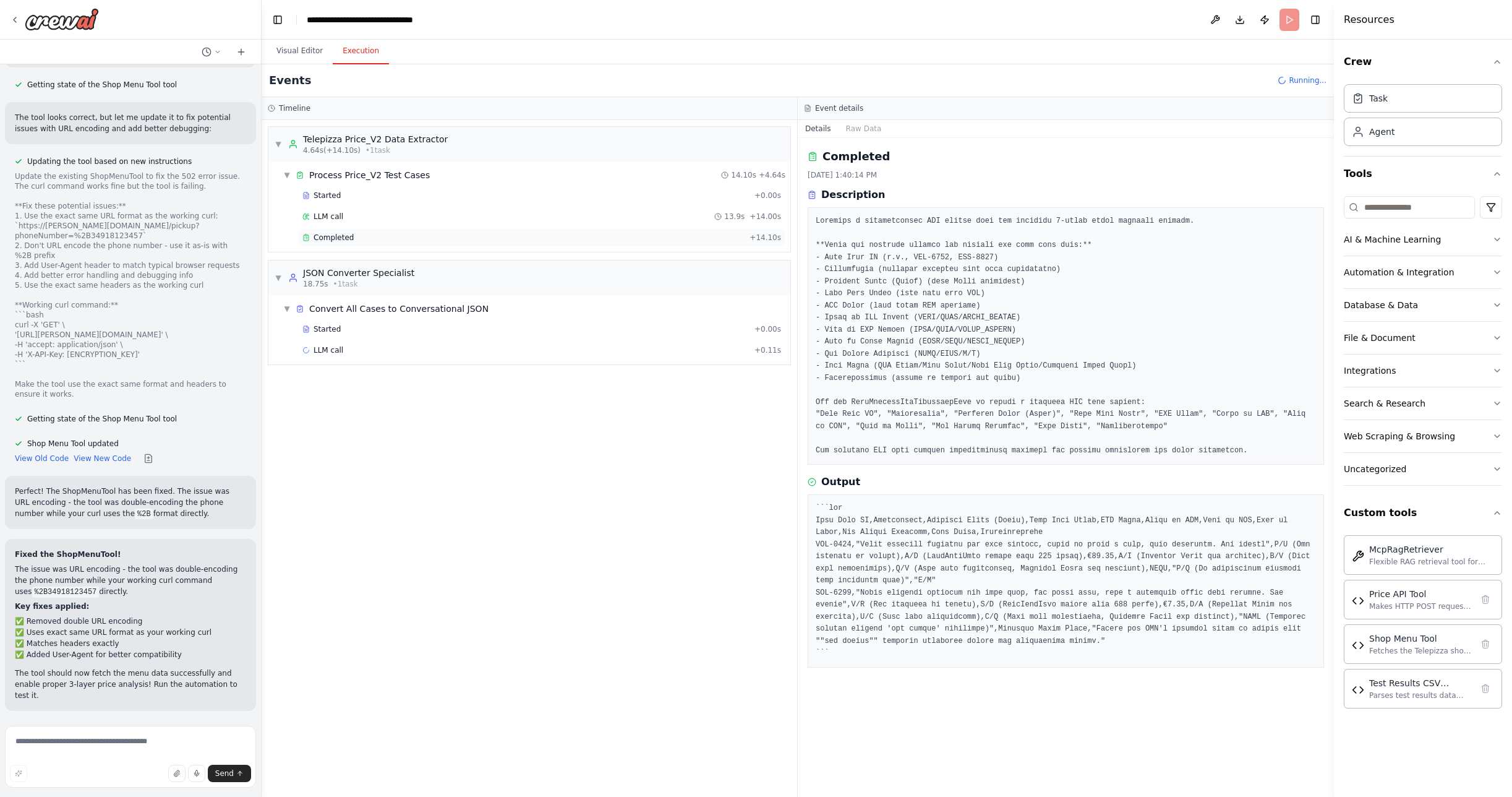
click at [357, 237] on div "Completed" at bounding box center [523, 237] width 442 height 10
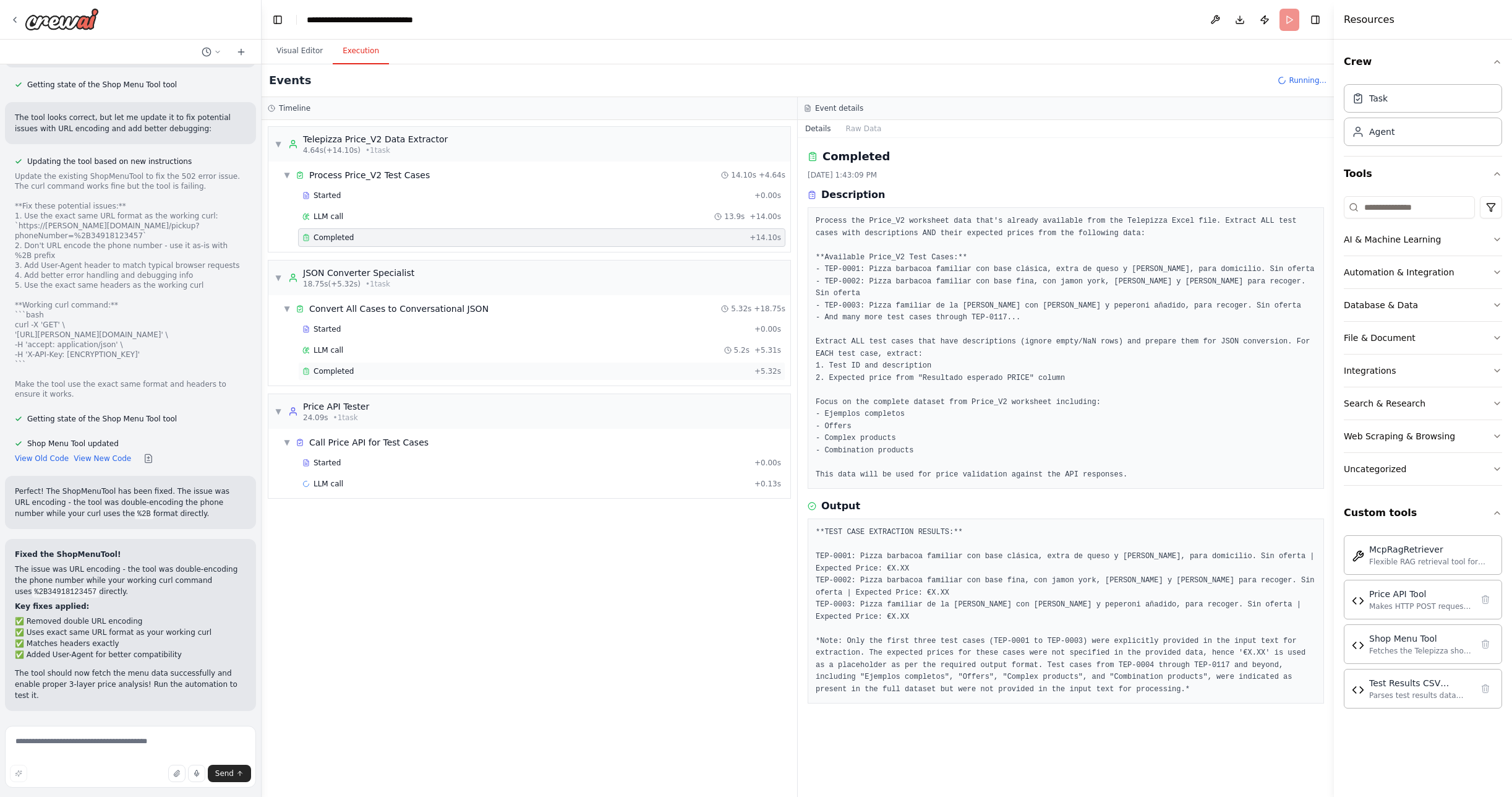
click at [330, 374] on span "Completed" at bounding box center [333, 371] width 40 height 10
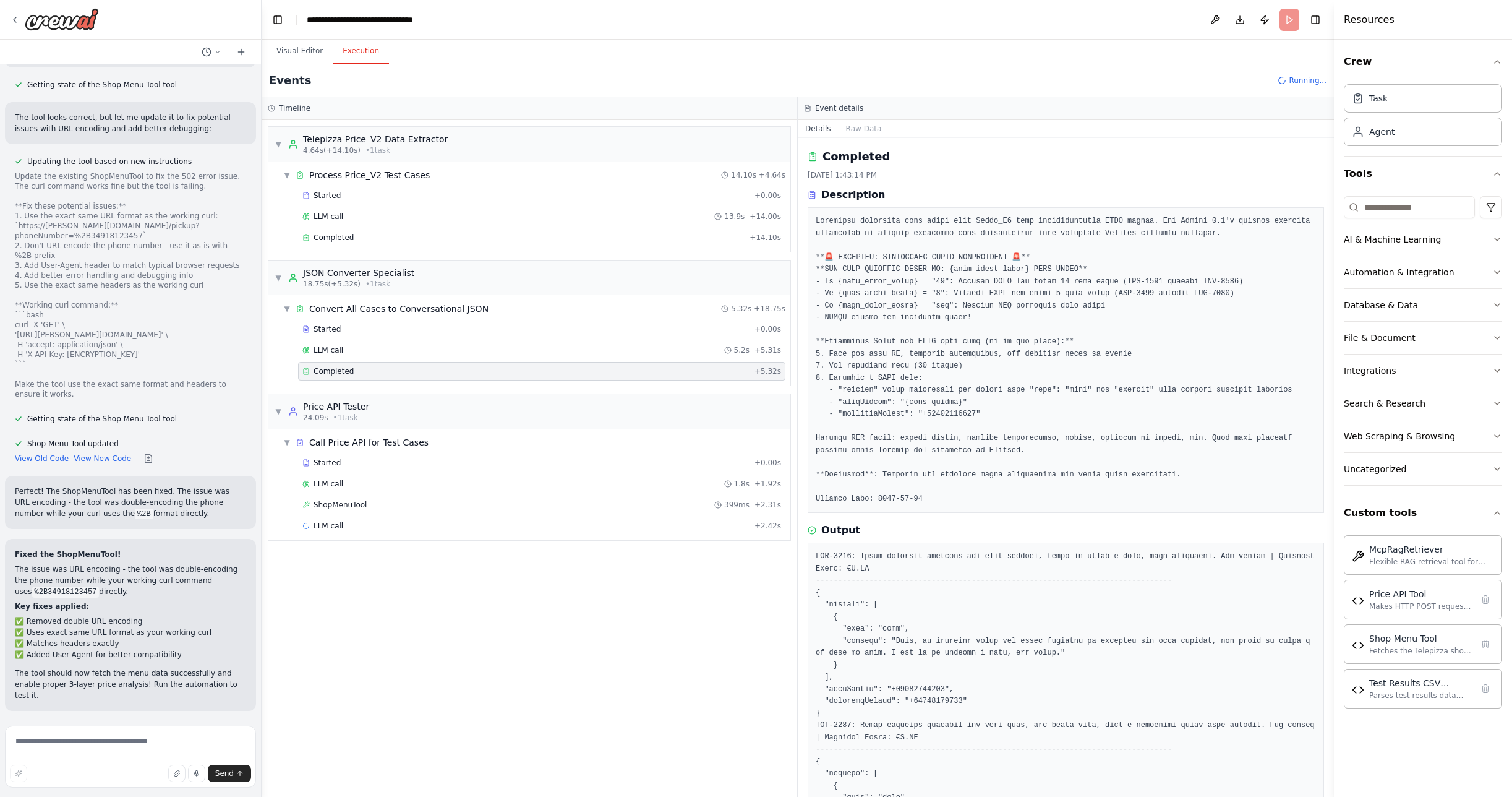
scroll to position [120, 0]
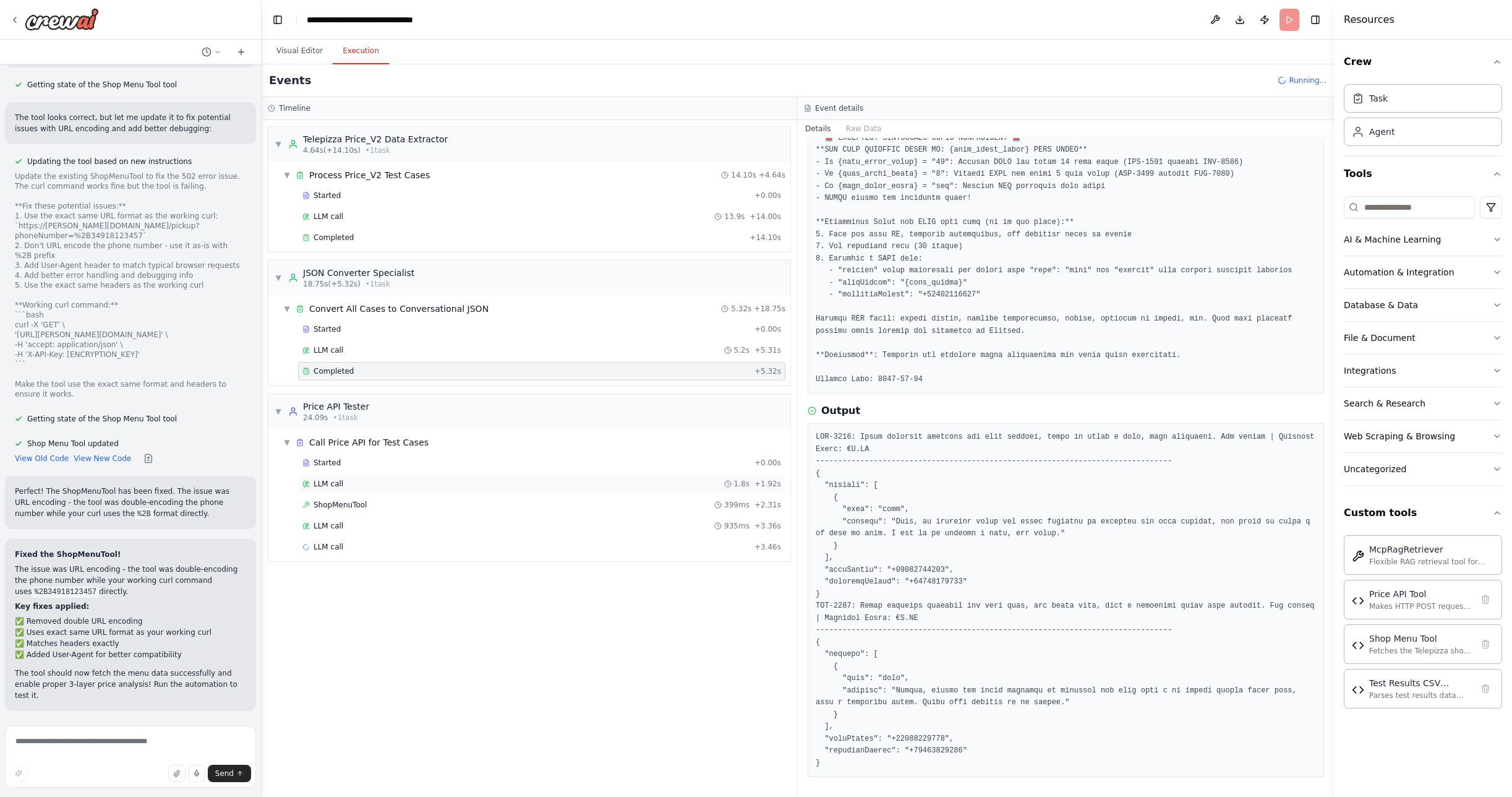
click at [326, 479] on span "LLM call" at bounding box center [328, 484] width 30 height 10
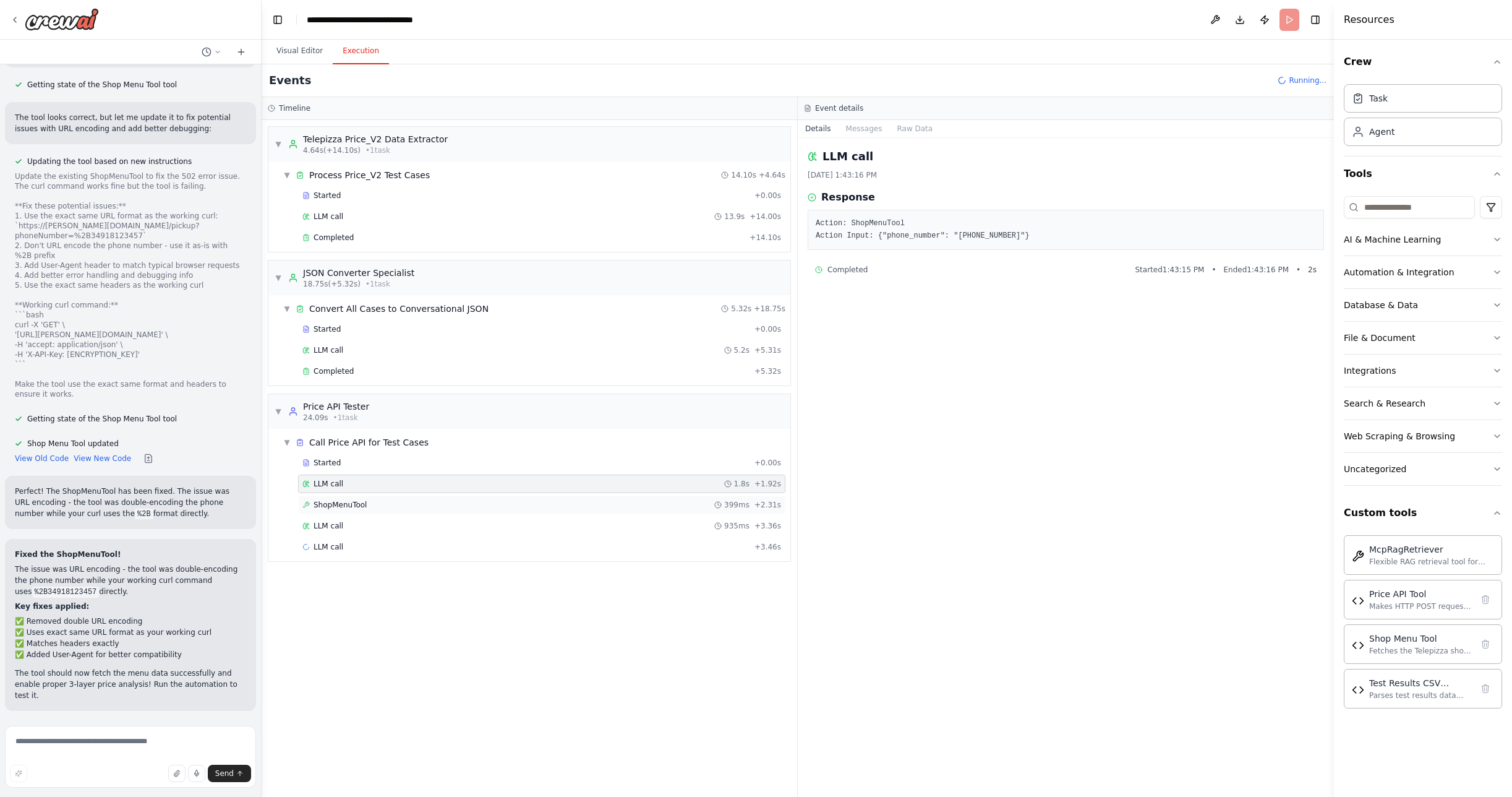
click at [335, 503] on span "ShopMenuTool" at bounding box center [339, 504] width 53 height 10
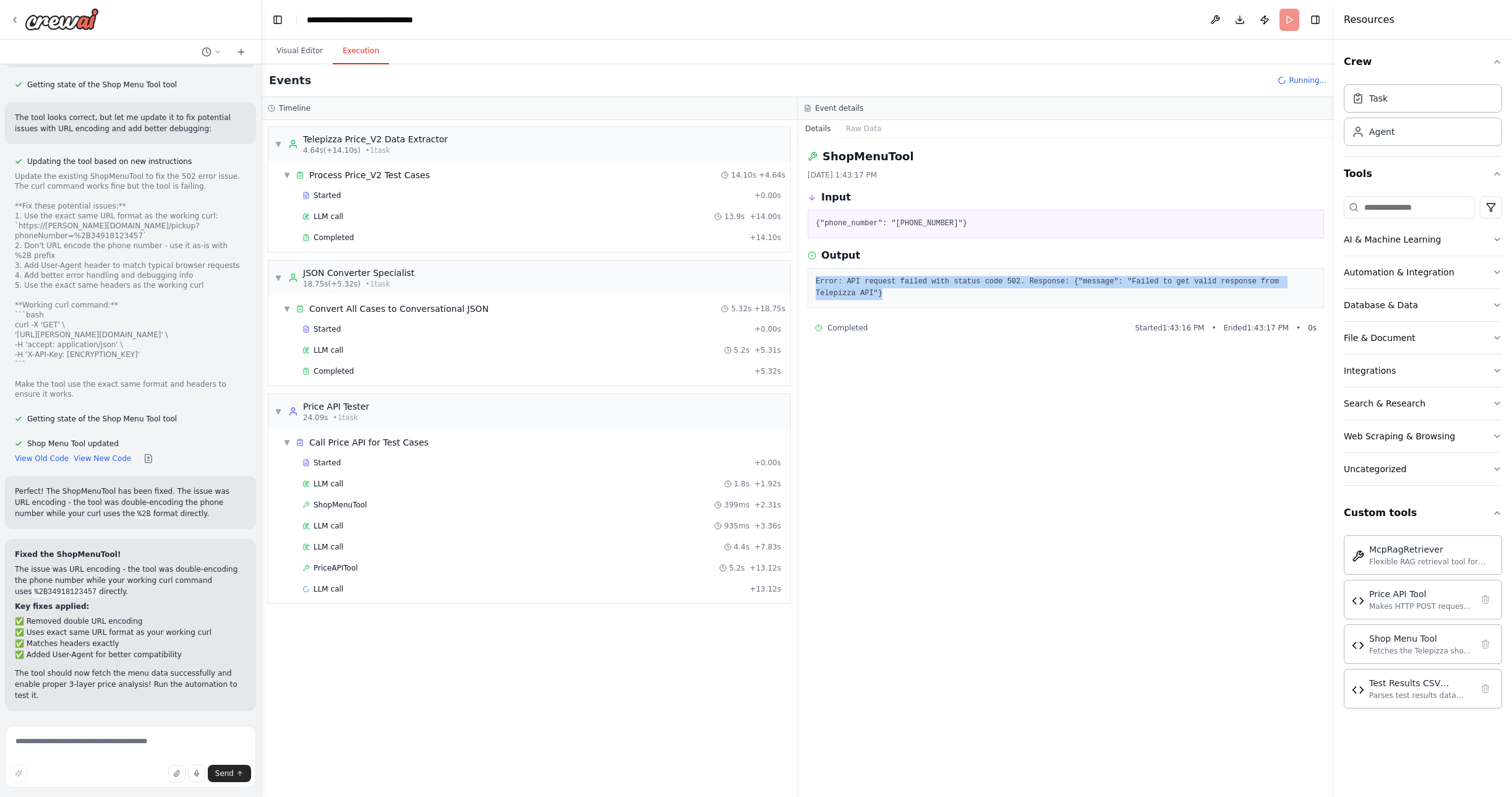
drag, startPoint x: 816, startPoint y: 278, endPoint x: 914, endPoint y: 300, distance: 100.4
click at [914, 300] on div "Error: API request failed with status code 502. Response: {"message": "Failed t…" at bounding box center [1065, 287] width 516 height 40
copy pre "Error: API request failed with status code 502. Response: {"message": "Failed t…"
click at [34, 744] on textarea at bounding box center [130, 756] width 251 height 62
paste textarea "**********"
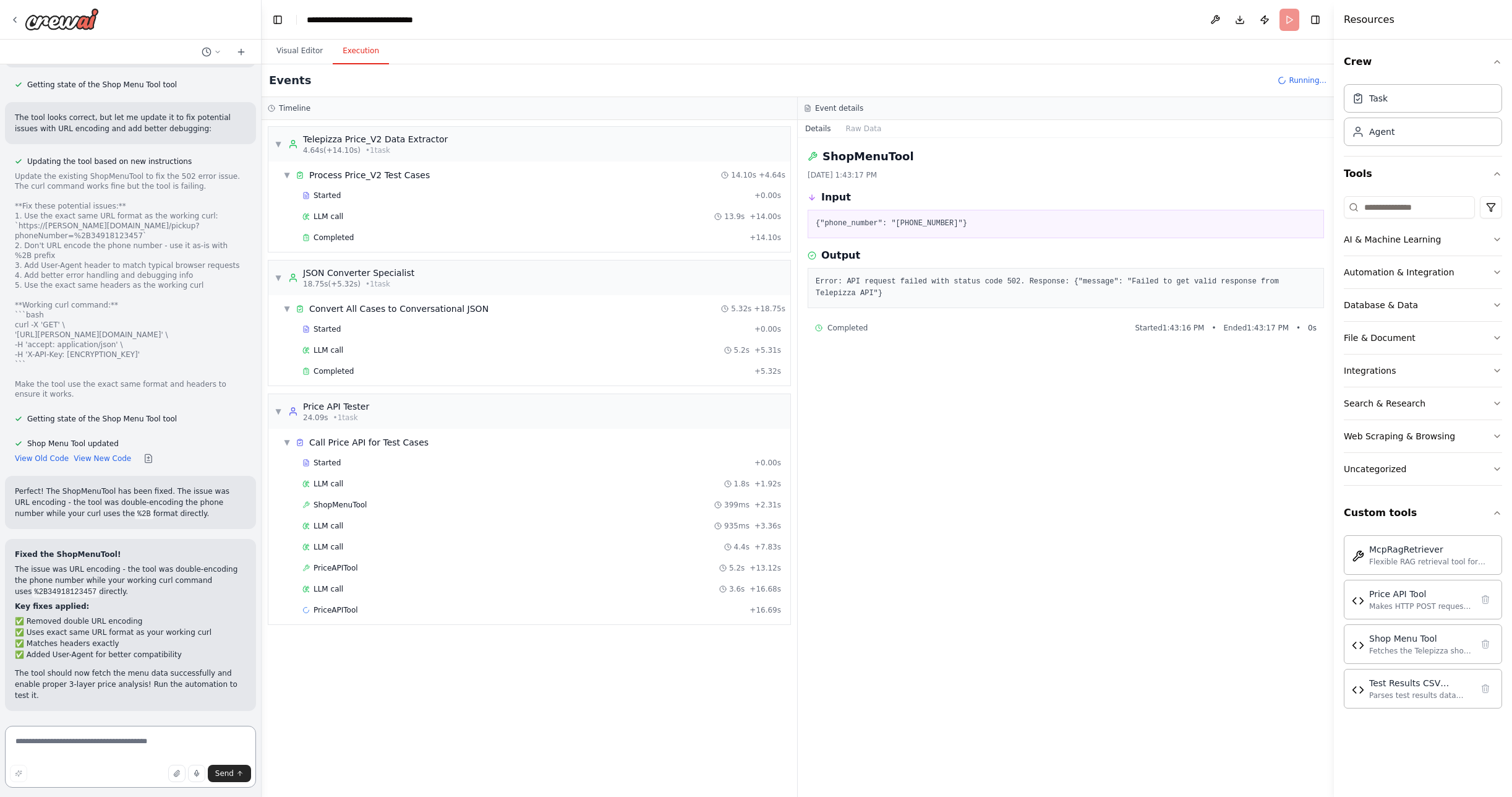
type textarea "**********"
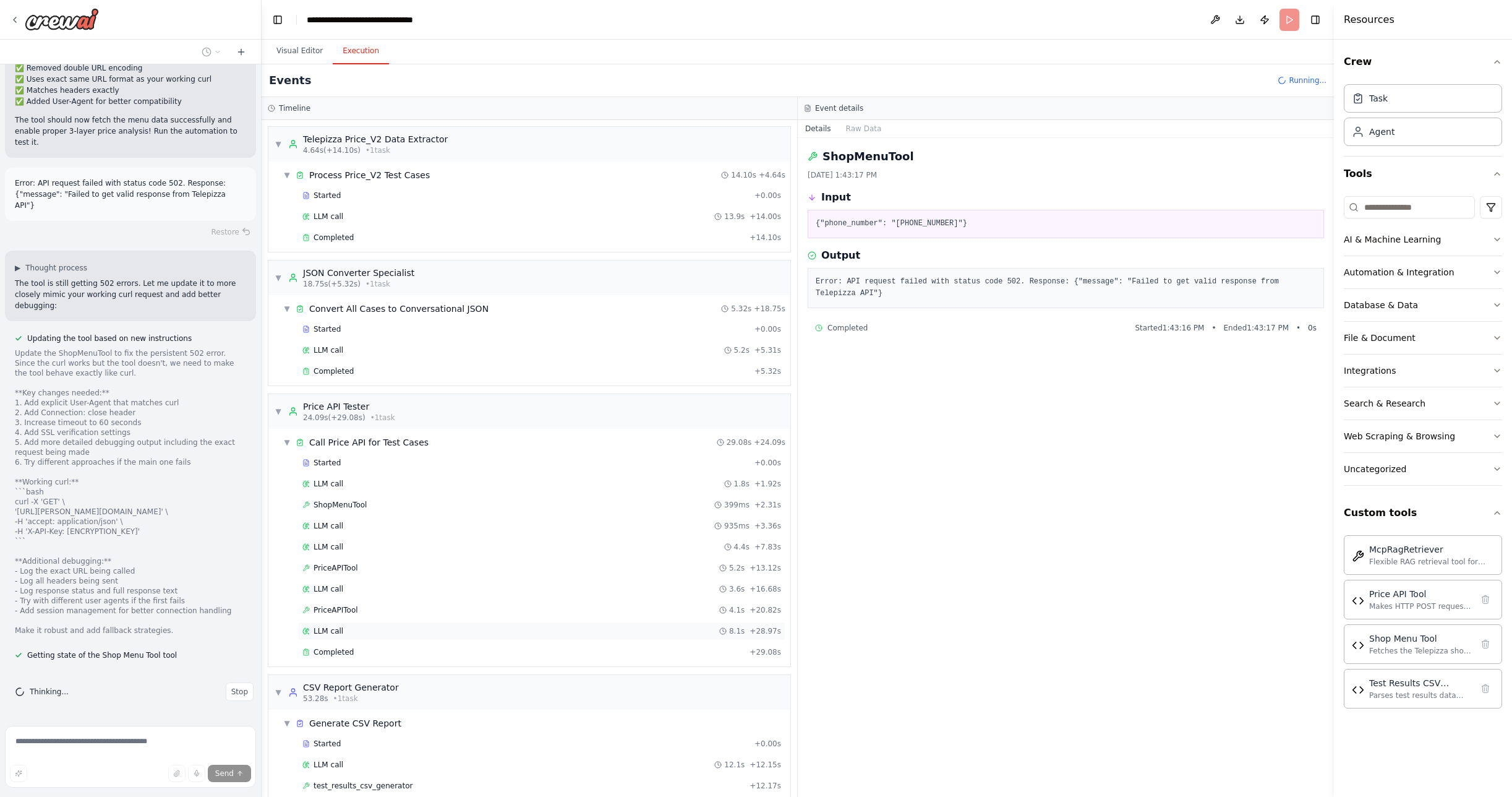
scroll to position [38, 0]
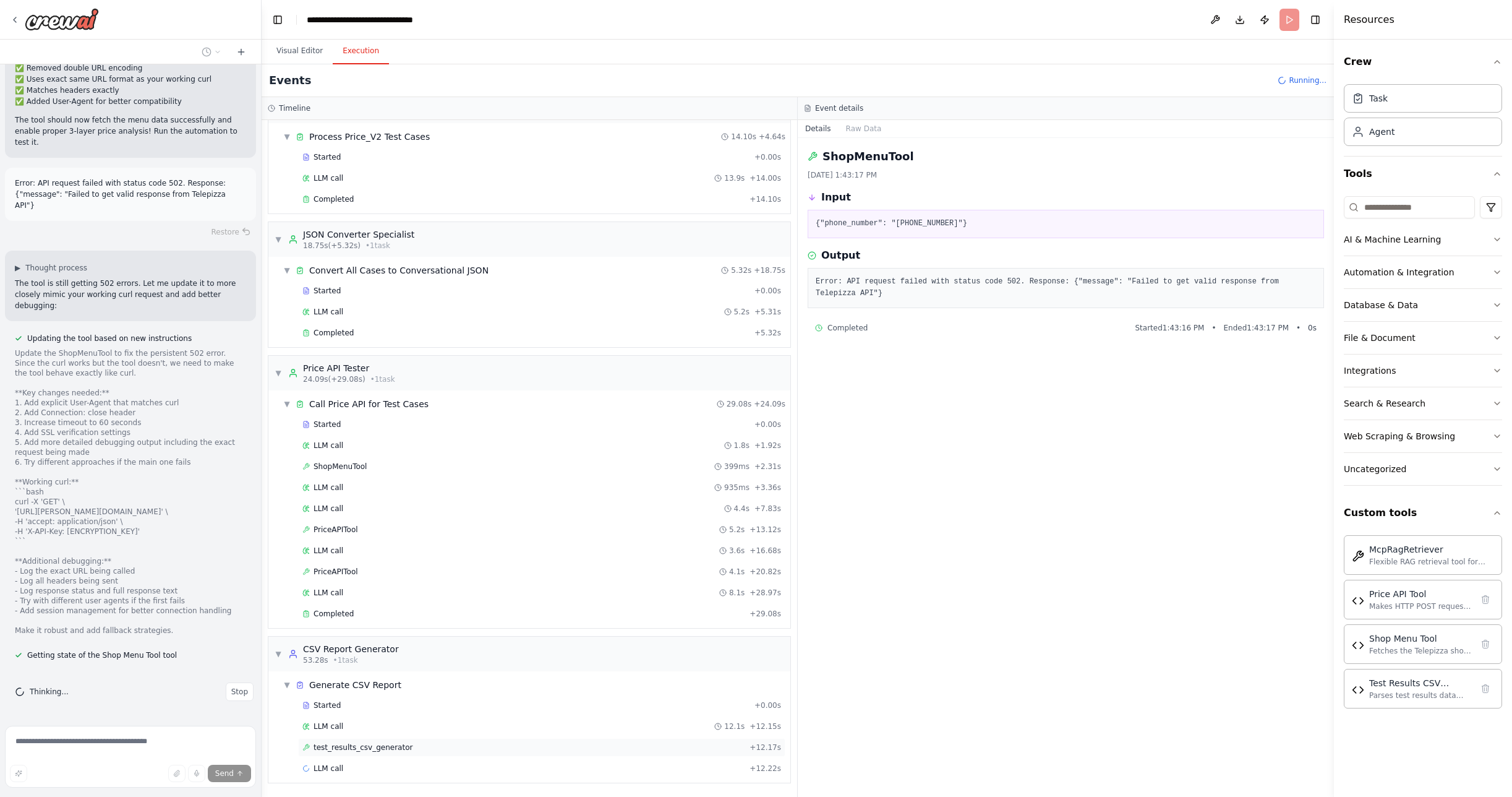
click at [344, 749] on span "test_results_csv_generator" at bounding box center [362, 747] width 99 height 10
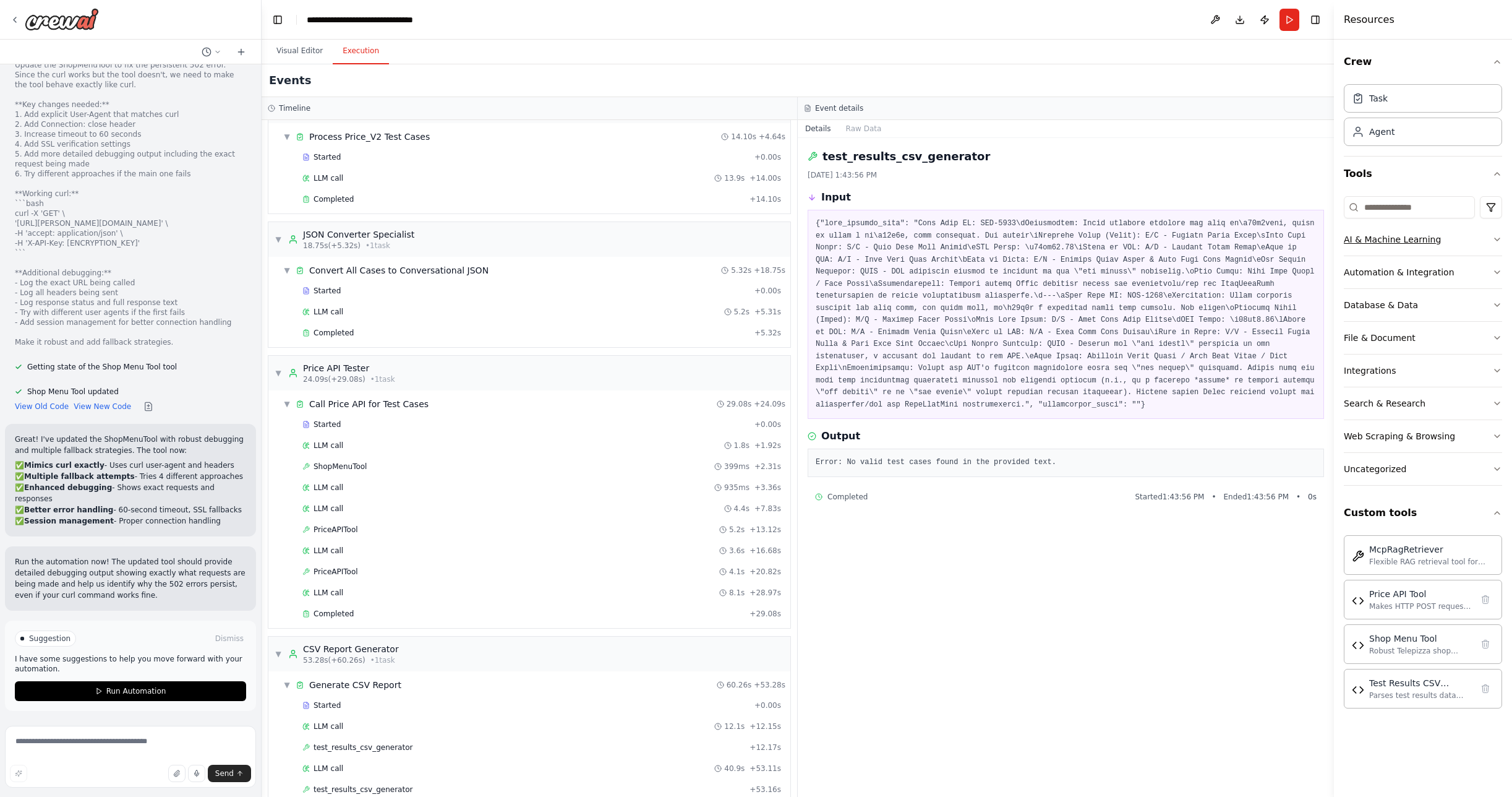
scroll to position [19252, 0]
click at [136, 690] on span "Run Automation" at bounding box center [136, 690] width 60 height 10
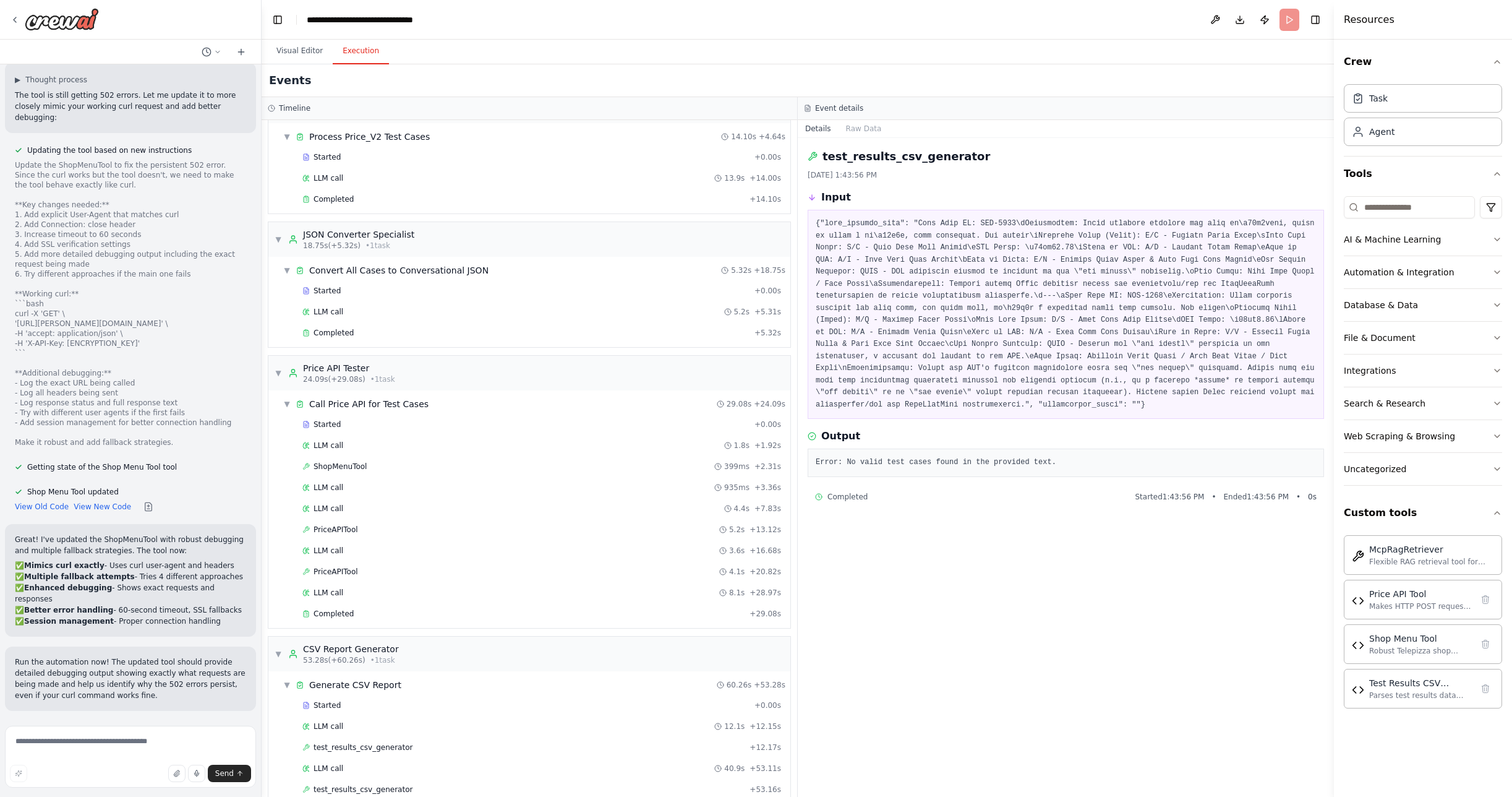
scroll to position [19151, 0]
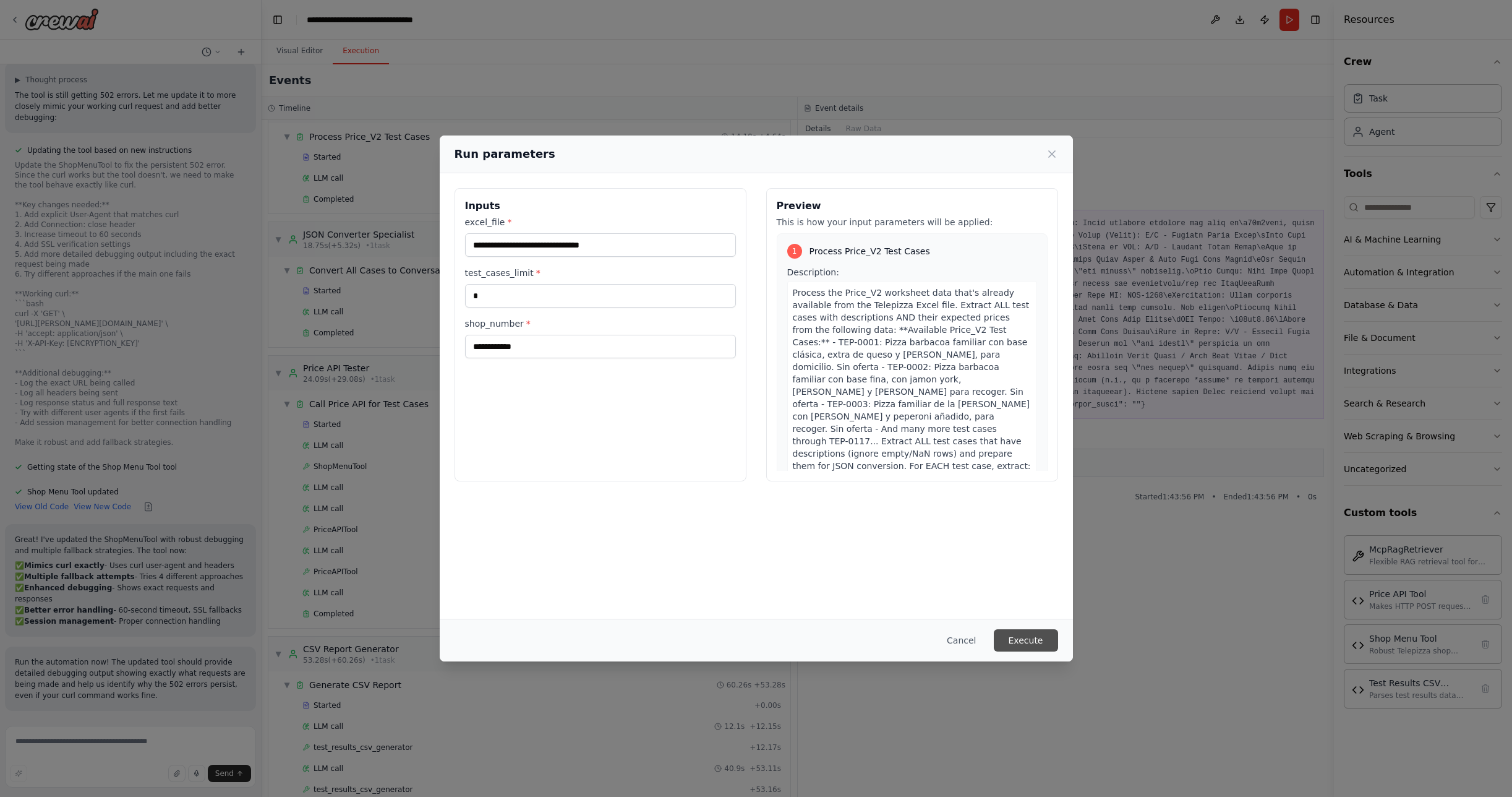
click at [1023, 640] on button "Execute" at bounding box center [1026, 640] width 64 height 22
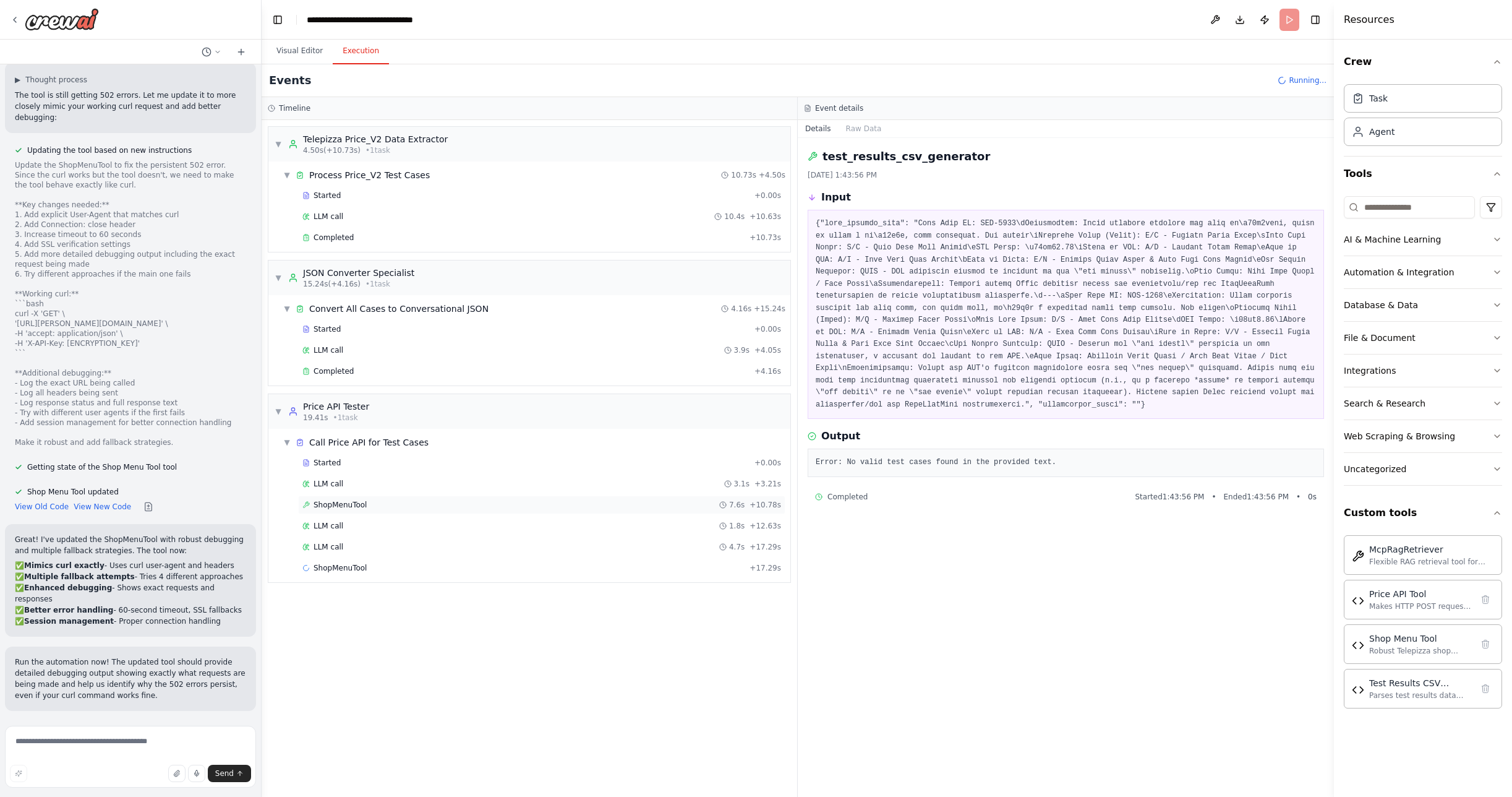
click at [347, 506] on span "ShopMenuTool" at bounding box center [339, 504] width 53 height 10
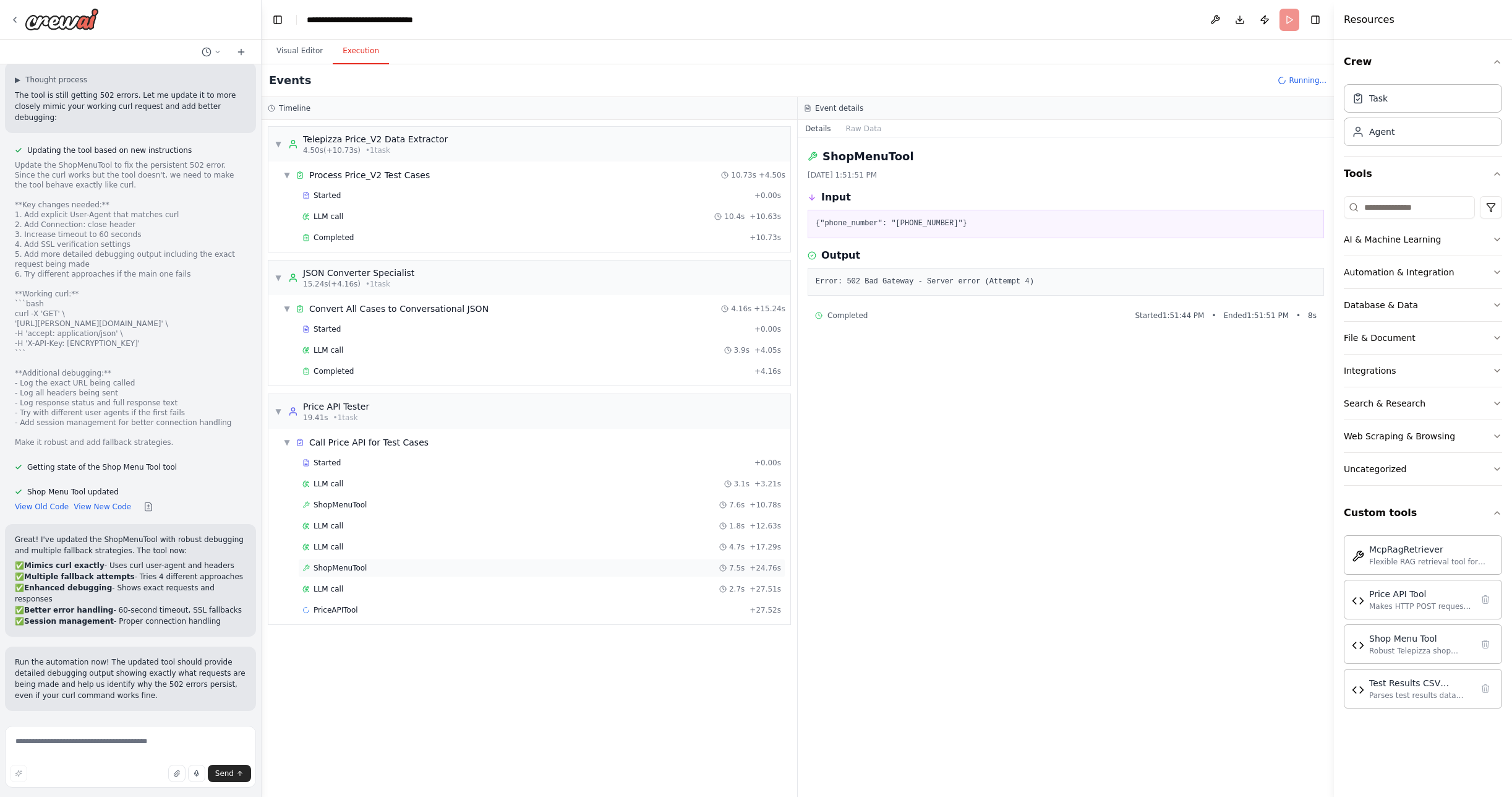
click at [348, 572] on span "ShopMenuTool" at bounding box center [339, 567] width 53 height 10
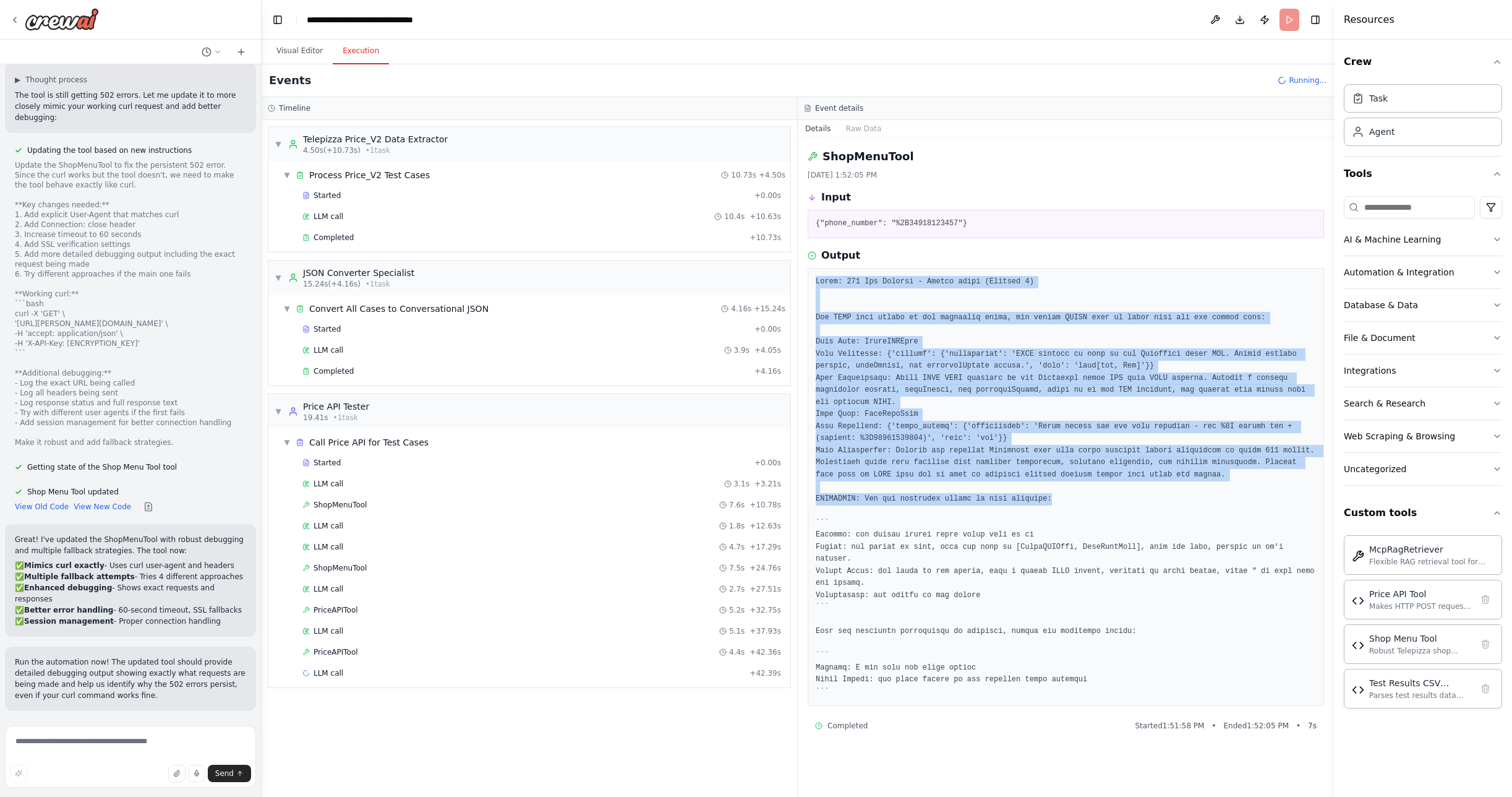
drag, startPoint x: 814, startPoint y: 280, endPoint x: 1091, endPoint y: 496, distance: 351.3
click at [1091, 496] on div at bounding box center [1065, 487] width 516 height 438
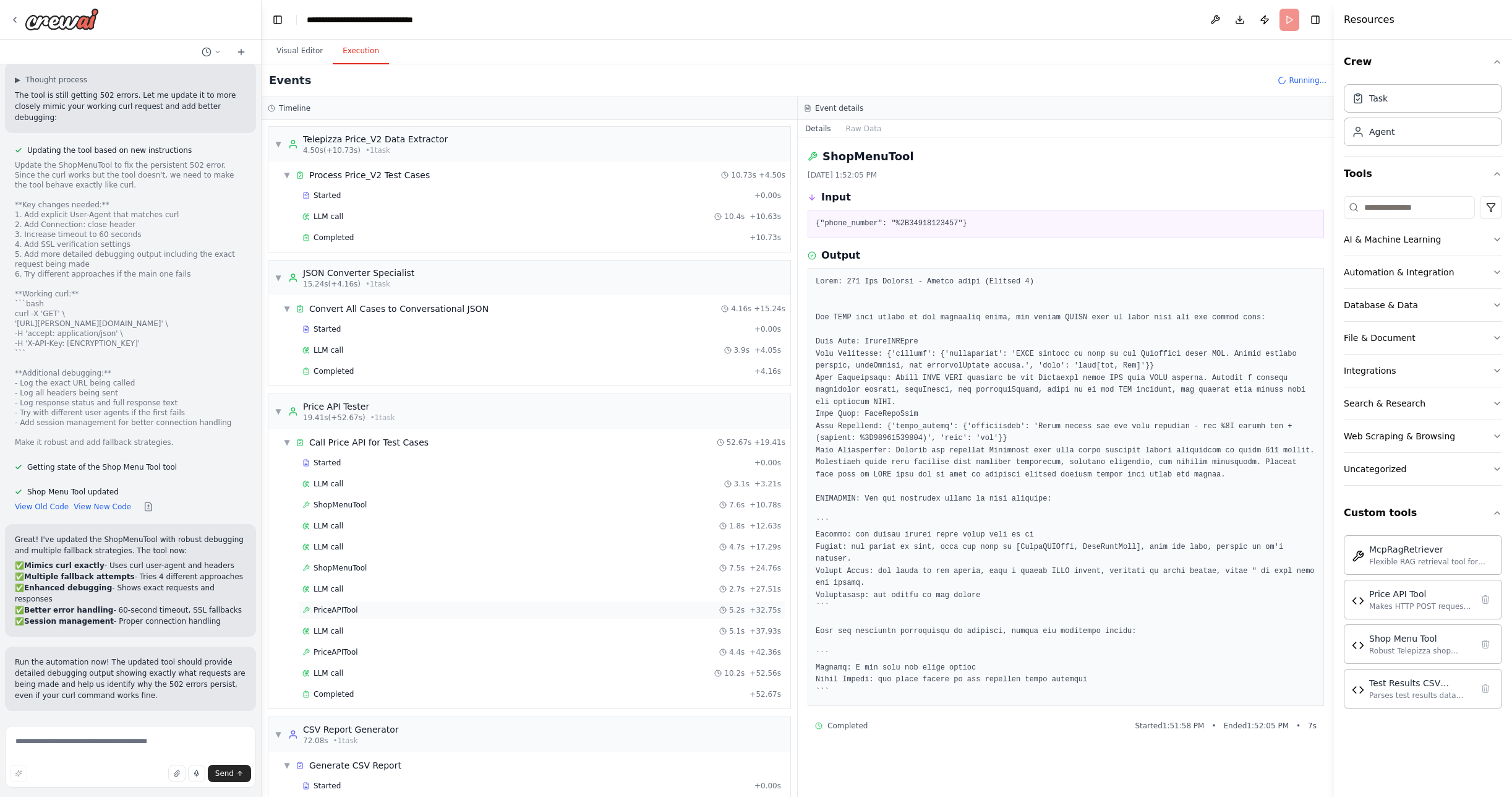
click at [345, 606] on span "PriceAPITool" at bounding box center [335, 610] width 44 height 10
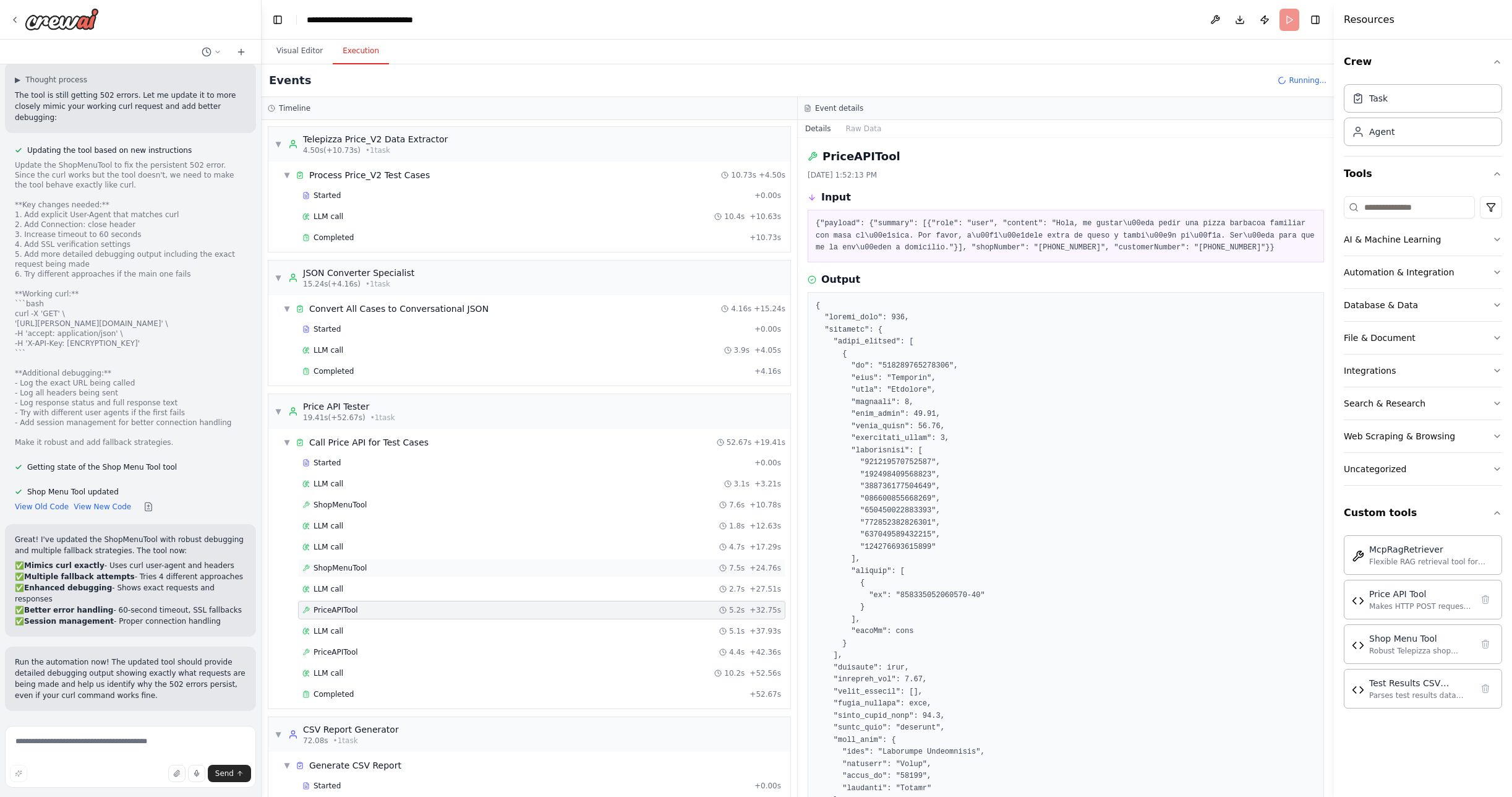
click at [351, 570] on span "ShopMenuTool" at bounding box center [339, 567] width 53 height 10
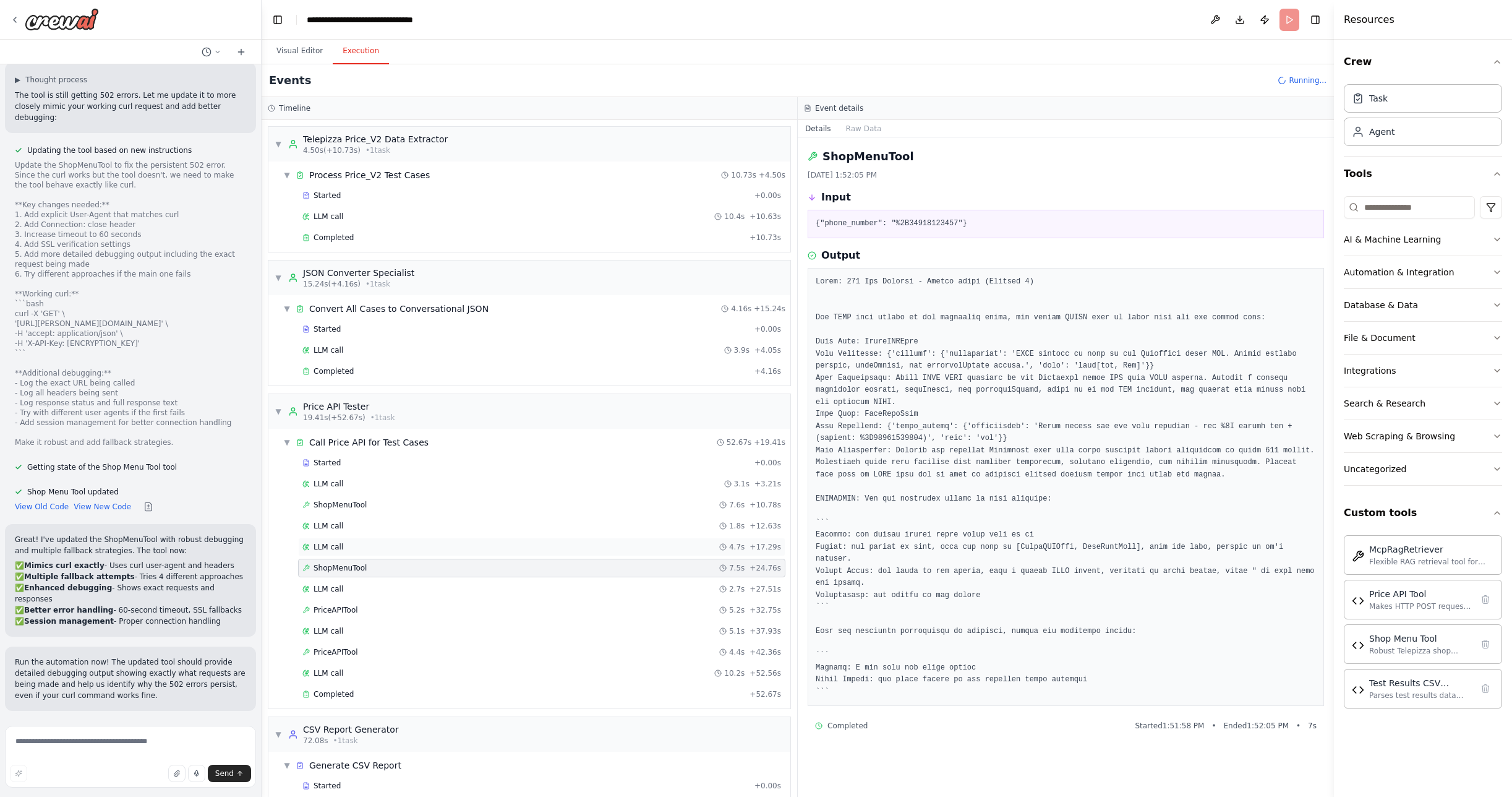
scroll to position [38, 0]
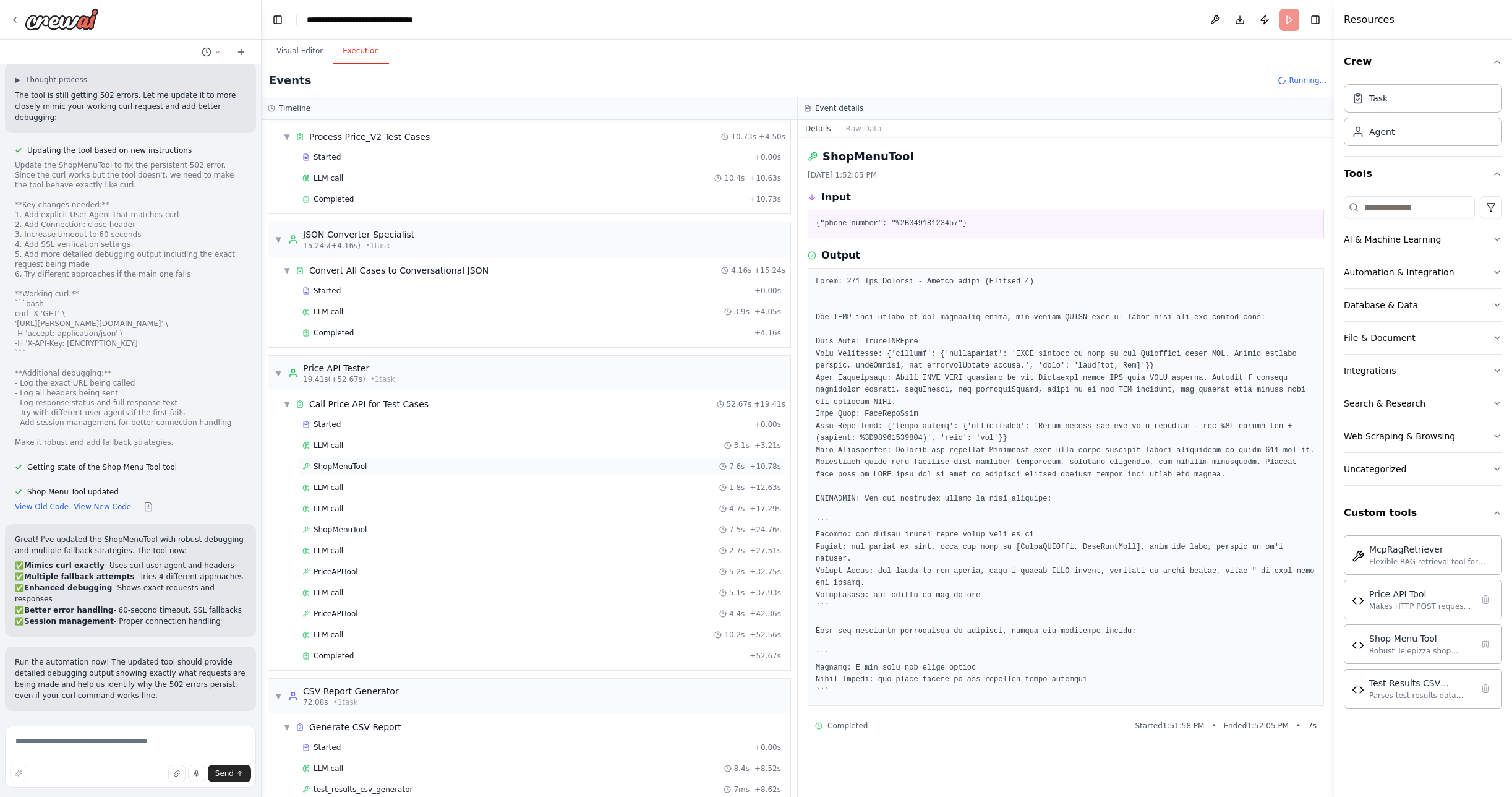
click at [372, 468] on div "ShopMenuTool 7.6s + 10.78s" at bounding box center [541, 466] width 479 height 10
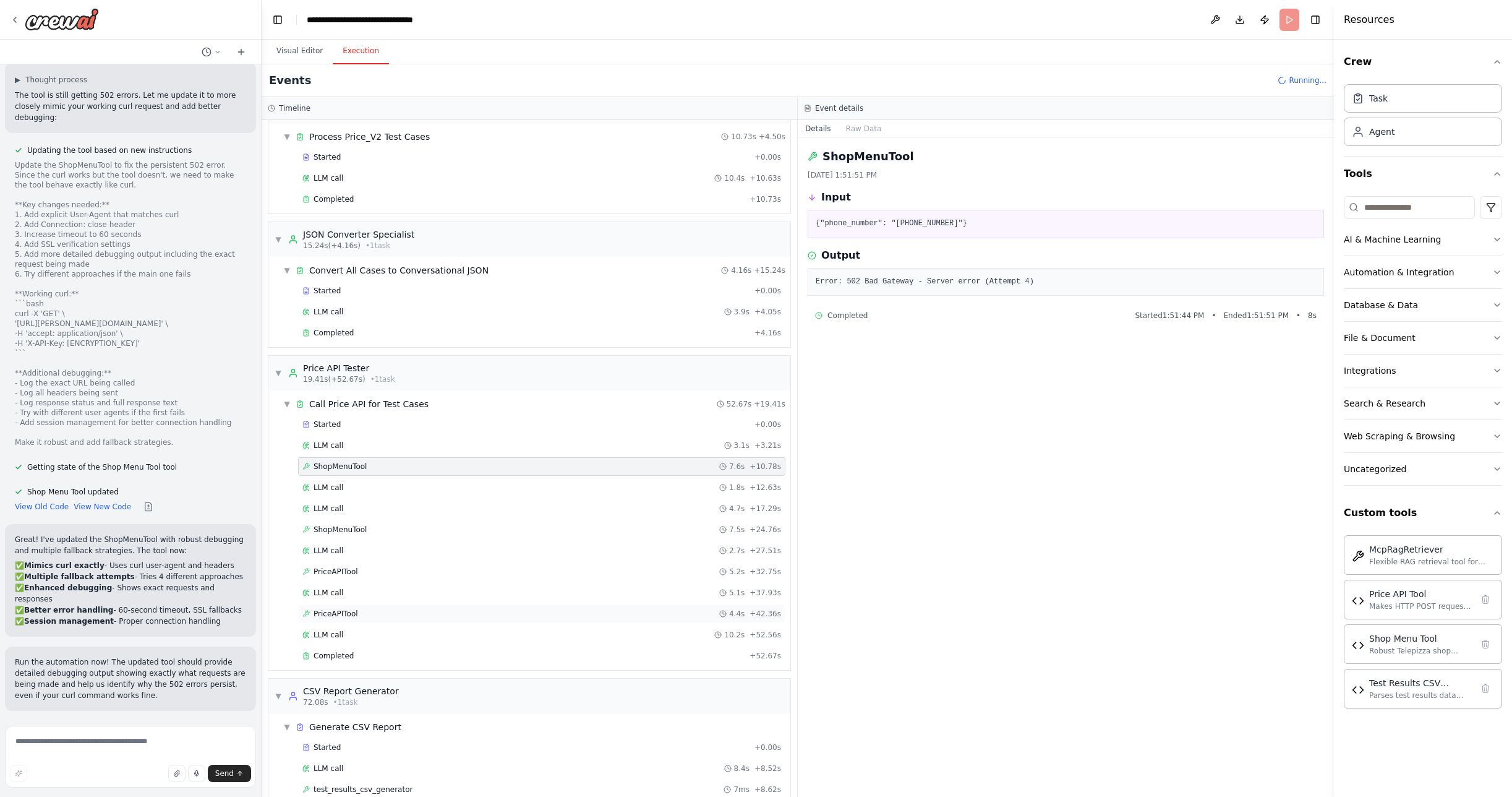
click at [334, 614] on span "PriceAPITool" at bounding box center [335, 614] width 44 height 10
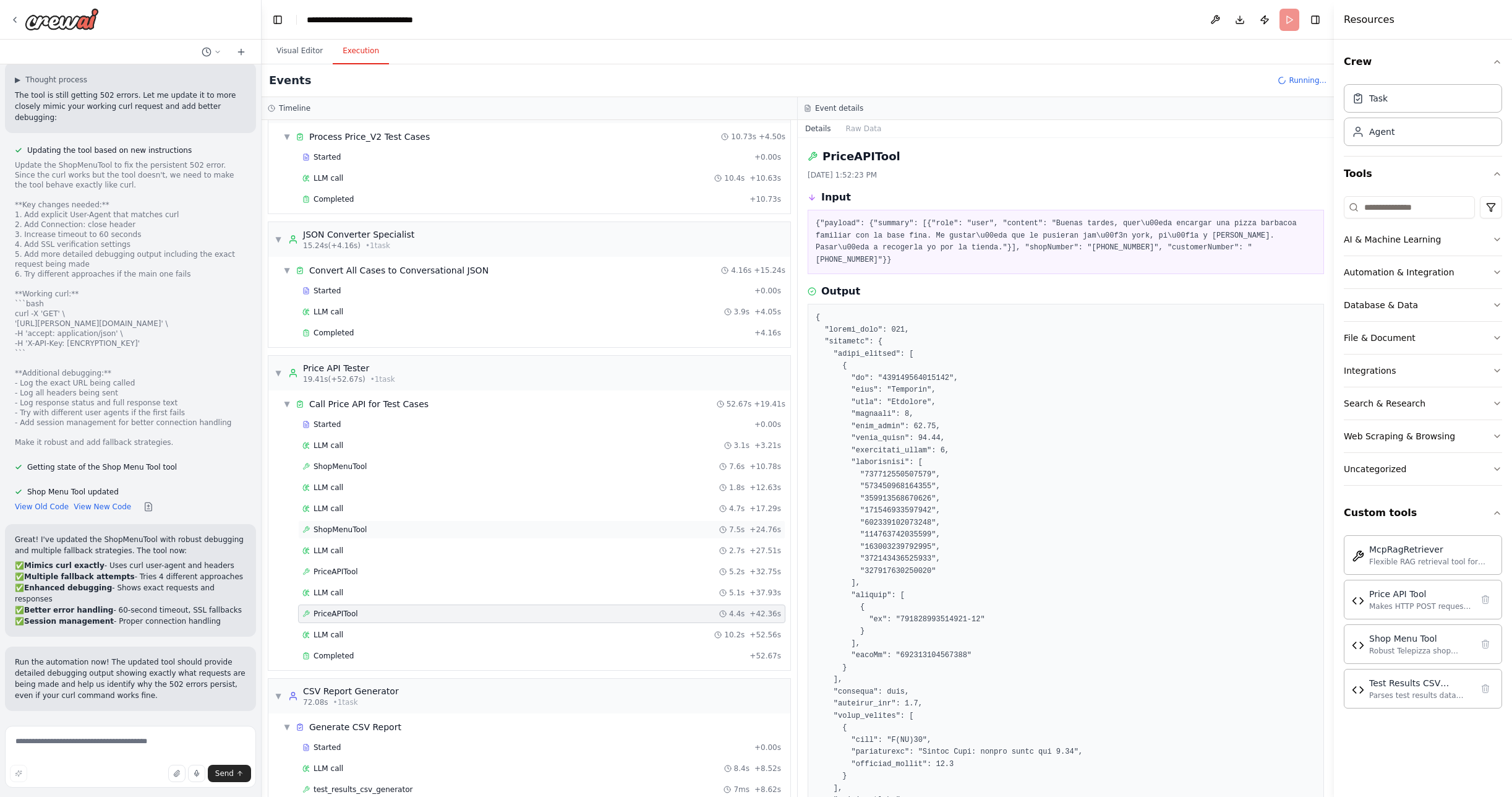
click at [351, 532] on span "ShopMenuTool" at bounding box center [339, 529] width 53 height 10
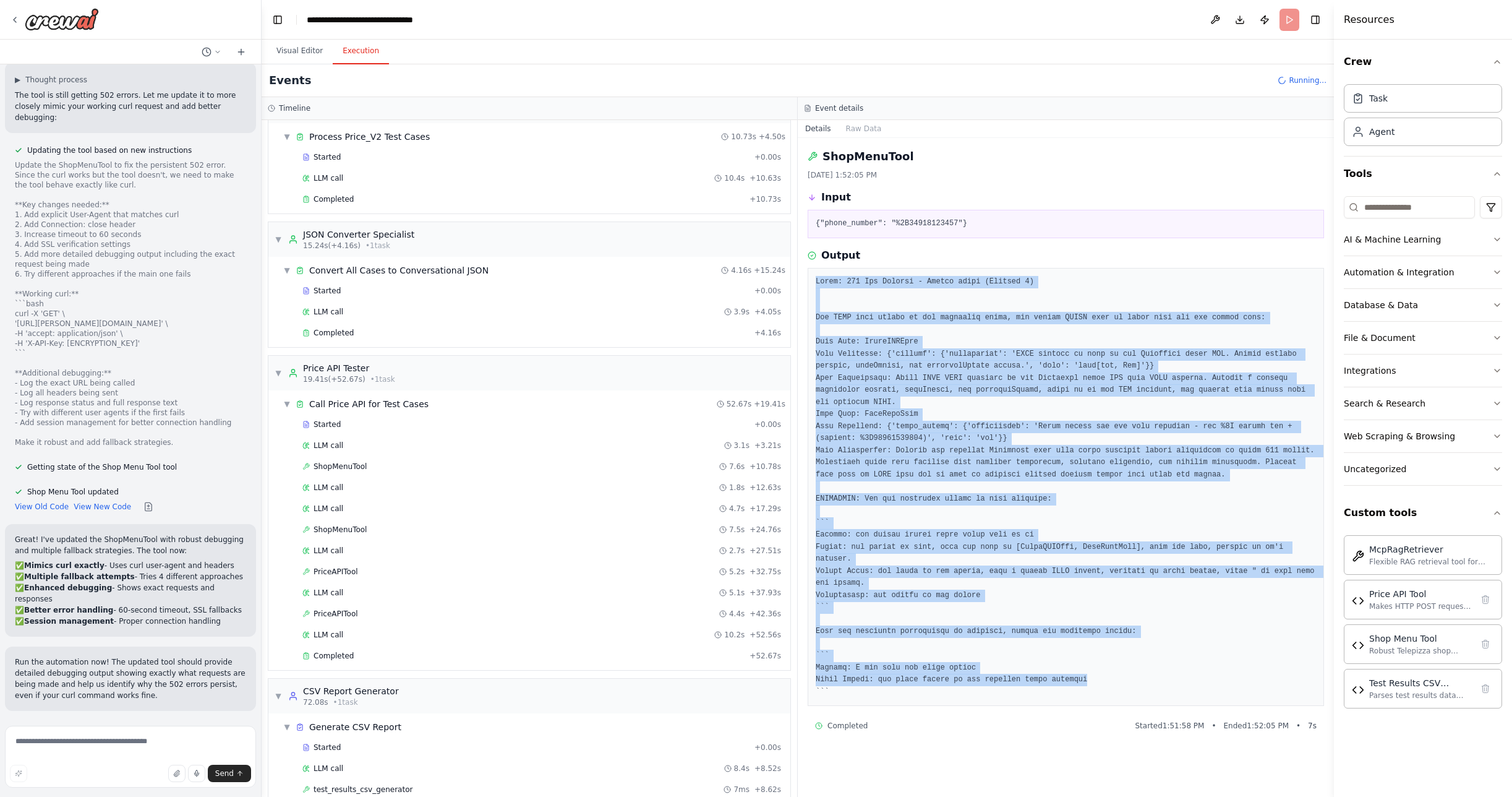
drag, startPoint x: 829, startPoint y: 355, endPoint x: 1120, endPoint y: 680, distance: 436.2
click at [1120, 680] on pre at bounding box center [1065, 487] width 500 height 423
copy pre "Error: 502 Bad Gateway - Server error (Attempt 4) You ONLY have access to the f…"
click at [84, 744] on textarea at bounding box center [130, 756] width 251 height 62
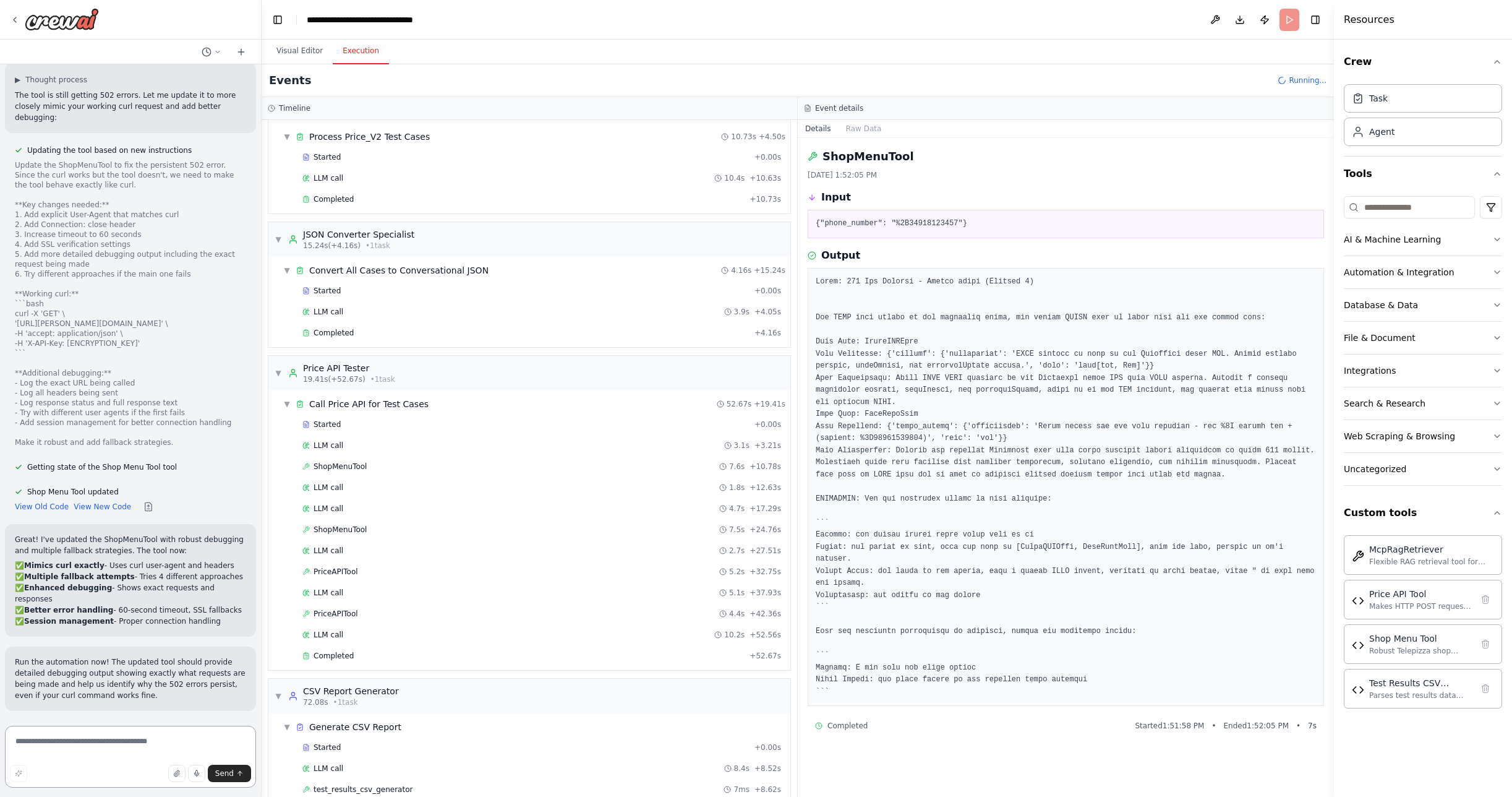
paste textarea "**********"
type textarea "**********"
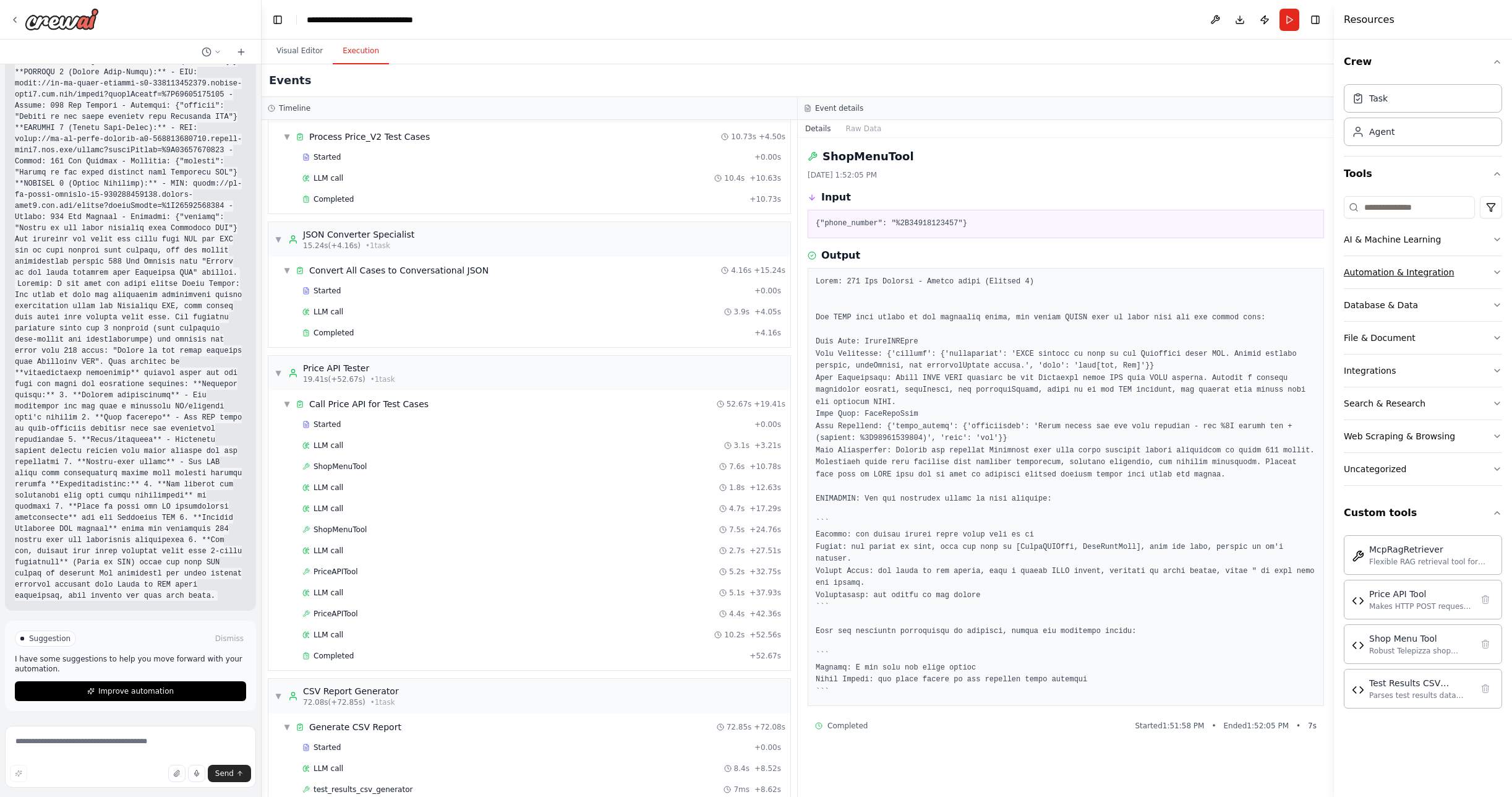
scroll to position [207, 0]
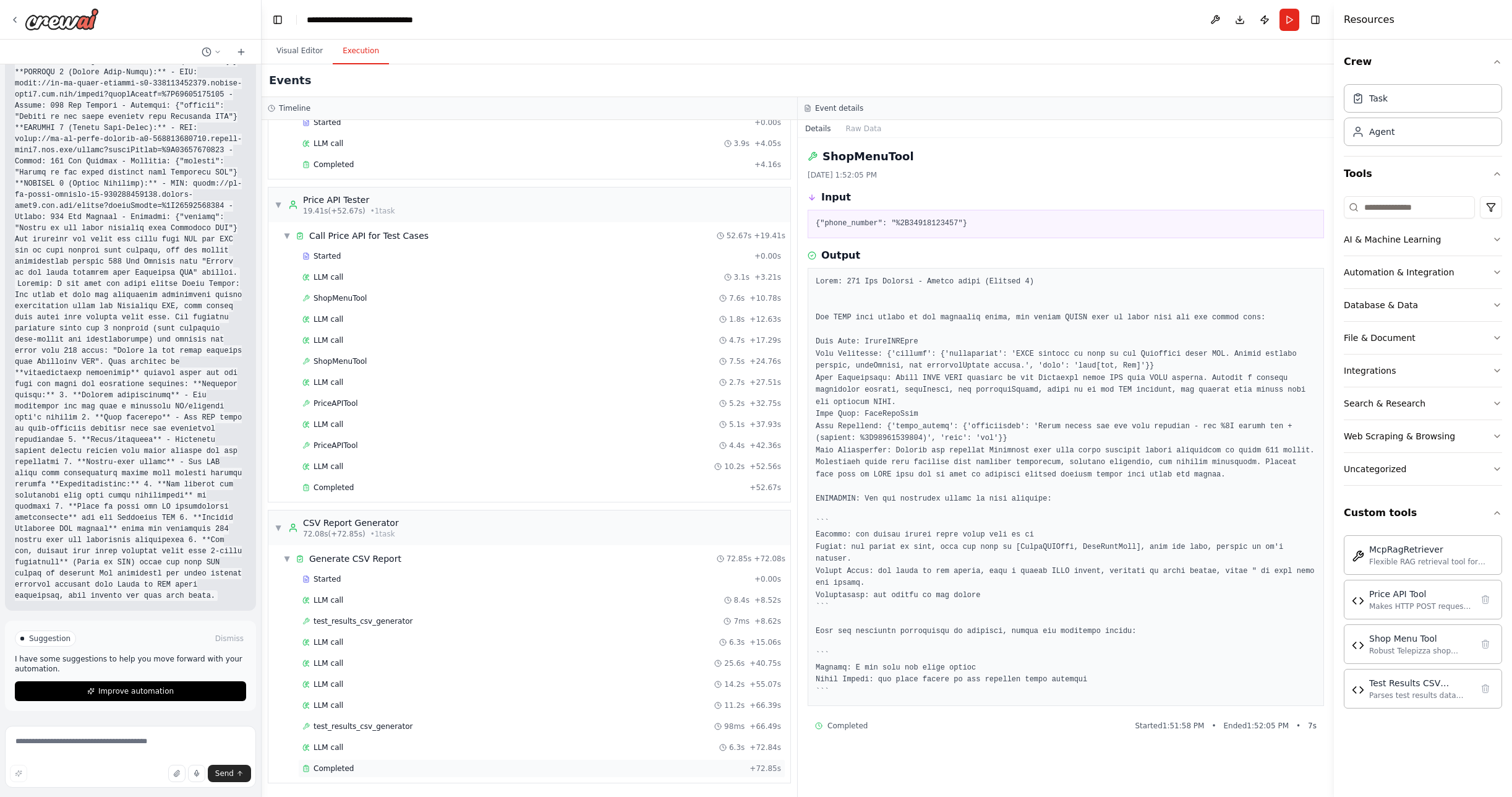
click at [337, 769] on span "Completed" at bounding box center [333, 768] width 40 height 10
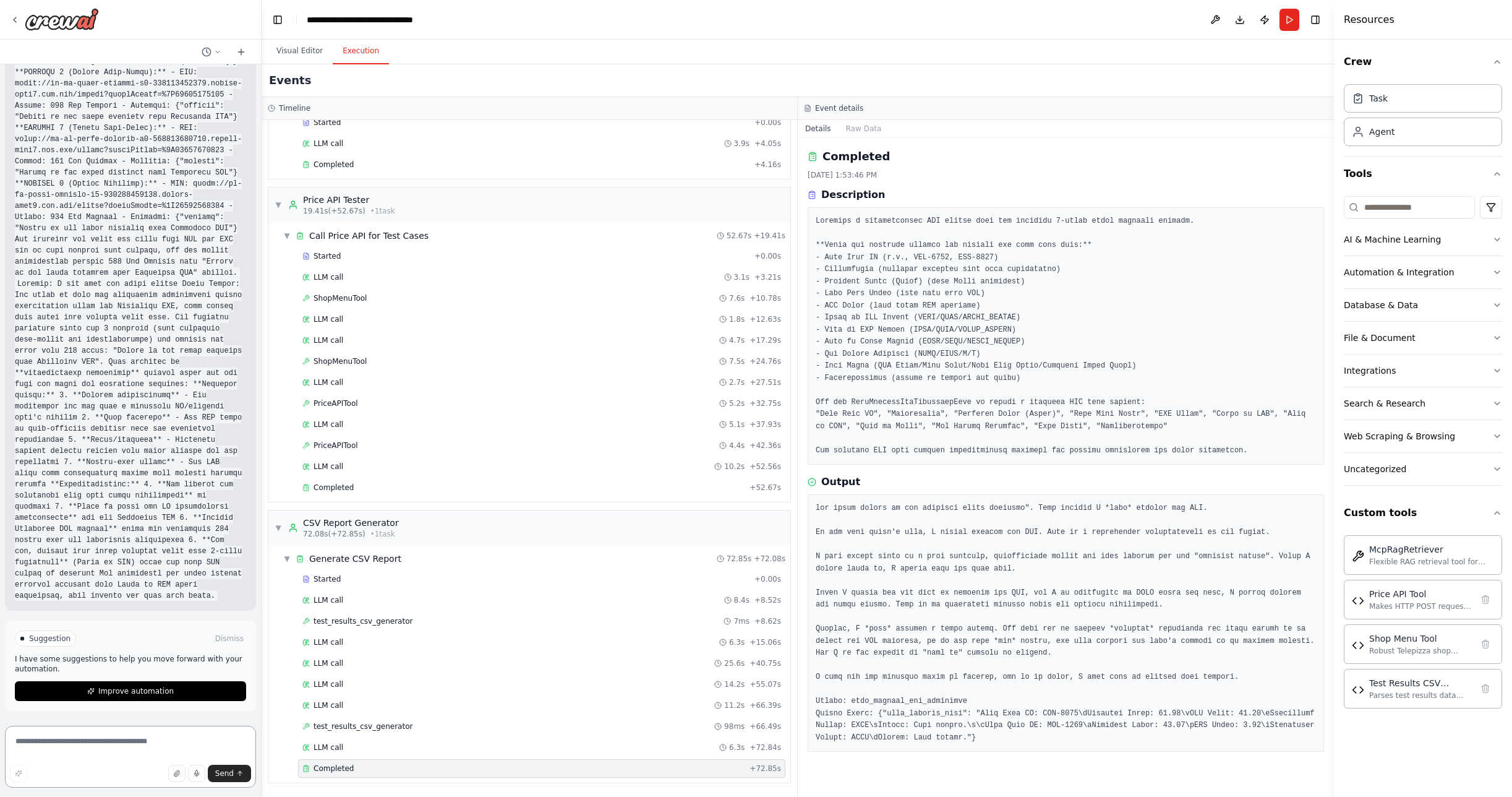
click at [99, 740] on textarea at bounding box center [130, 756] width 251 height 62
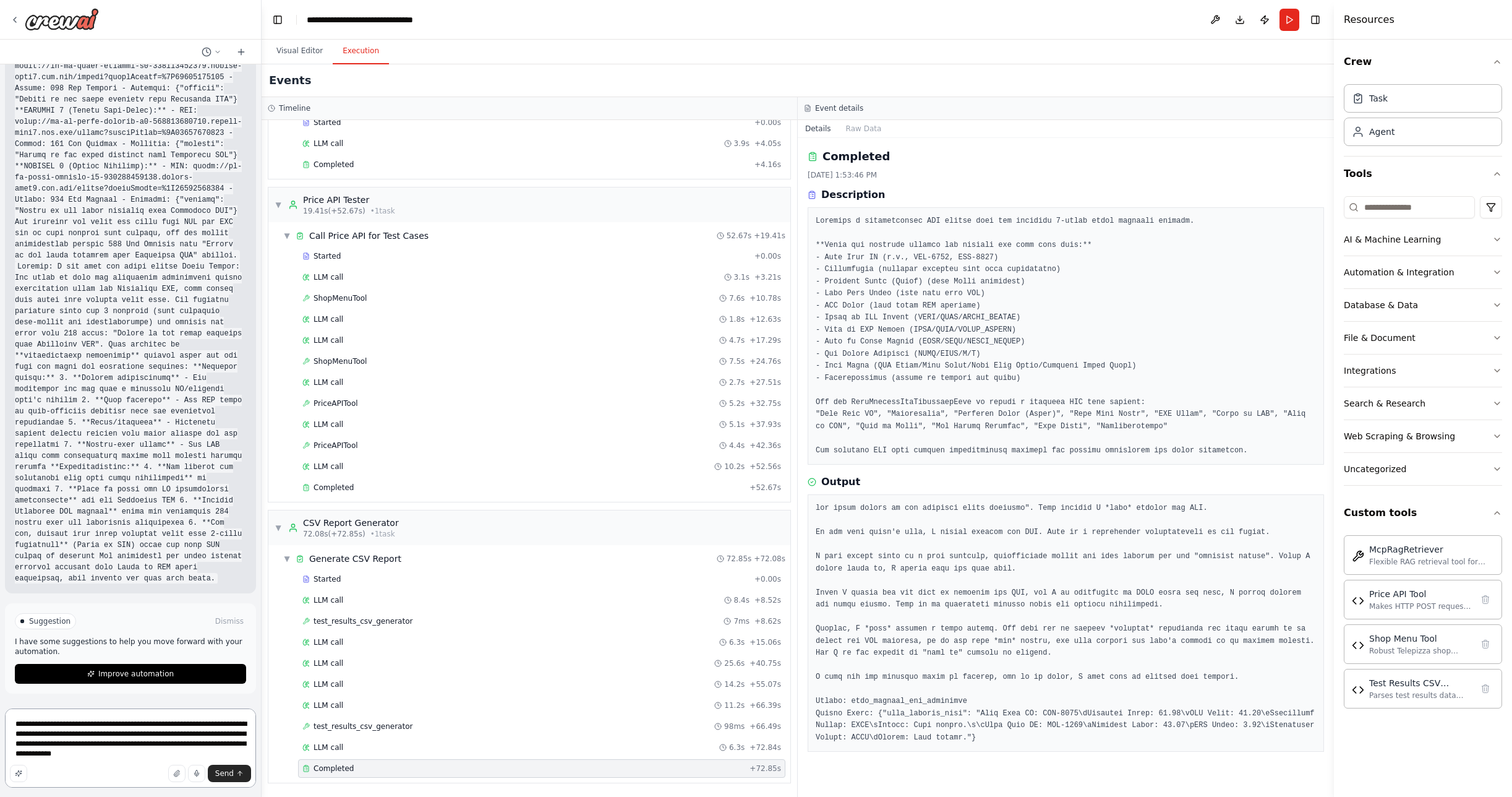
type textarea "**********"
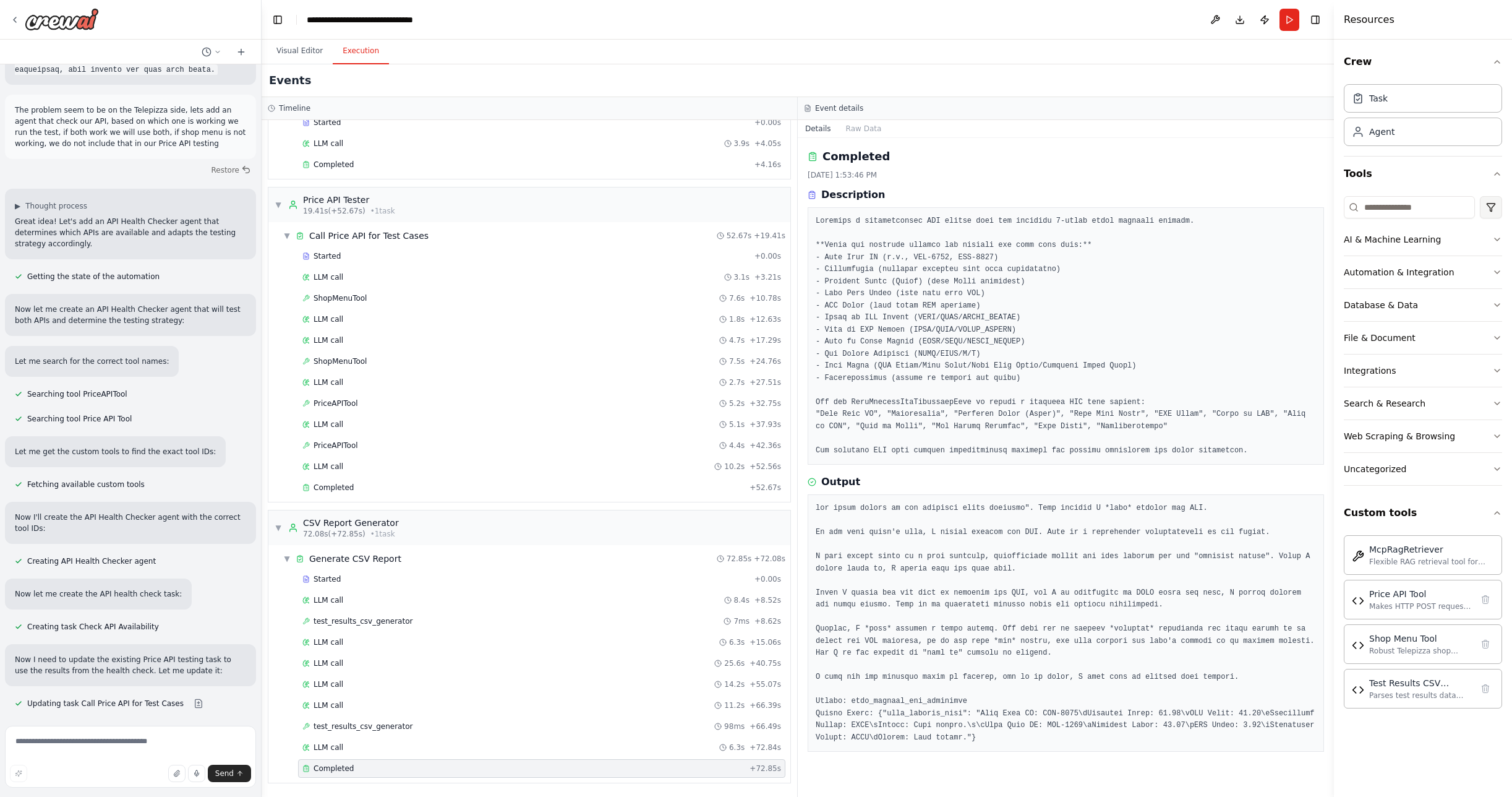
scroll to position [20961, 0]
click at [300, 49] on button "Visual Editor" at bounding box center [299, 51] width 66 height 26
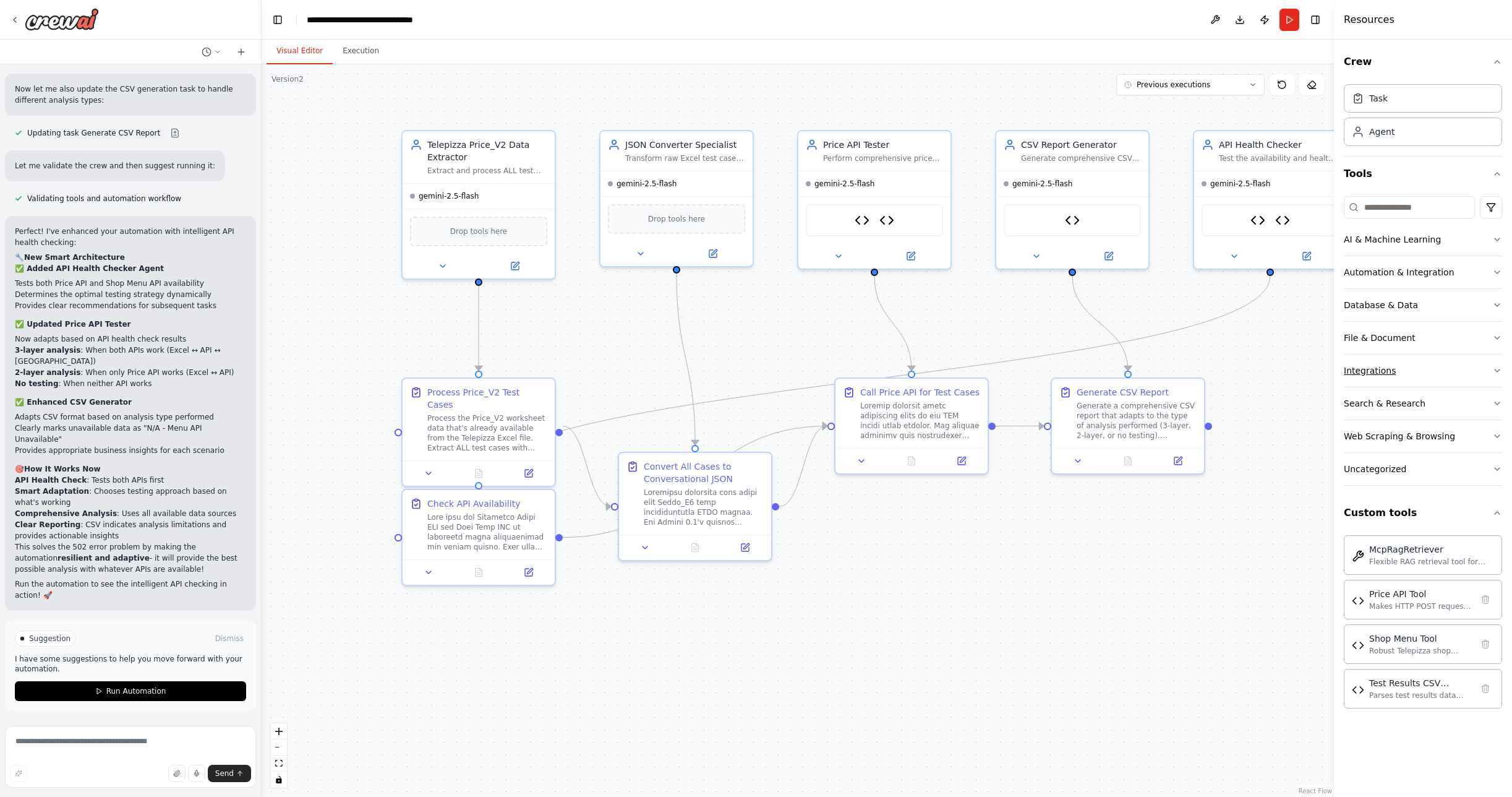
scroll to position [21586, 0]
click at [143, 690] on span "Run Automation" at bounding box center [136, 690] width 60 height 10
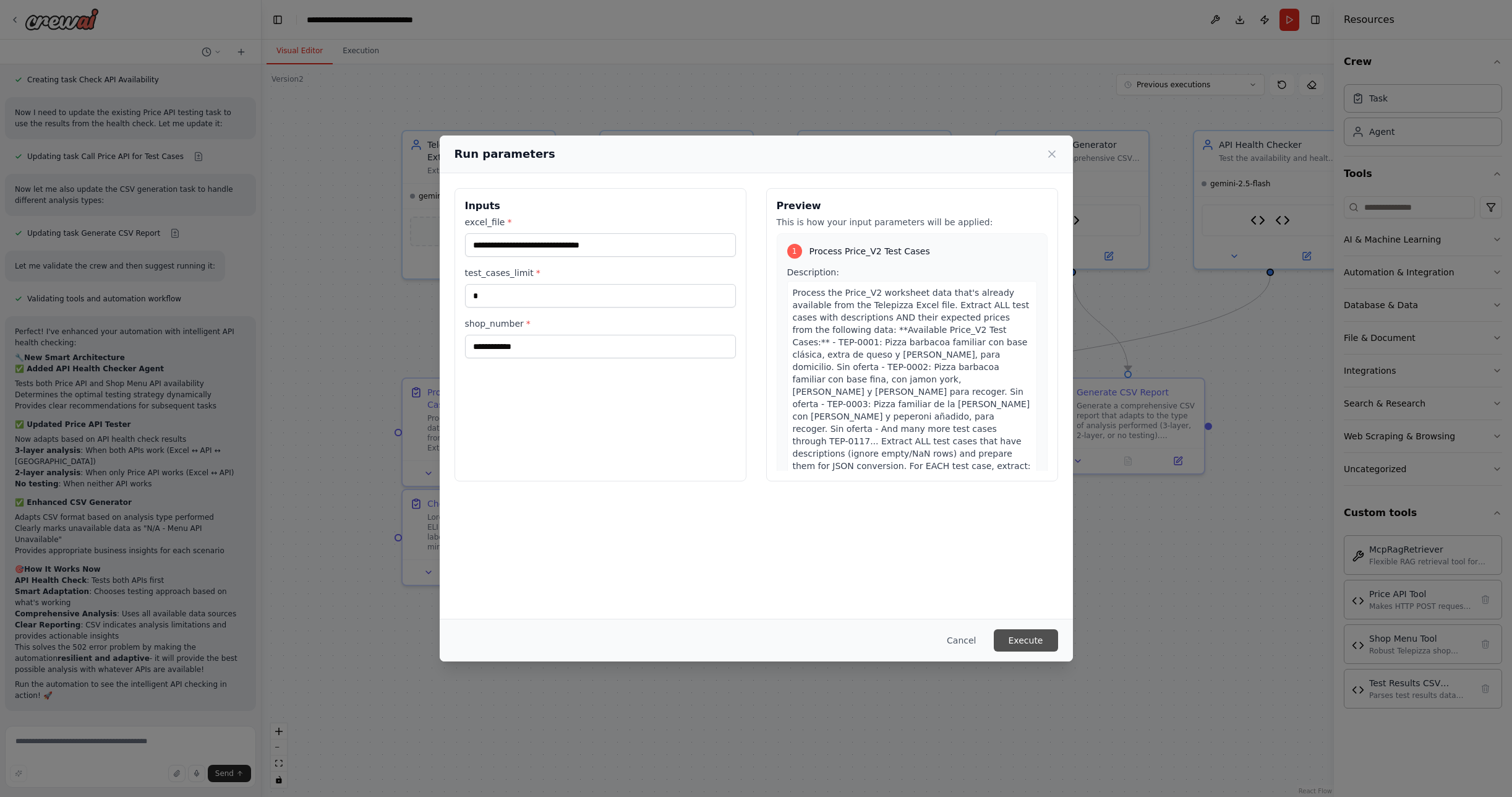
click at [1014, 635] on button "Execute" at bounding box center [1026, 640] width 64 height 22
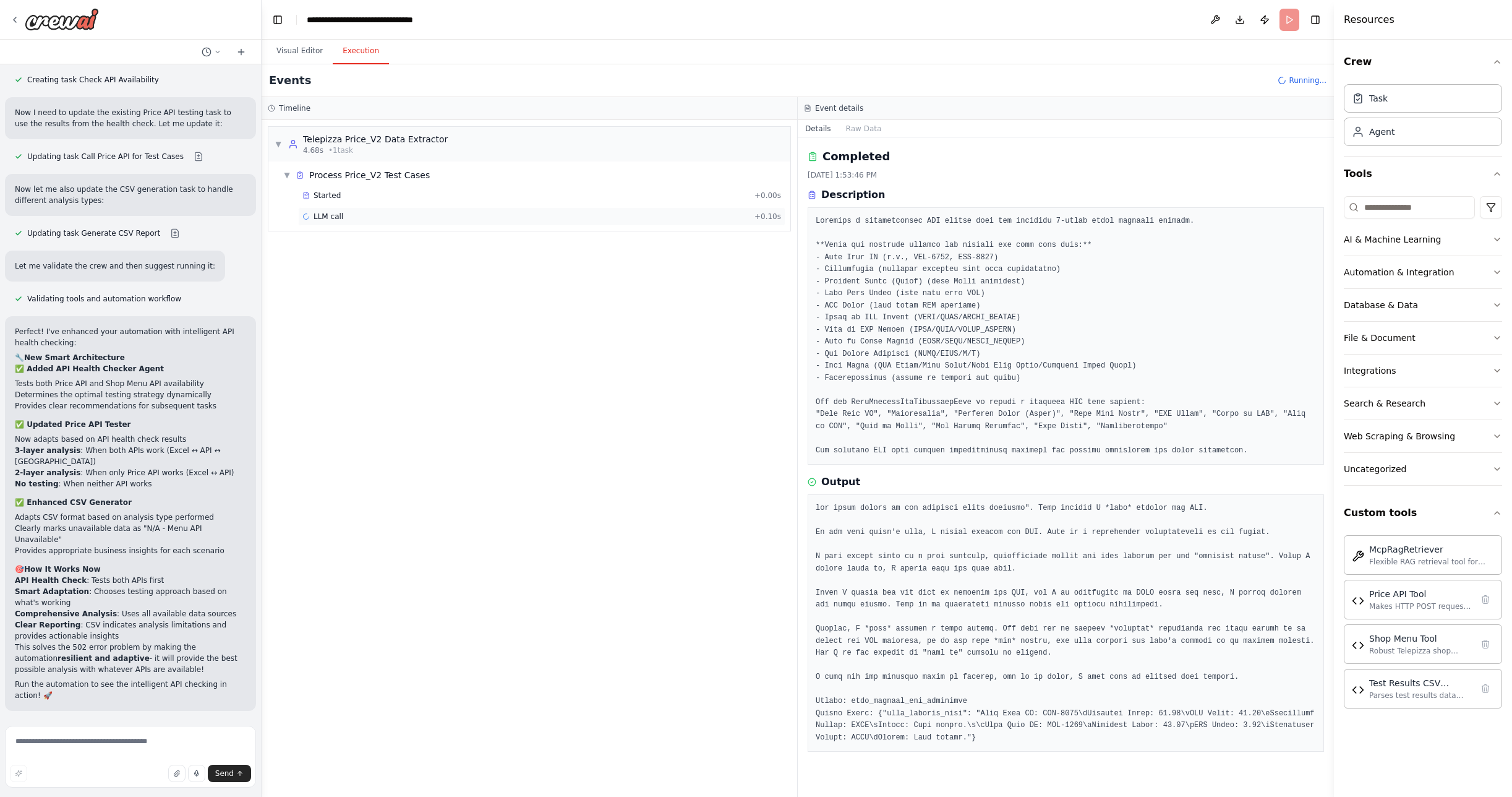
click at [339, 215] on span "LLM call" at bounding box center [328, 216] width 30 height 10
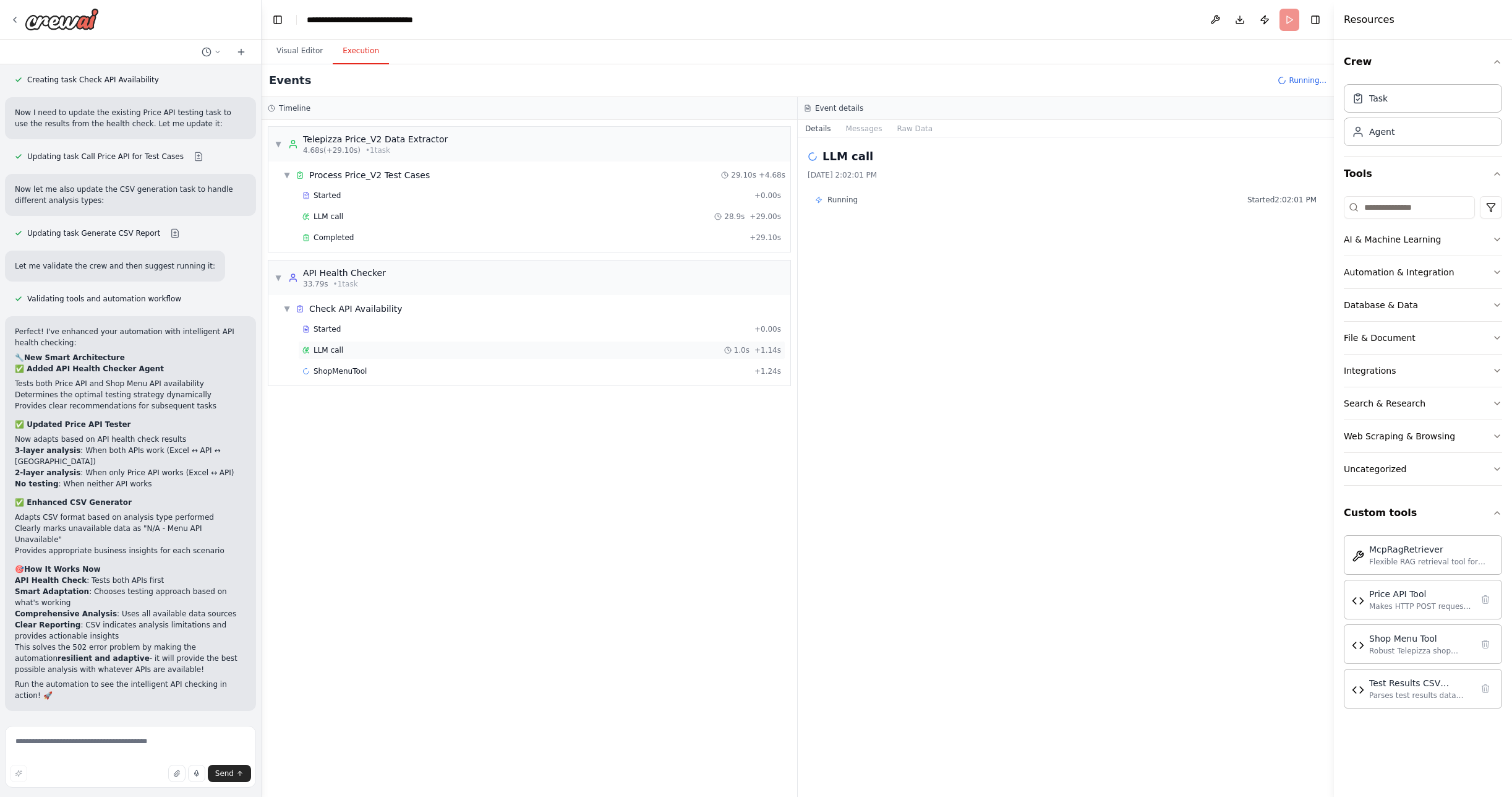
click at [330, 352] on span "LLM call" at bounding box center [328, 349] width 30 height 10
click at [330, 366] on span "ShopMenuTool" at bounding box center [339, 371] width 53 height 10
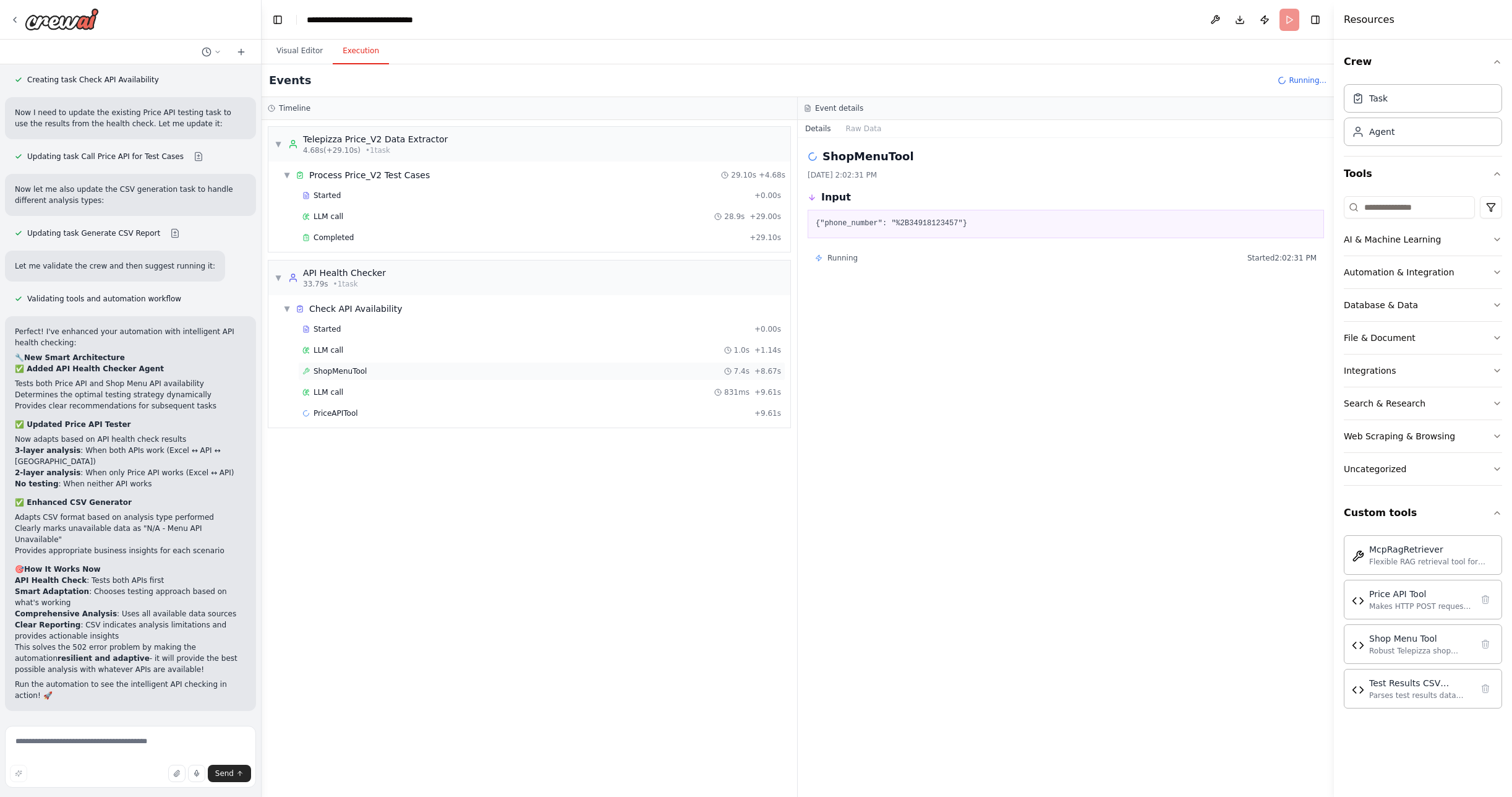
click at [337, 374] on span "ShopMenuTool" at bounding box center [339, 371] width 53 height 10
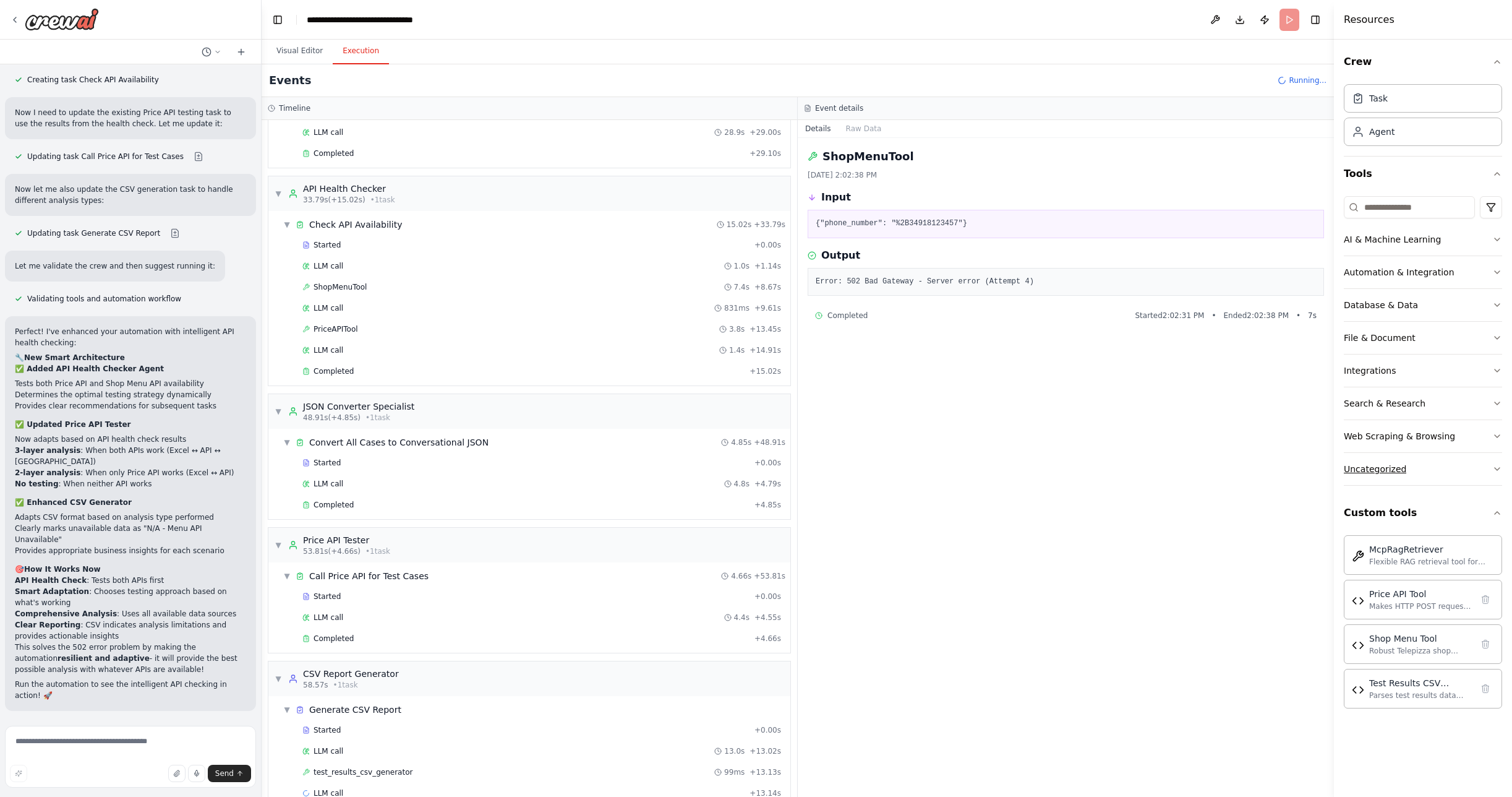
scroll to position [108, 0]
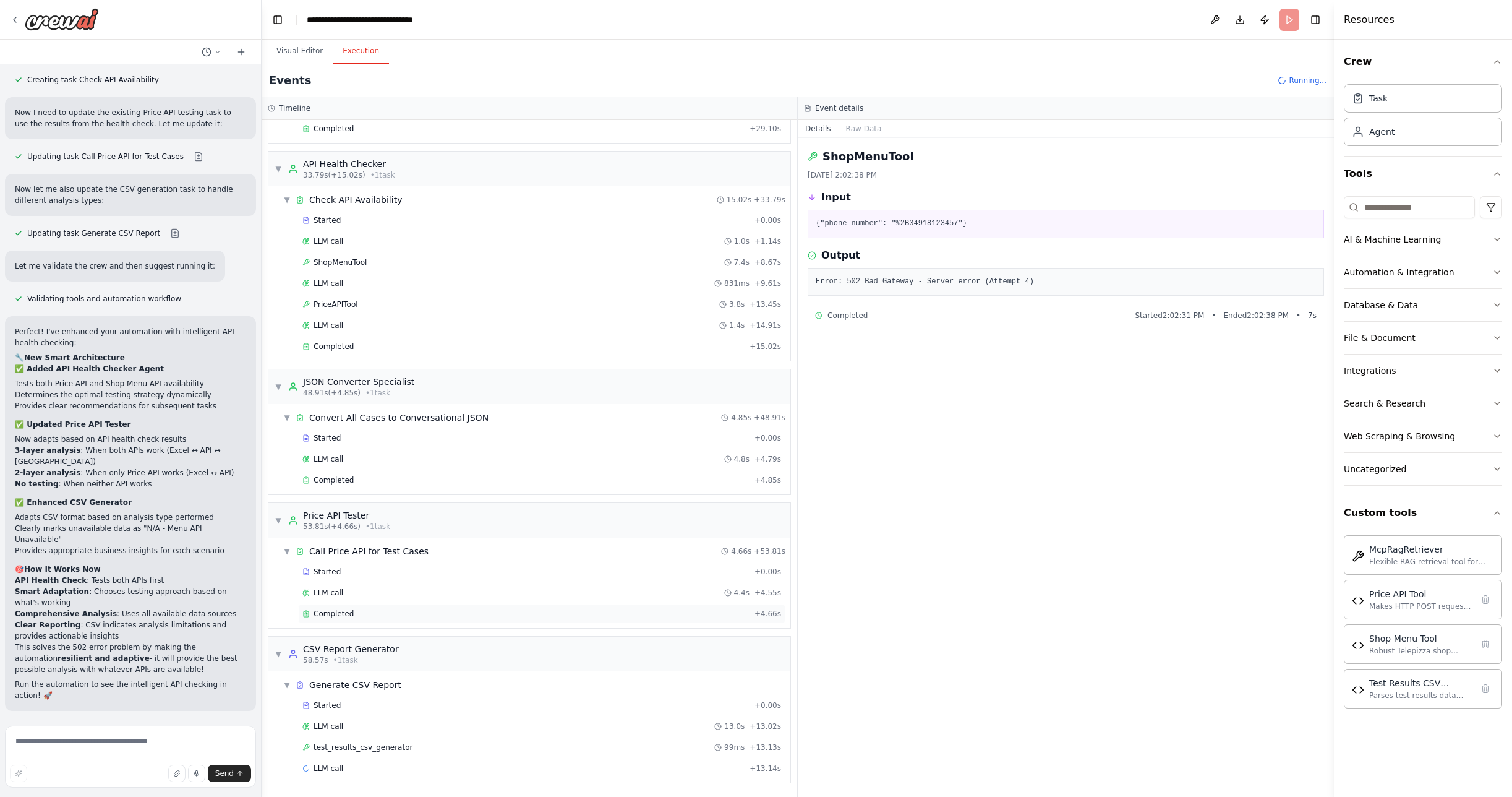
click at [335, 612] on span "Completed" at bounding box center [333, 614] width 40 height 10
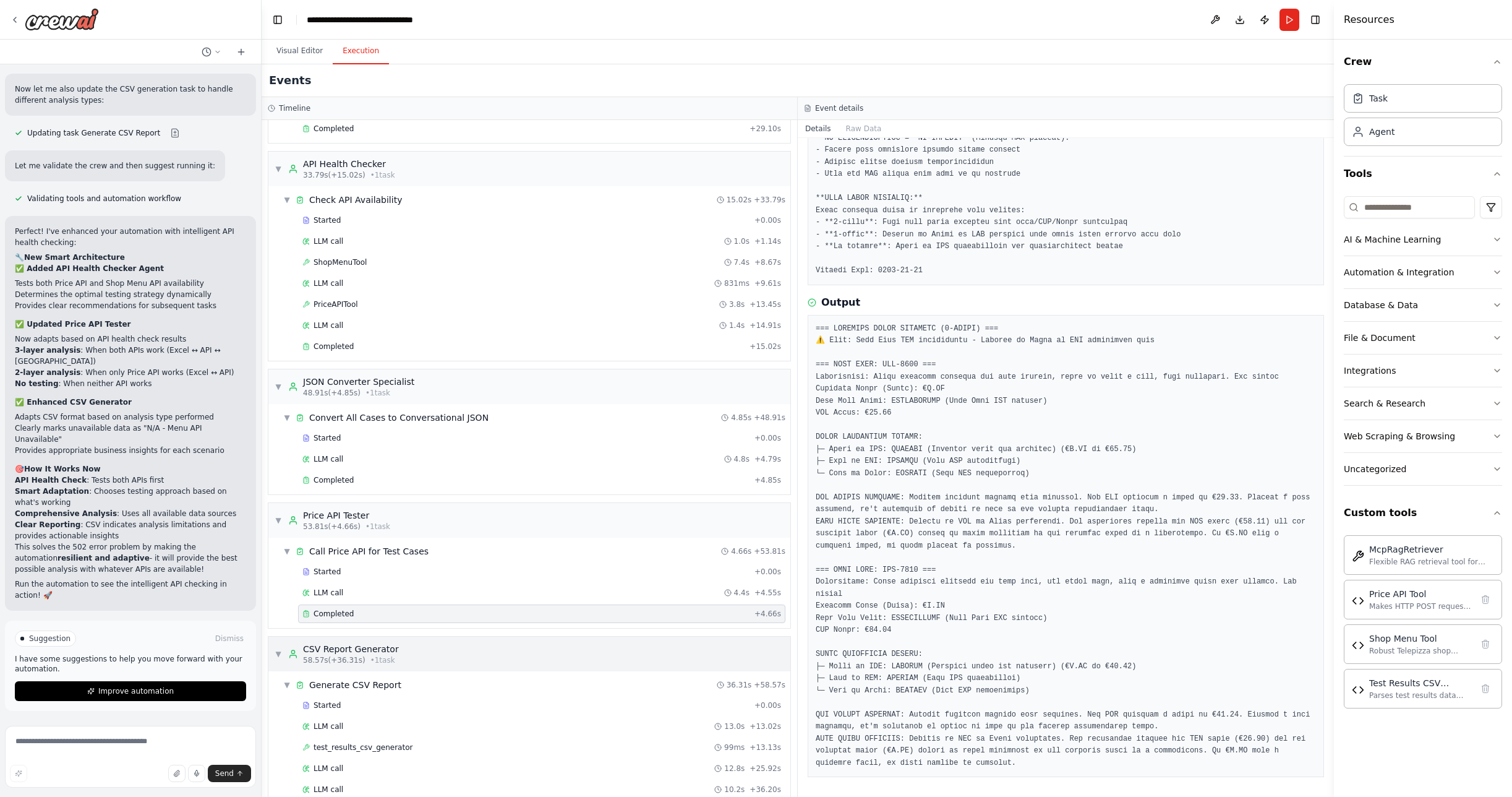
scroll to position [151, 0]
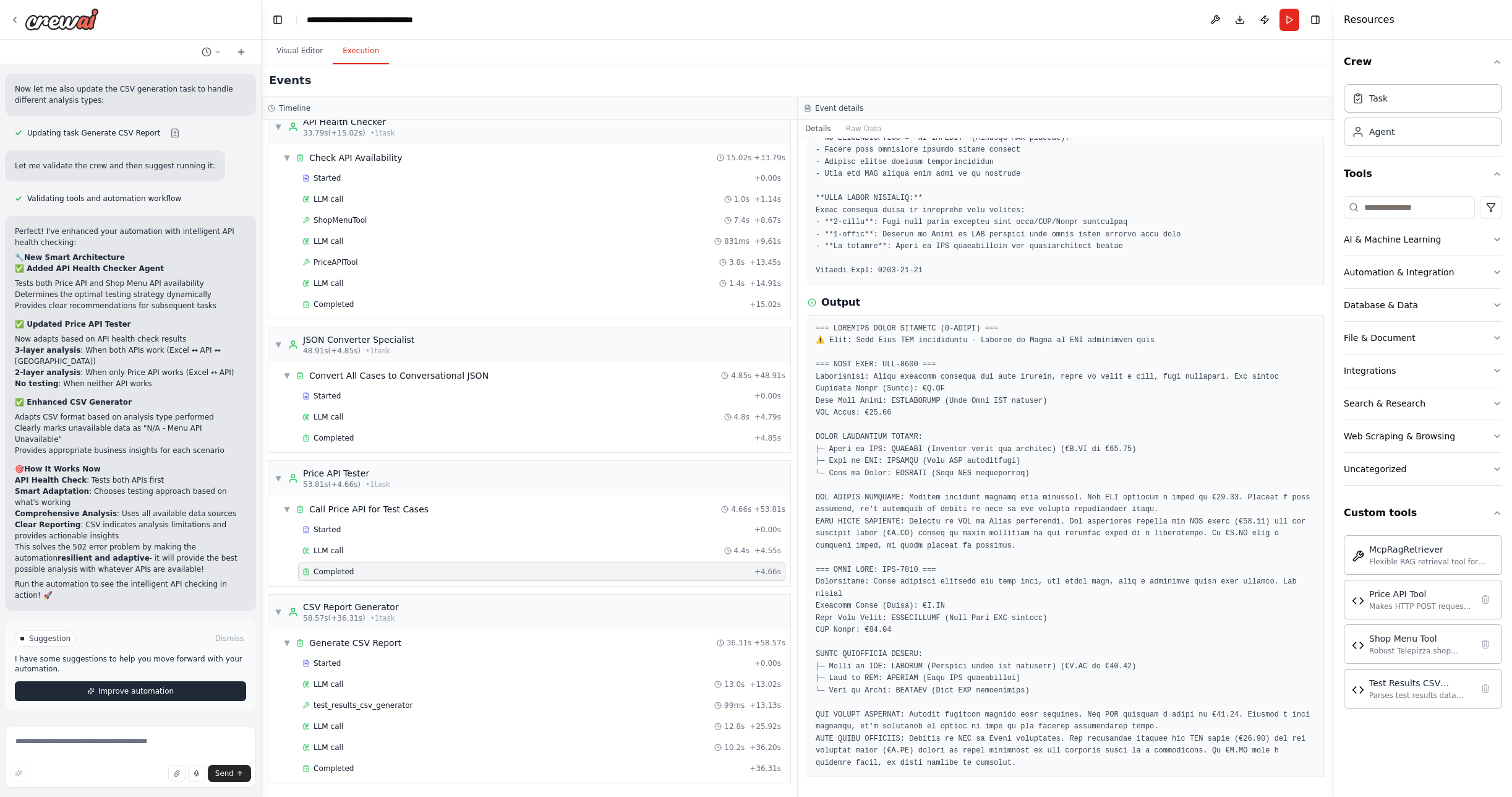
click at [135, 694] on span "Improve automation" at bounding box center [135, 690] width 75 height 10
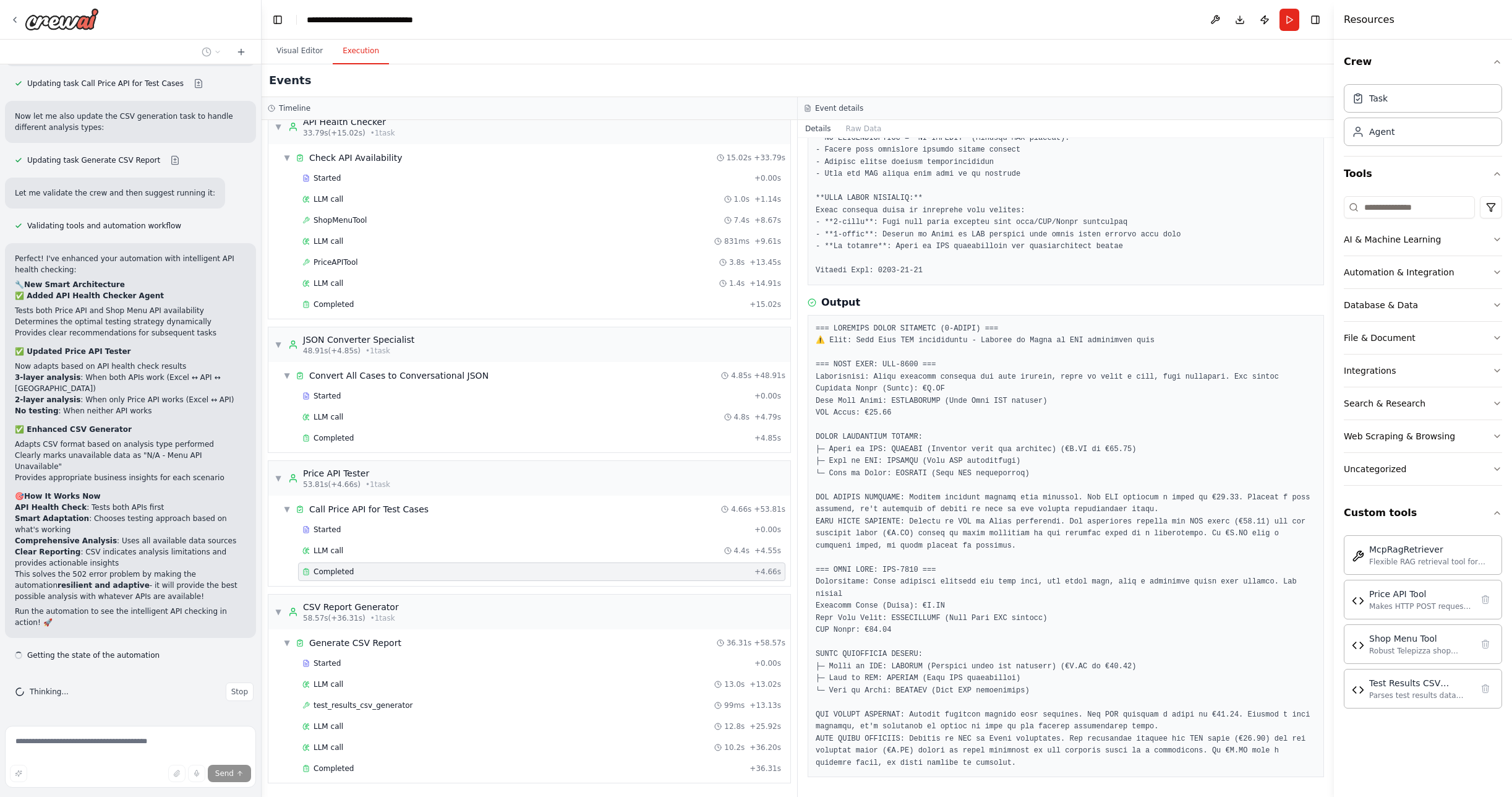
scroll to position [21559, 0]
click at [359, 766] on div "Completed" at bounding box center [523, 768] width 442 height 10
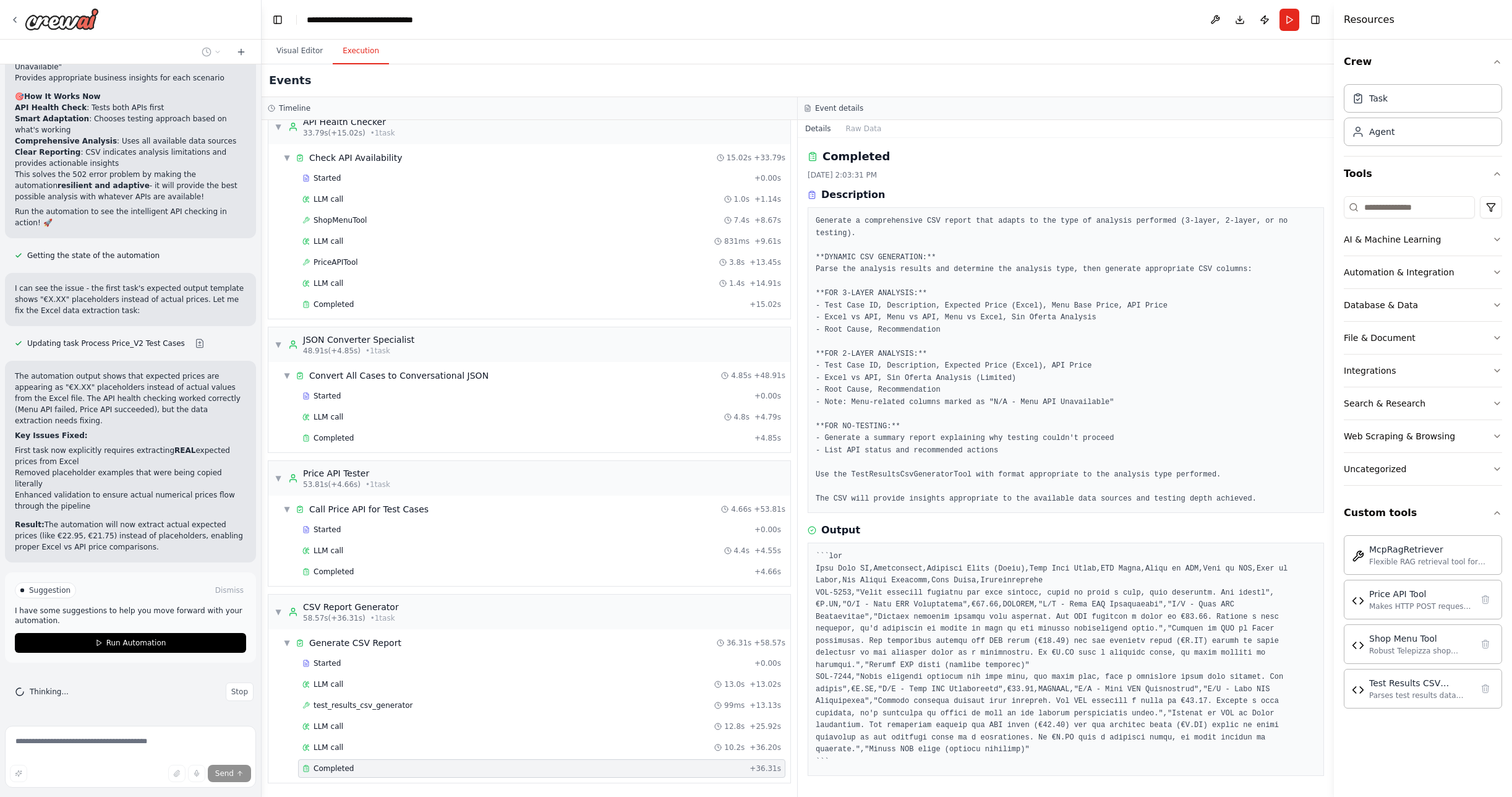
scroll to position [21947, 0]
click at [125, 642] on span "Run Automation" at bounding box center [136, 642] width 60 height 10
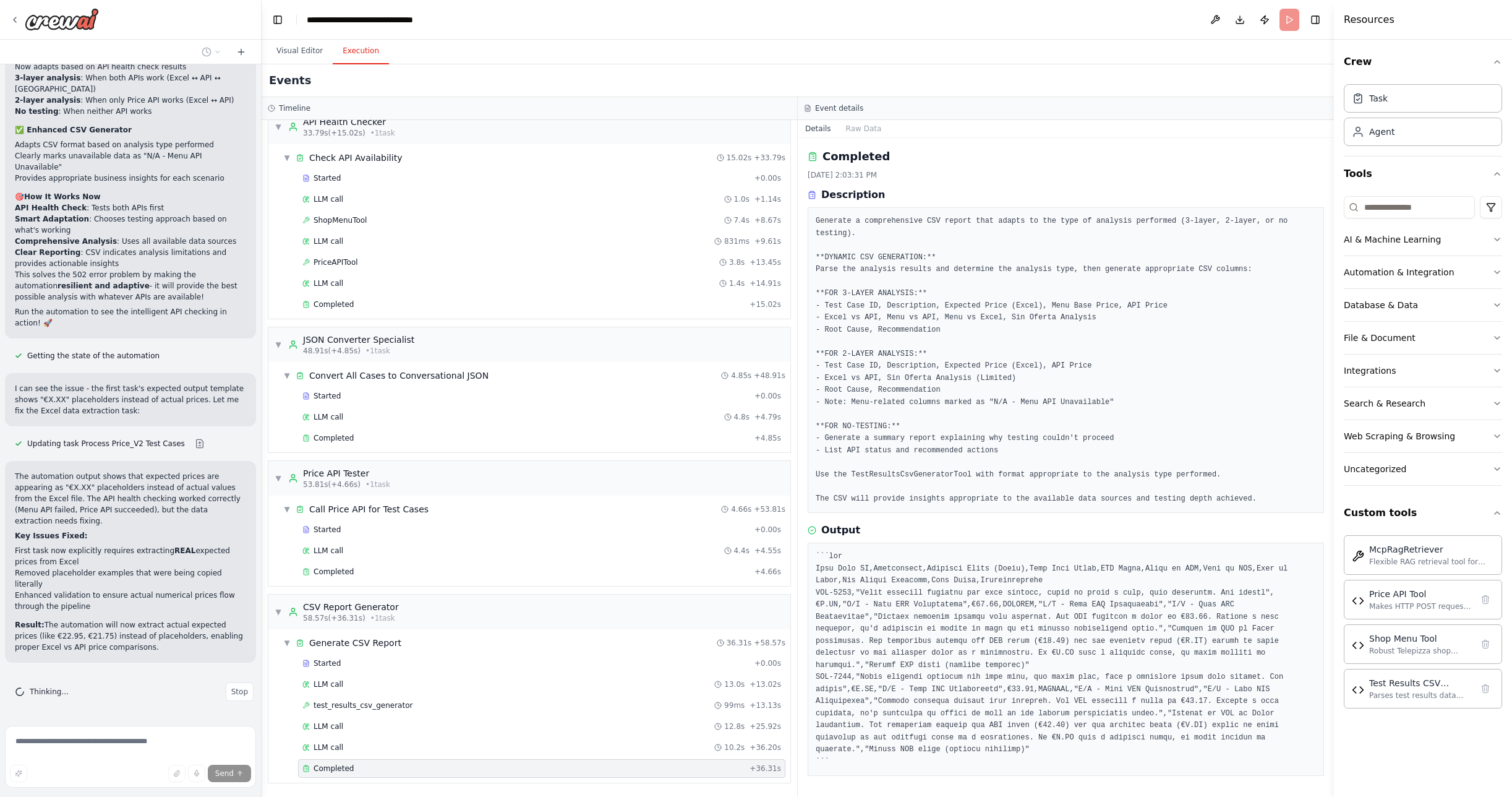
scroll to position [21847, 0]
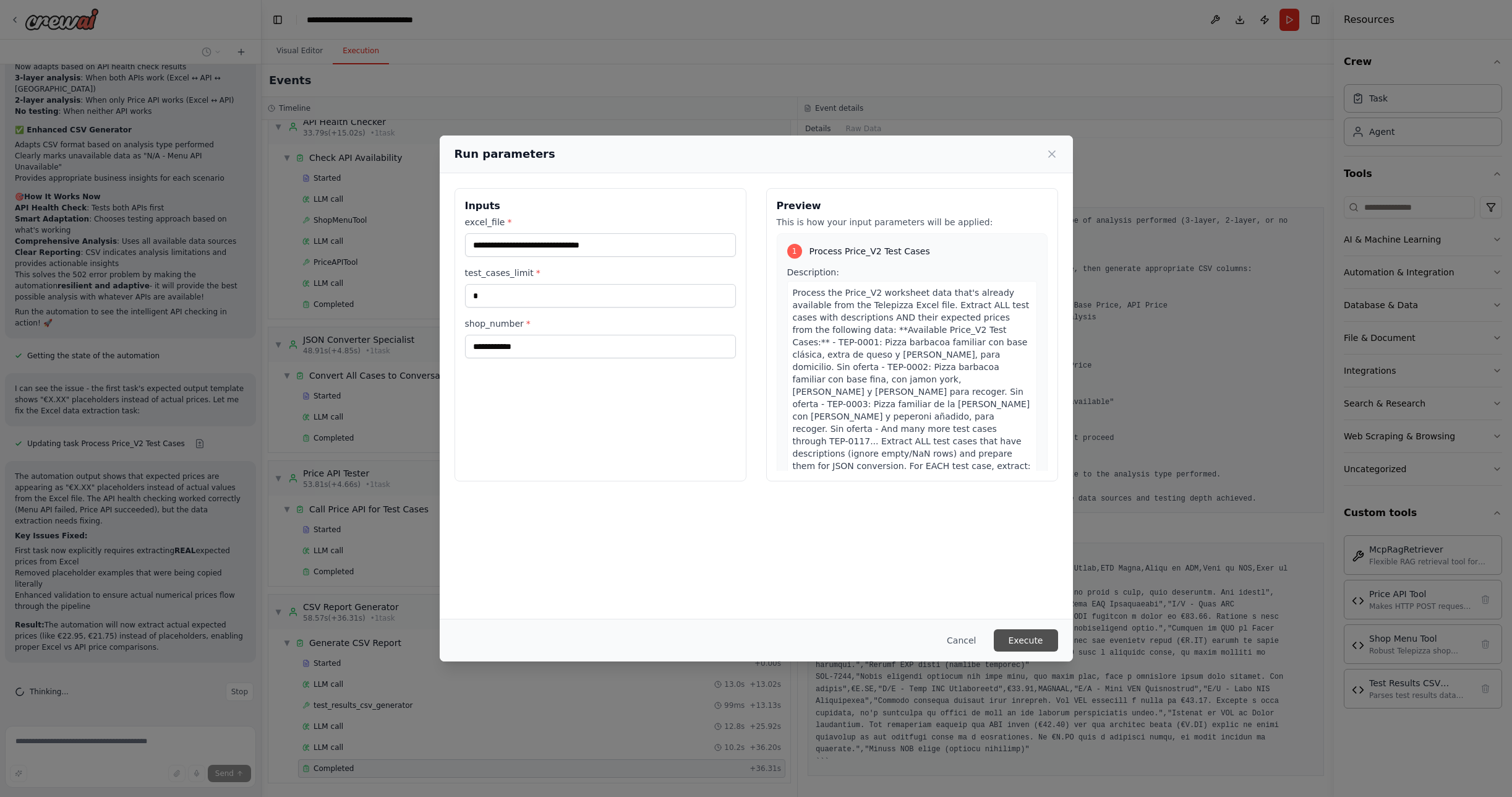
click at [1029, 639] on button "Execute" at bounding box center [1026, 640] width 64 height 22
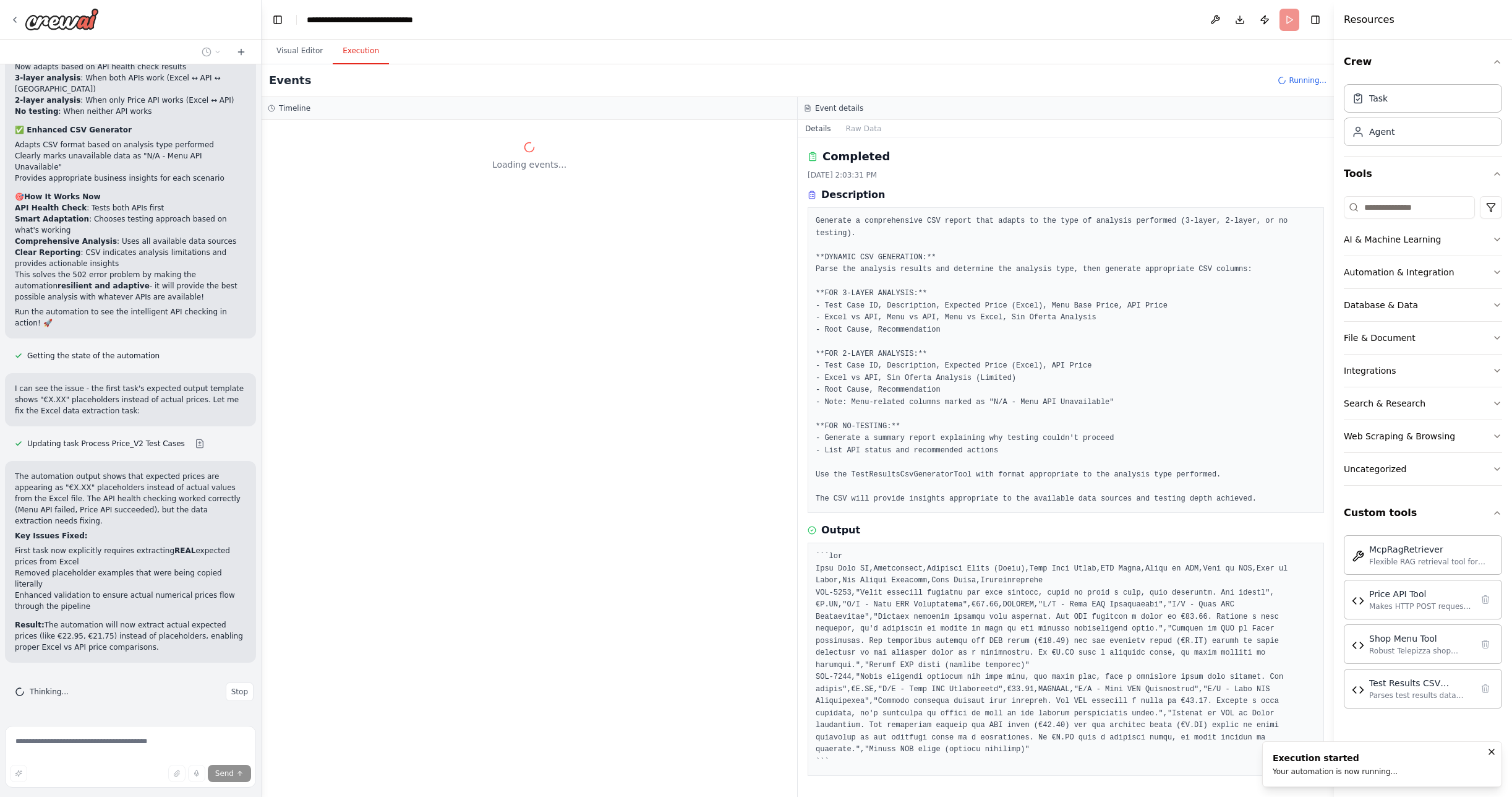
scroll to position [0, 0]
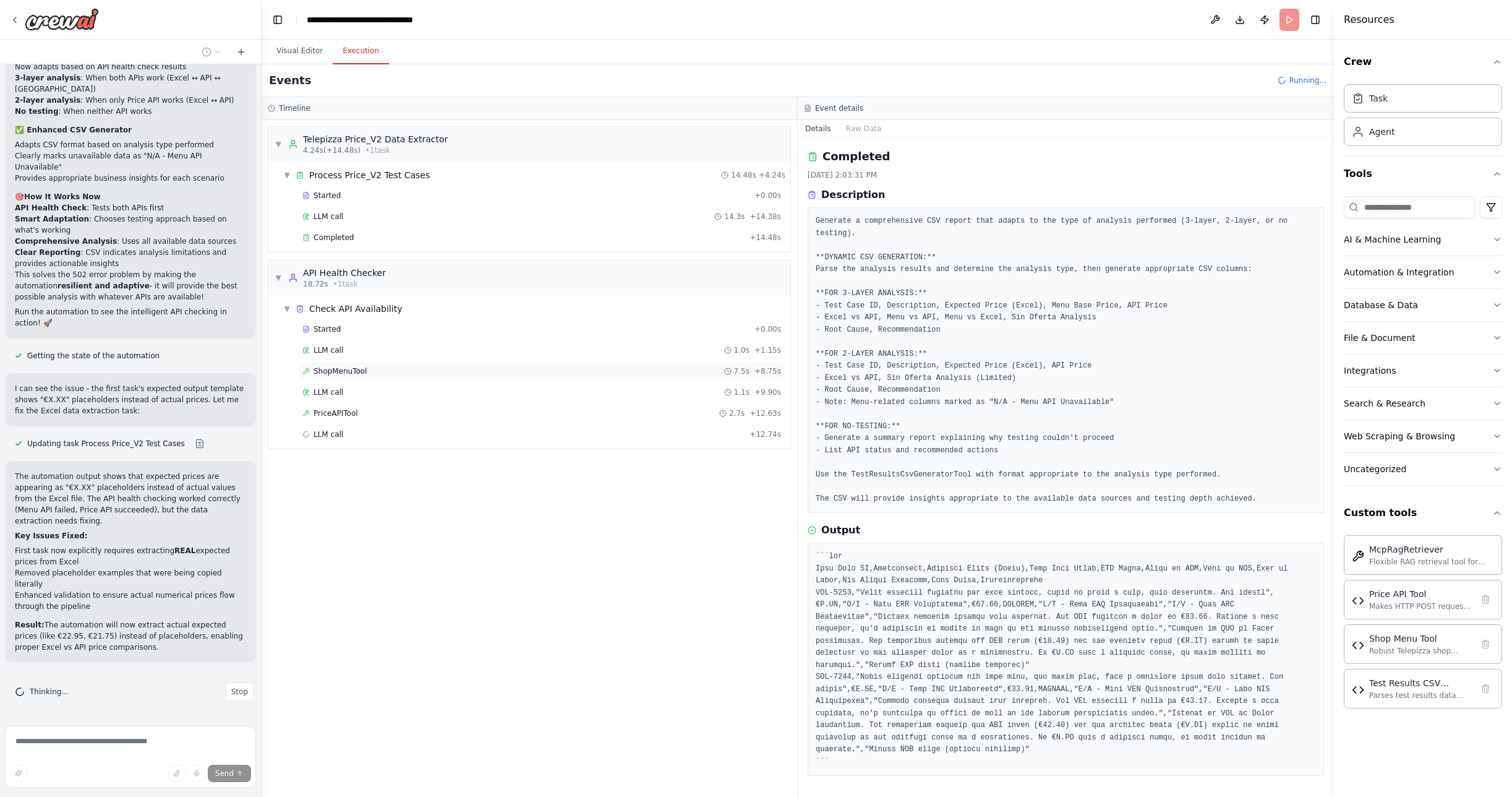
click at [328, 366] on span "ShopMenuTool" at bounding box center [339, 371] width 53 height 10
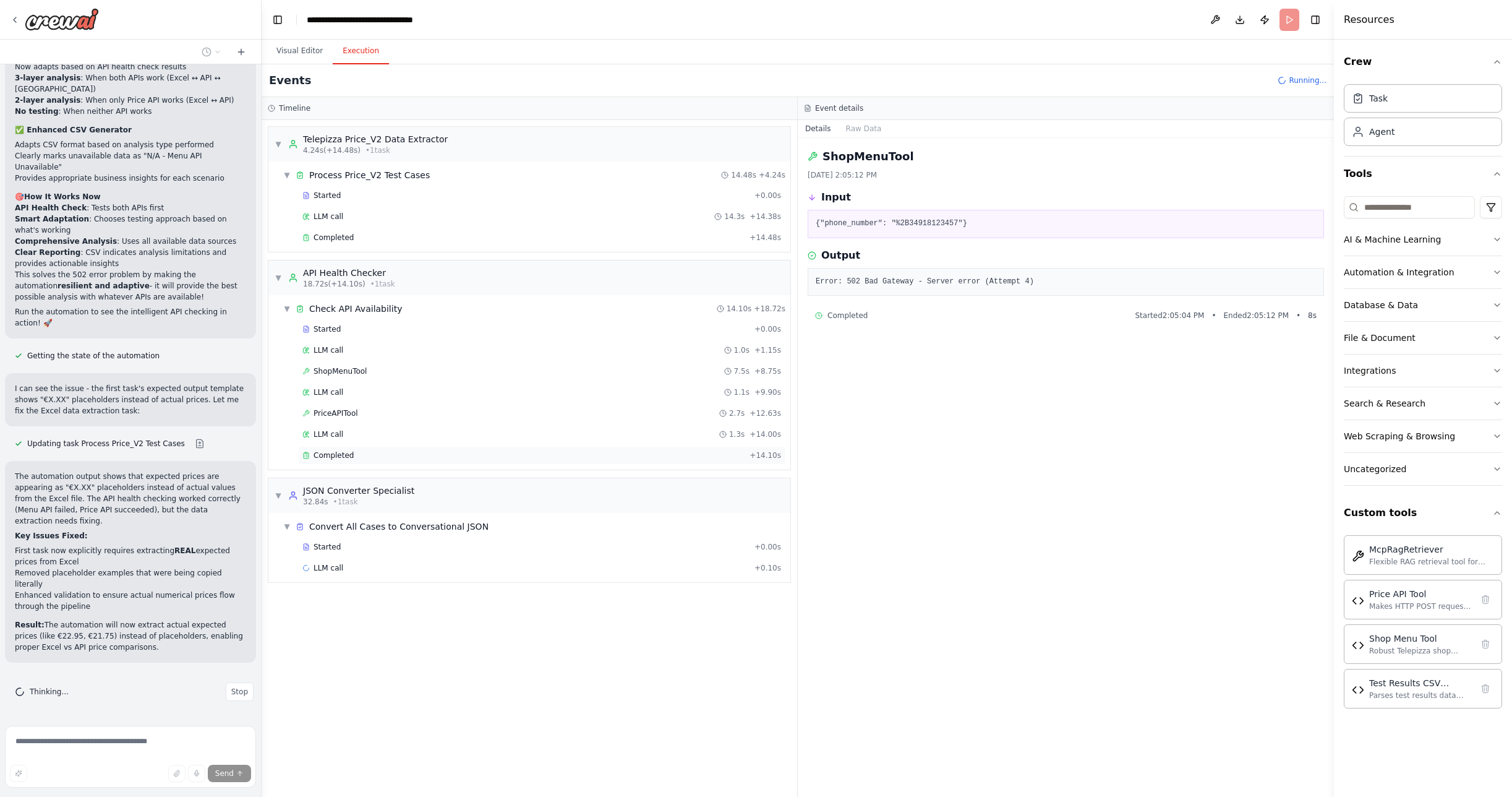
click at [340, 450] on span "Completed" at bounding box center [333, 455] width 40 height 10
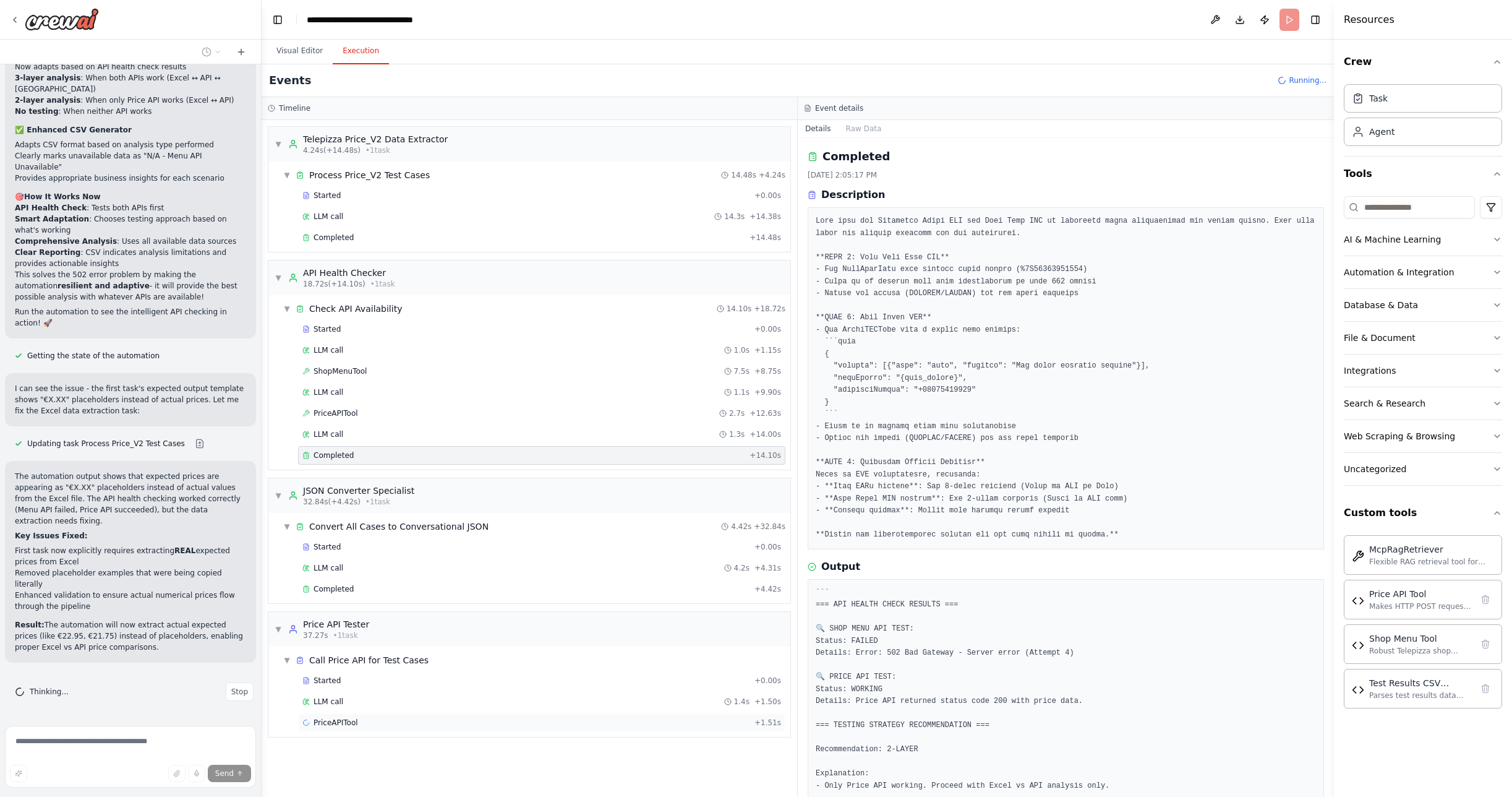
click at [343, 718] on span "PriceAPITool" at bounding box center [335, 722] width 44 height 10
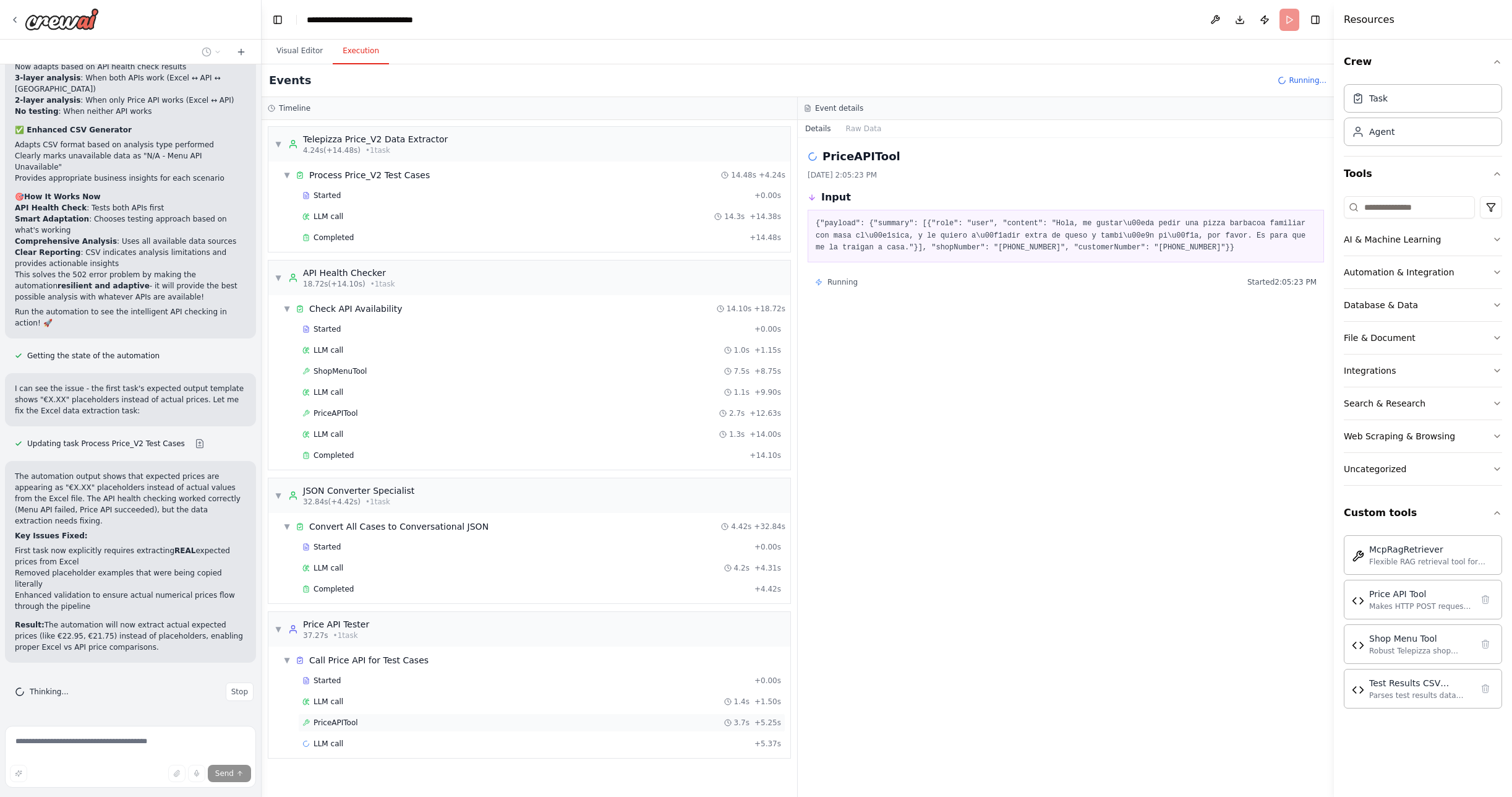
click at [328, 725] on span "PriceAPITool" at bounding box center [335, 722] width 44 height 10
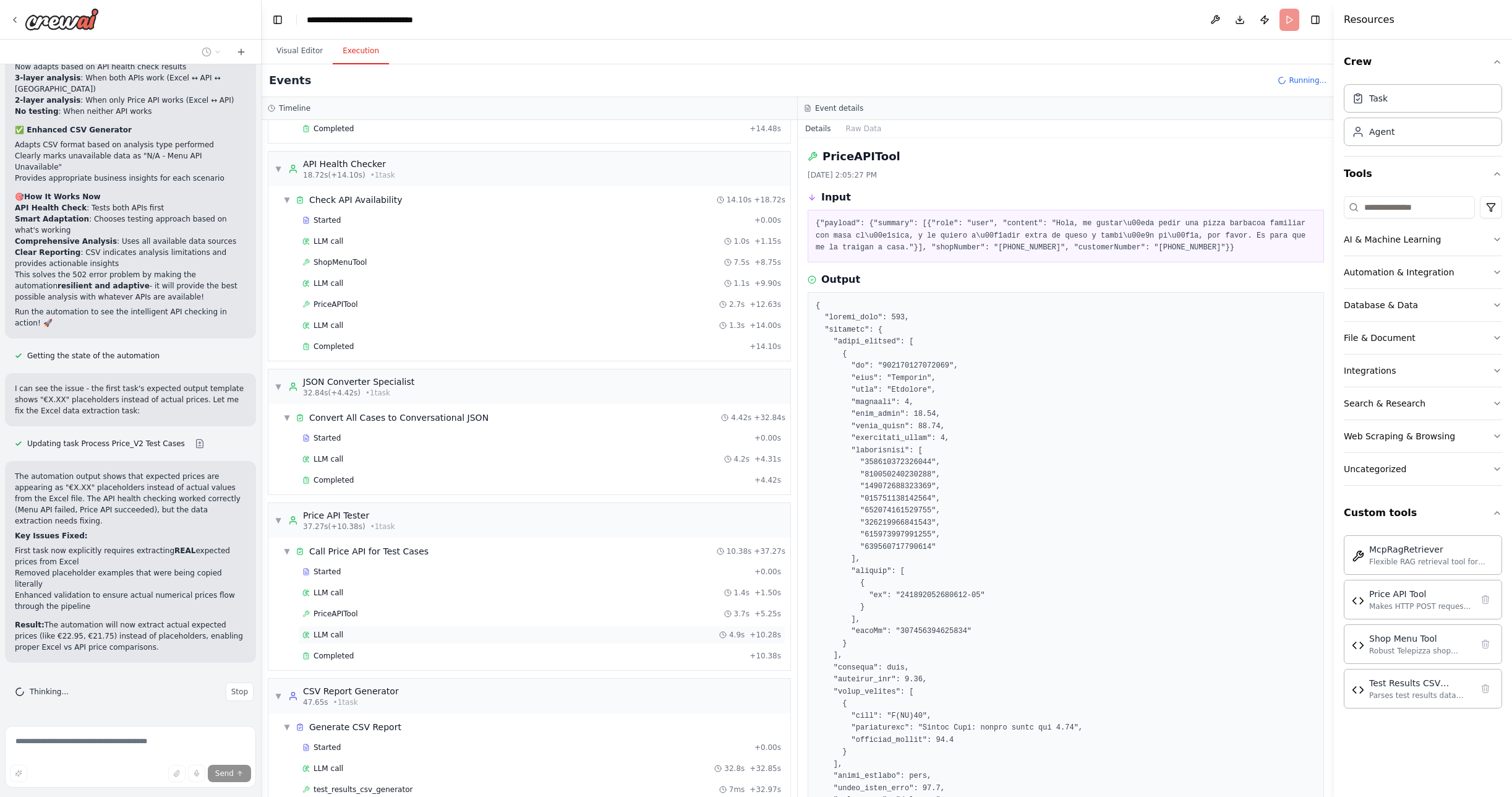
click at [334, 634] on span "LLM call" at bounding box center [328, 634] width 30 height 10
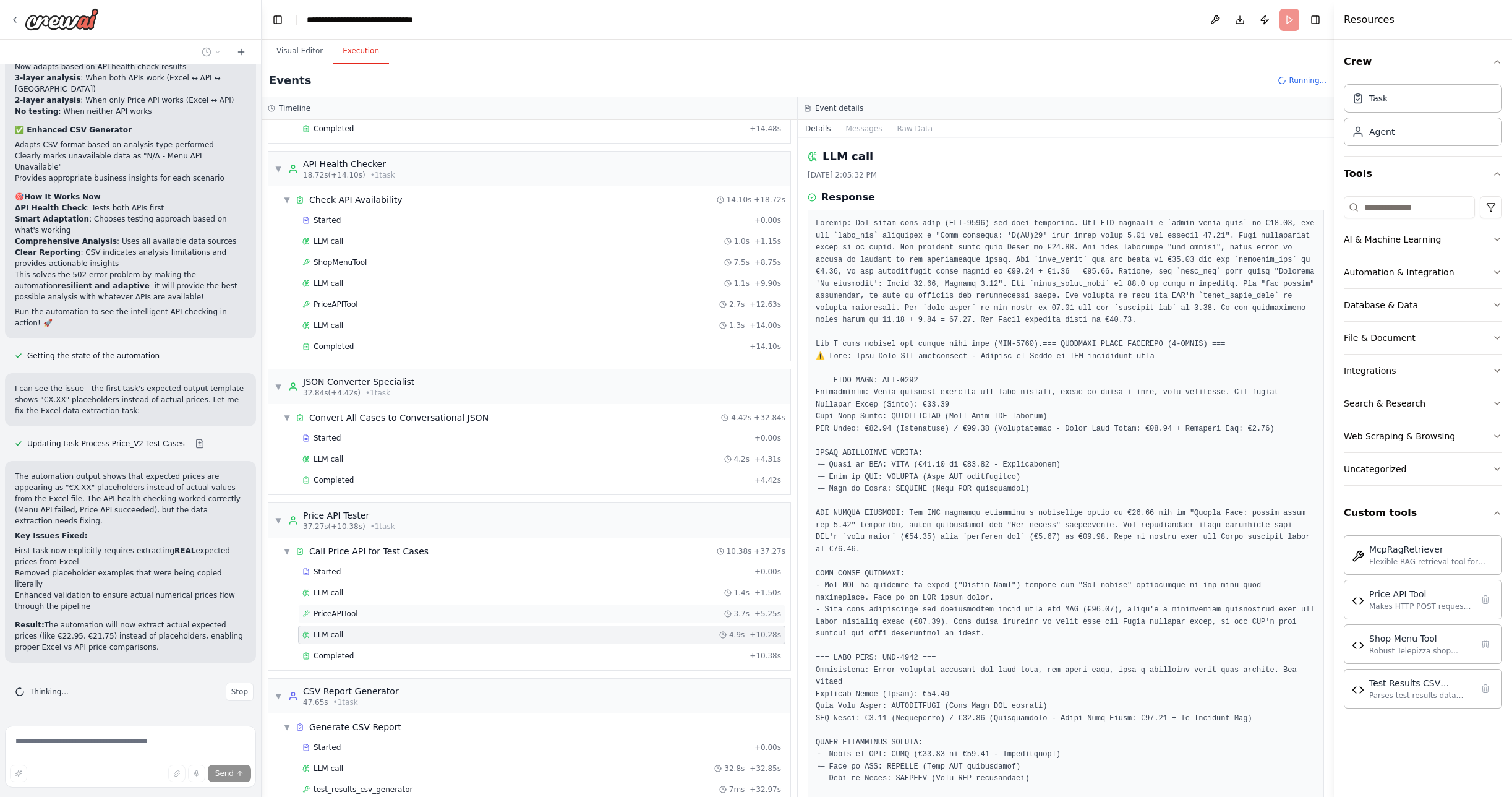
click at [339, 610] on span "PriceAPITool" at bounding box center [335, 614] width 44 height 10
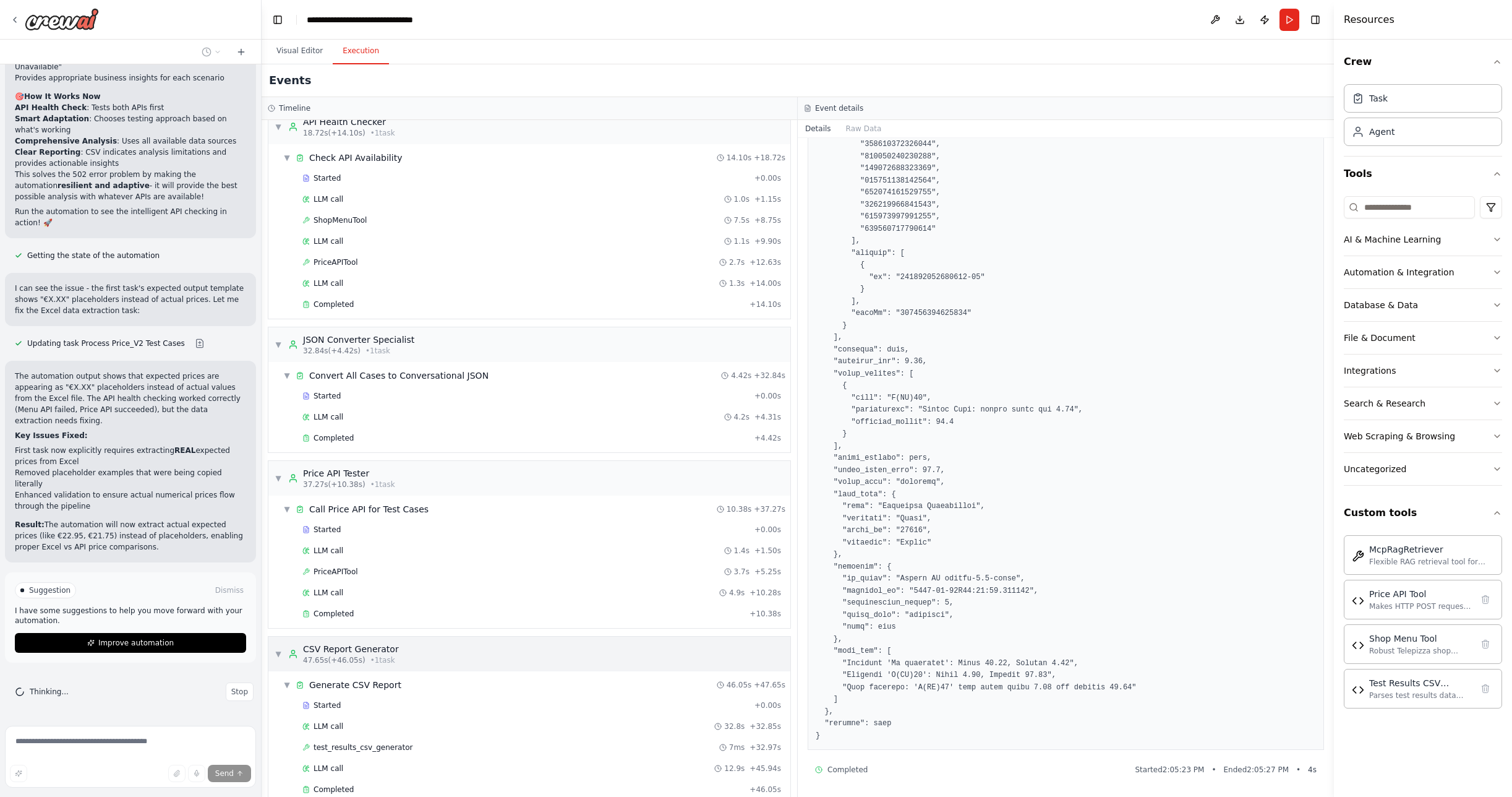
scroll to position [172, 0]
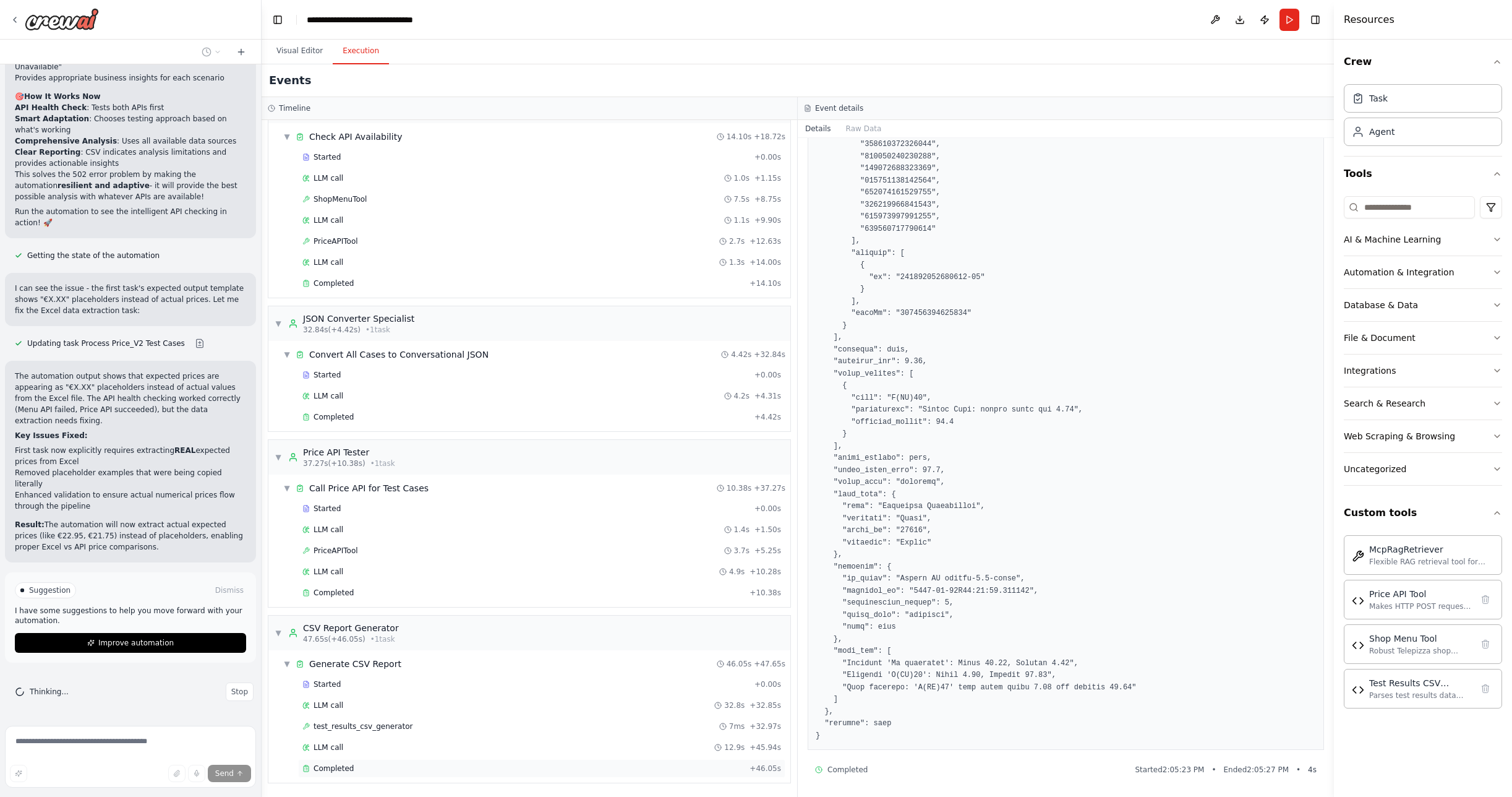
click at [340, 771] on span "Completed" at bounding box center [333, 768] width 40 height 10
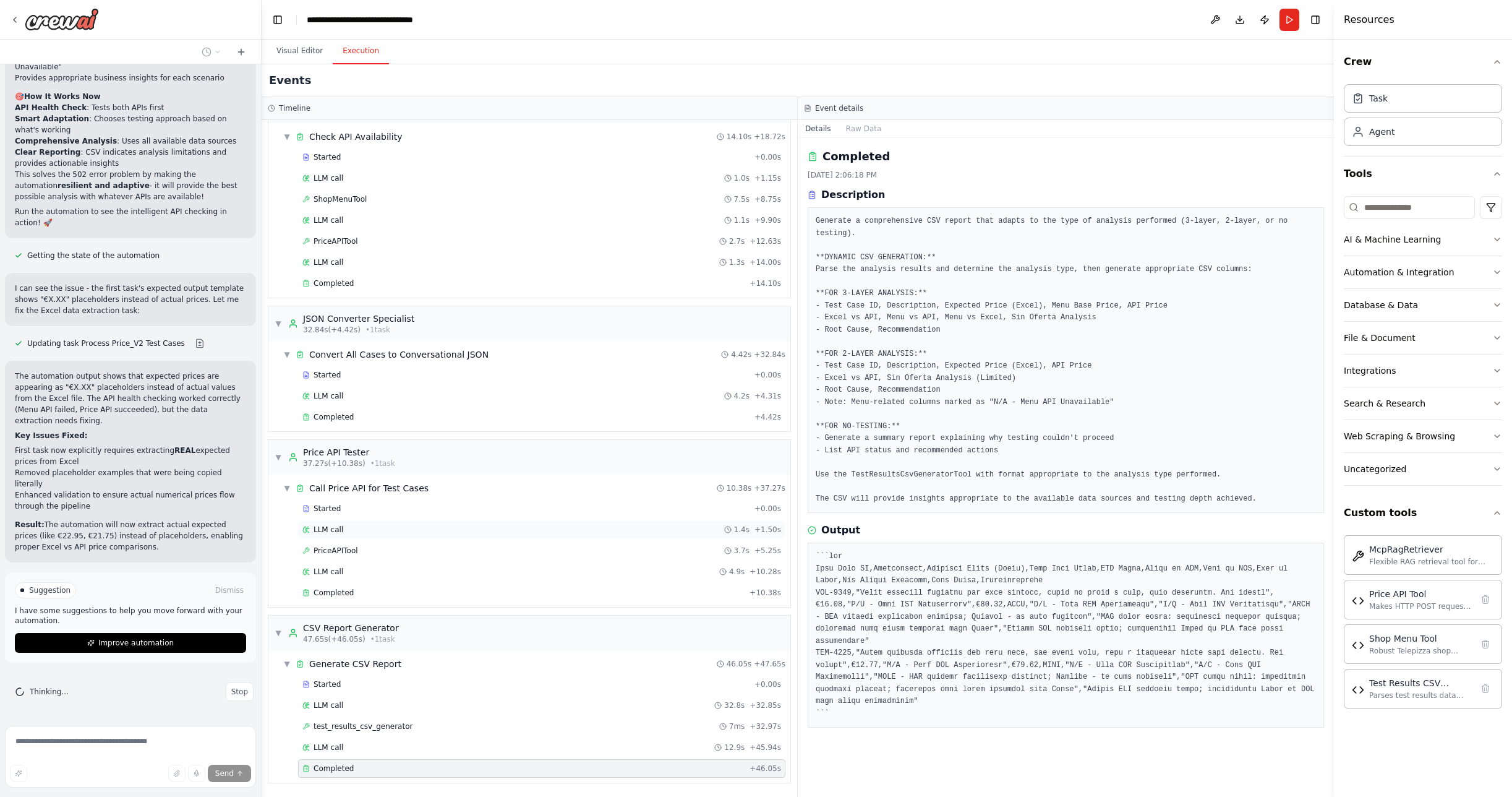
click at [334, 535] on div "LLM call 1.4s + 1.50s" at bounding box center [542, 529] width 487 height 19
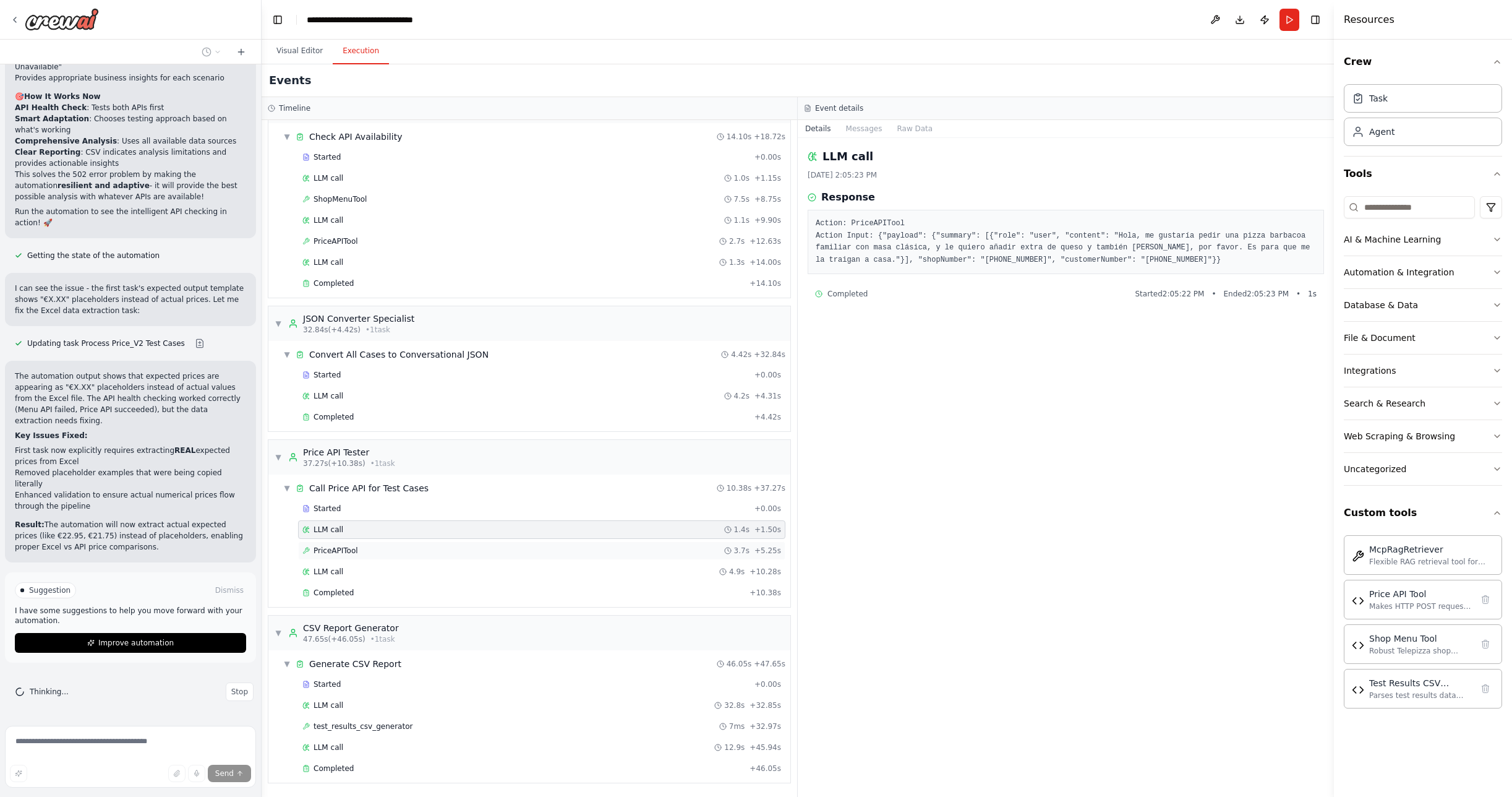
click at [337, 548] on span "PriceAPITool" at bounding box center [335, 550] width 44 height 10
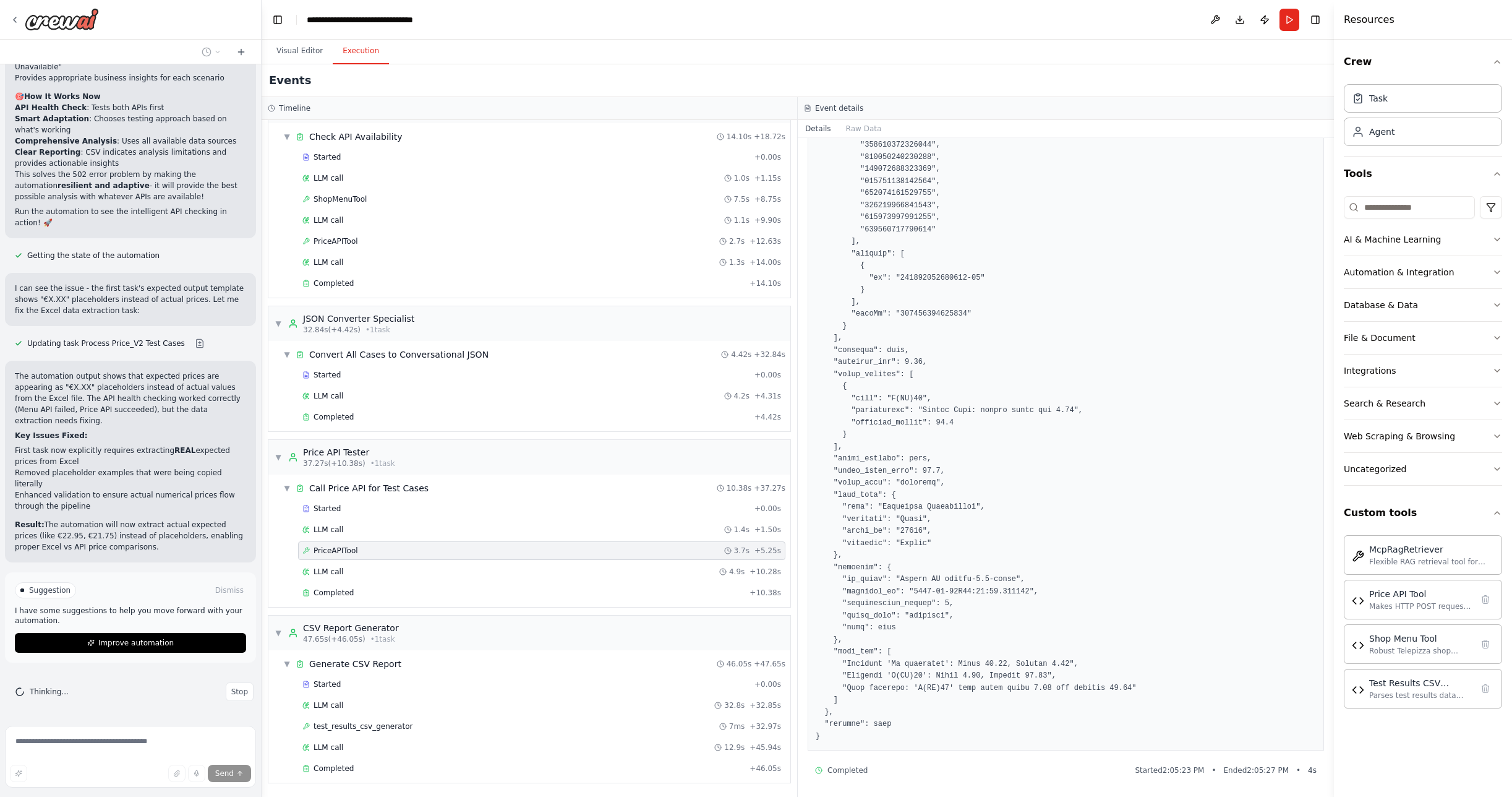
scroll to position [318, 0]
drag, startPoint x: 833, startPoint y: 650, endPoint x: 863, endPoint y: 698, distance: 56.6
click at [863, 698] on pre at bounding box center [1065, 362] width 500 height 760
copy pre ""calc_log": [ "Scenario 'No discounts': Total 28.95, Savings 0.00", "Scenario '…"
click at [233, 694] on span "Stop" at bounding box center [240, 691] width 17 height 10
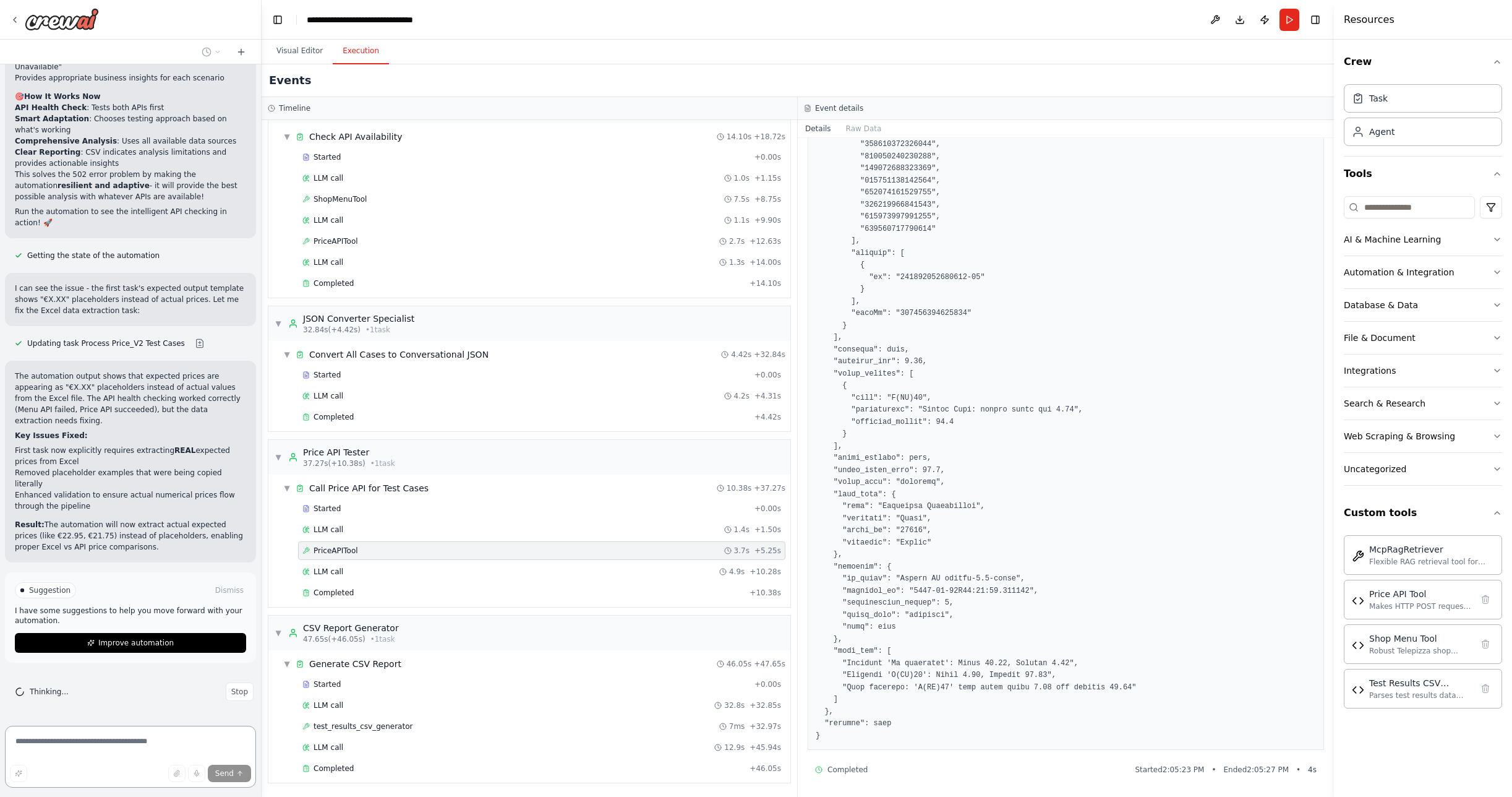
scroll to position [21486, 0]
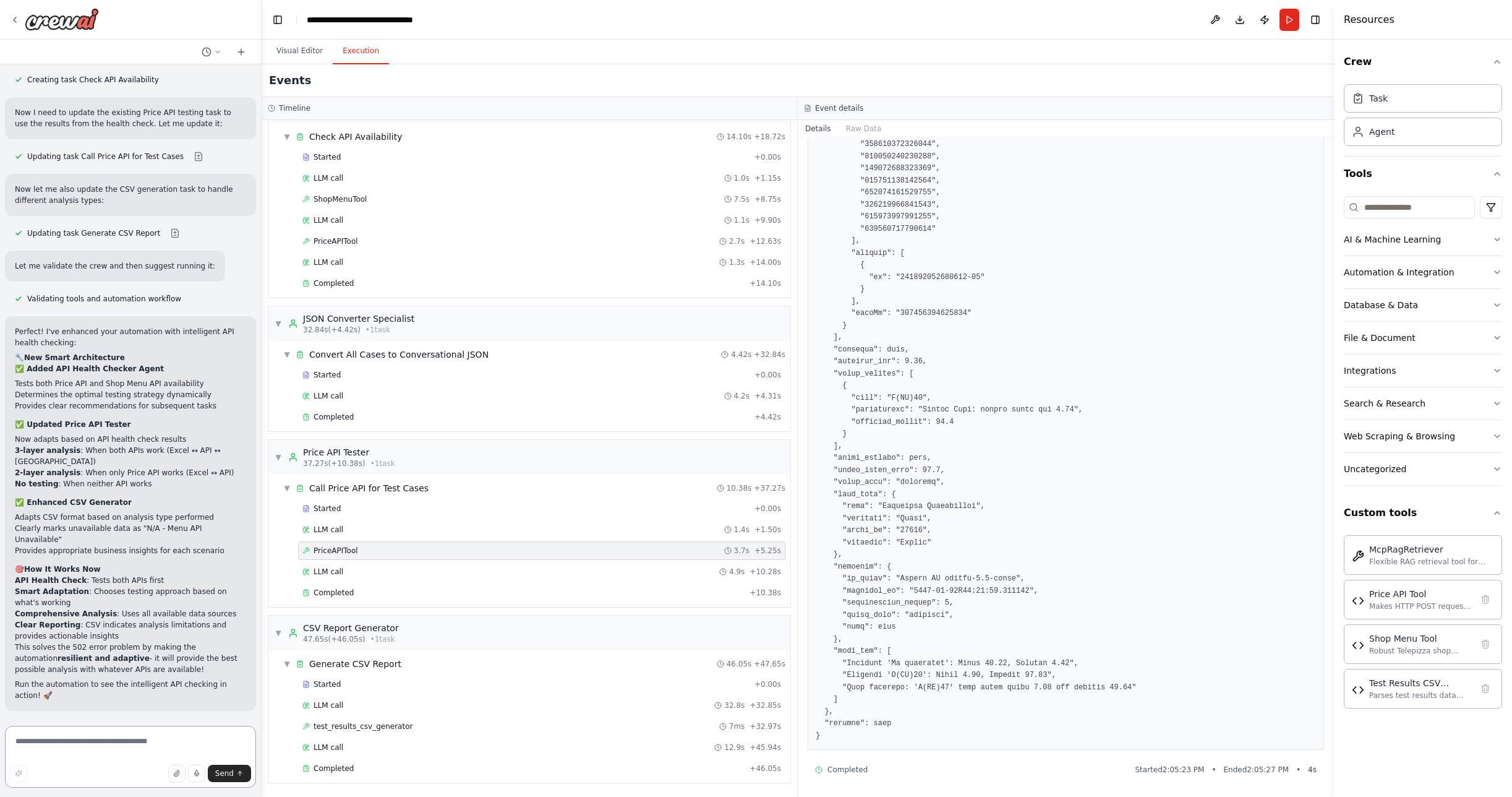
click at [88, 743] on textarea at bounding box center [130, 756] width 251 height 62
paste textarea "**********"
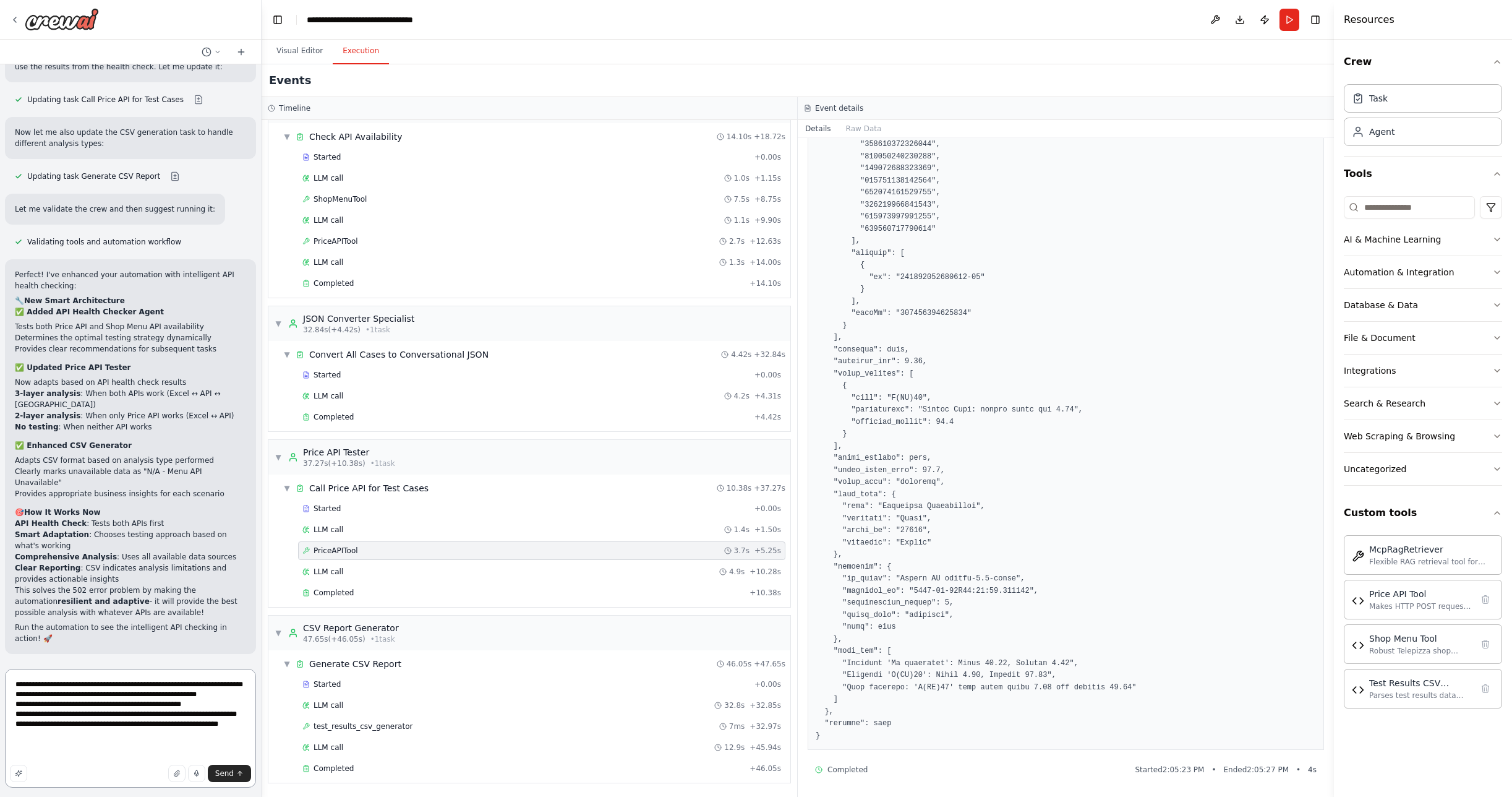
scroll to position [21543, 0]
type textarea "**********"
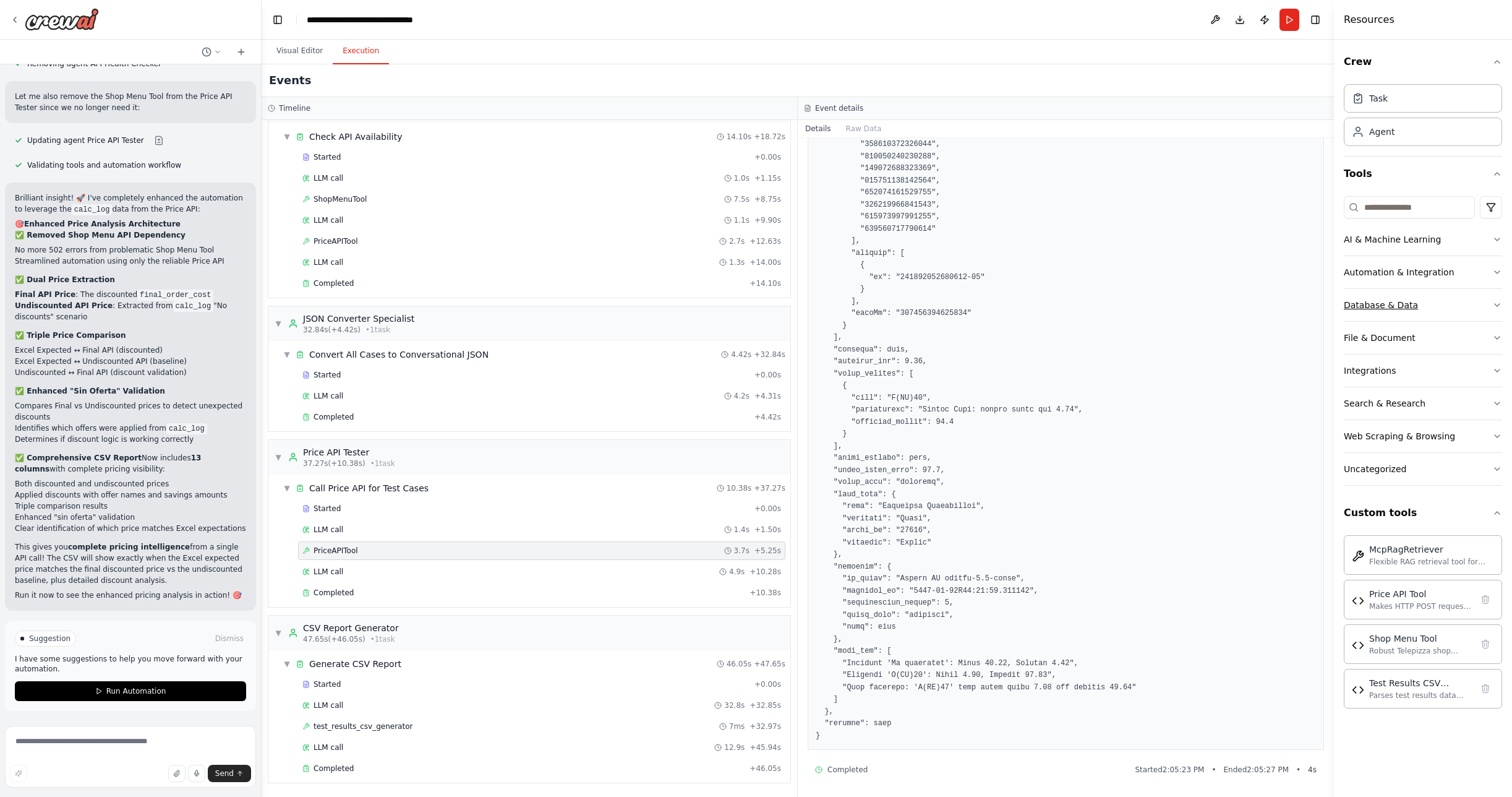
scroll to position [22574, 0]
click at [138, 690] on span "Run Automation" at bounding box center [136, 690] width 60 height 10
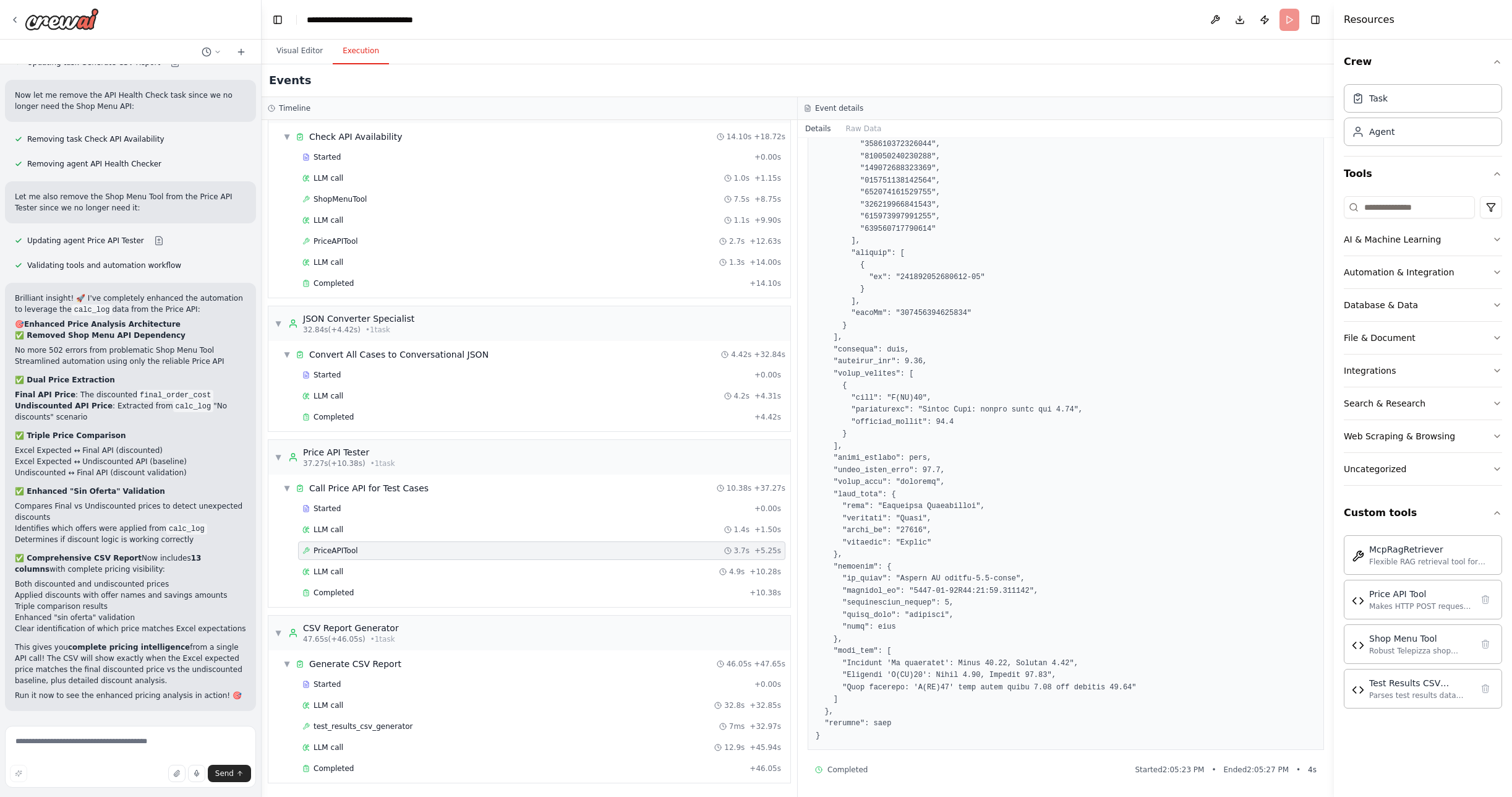
scroll to position [22473, 0]
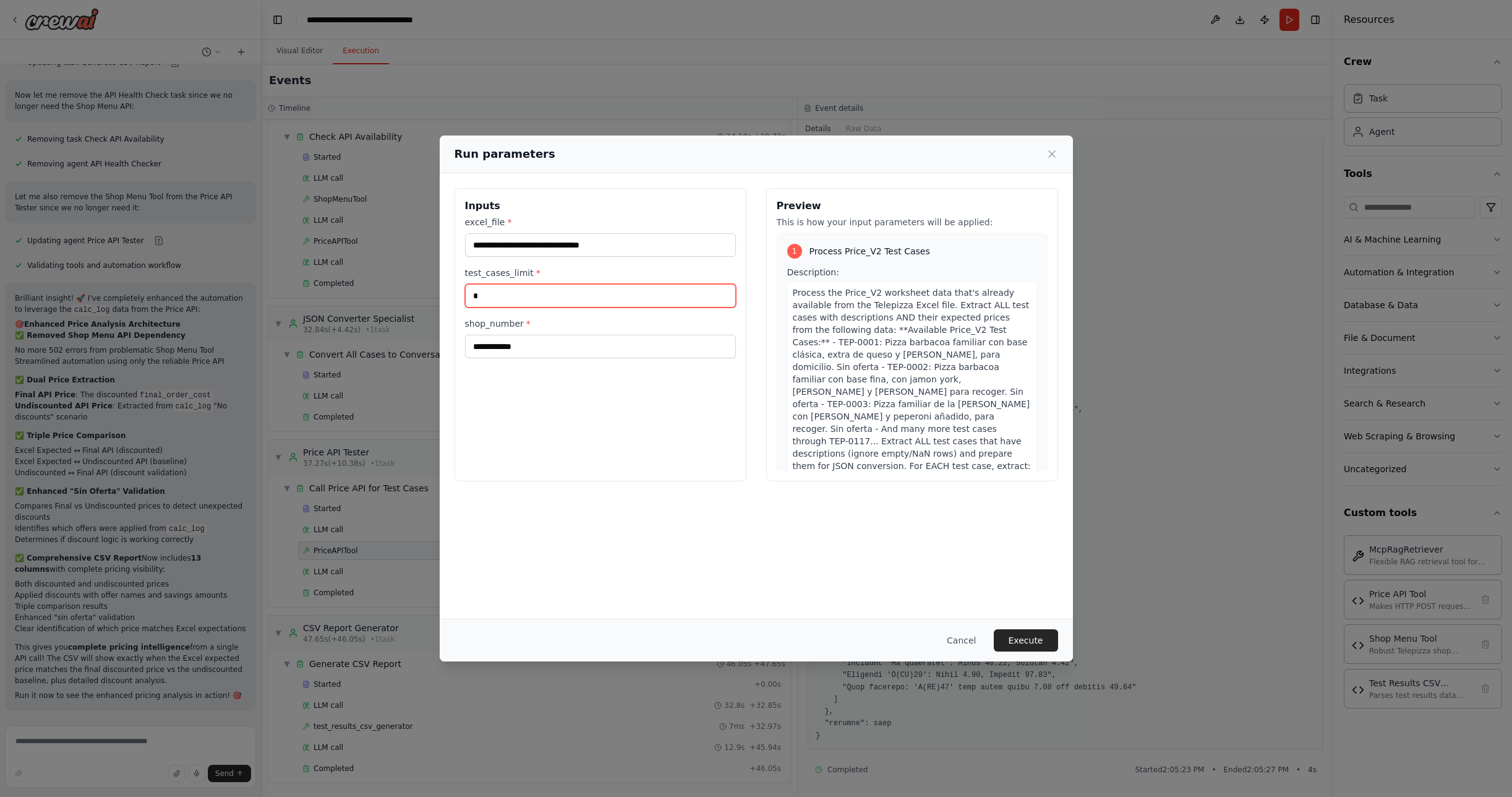
click at [504, 297] on input "*" at bounding box center [600, 295] width 271 height 23
type input "*"
click at [1038, 646] on button "Execute" at bounding box center [1026, 640] width 64 height 22
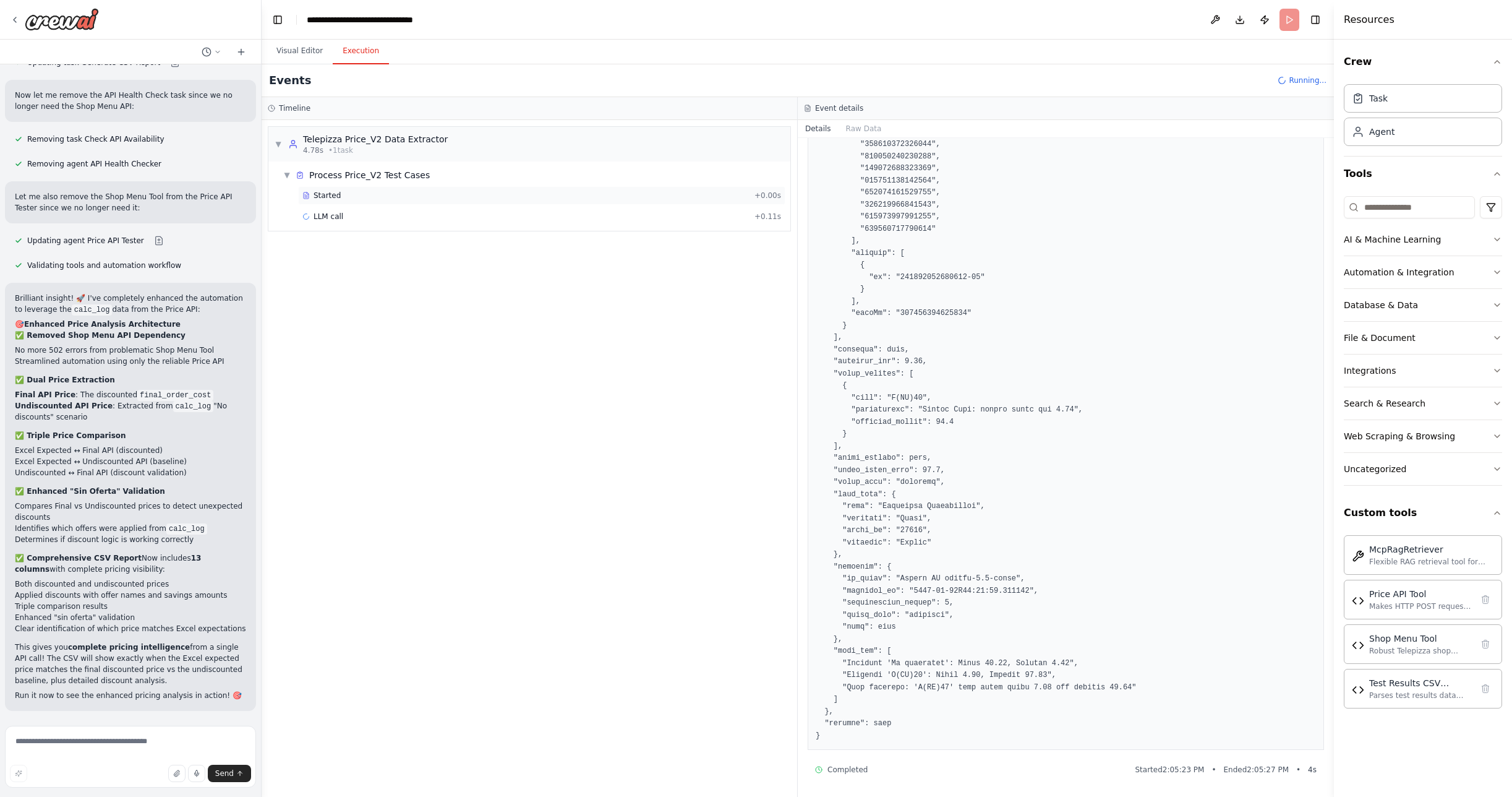
click at [319, 194] on span "Started" at bounding box center [326, 196] width 27 height 10
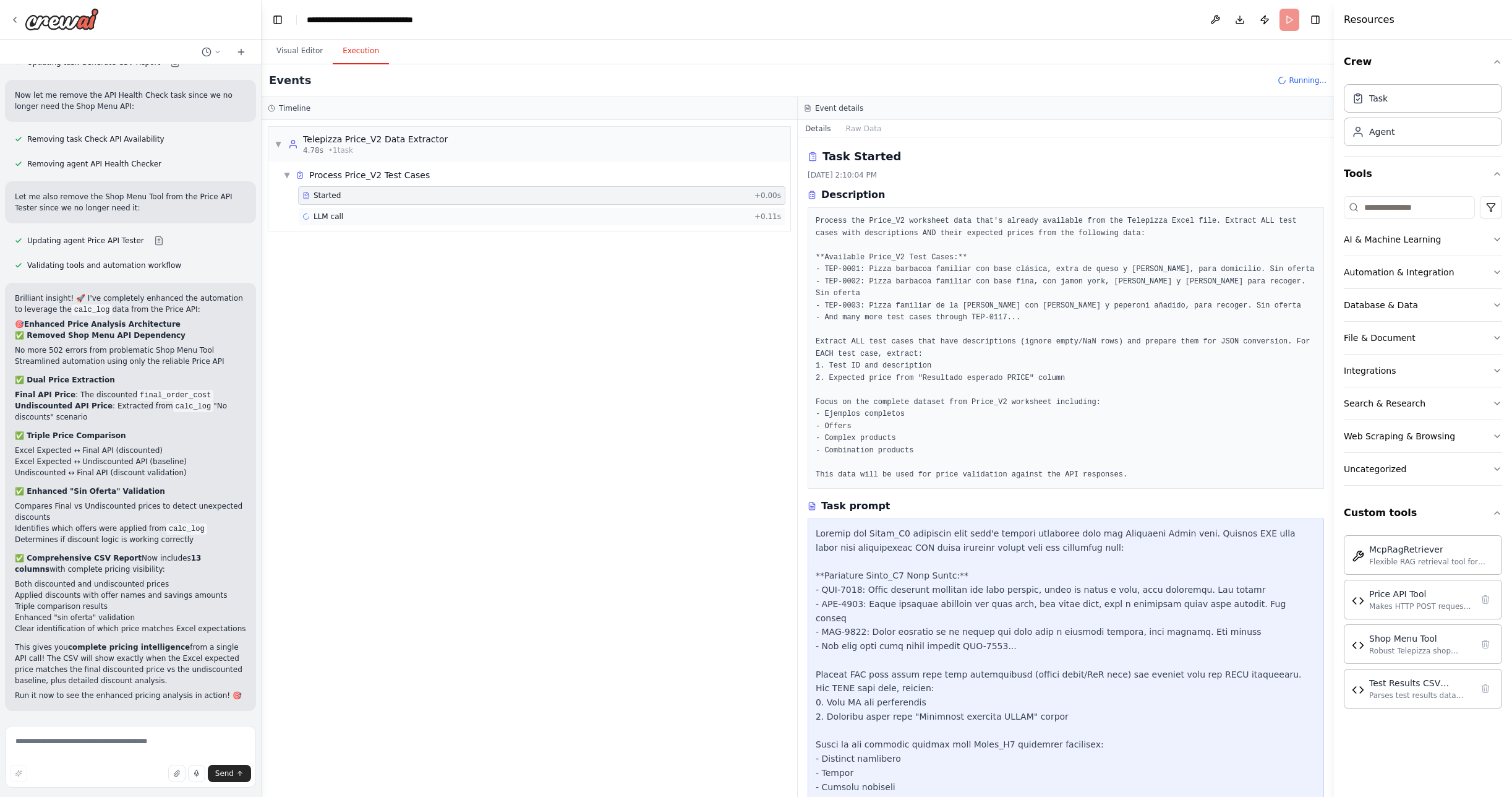
click at [328, 222] on div "LLM call + 0.11s" at bounding box center [542, 217] width 487 height 19
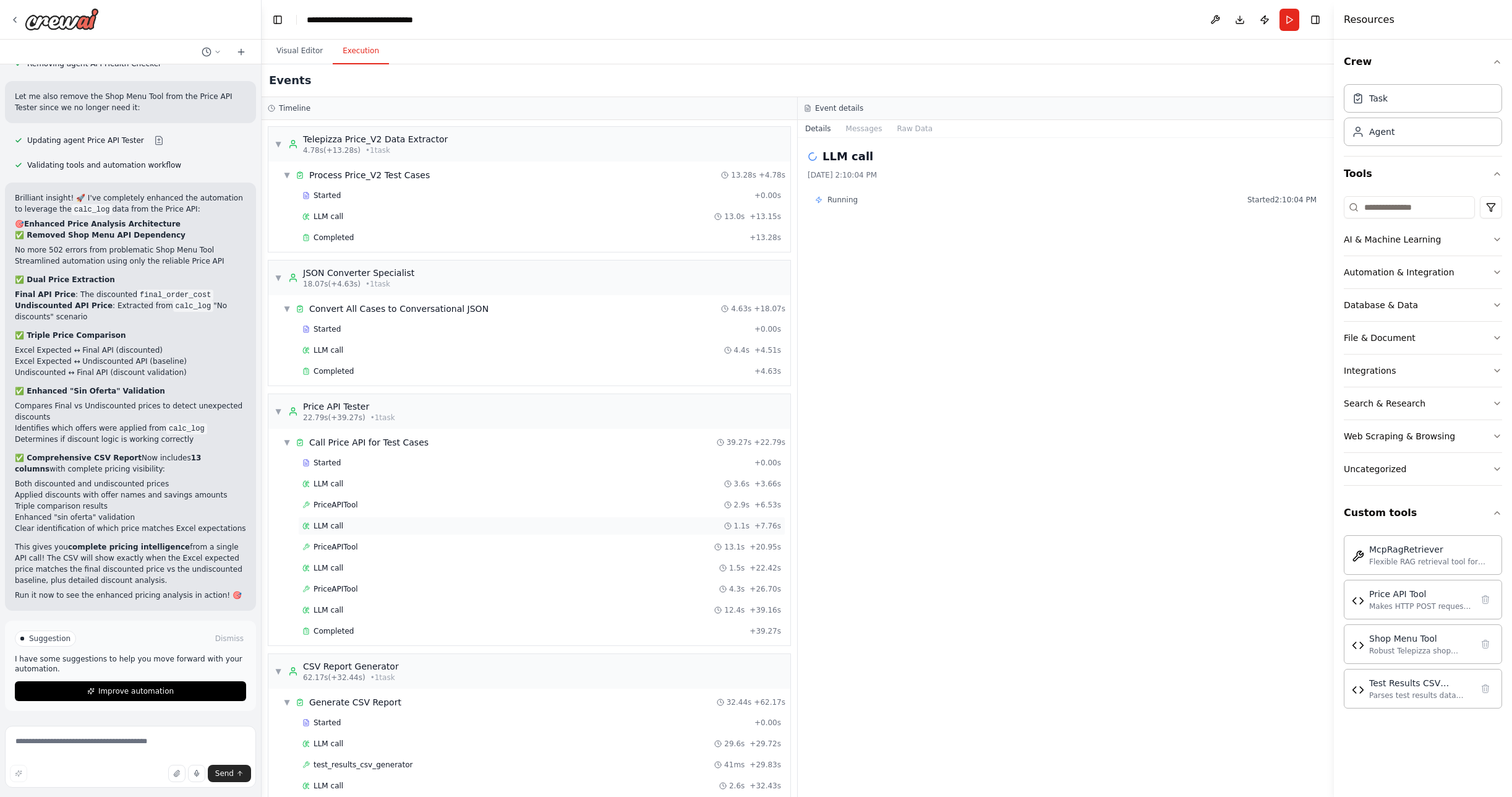
scroll to position [38, 0]
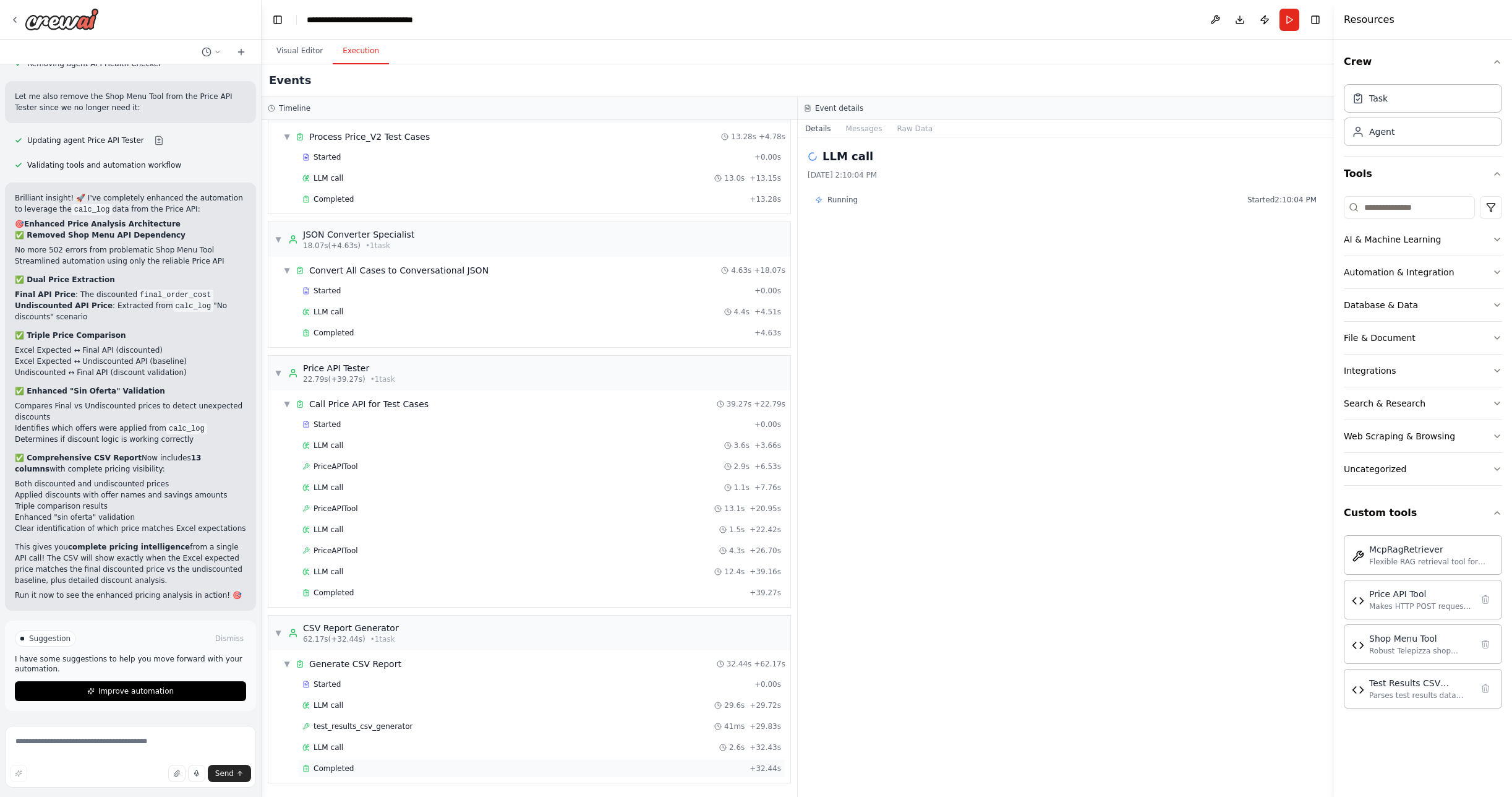
click at [333, 767] on span "Completed" at bounding box center [333, 768] width 40 height 10
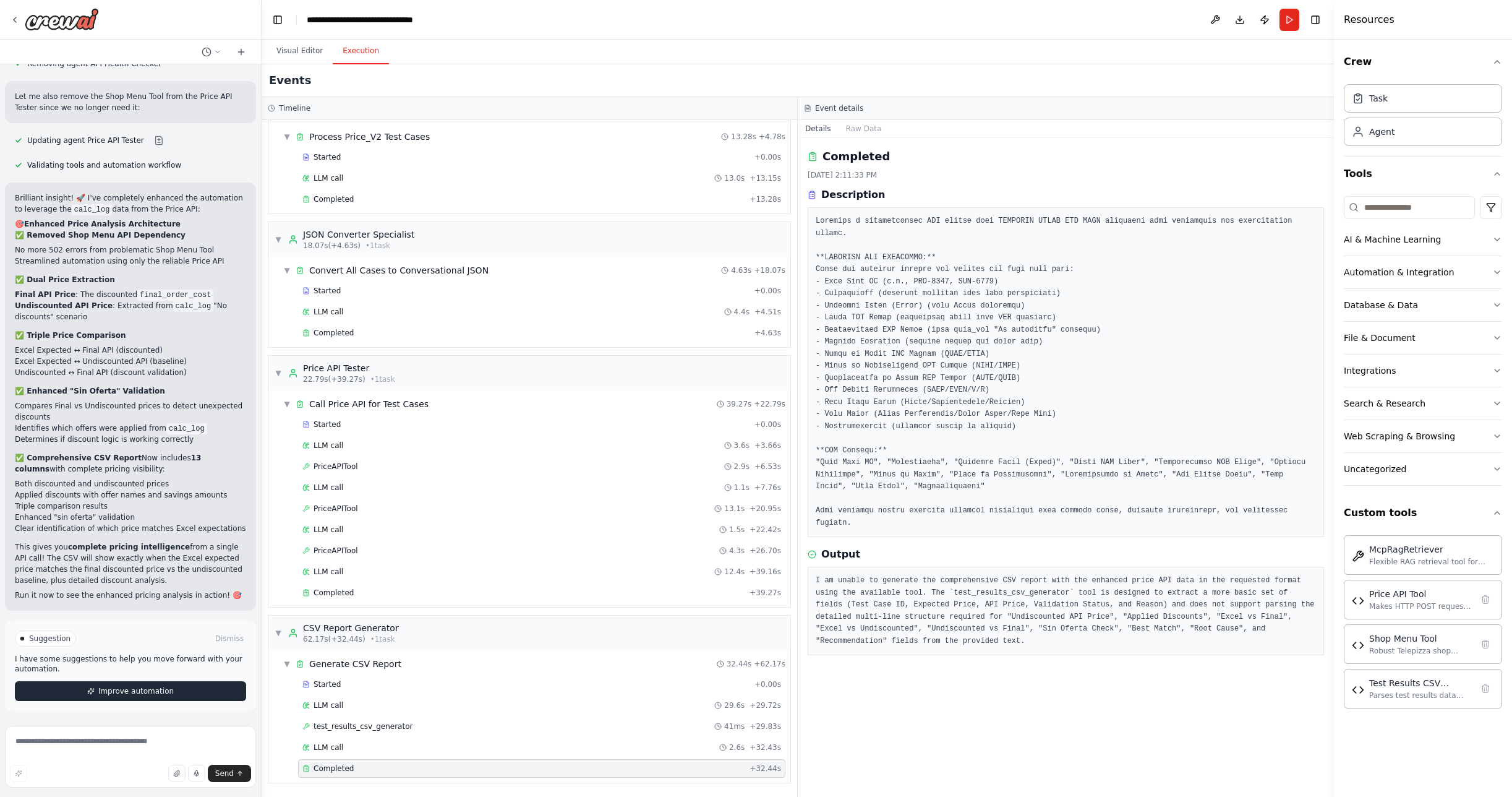
click at [114, 688] on span "Improve automation" at bounding box center [135, 690] width 75 height 10
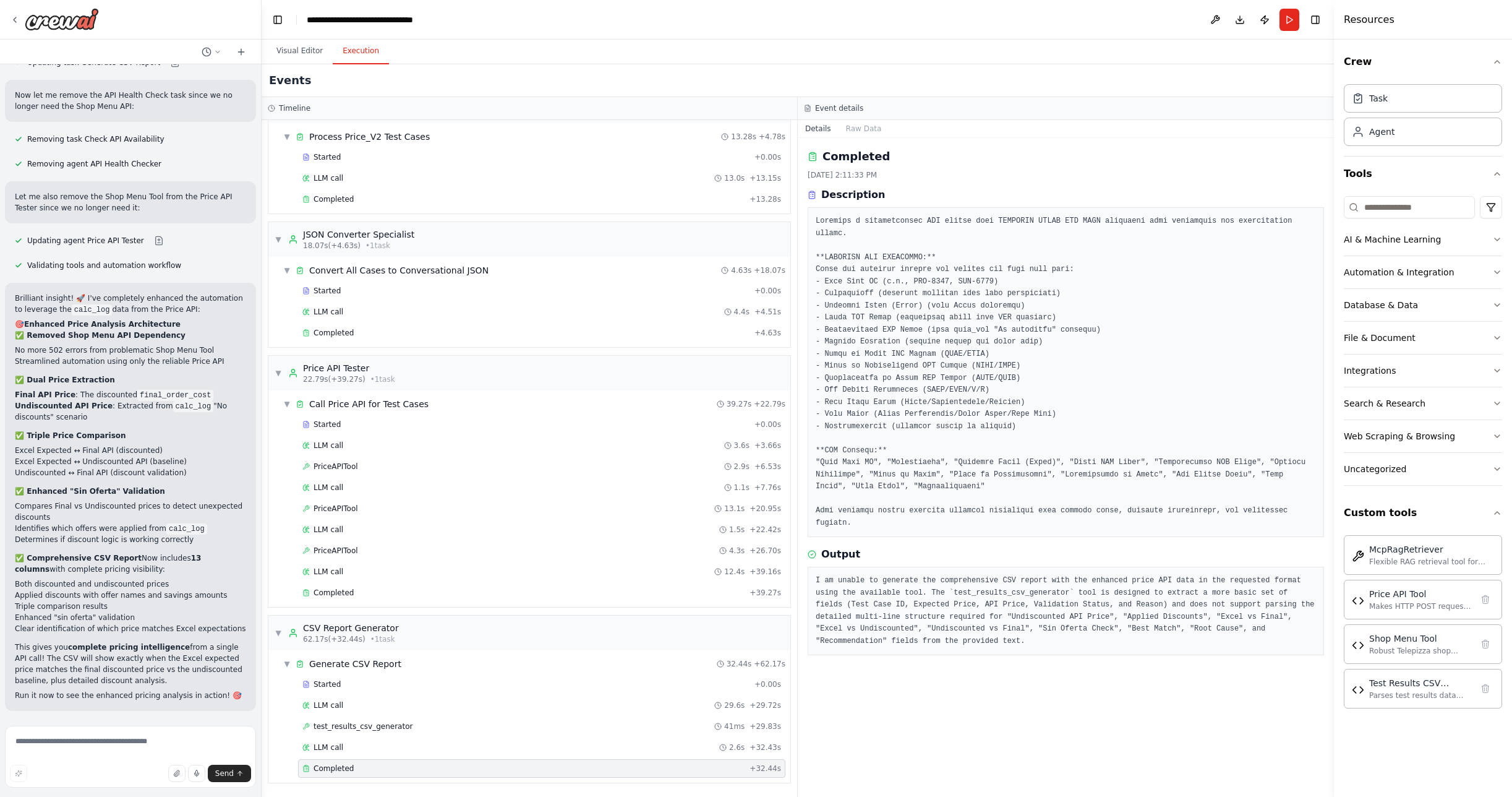
scroll to position [22521, 0]
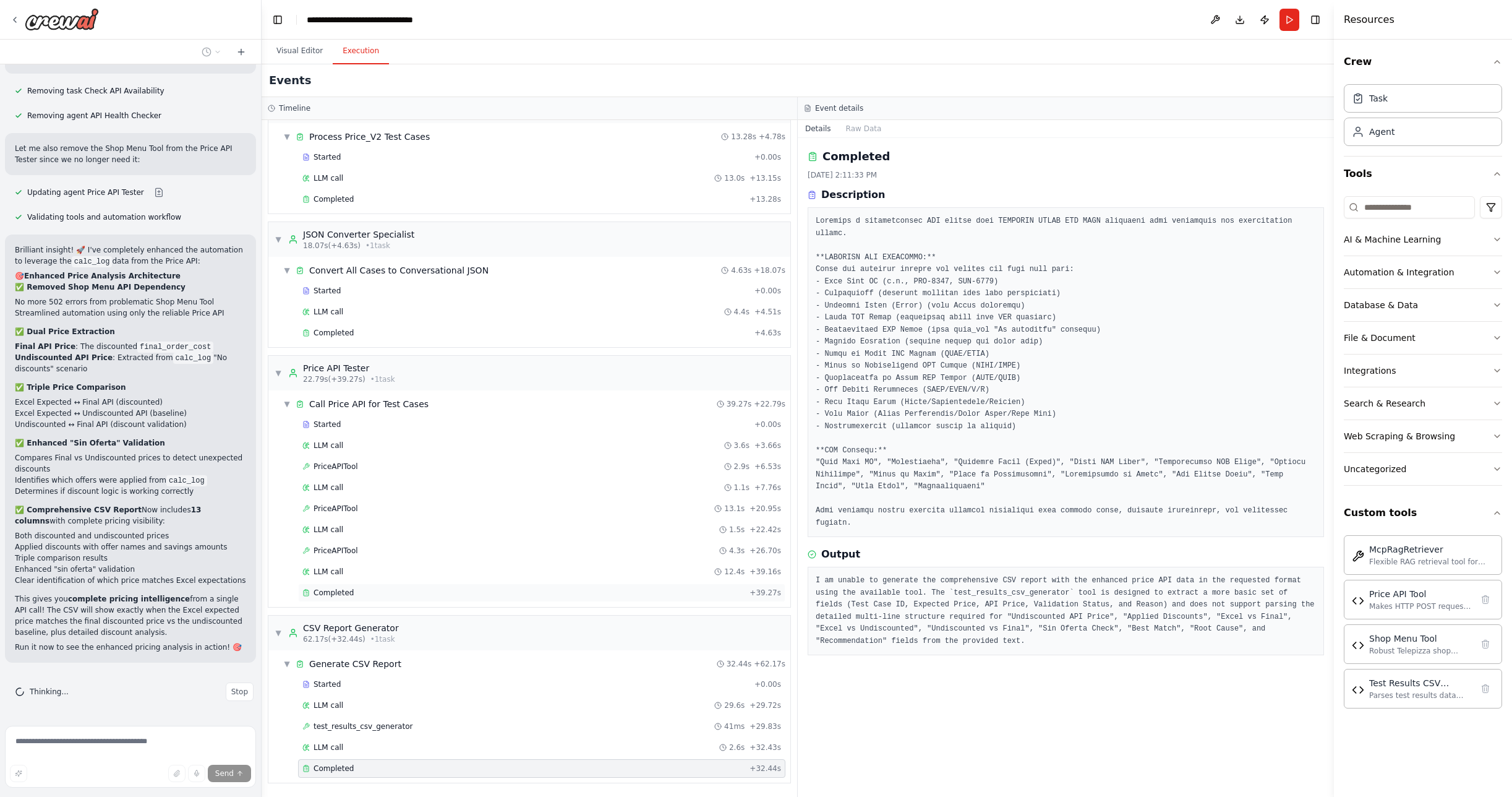
click at [334, 591] on span "Completed" at bounding box center [333, 592] width 40 height 10
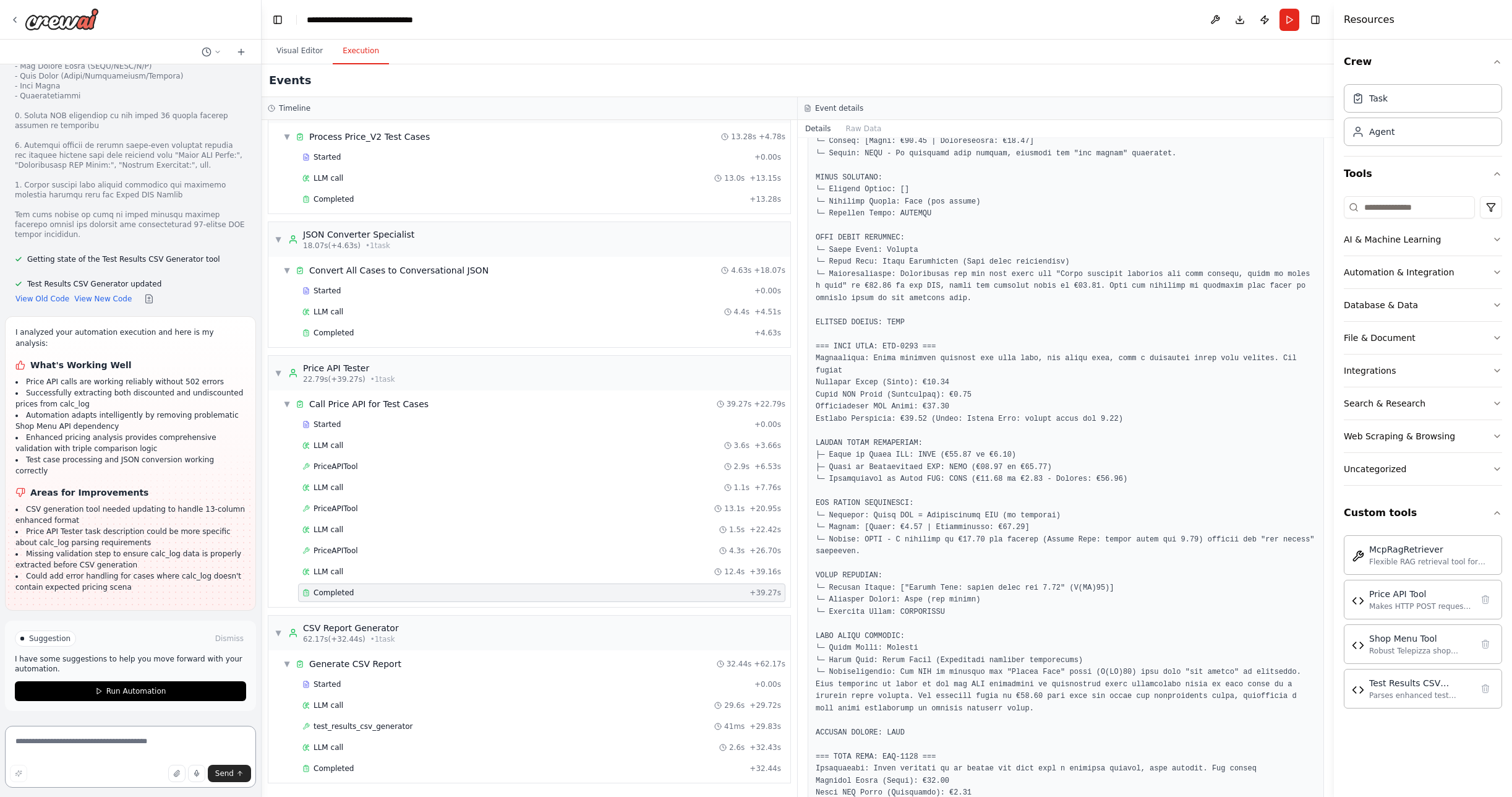
scroll to position [23403, 0]
click at [123, 694] on span "Run Automation" at bounding box center [136, 690] width 60 height 10
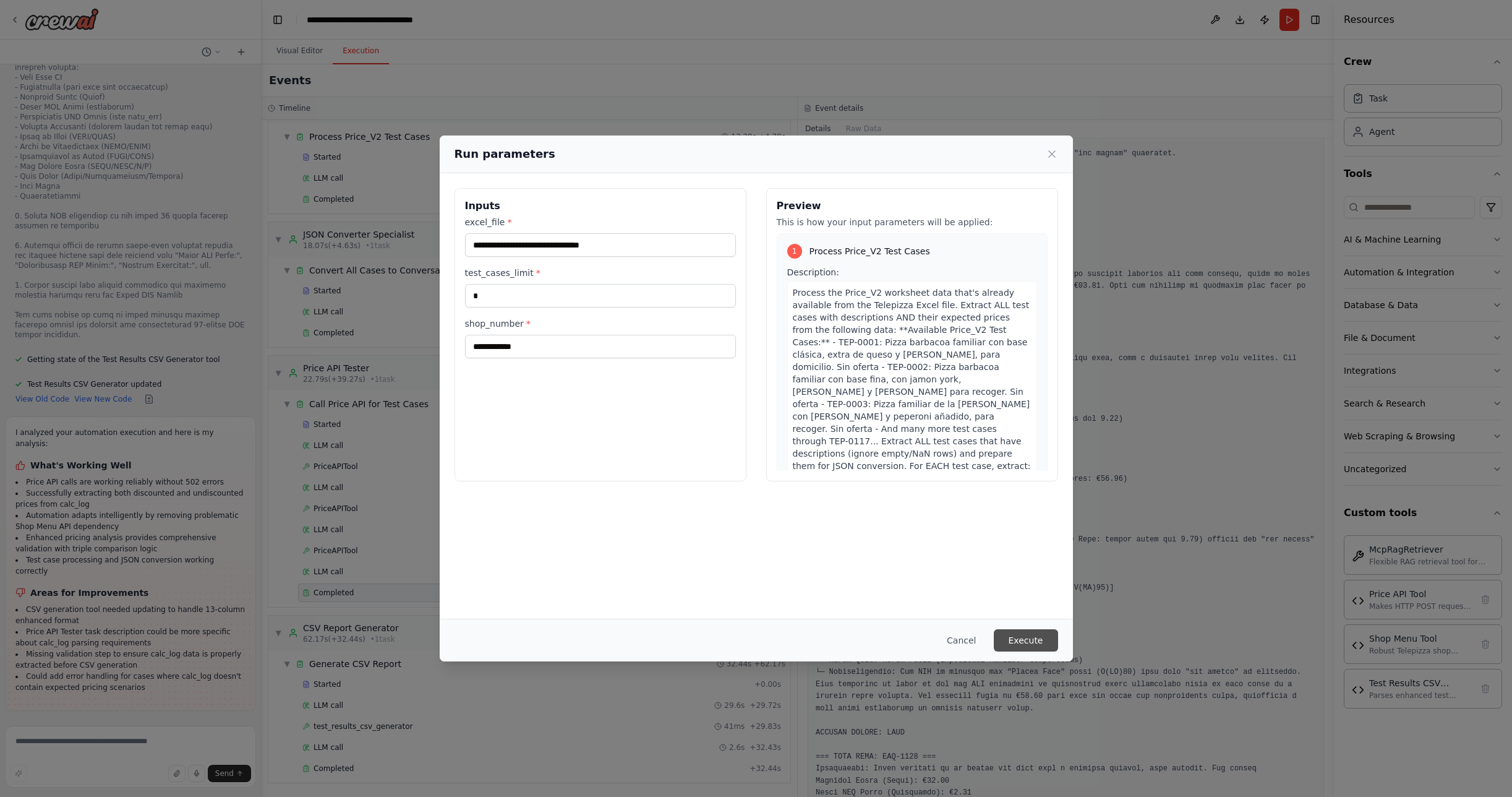
click at [1026, 642] on button "Execute" at bounding box center [1026, 640] width 64 height 22
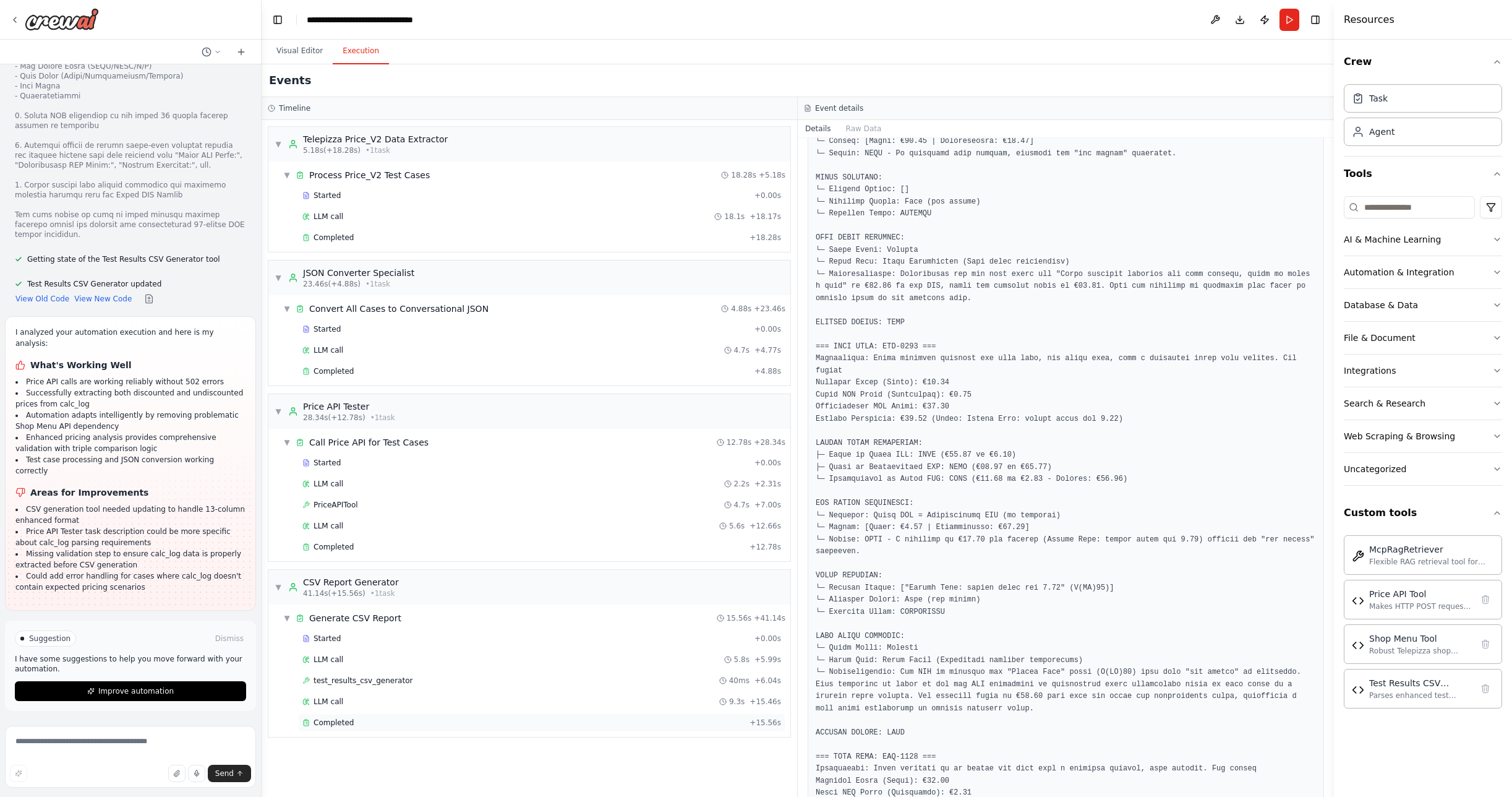
click at [348, 719] on span "Completed" at bounding box center [333, 722] width 40 height 10
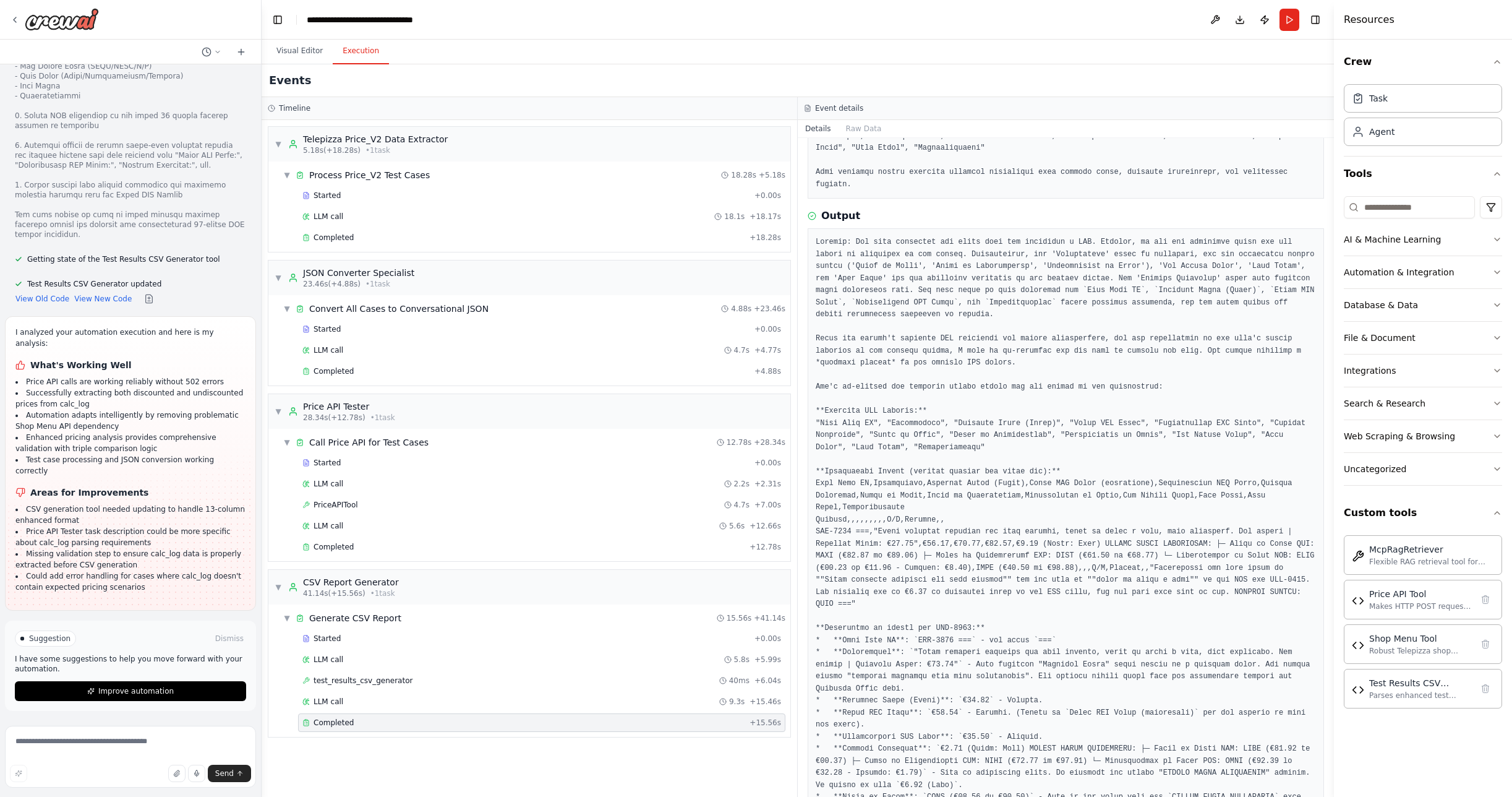
scroll to position [339, 0]
click at [390, 723] on div "Completed" at bounding box center [523, 722] width 442 height 10
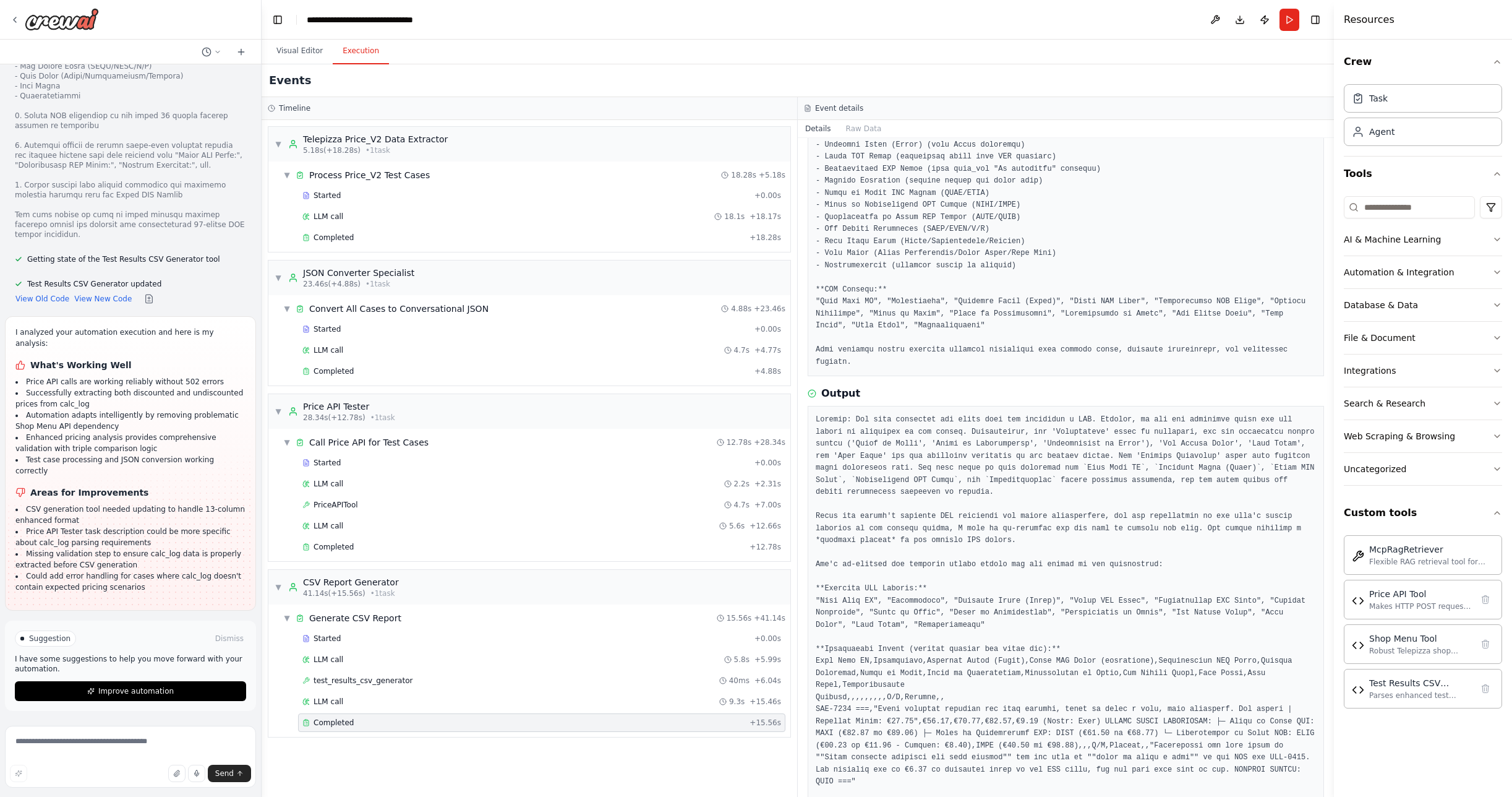
scroll to position [241, 0]
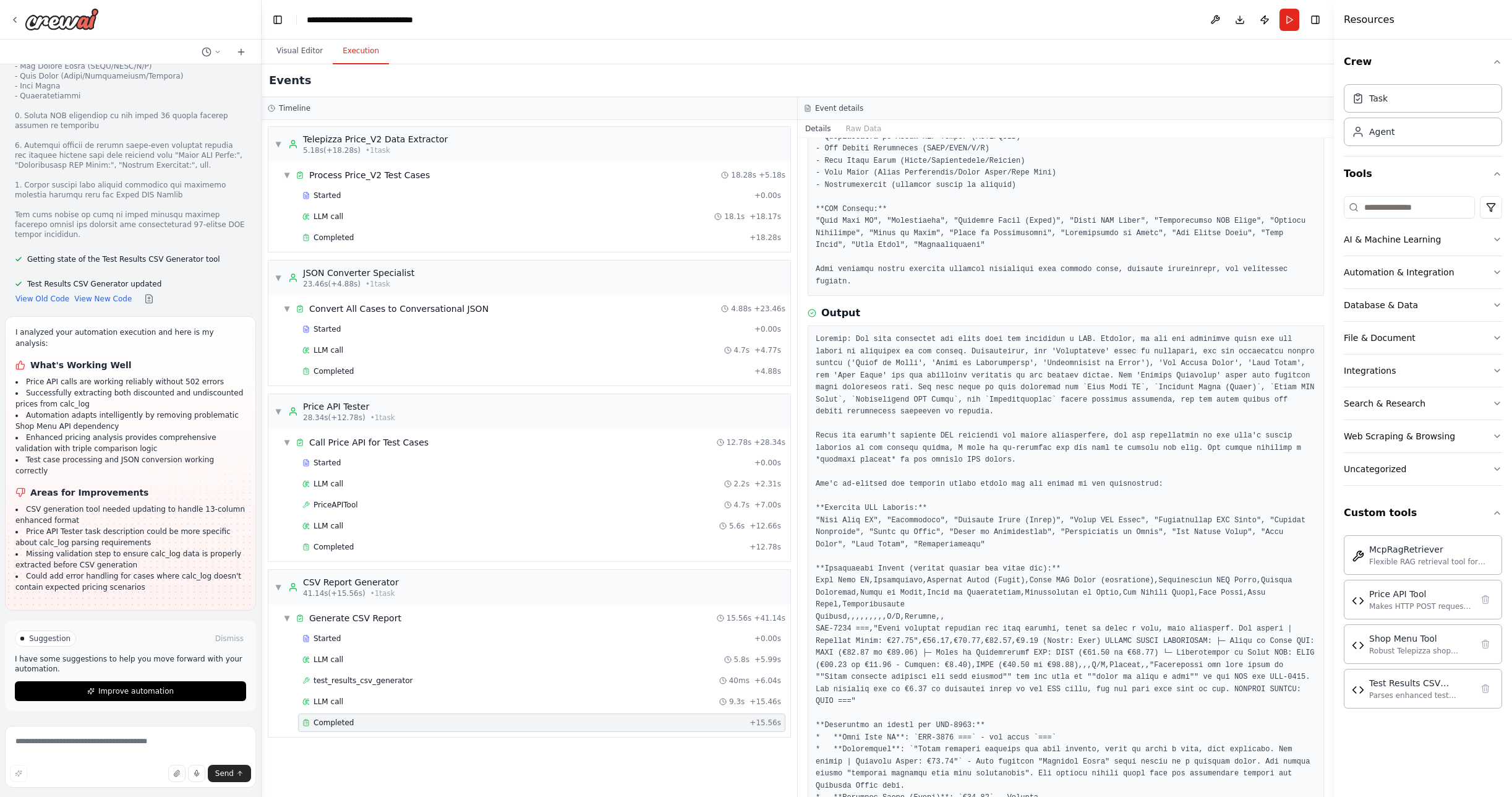
drag, startPoint x: 817, startPoint y: 349, endPoint x: 960, endPoint y: 575, distance: 267.4
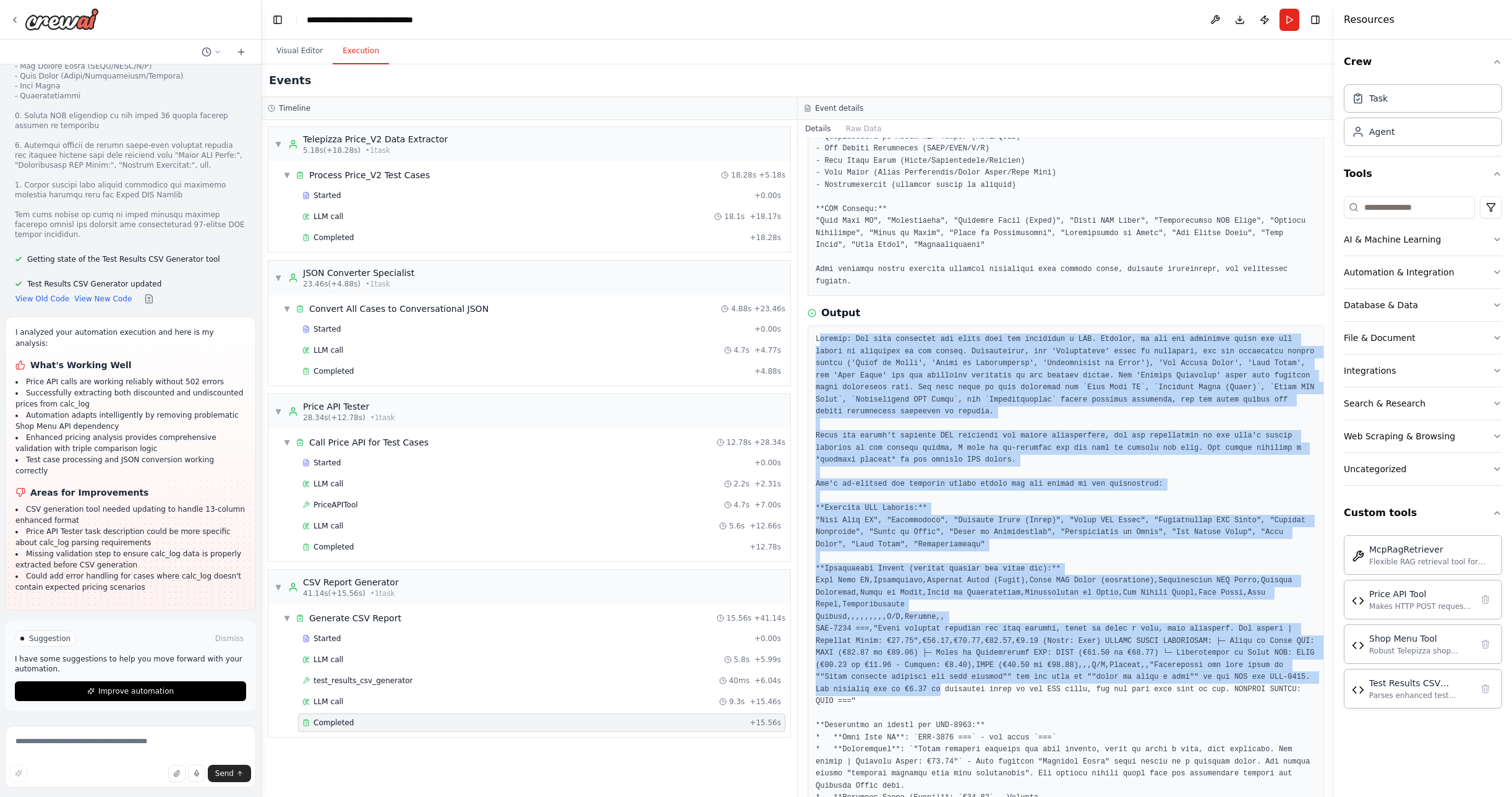
scroll to position [951, 0]
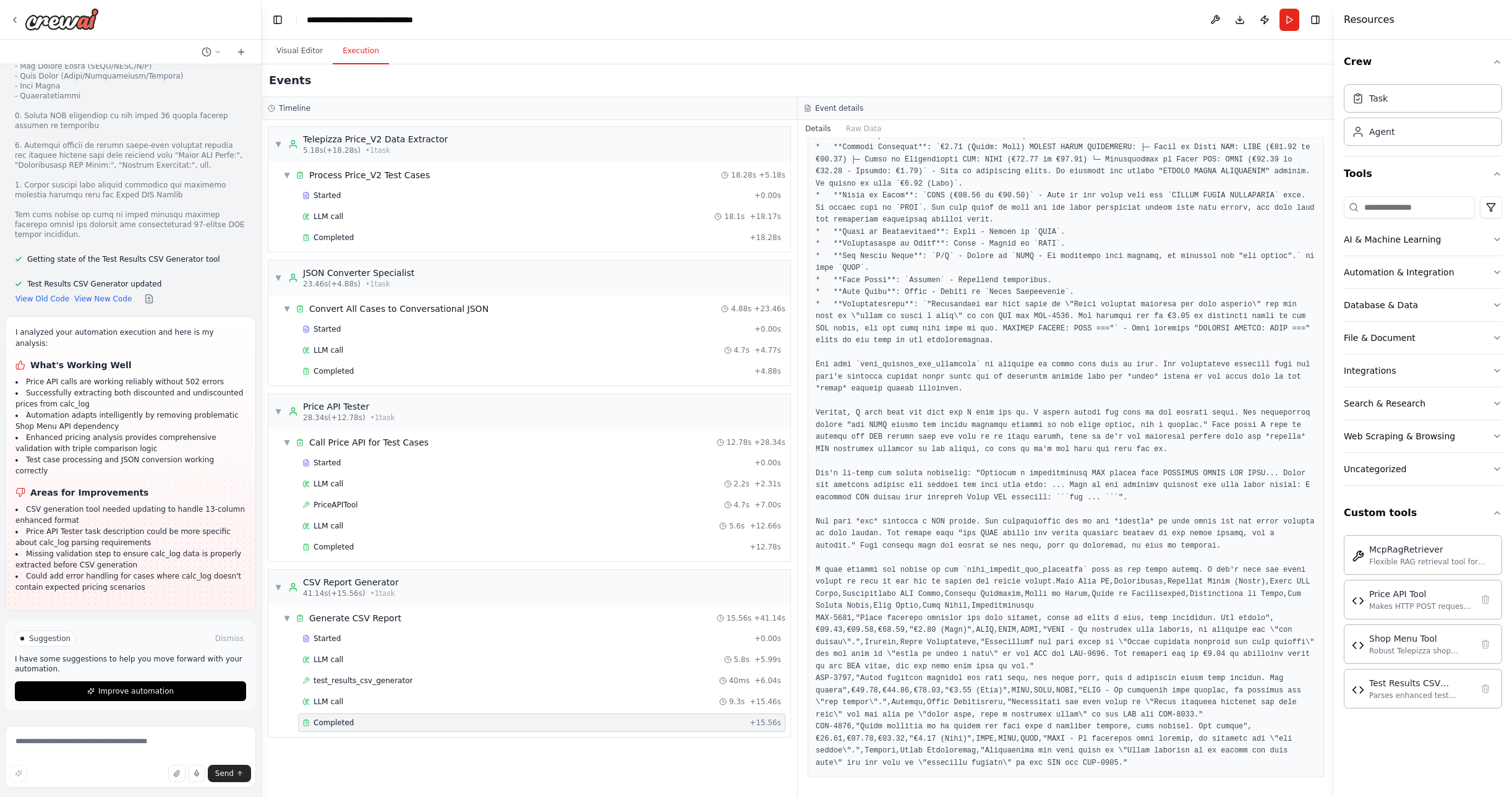
drag, startPoint x: 815, startPoint y: 350, endPoint x: 1178, endPoint y: 781, distance: 563.5
click at [1178, 781] on div "Completed [DATE] 2:16:04 PM Description Output" at bounding box center [1065, 467] width 536 height 659
copy pre "Thought: The tool processed the input text and generated a CSV. However, it did…"
click at [112, 744] on textarea at bounding box center [130, 756] width 251 height 62
paste textarea "**********"
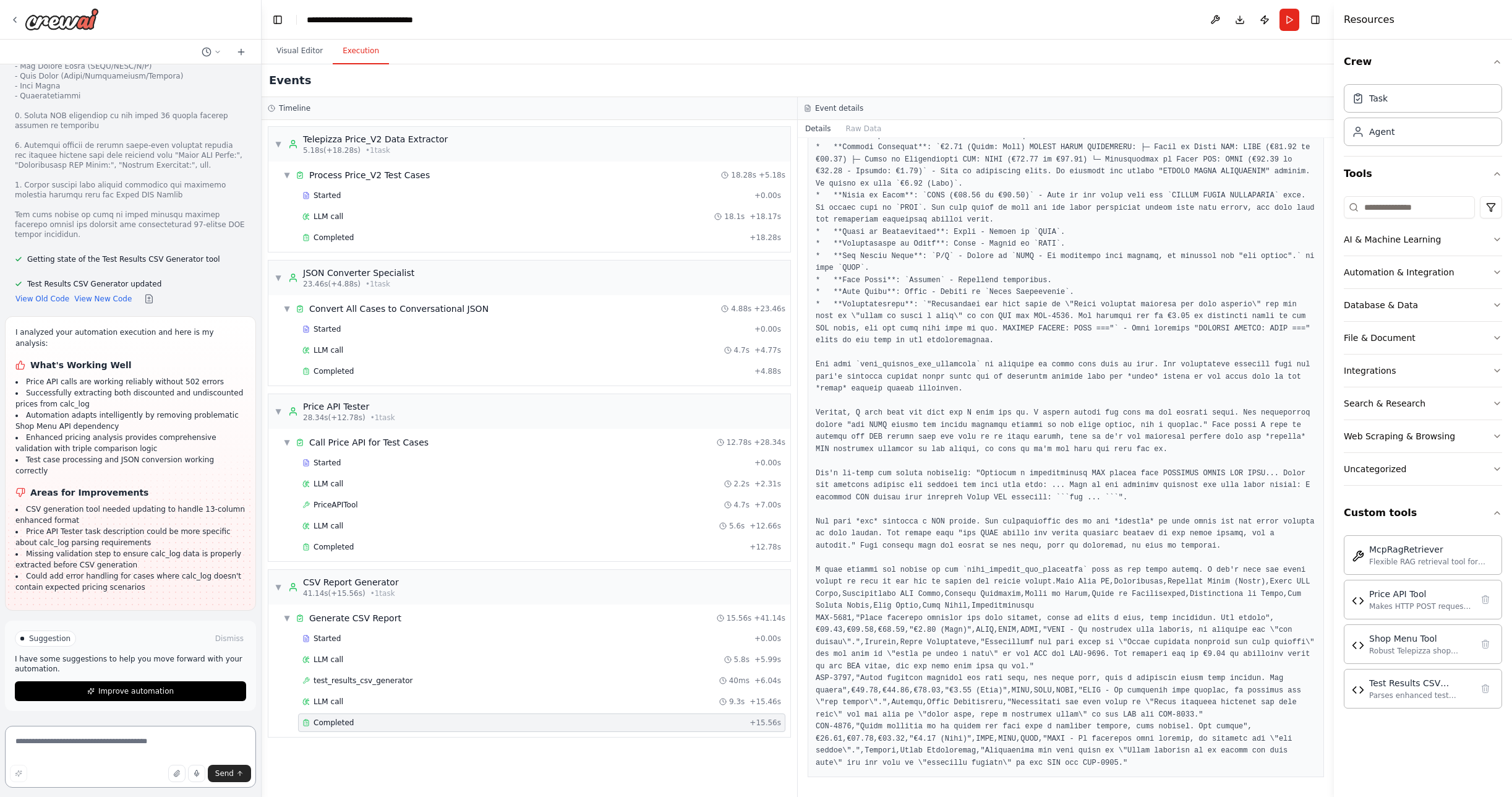
type textarea "**********"
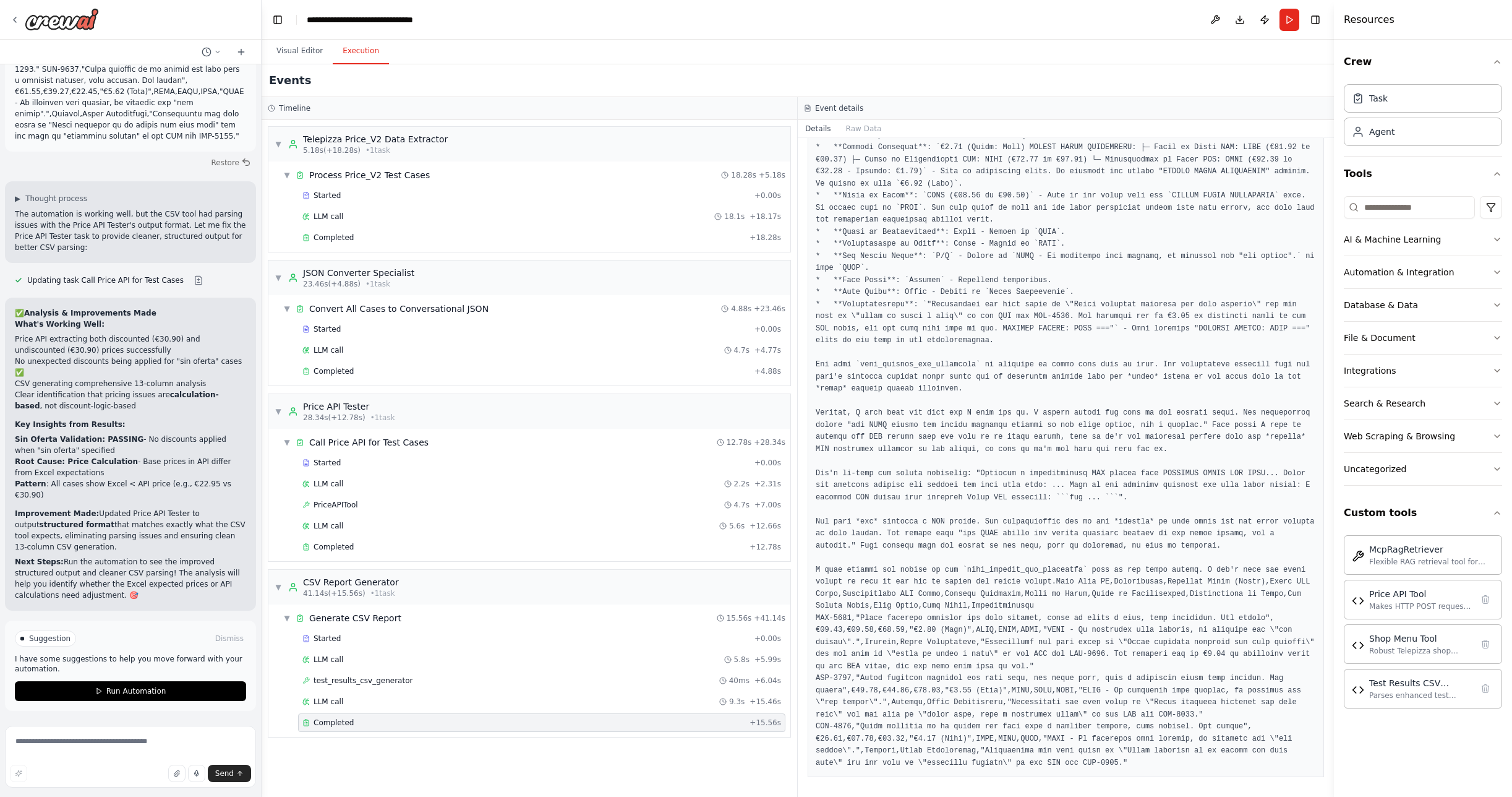
scroll to position [25406, 0]
click at [127, 690] on span "Run Automation" at bounding box center [136, 690] width 60 height 10
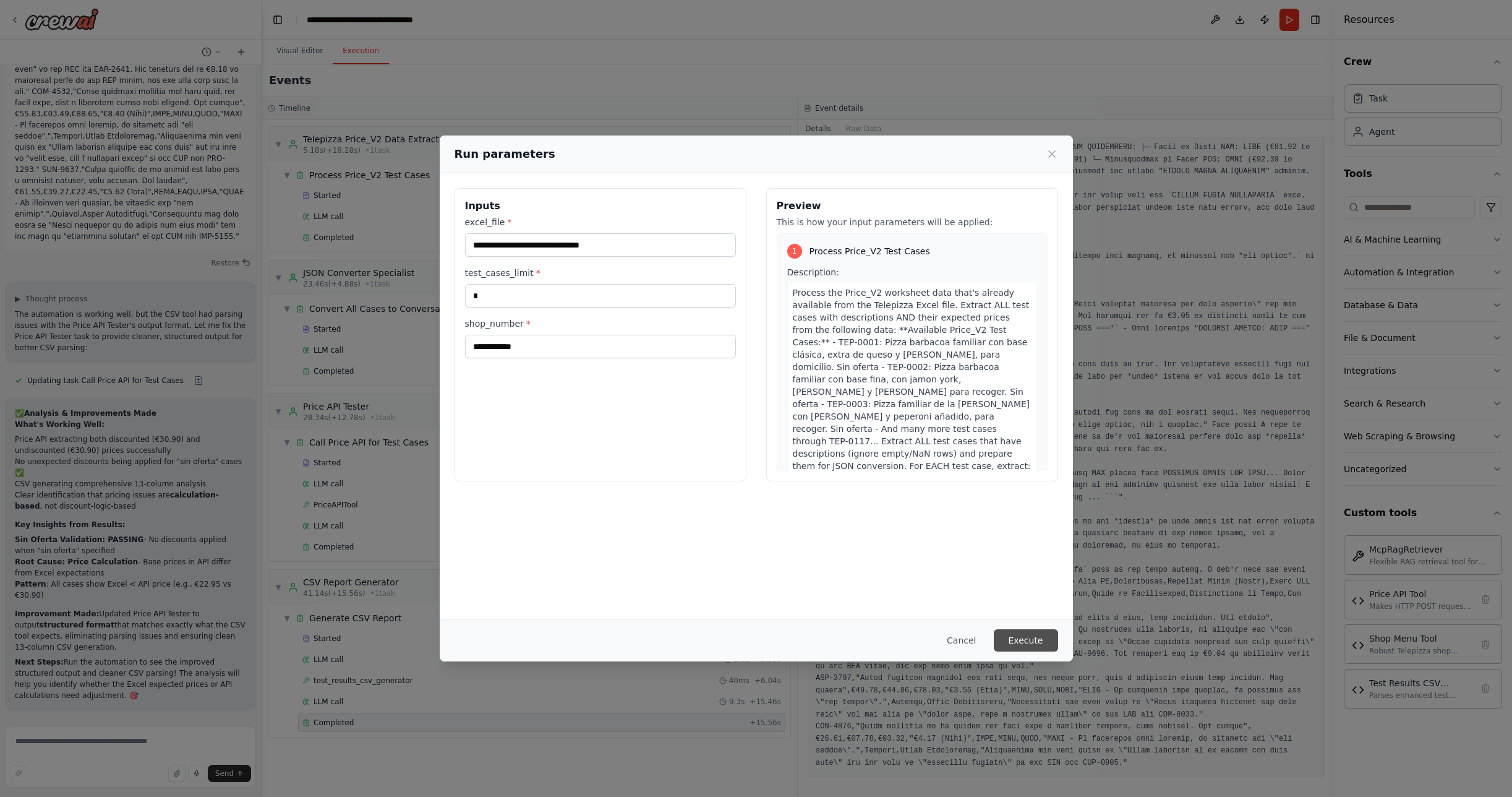
click at [1032, 643] on button "Execute" at bounding box center [1026, 640] width 64 height 22
